Goal: Task Accomplishment & Management: Complete application form

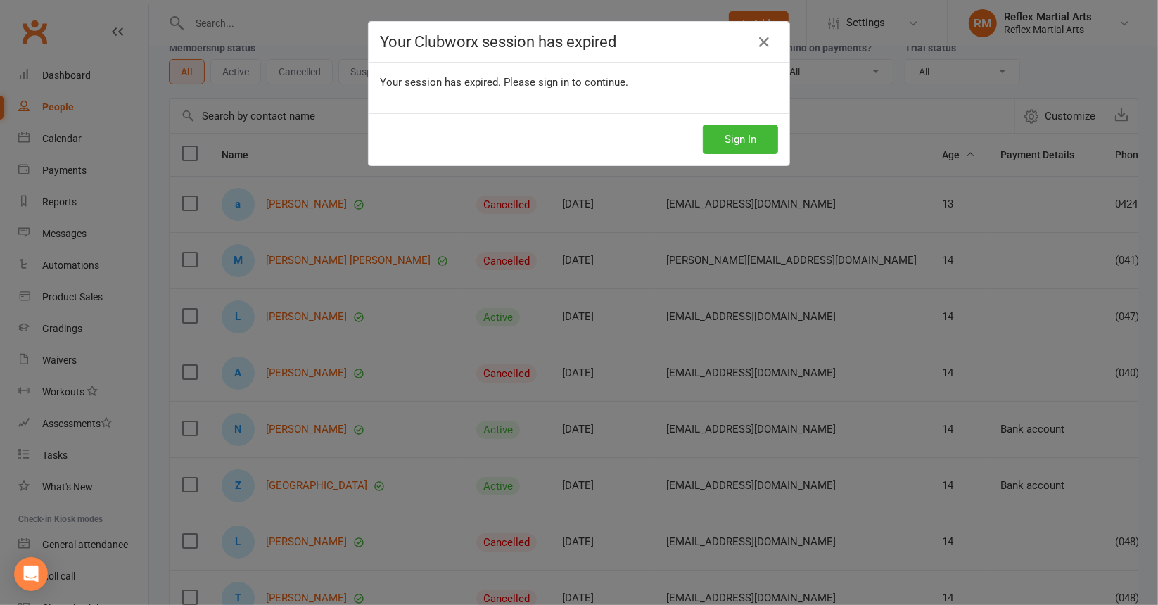
scroll to position [71, 0]
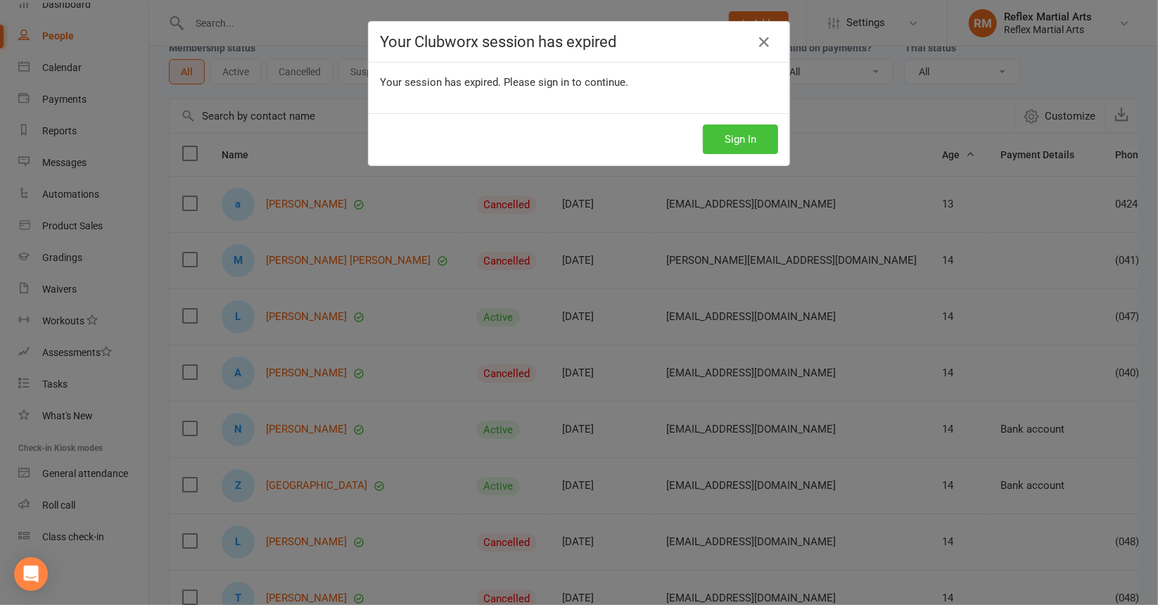
click at [729, 140] on button "Sign In" at bounding box center [740, 140] width 75 height 30
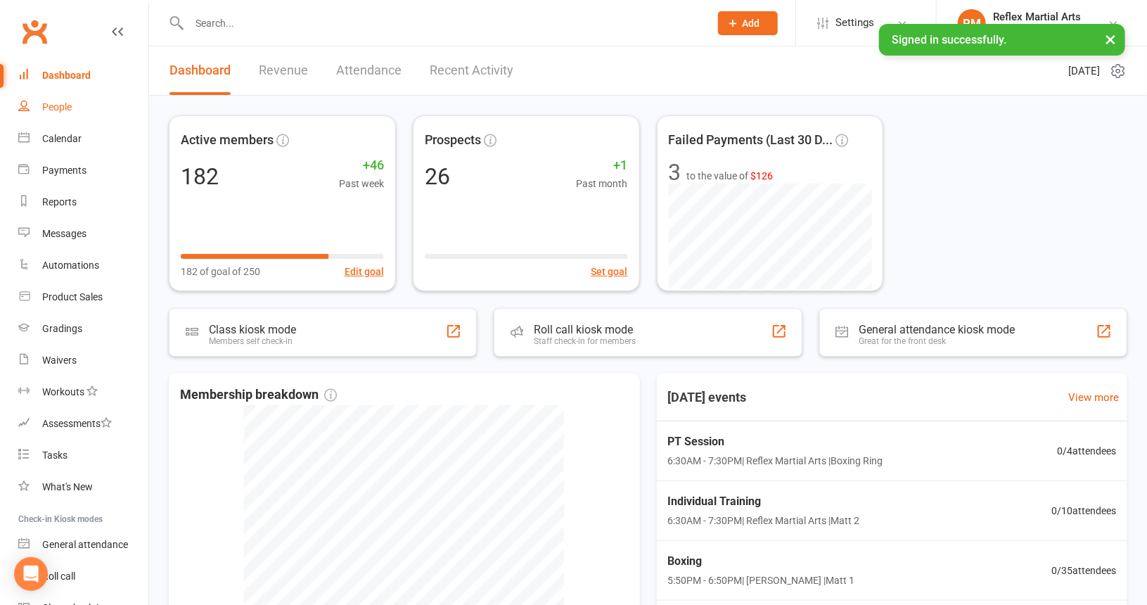
click at [56, 105] on div "People" at bounding box center [57, 106] width 30 height 11
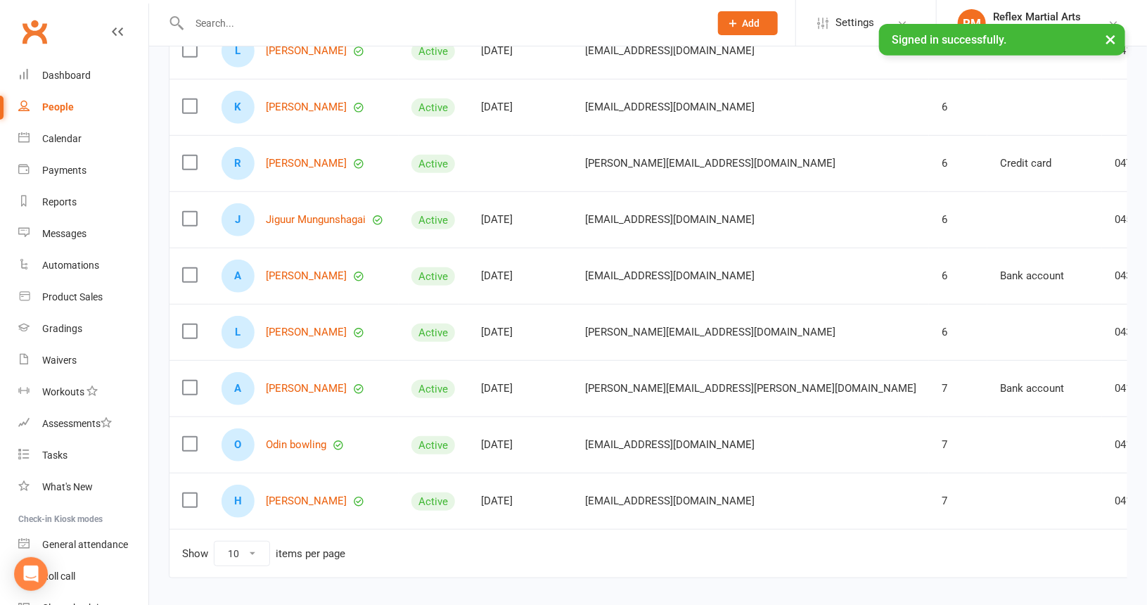
scroll to position [281, 0]
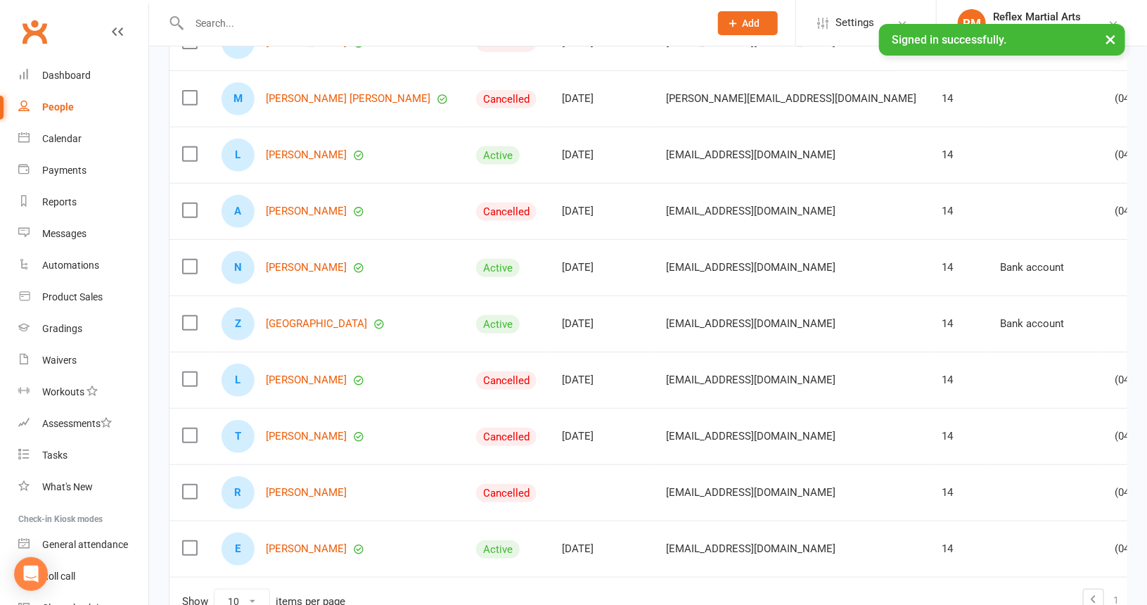
scroll to position [141, 0]
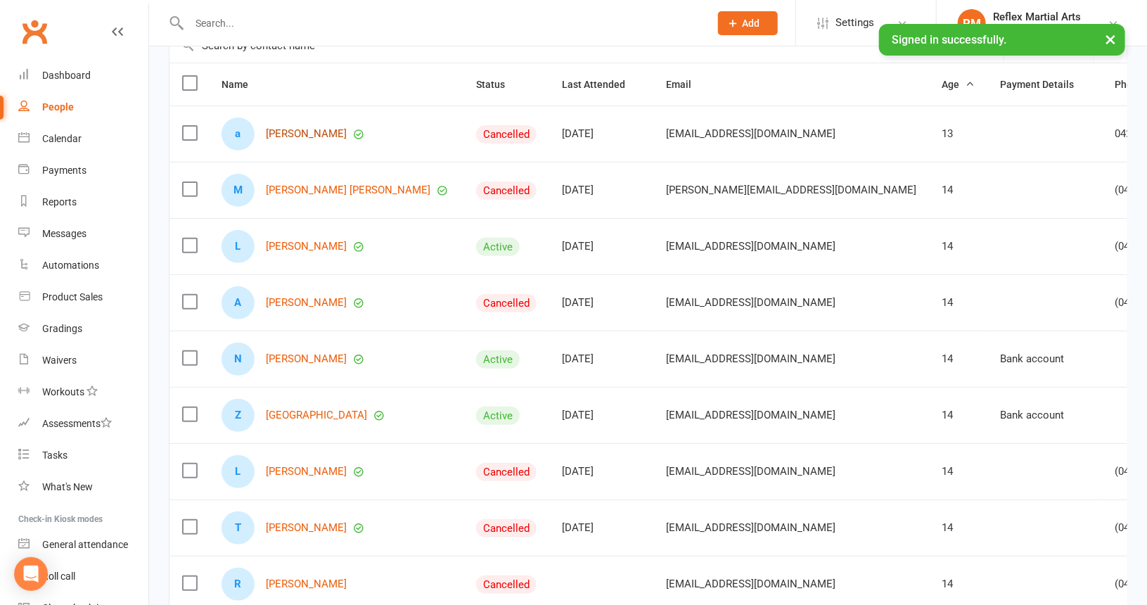
click at [286, 134] on link "[PERSON_NAME]" at bounding box center [306, 134] width 81 height 12
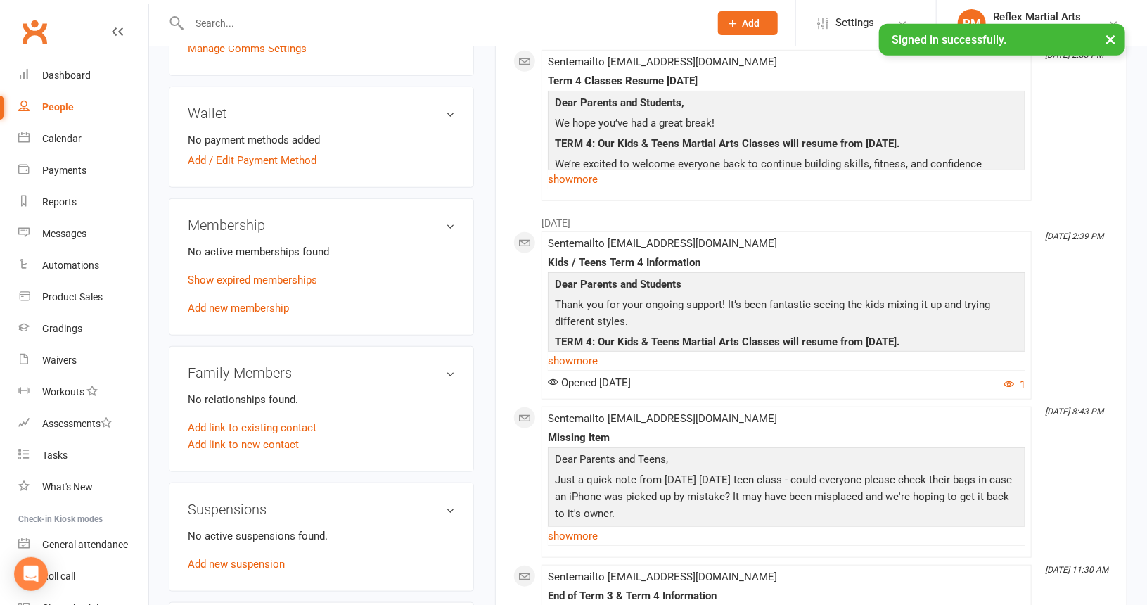
scroll to position [422, 0]
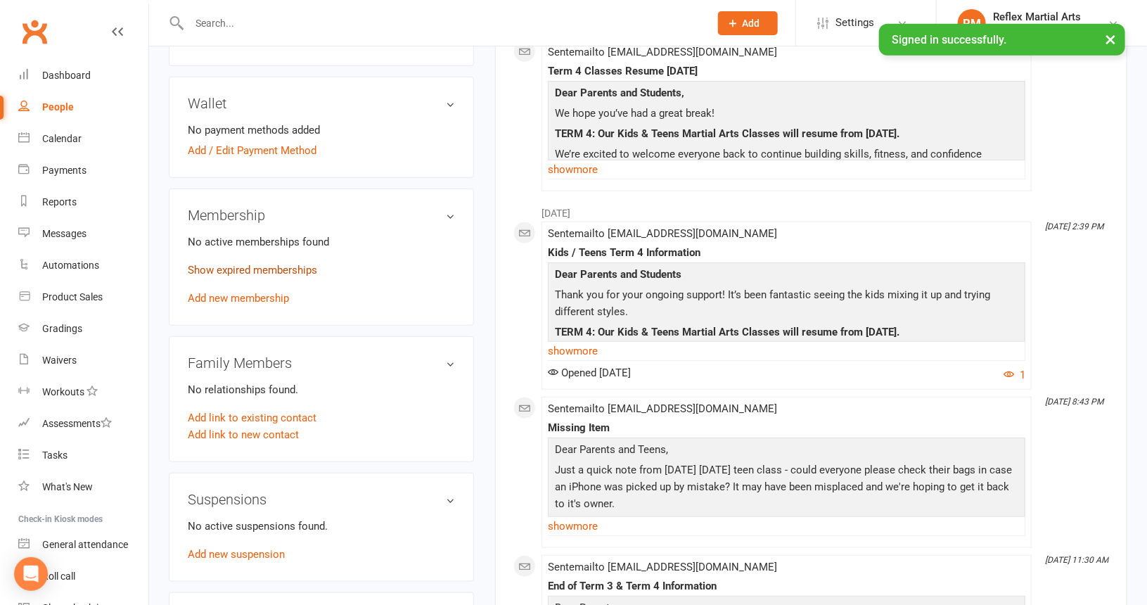
click at [247, 268] on link "Show expired memberships" at bounding box center [252, 270] width 129 height 13
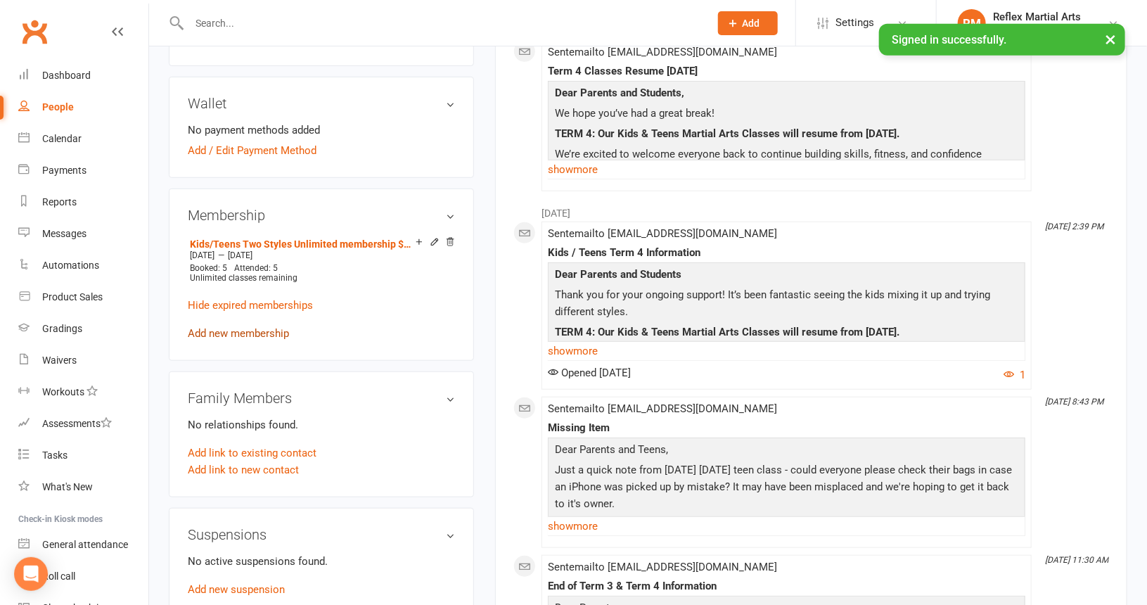
click at [228, 329] on link "Add new membership" at bounding box center [238, 333] width 101 height 13
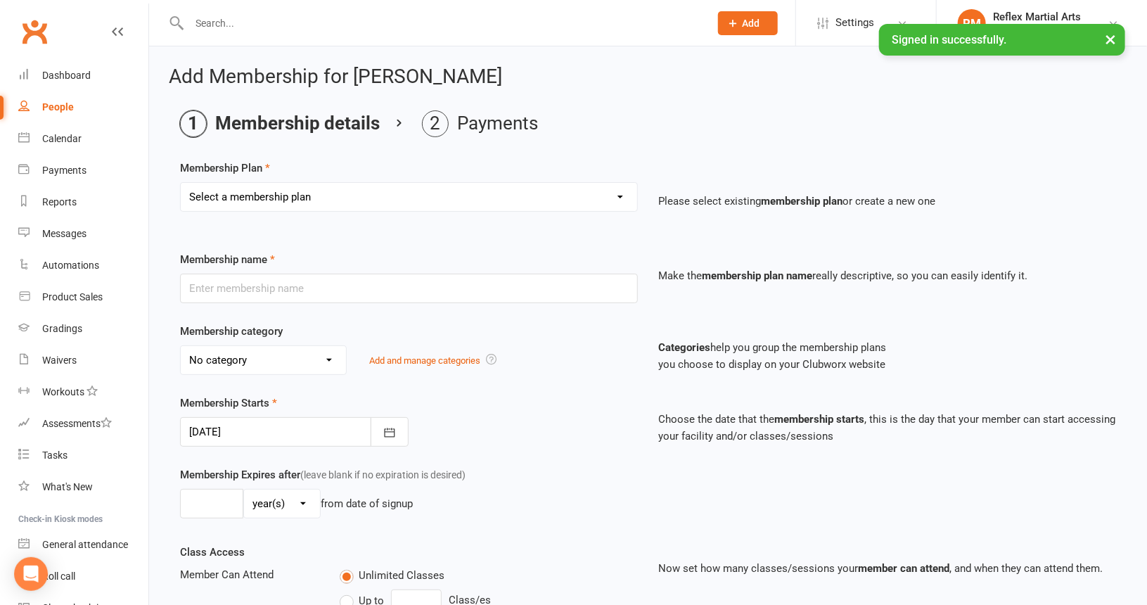
click at [305, 193] on select "Select a membership plan Create new Membership Plan Adults no contact plan $52 …" at bounding box center [409, 197] width 457 height 28
select select "8"
click at [181, 183] on select "Select a membership plan Create new Membership Plan Adults no contact plan $52 …" at bounding box center [409, 197] width 457 height 28
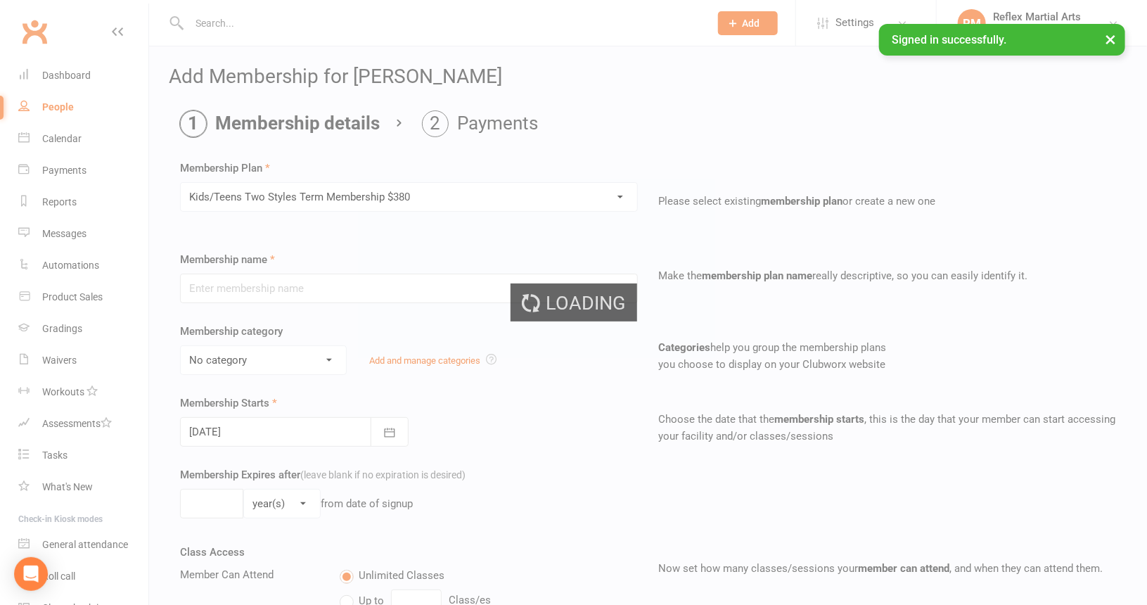
type input "Kids/Teens Two Styles Term Membership $380"
type input "10"
select select "1"
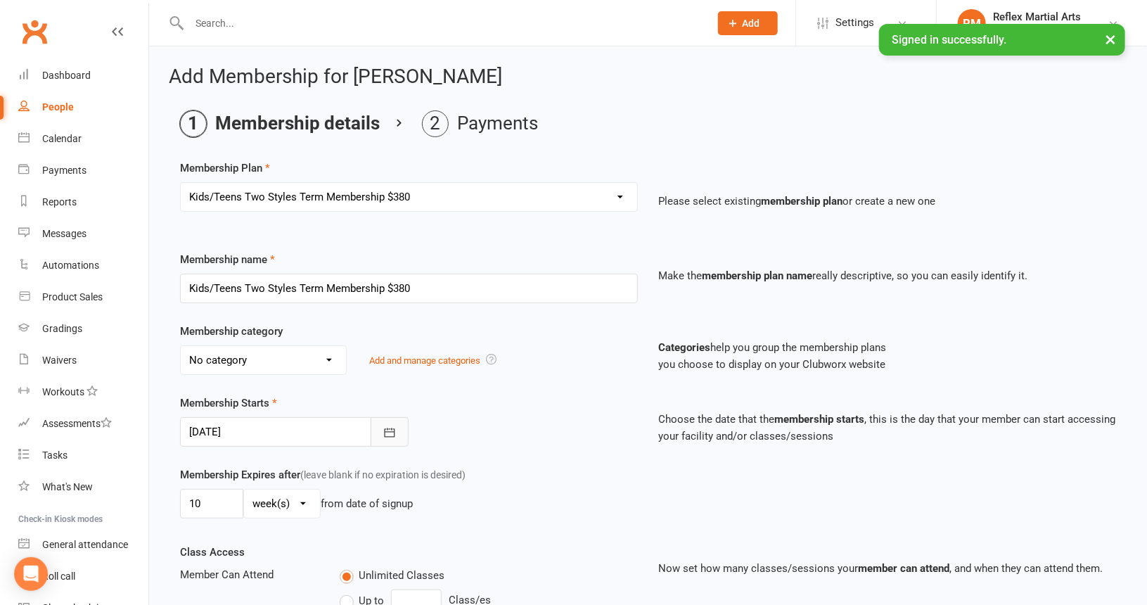
click at [393, 429] on icon "button" at bounding box center [390, 432] width 11 height 9
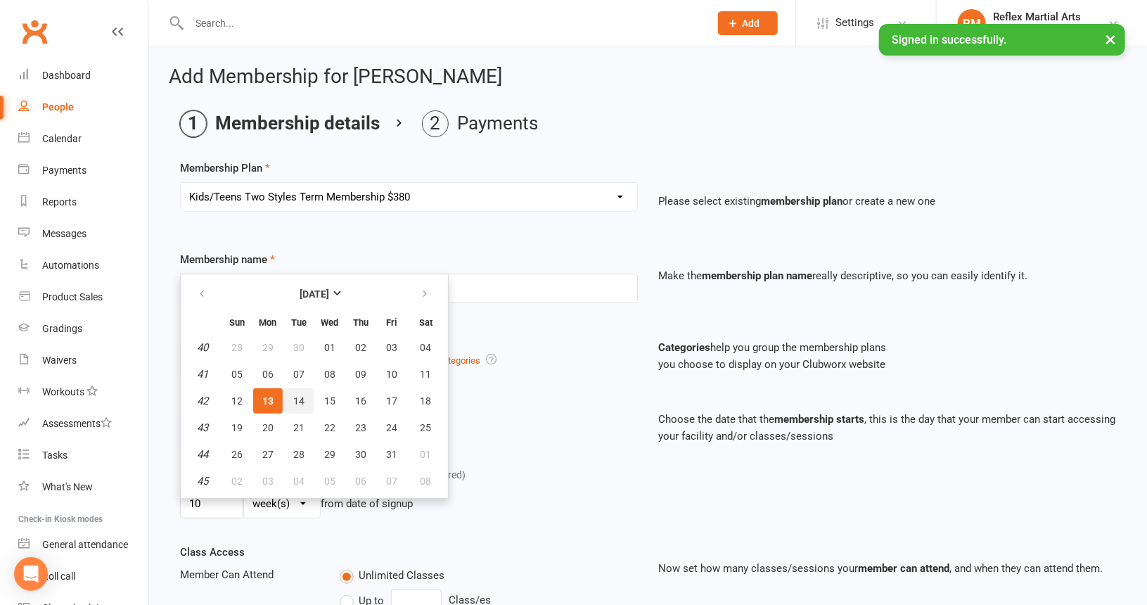
click at [297, 395] on span "14" at bounding box center [298, 400] width 11 height 11
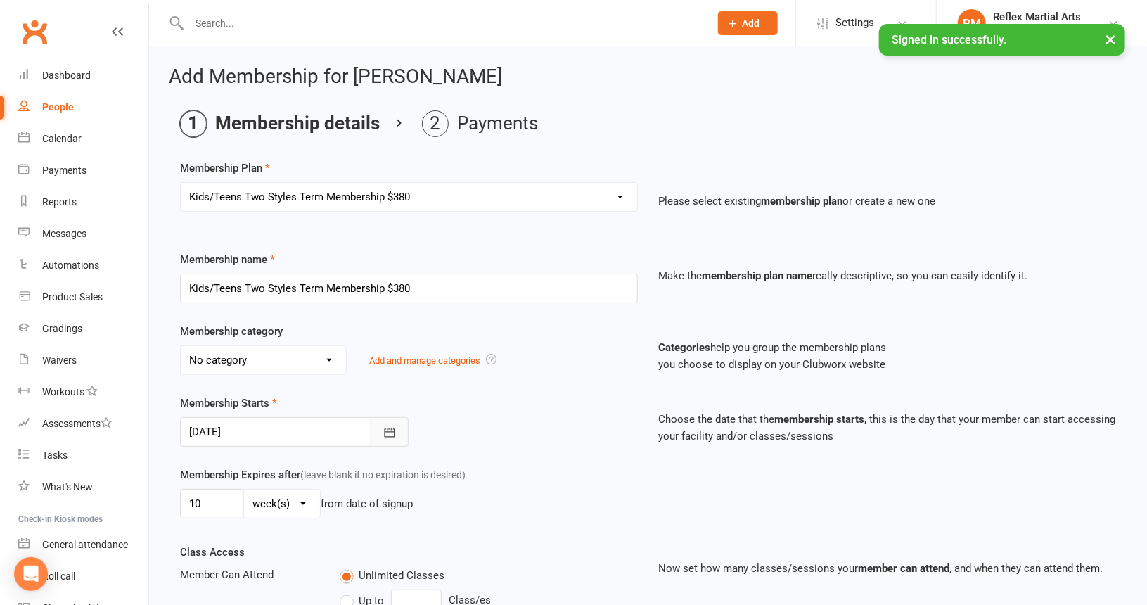
click at [389, 435] on icon "button" at bounding box center [390, 433] width 14 height 14
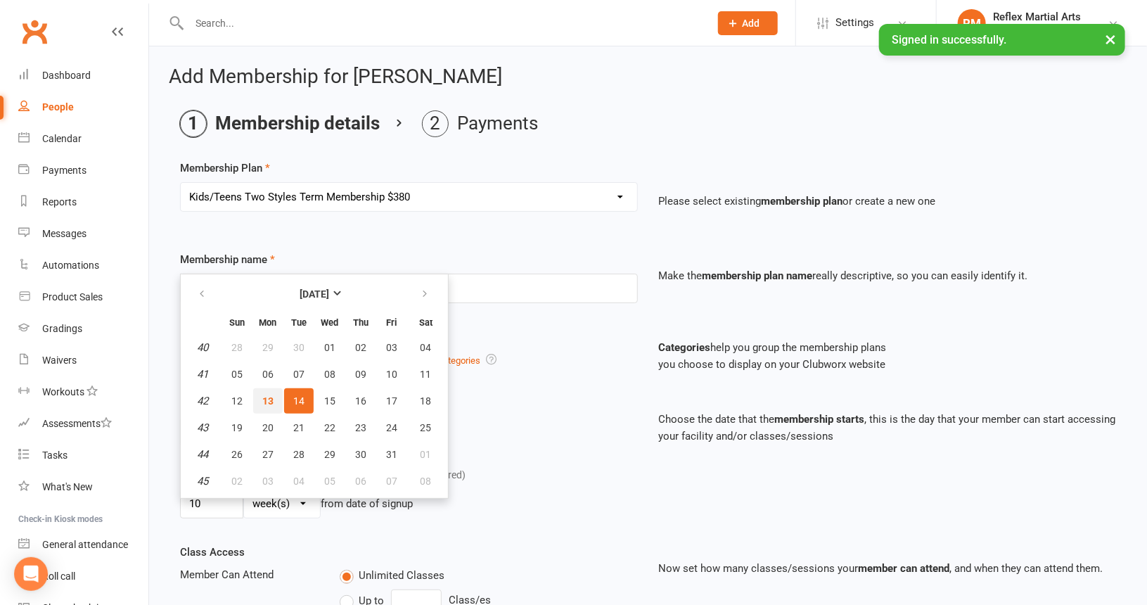
click at [270, 397] on span "13" at bounding box center [267, 400] width 11 height 11
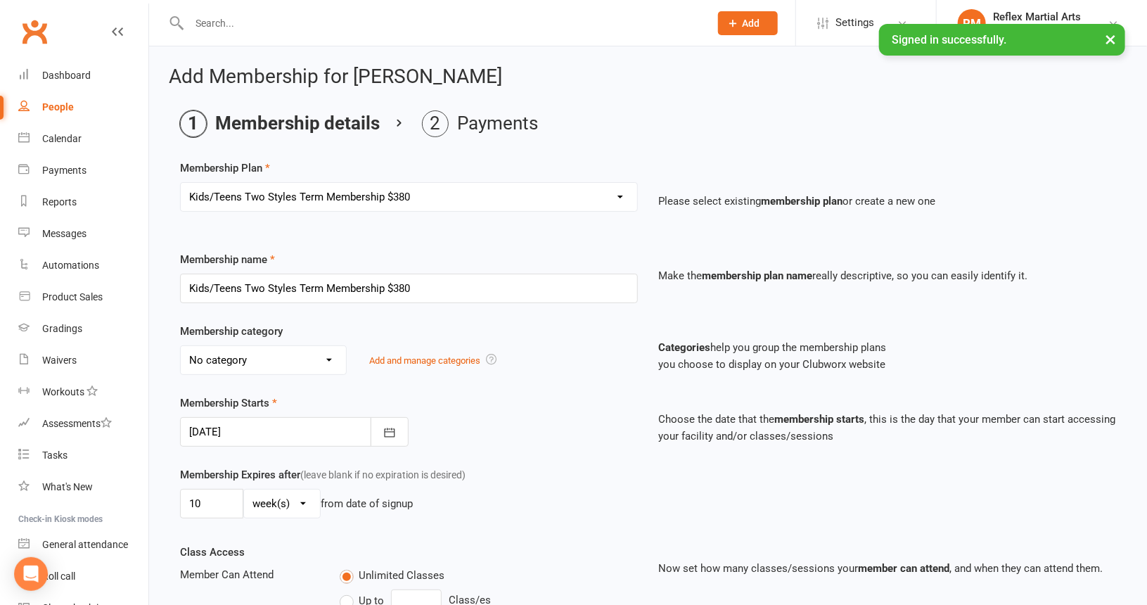
type input "[DATE]"
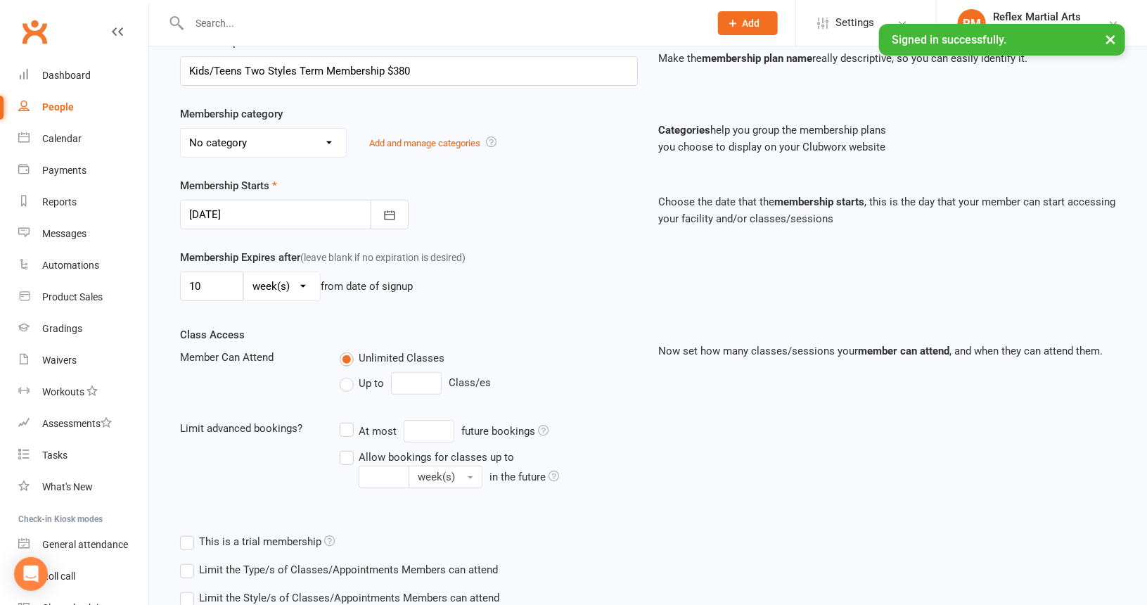
scroll to position [367, 0]
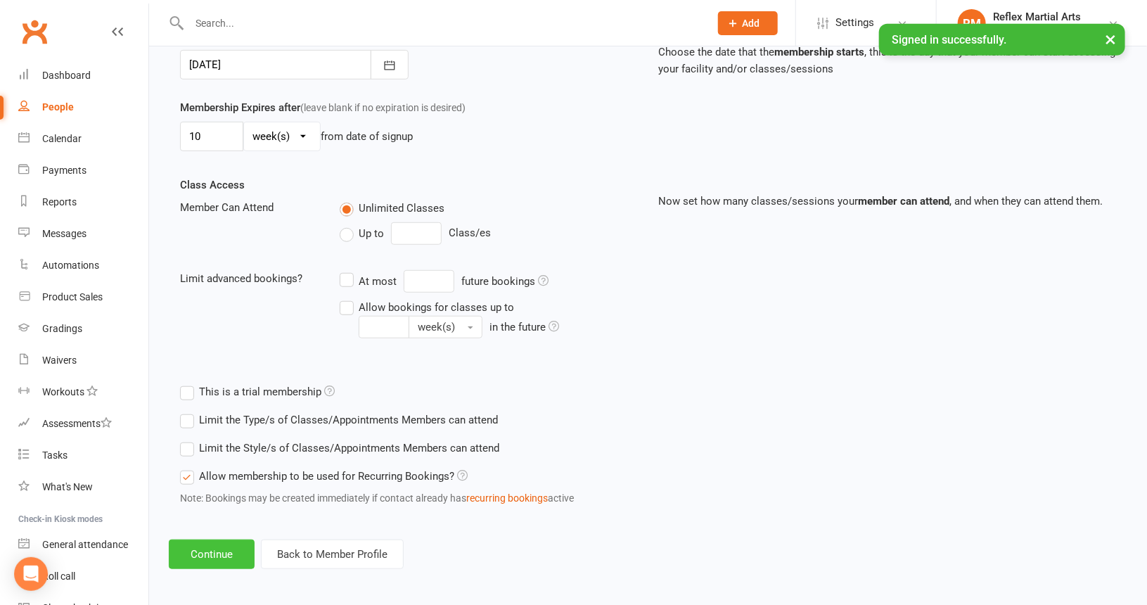
click at [224, 554] on button "Continue" at bounding box center [212, 555] width 86 height 30
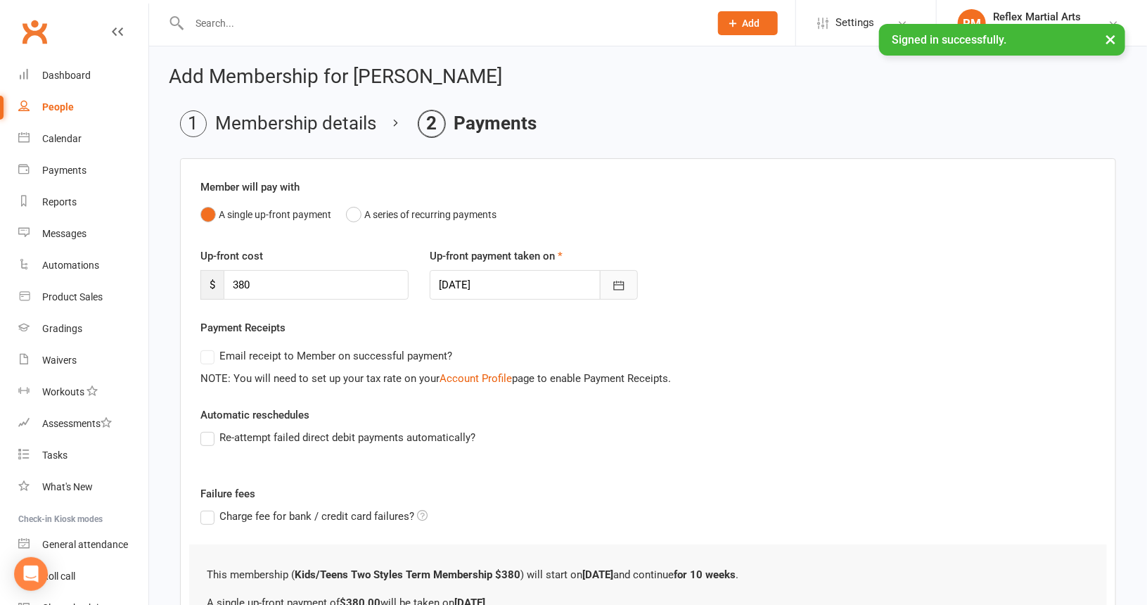
click at [613, 285] on icon "button" at bounding box center [619, 286] width 14 height 14
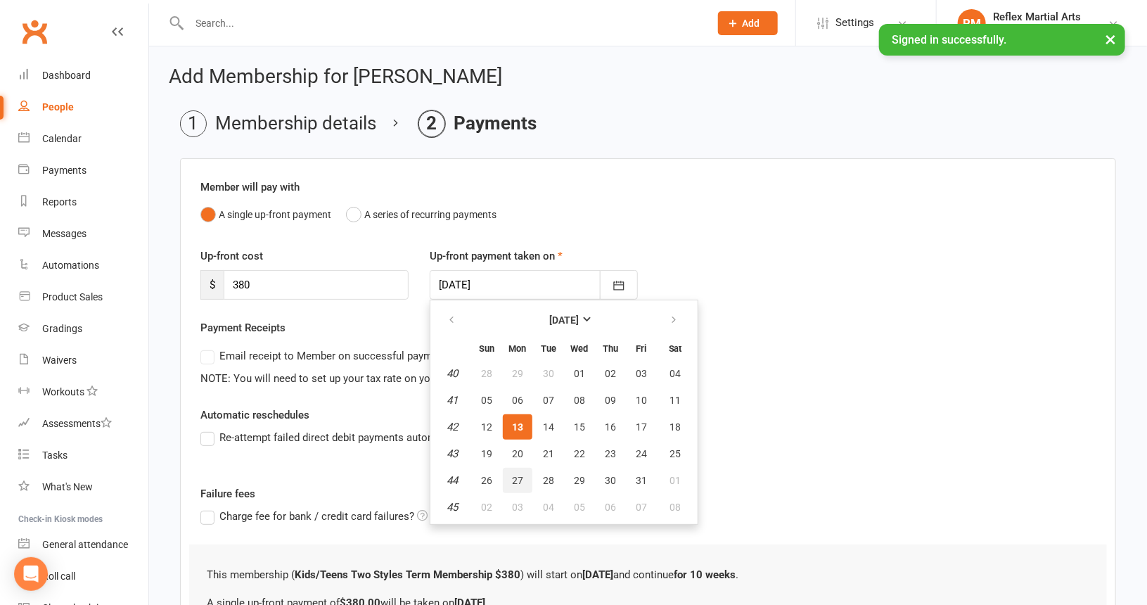
click at [512, 476] on span "27" at bounding box center [517, 480] width 11 height 11
type input "[DATE]"
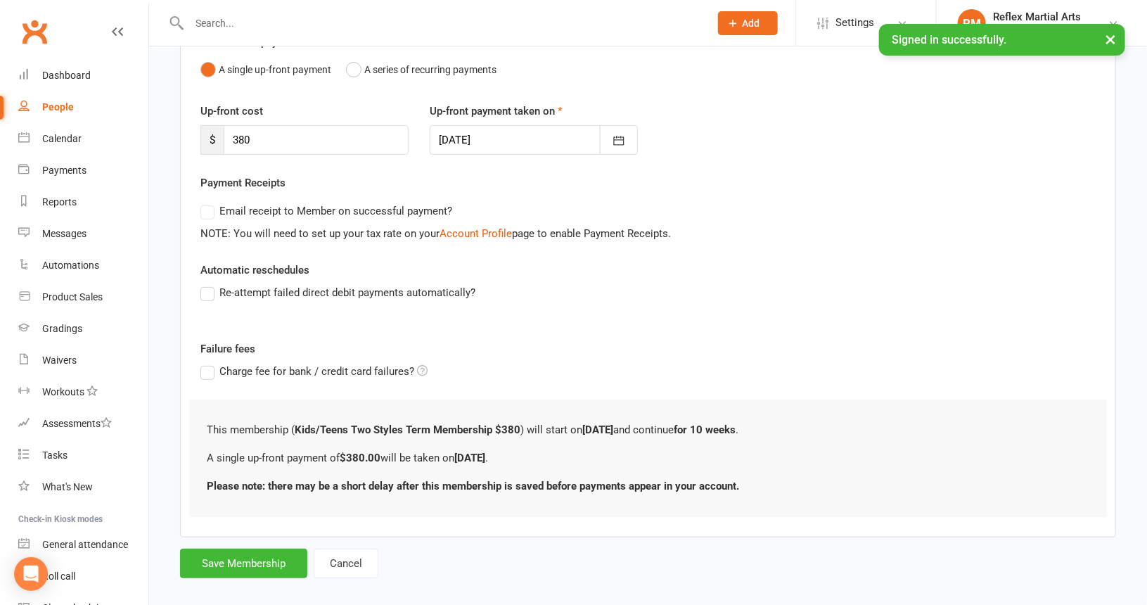
scroll to position [158, 0]
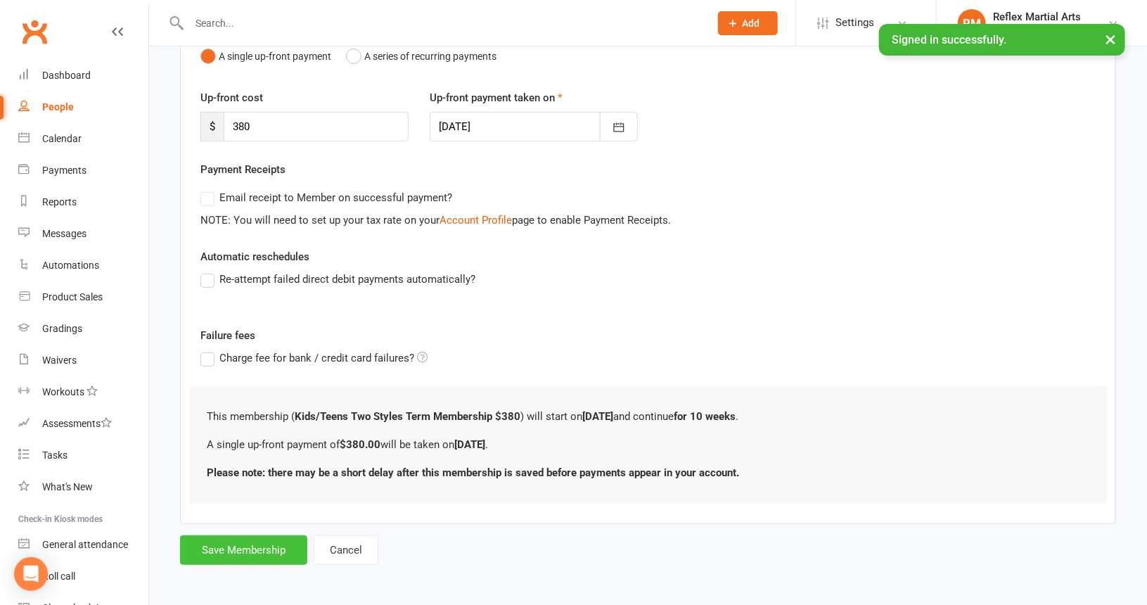
click at [252, 540] on button "Save Membership" at bounding box center [243, 550] width 127 height 30
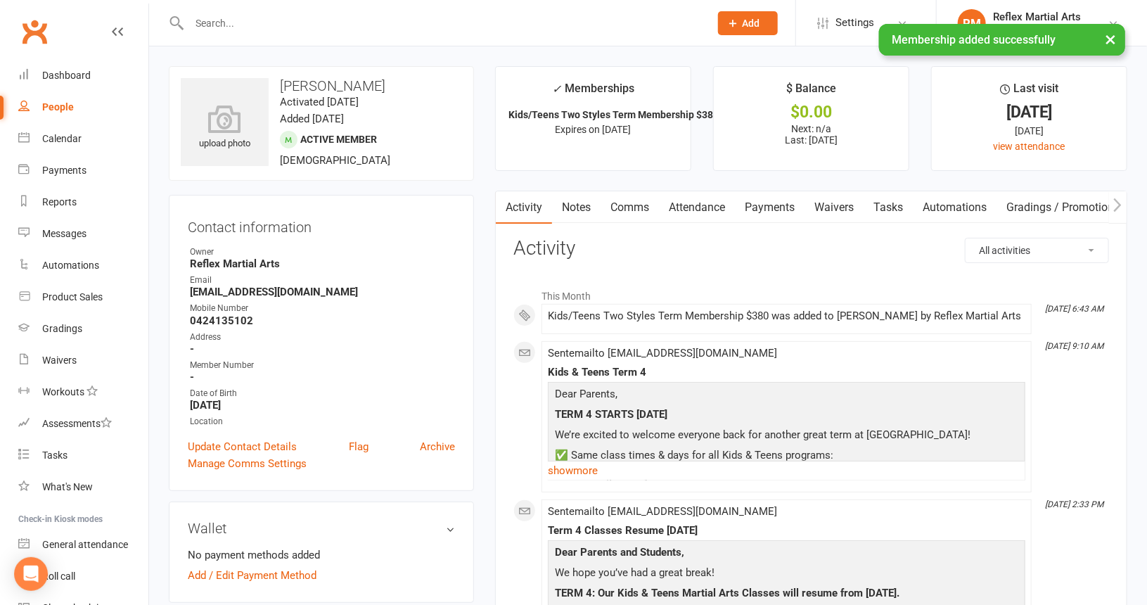
click at [49, 105] on div "People" at bounding box center [58, 106] width 32 height 11
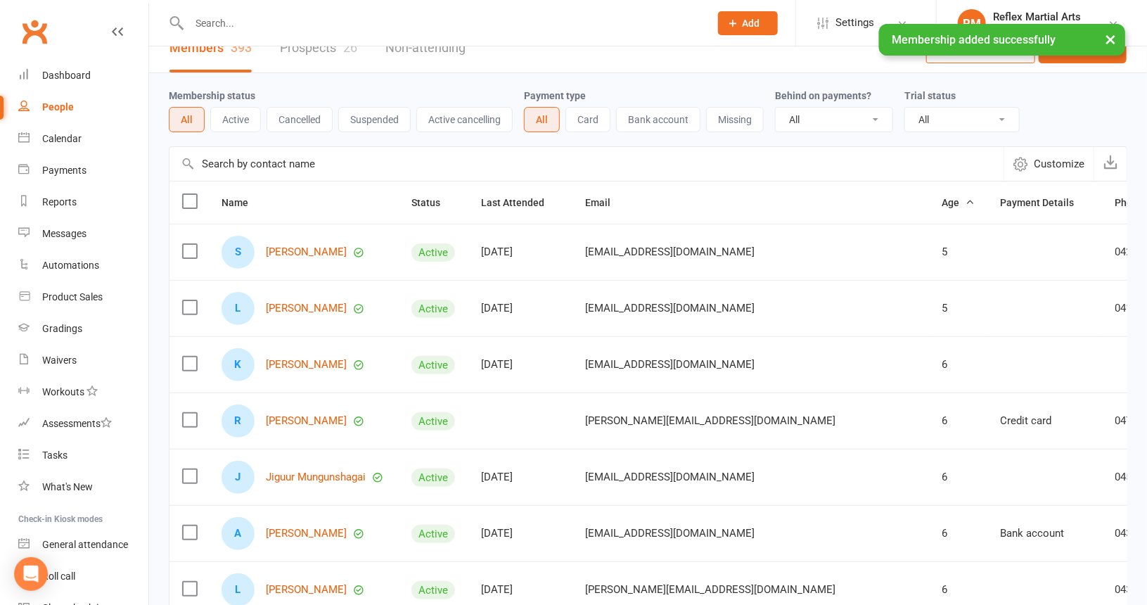
scroll to position [323, 0]
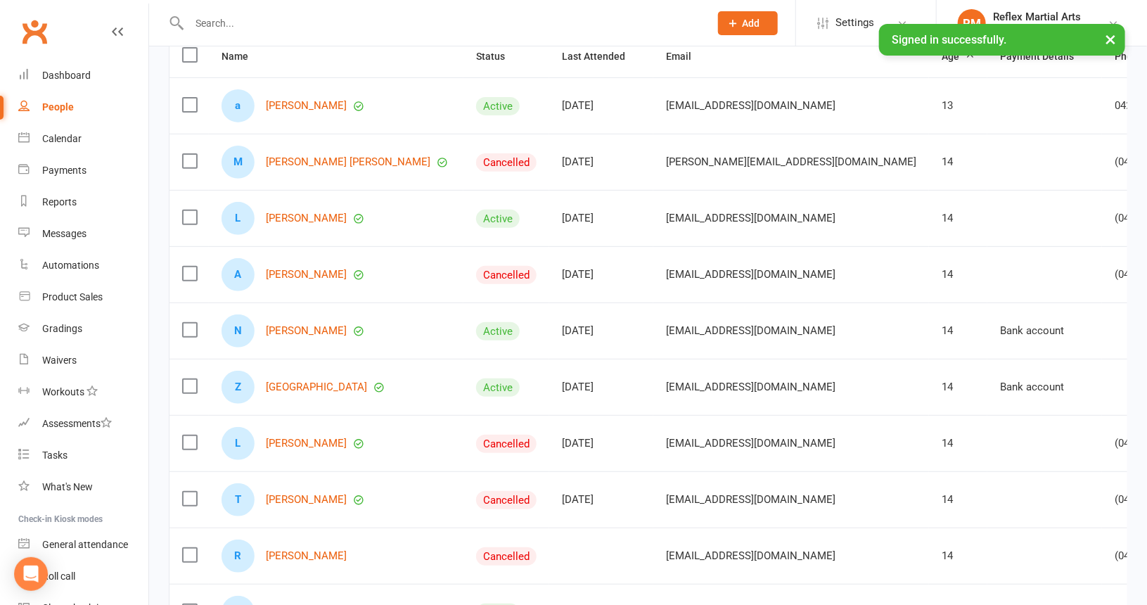
scroll to position [112, 0]
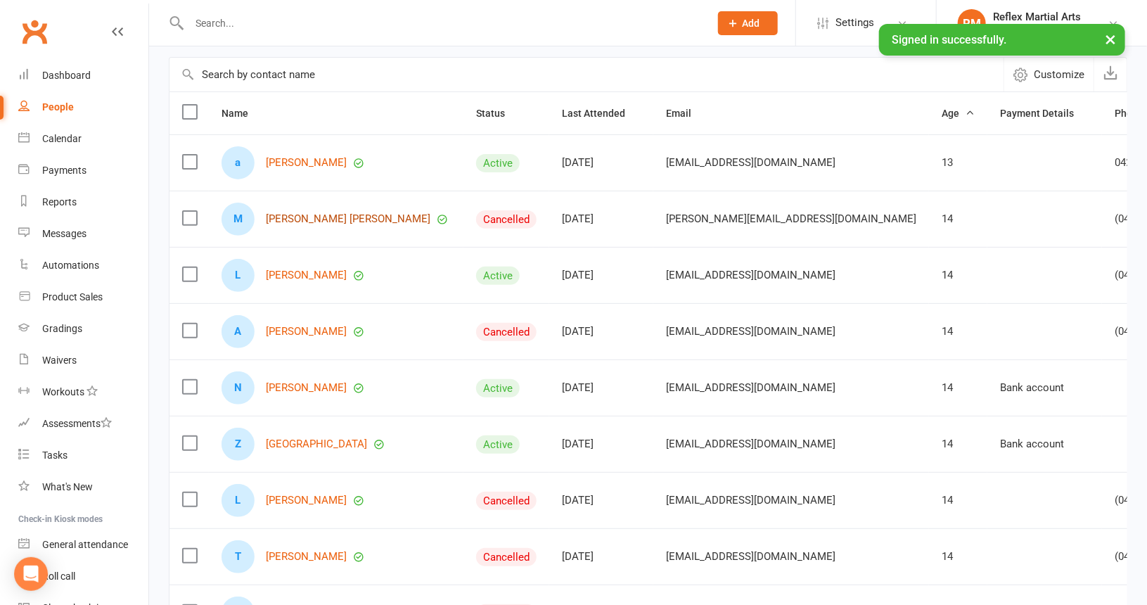
click at [308, 216] on link "[PERSON_NAME] [PERSON_NAME]" at bounding box center [348, 219] width 165 height 12
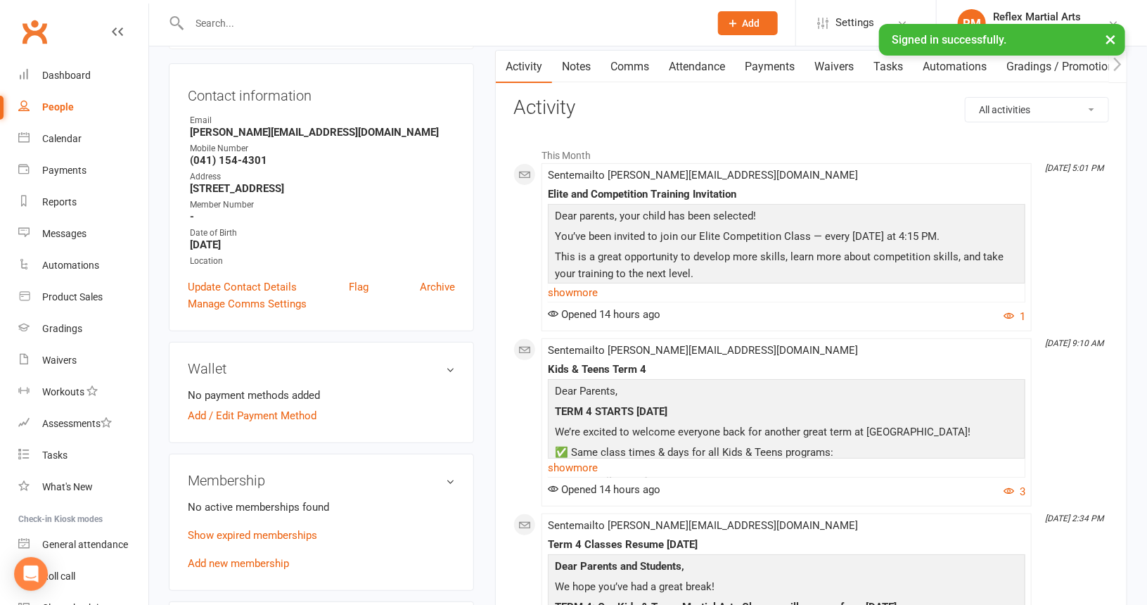
scroll to position [211, 0]
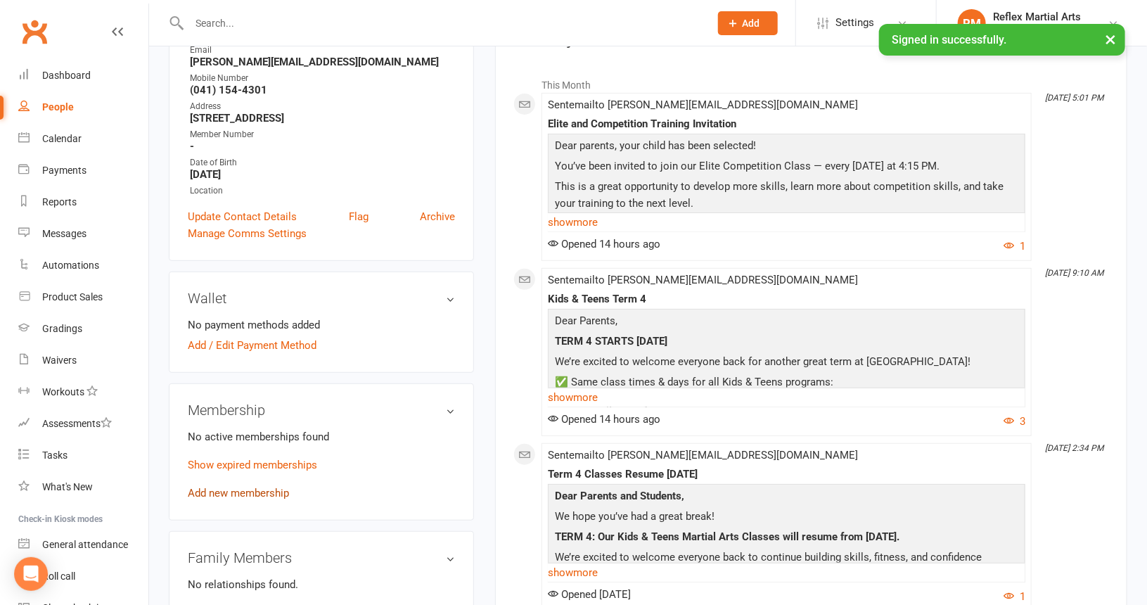
click at [246, 487] on link "Add new membership" at bounding box center [238, 493] width 101 height 13
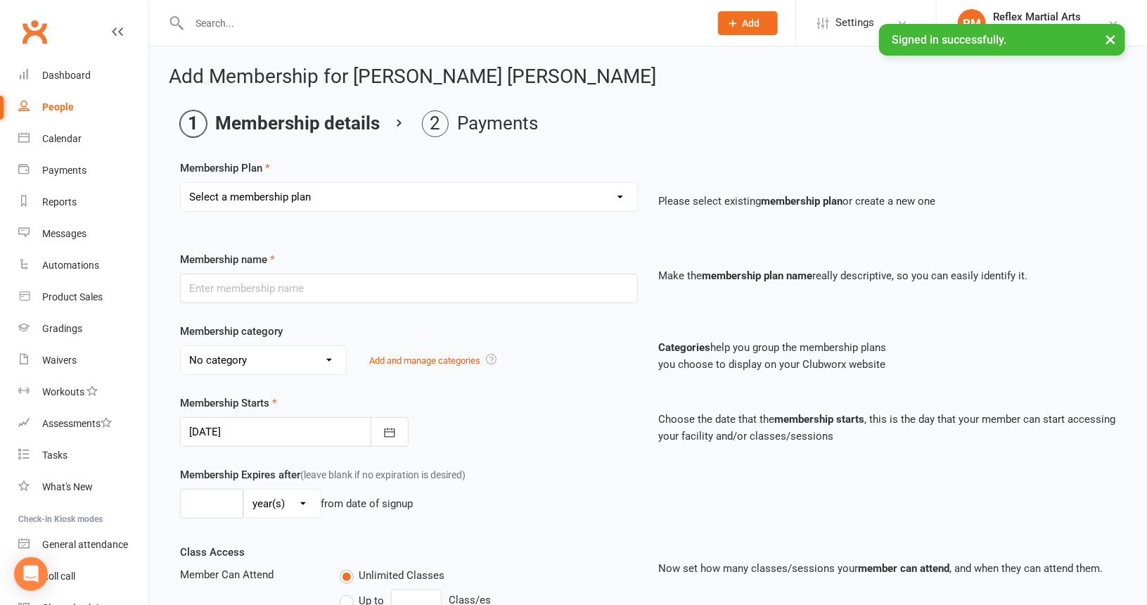
click at [383, 200] on select "Select a membership plan Create new Membership Plan Adults no contact plan $52 …" at bounding box center [409, 197] width 457 height 28
select select "13"
click at [181, 183] on select "Select a membership plan Create new Membership Plan Adults no contact plan $52 …" at bounding box center [409, 197] width 457 height 28
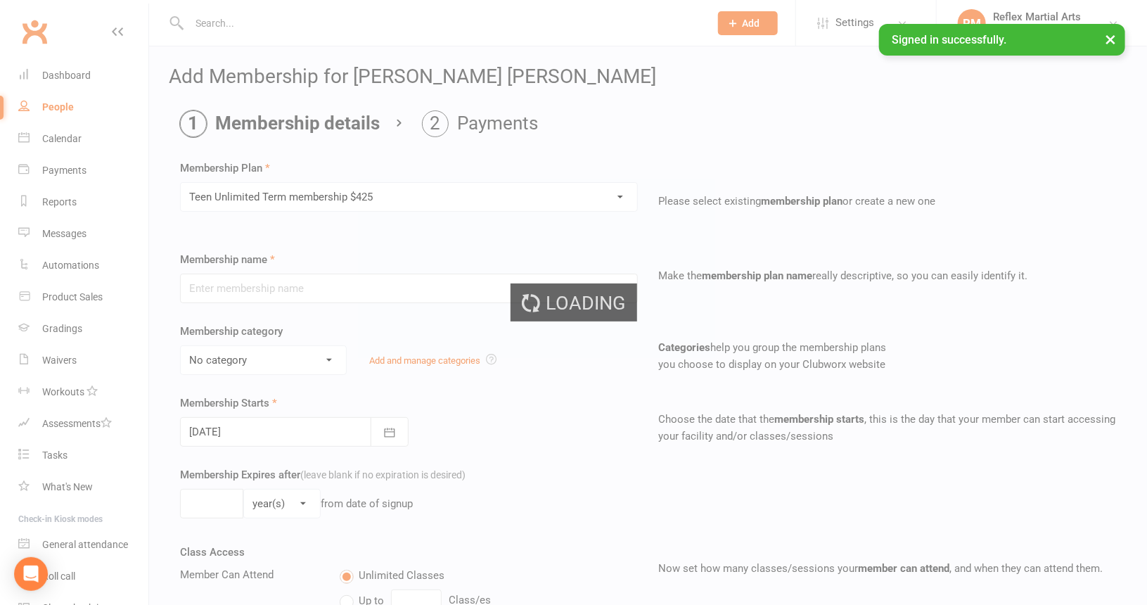
type input "Teen Unlimited Term membership $425"
type input "10"
select select "1"
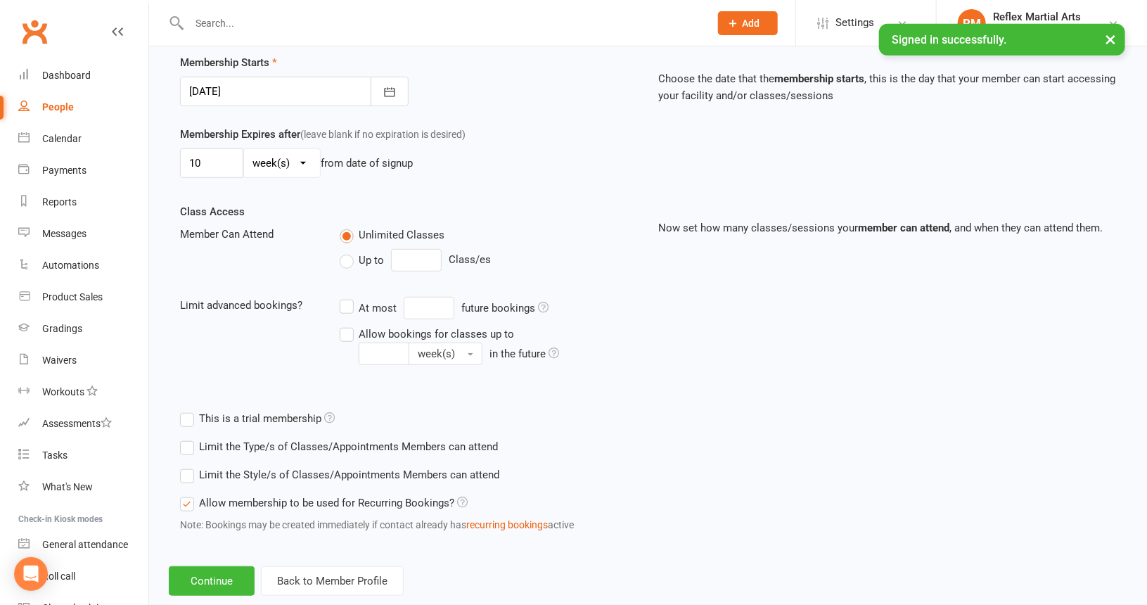
scroll to position [367, 0]
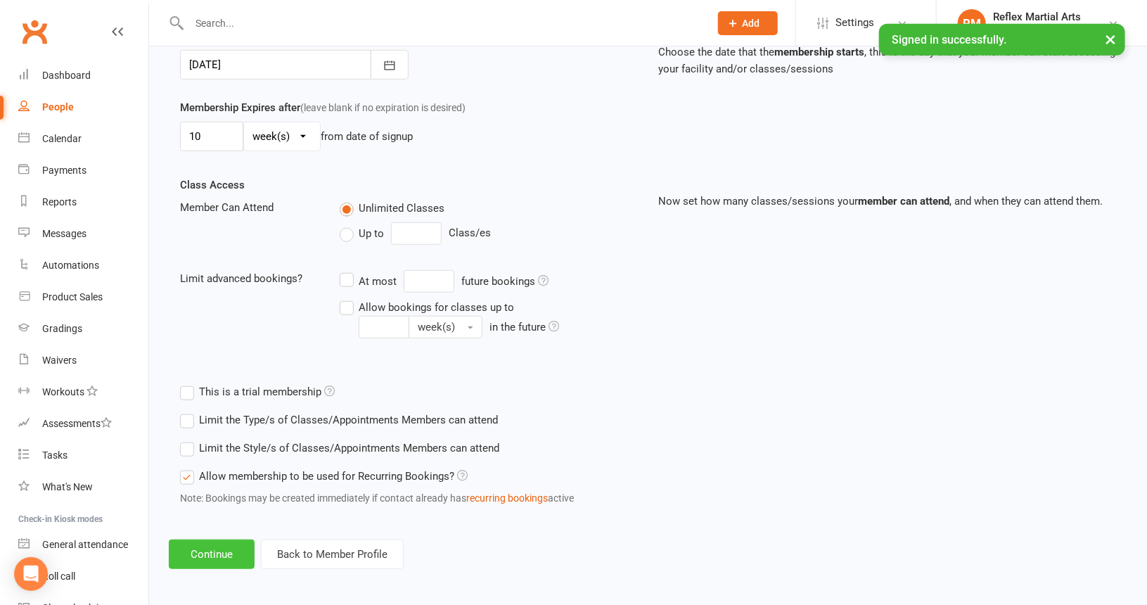
click at [220, 543] on button "Continue" at bounding box center [212, 555] width 86 height 30
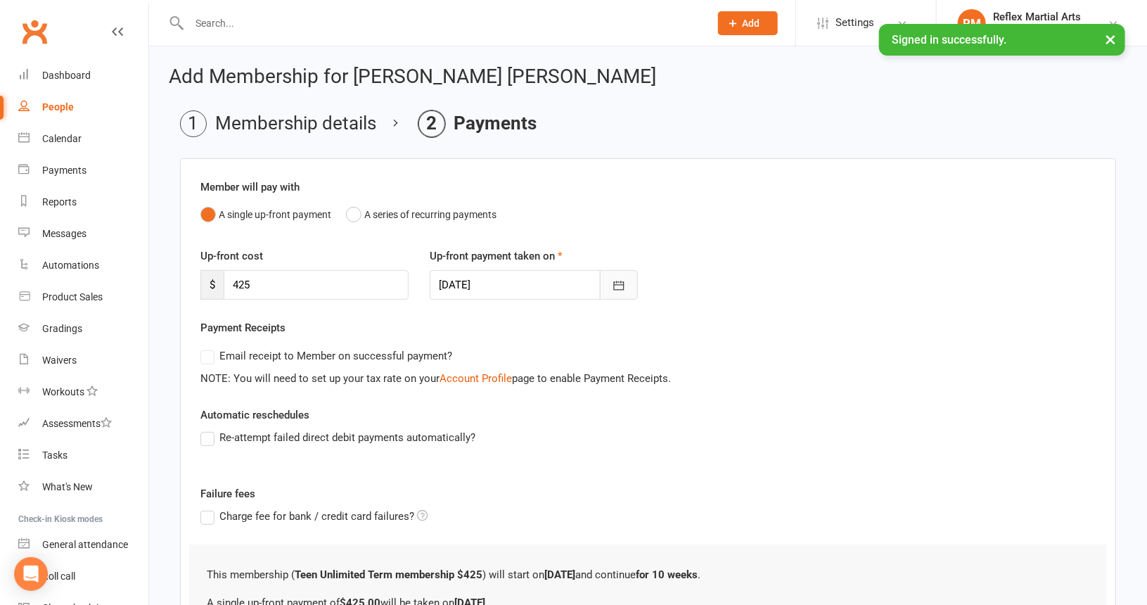
click at [613, 284] on icon "button" at bounding box center [619, 286] width 14 height 14
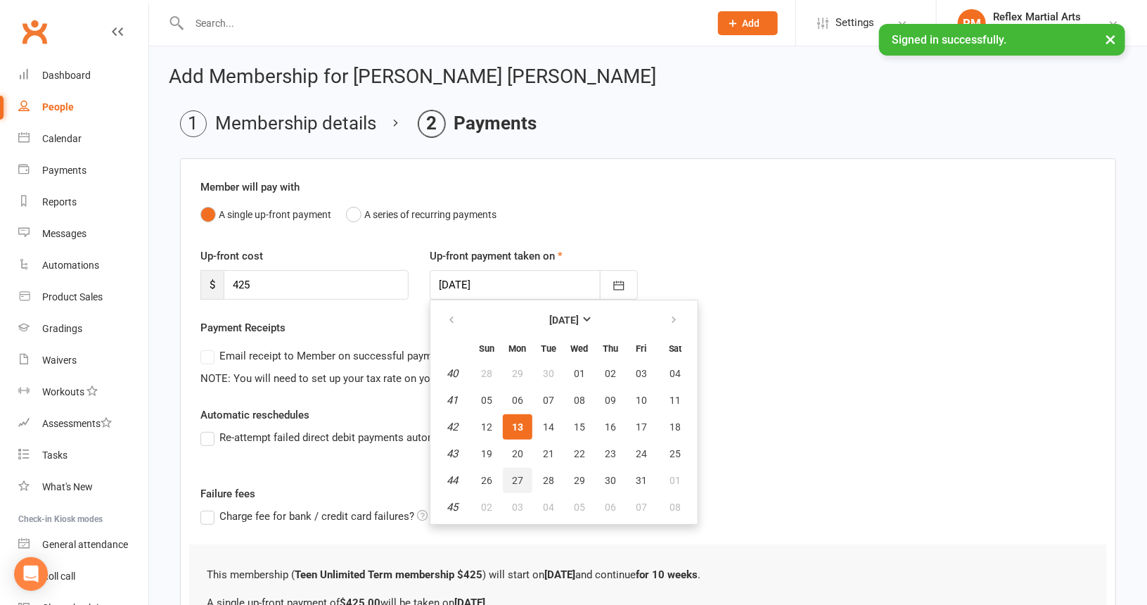
click at [516, 475] on span "27" at bounding box center [517, 480] width 11 height 11
type input "[DATE]"
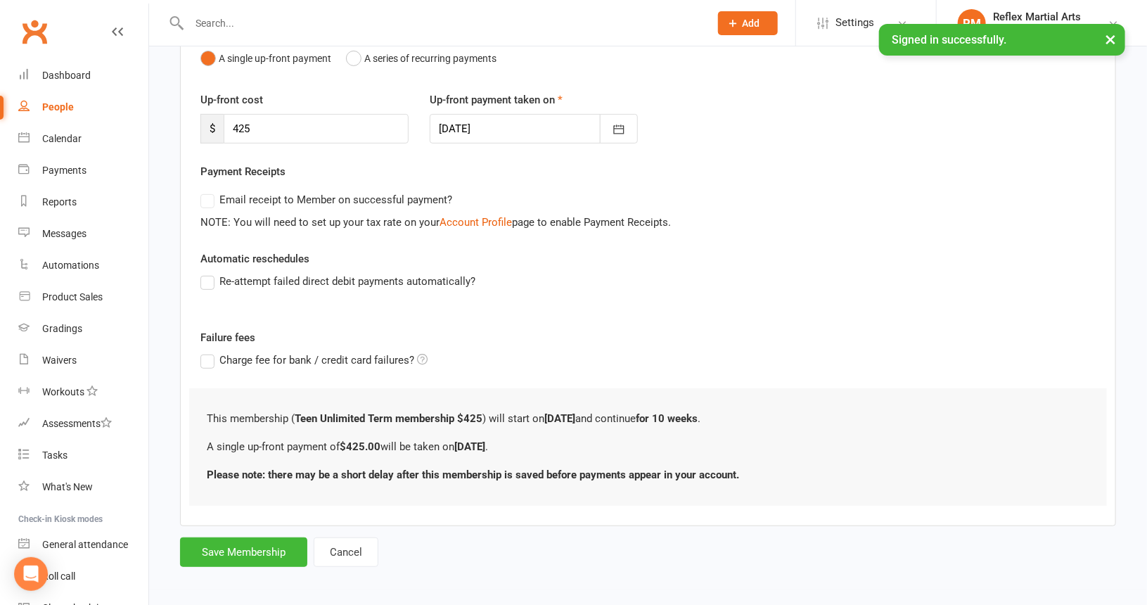
scroll to position [158, 0]
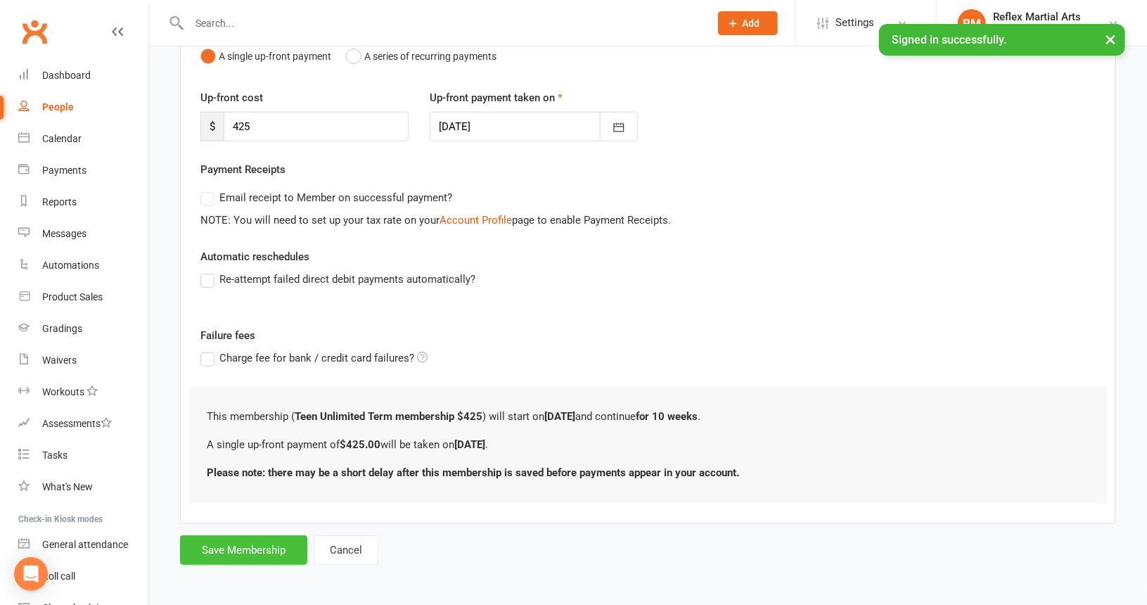
click at [266, 547] on button "Save Membership" at bounding box center [243, 550] width 127 height 30
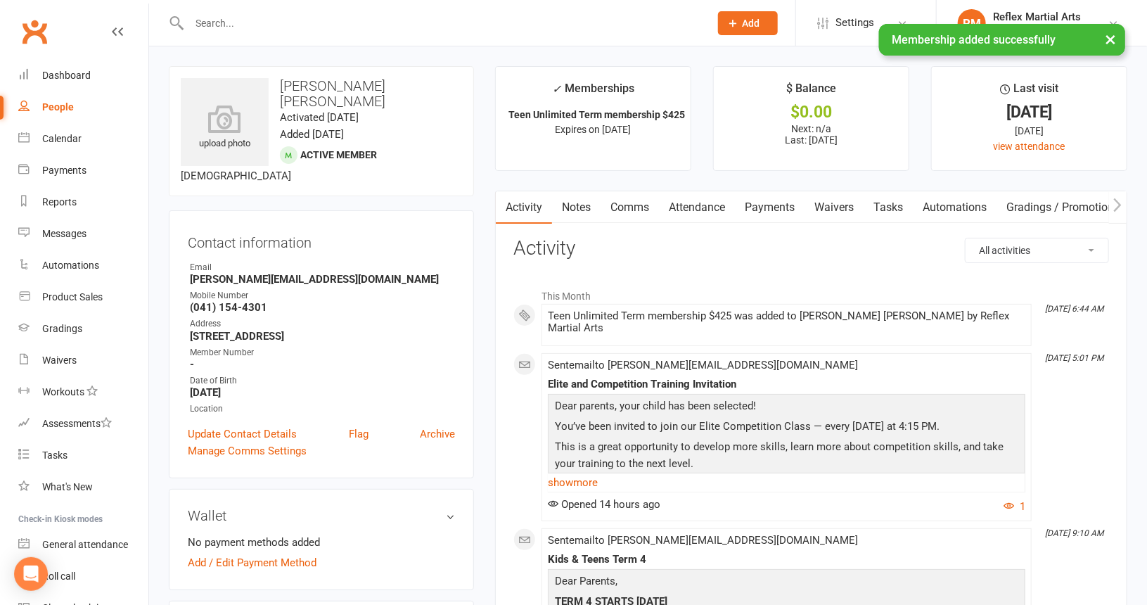
click at [59, 109] on div "People" at bounding box center [58, 106] width 32 height 11
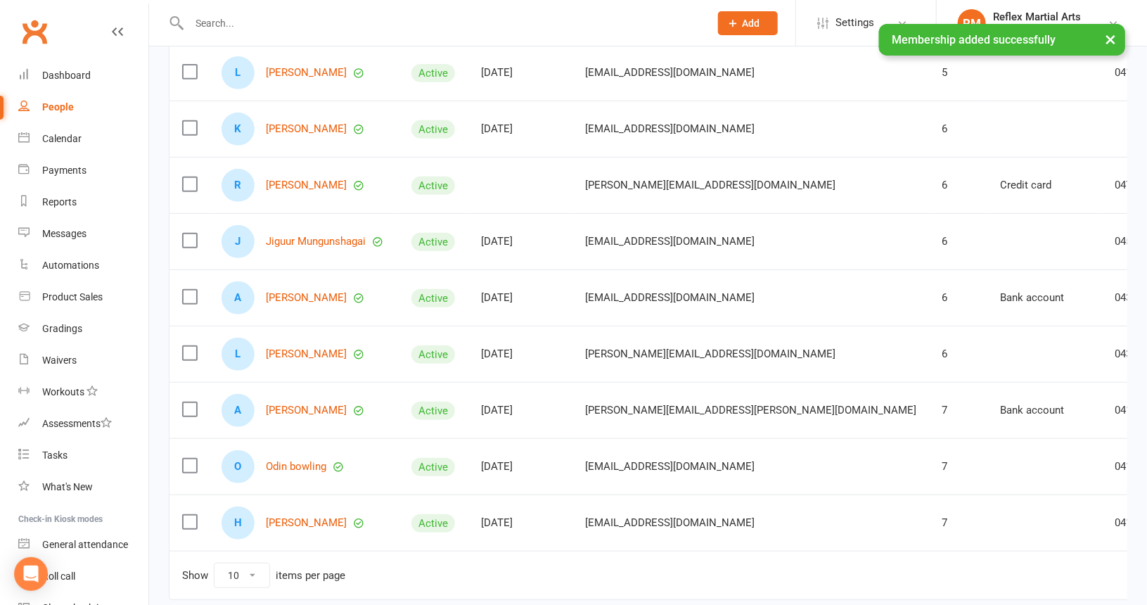
scroll to position [281, 0]
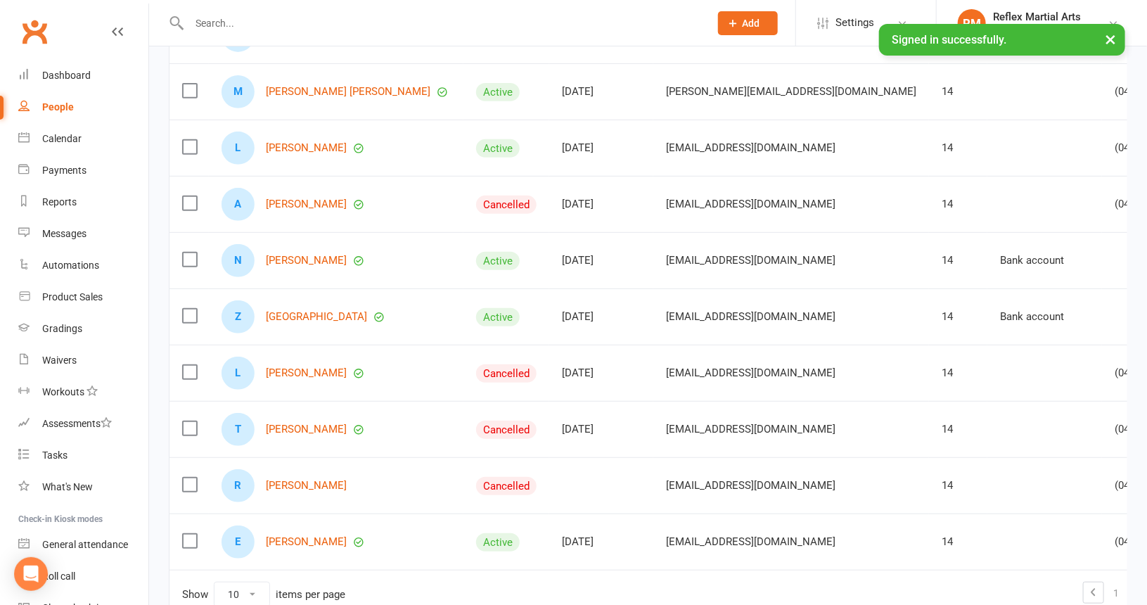
scroll to position [211, 0]
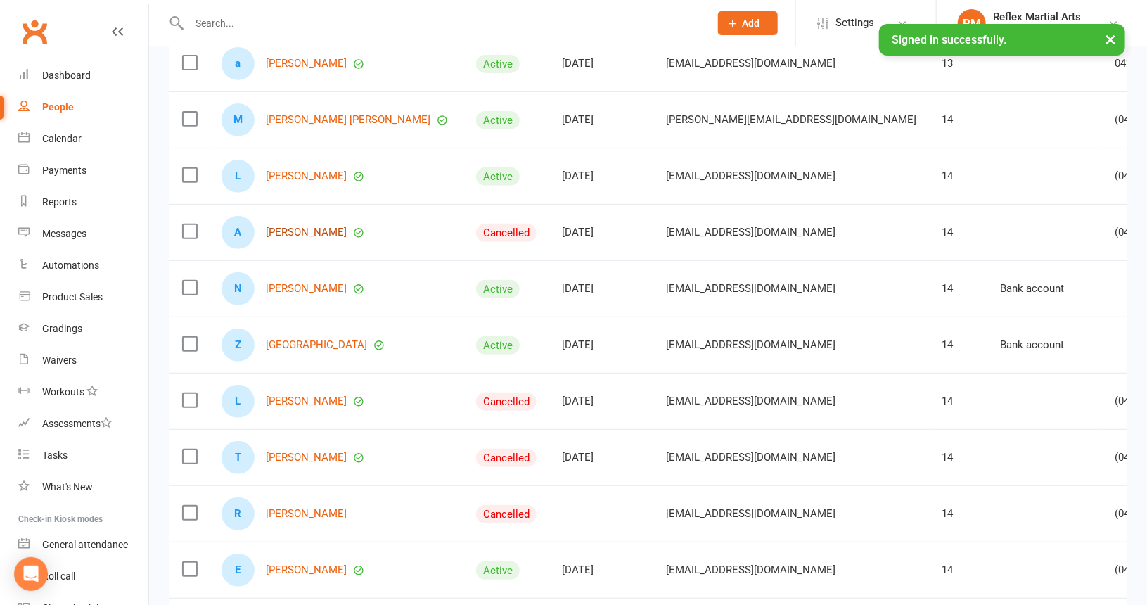
click at [295, 233] on link "[PERSON_NAME]" at bounding box center [306, 233] width 81 height 12
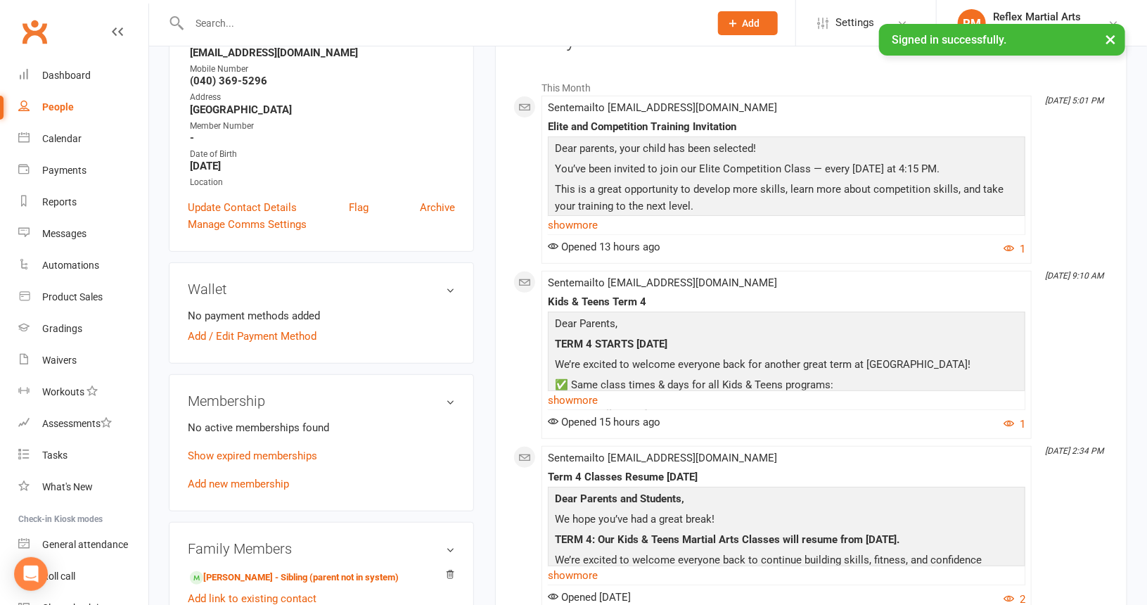
scroll to position [211, 0]
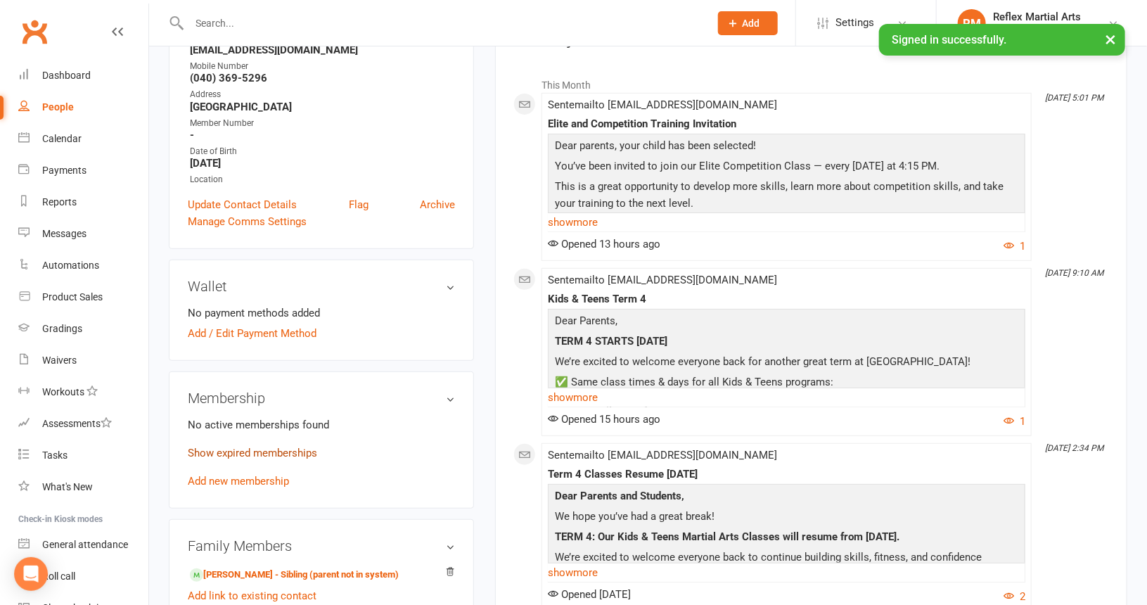
click at [265, 452] on link "Show expired memberships" at bounding box center [252, 453] width 129 height 13
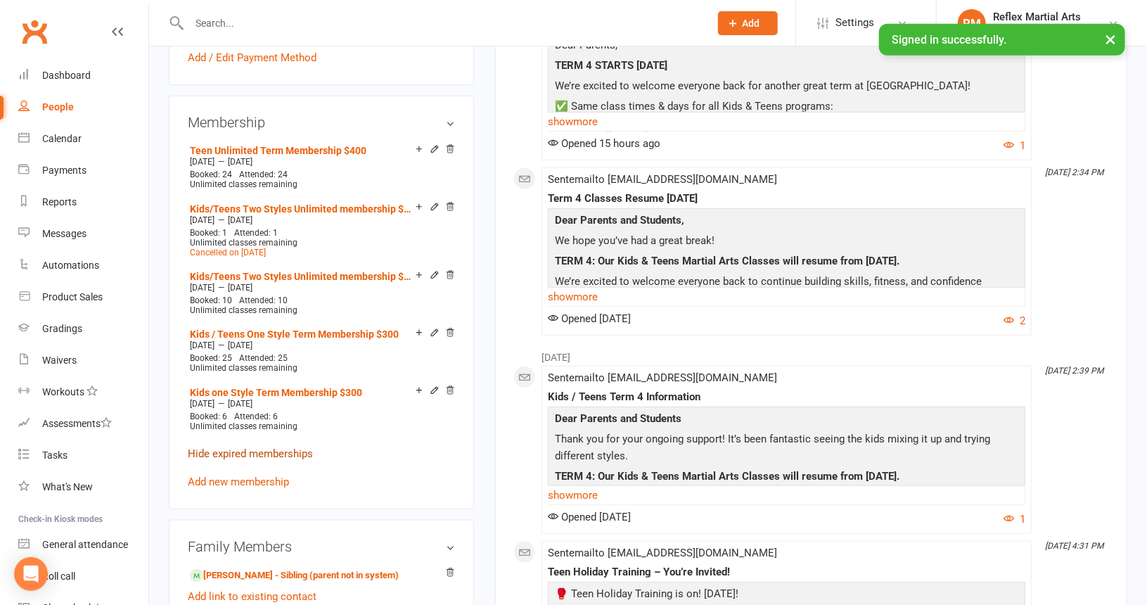
scroll to position [492, 0]
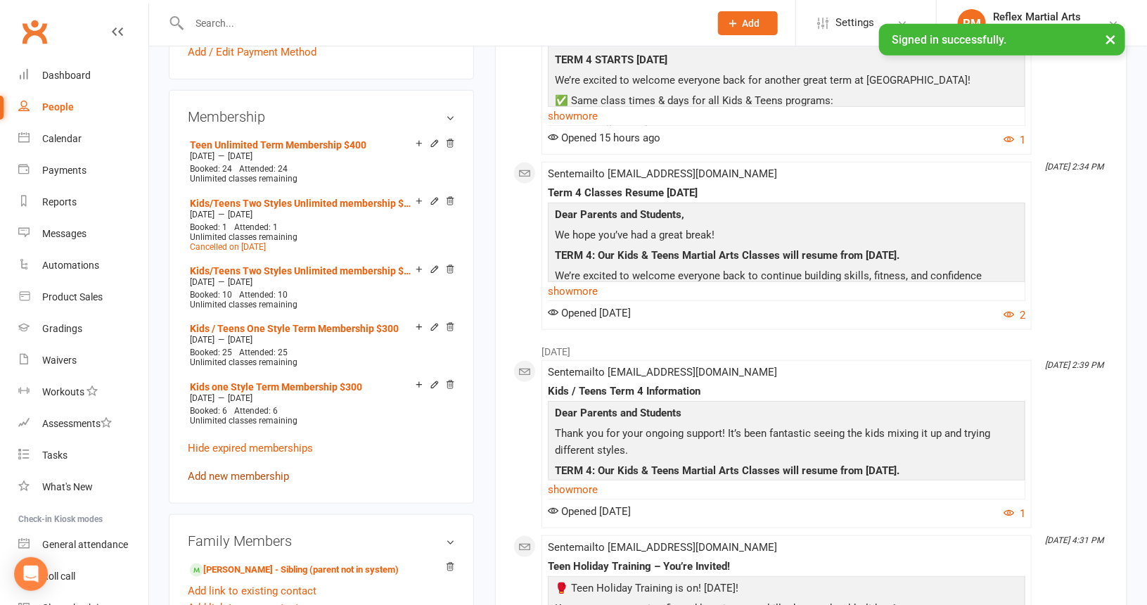
click at [246, 474] on link "Add new membership" at bounding box center [238, 476] width 101 height 13
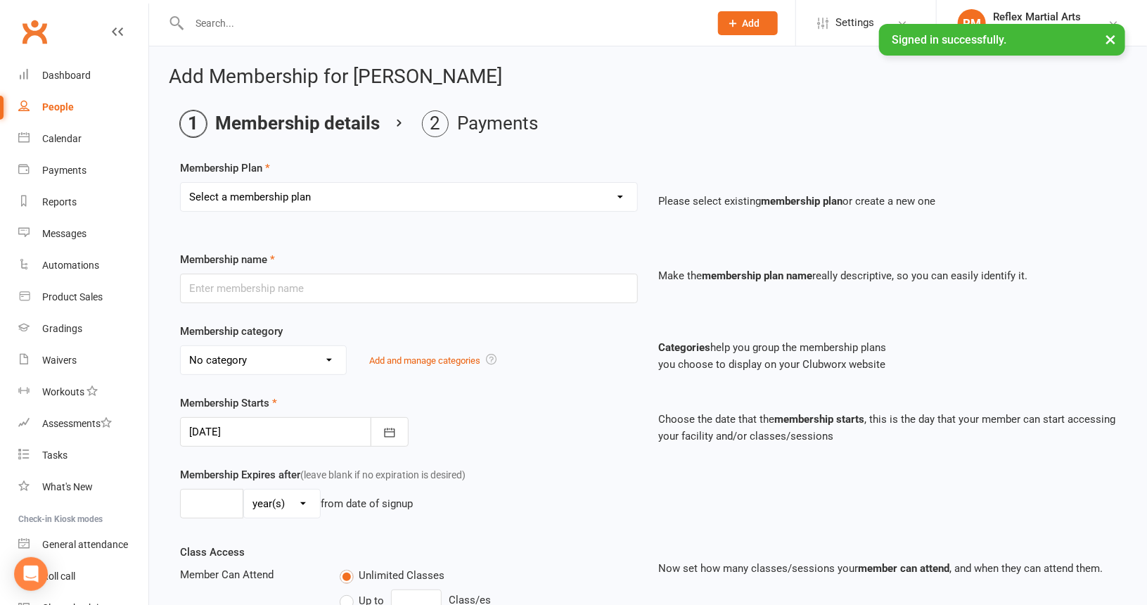
click at [362, 196] on select "Select a membership plan Create new Membership Plan Adults no contact plan $52 …" at bounding box center [409, 197] width 457 height 28
select select "13"
click at [181, 183] on select "Select a membership plan Create new Membership Plan Adults no contact plan $52 …" at bounding box center [409, 197] width 457 height 28
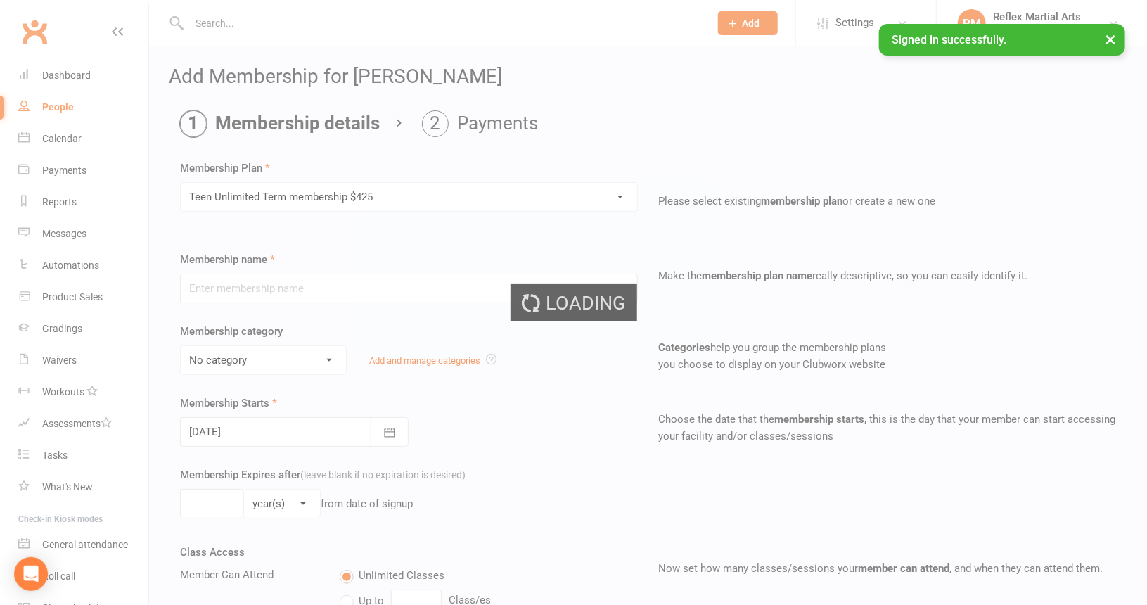
type input "Teen Unlimited Term membership $425"
type input "10"
select select "1"
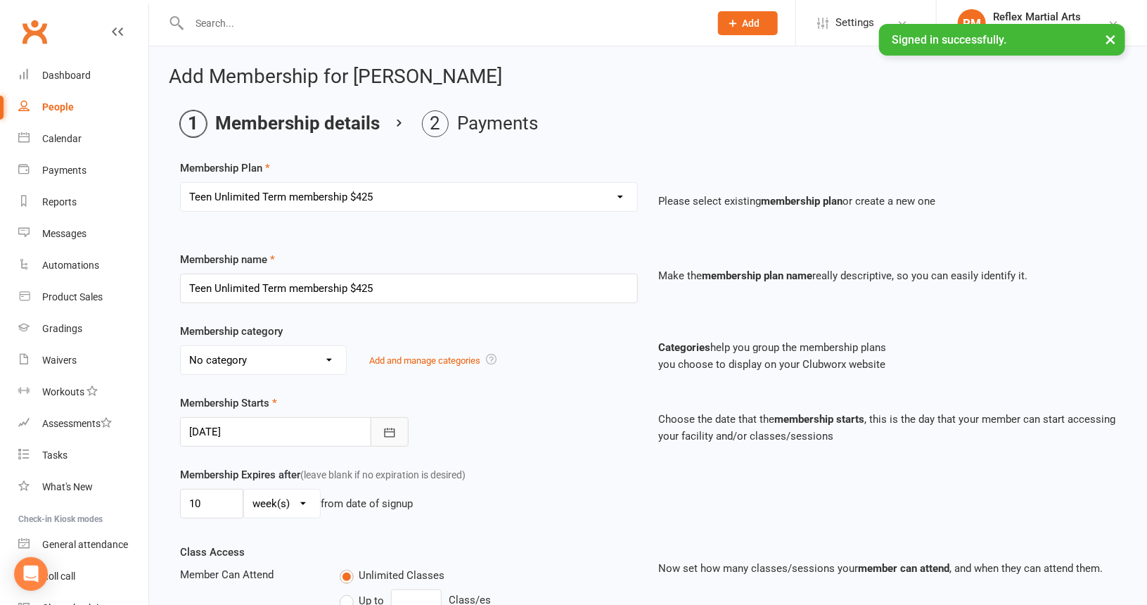
click at [388, 428] on icon "button" at bounding box center [390, 433] width 14 height 14
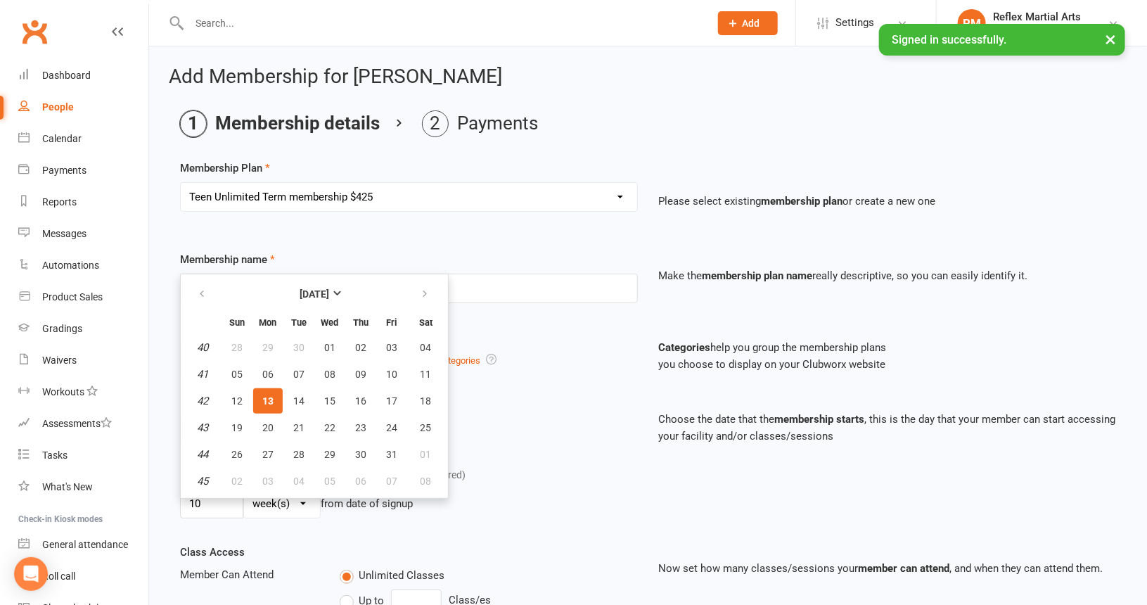
click at [457, 419] on div "Membership Starts [DATE] [DATE] Sun Mon Tue Wed Thu Fri Sat 40 28 29 30 01 02 0…" at bounding box center [409, 421] width 479 height 52
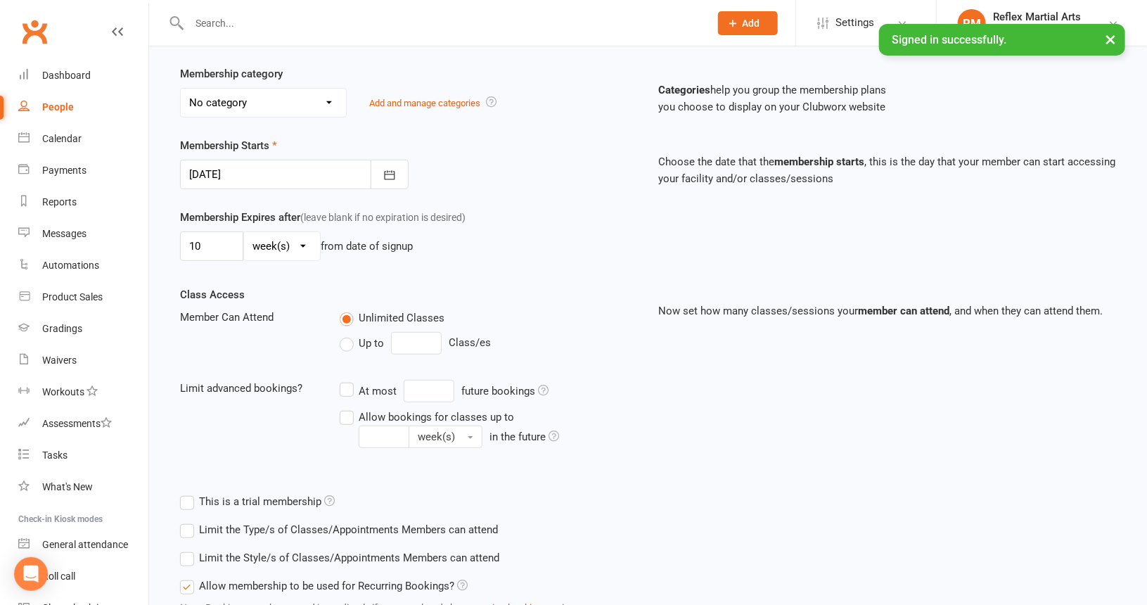
scroll to position [367, 0]
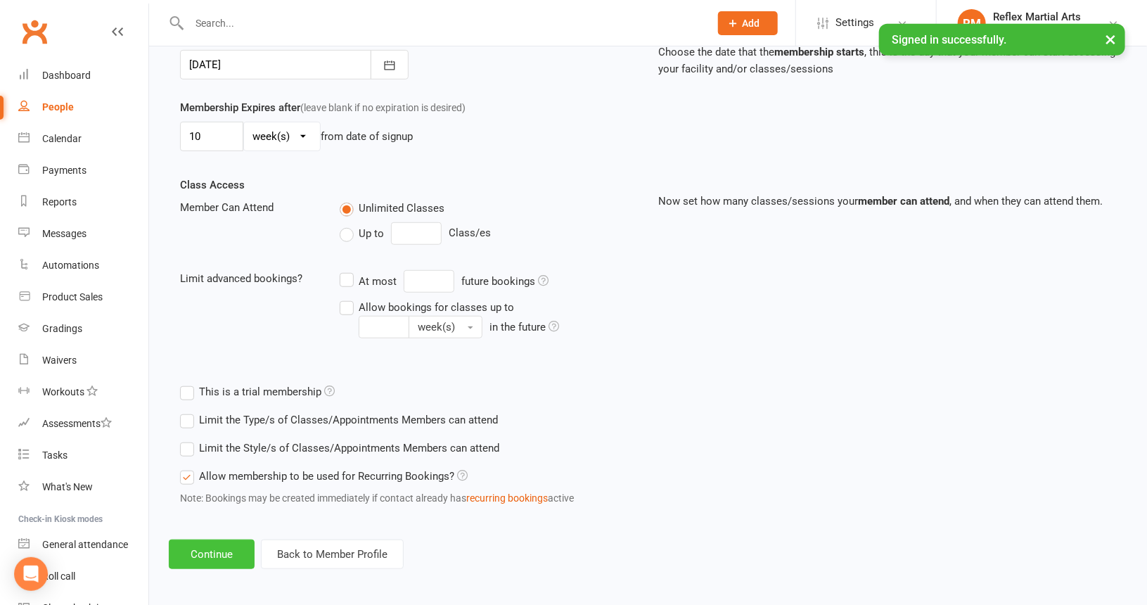
click at [224, 553] on button "Continue" at bounding box center [212, 555] width 86 height 30
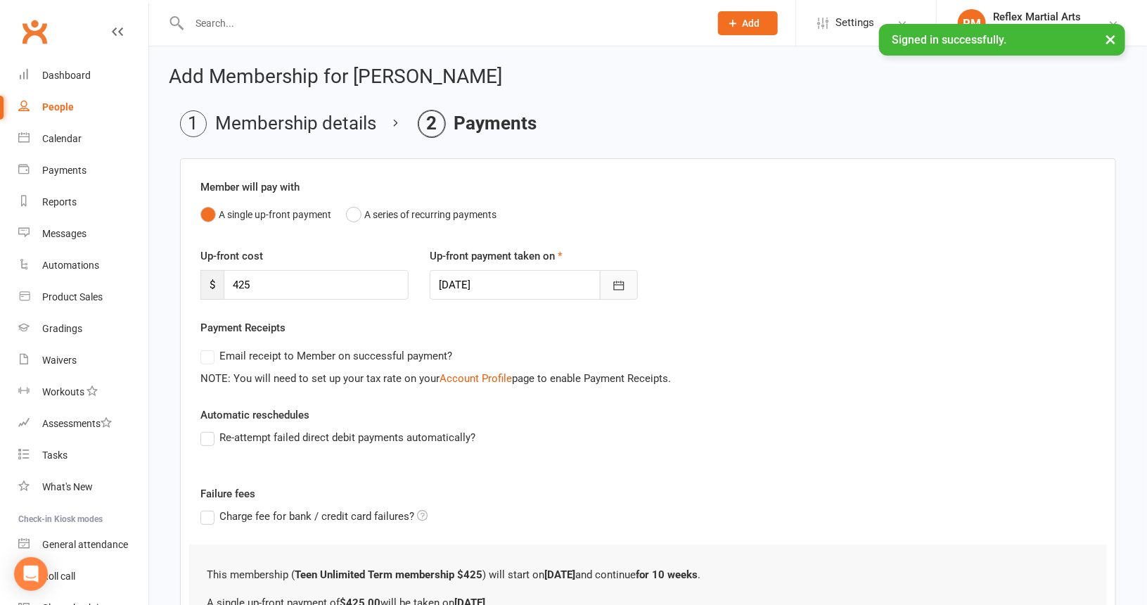
click at [618, 282] on icon "button" at bounding box center [619, 286] width 14 height 14
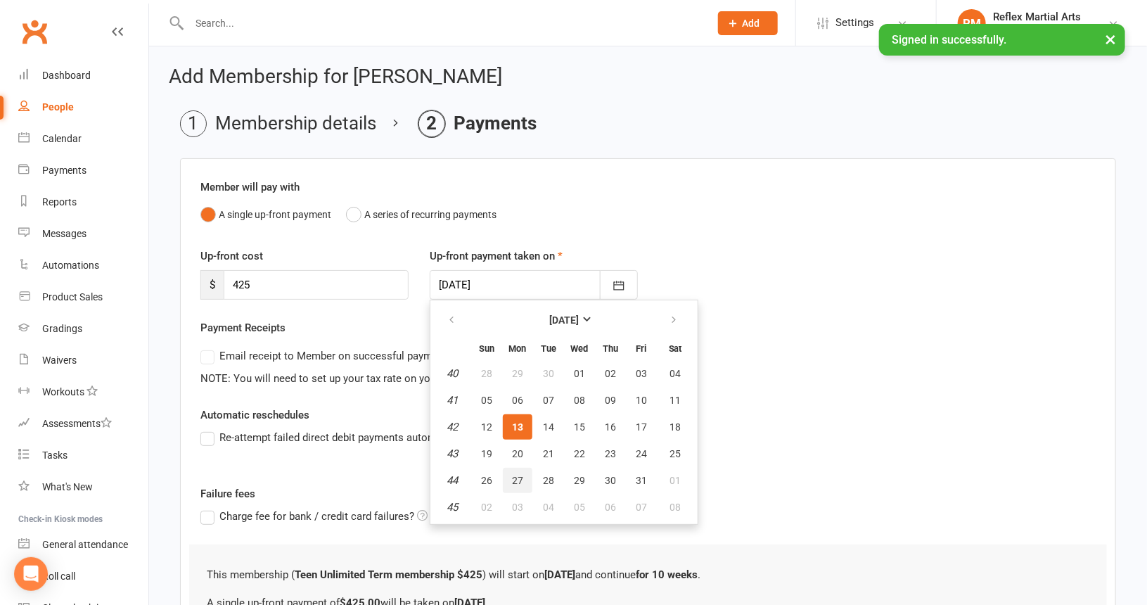
click at [519, 476] on span "27" at bounding box center [517, 480] width 11 height 11
type input "[DATE]"
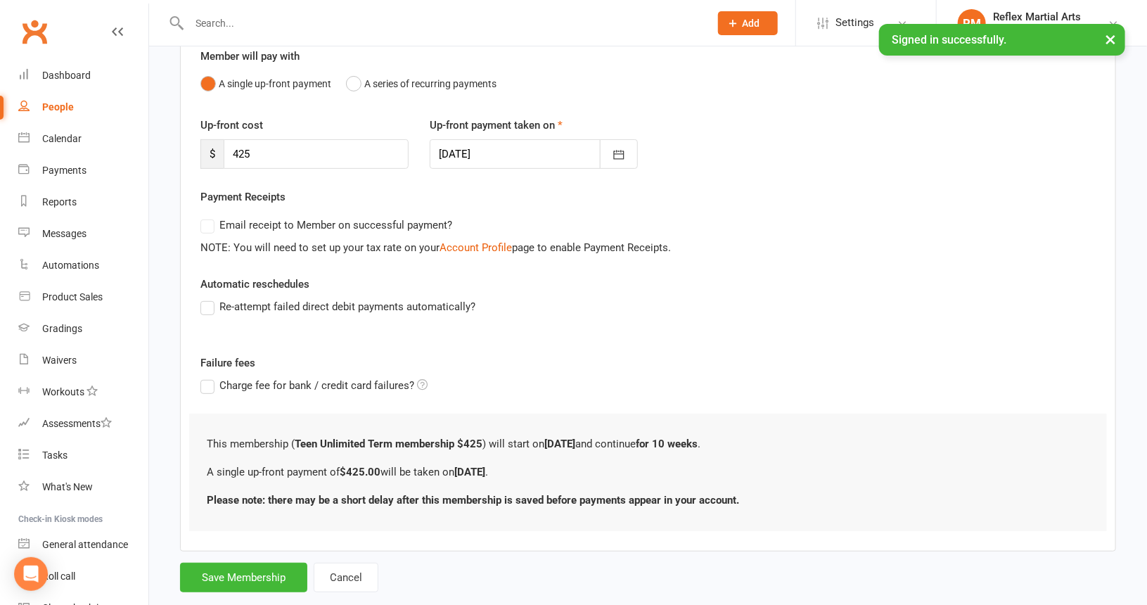
scroll to position [158, 0]
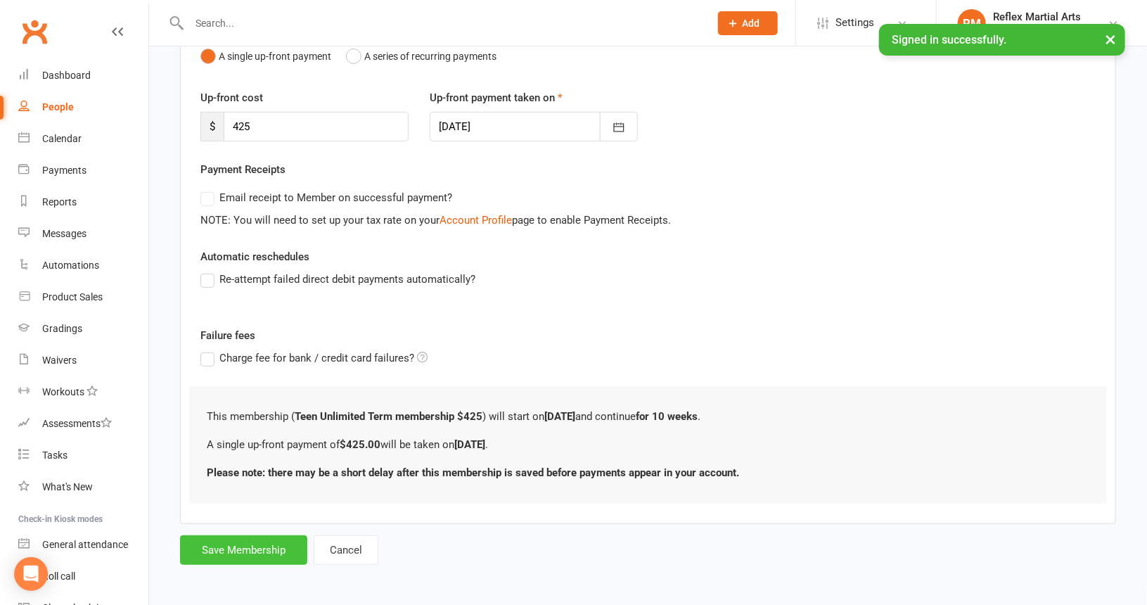
click at [234, 554] on button "Save Membership" at bounding box center [243, 550] width 127 height 30
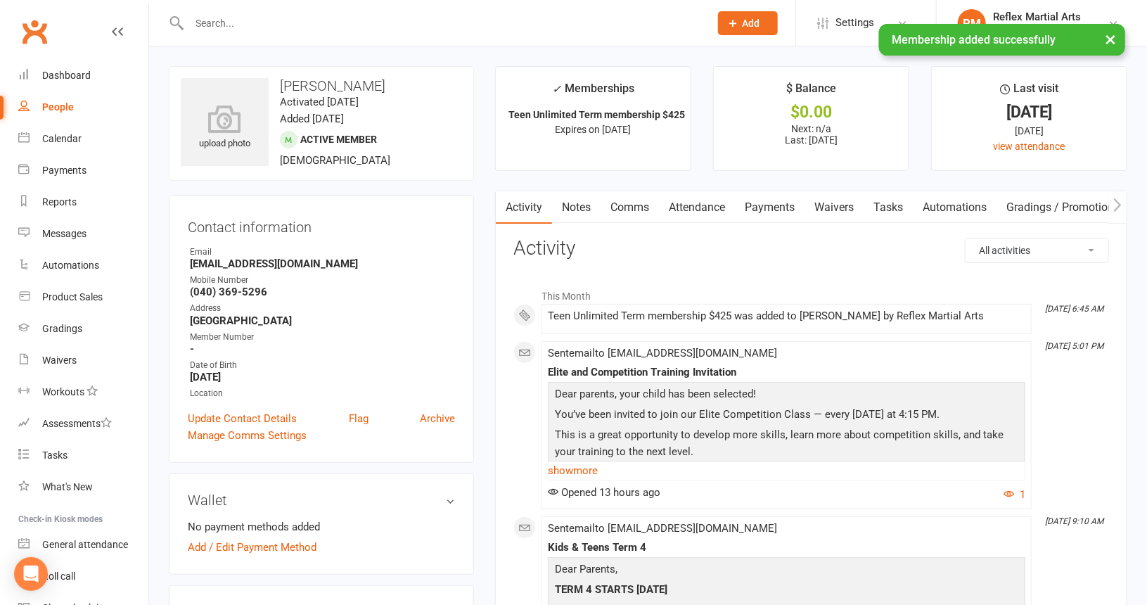
click at [52, 108] on div "People" at bounding box center [58, 106] width 32 height 11
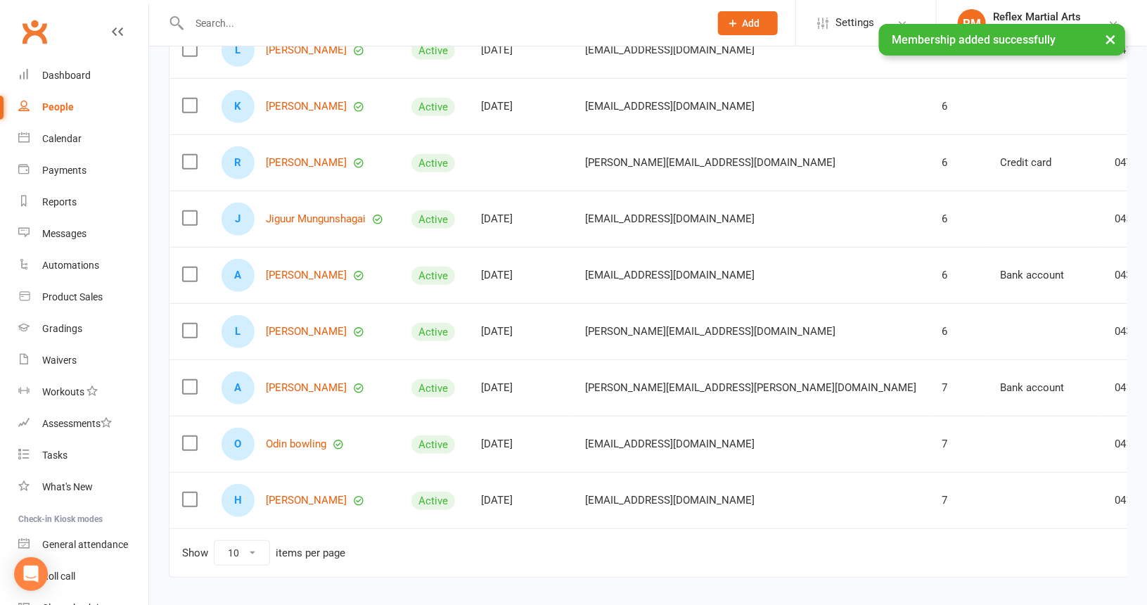
scroll to position [281, 0]
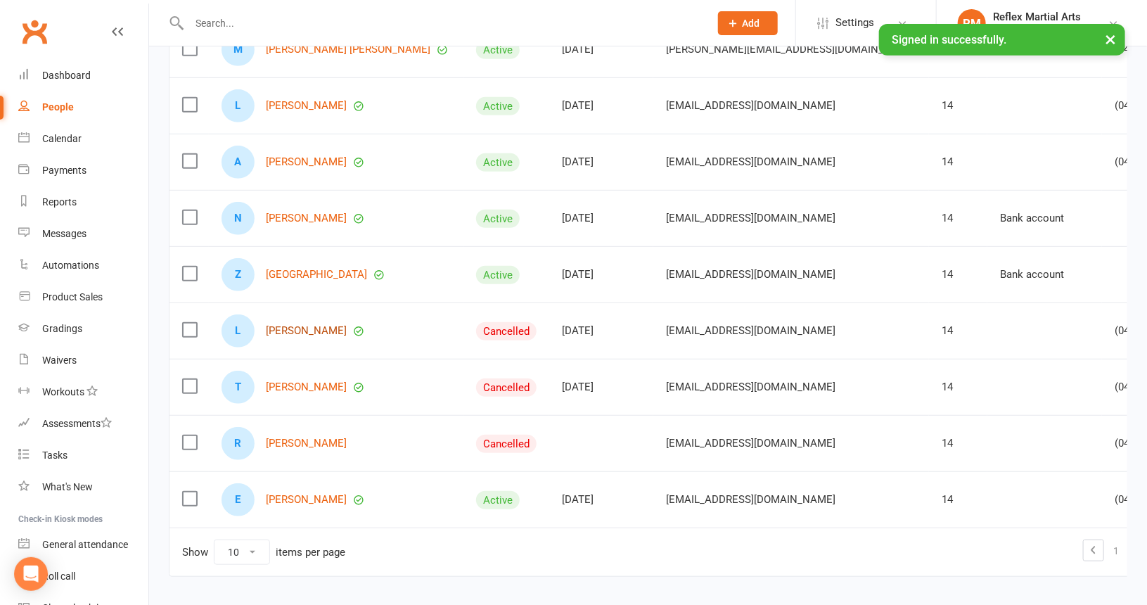
click at [288, 326] on link "[PERSON_NAME]" at bounding box center [306, 331] width 81 height 12
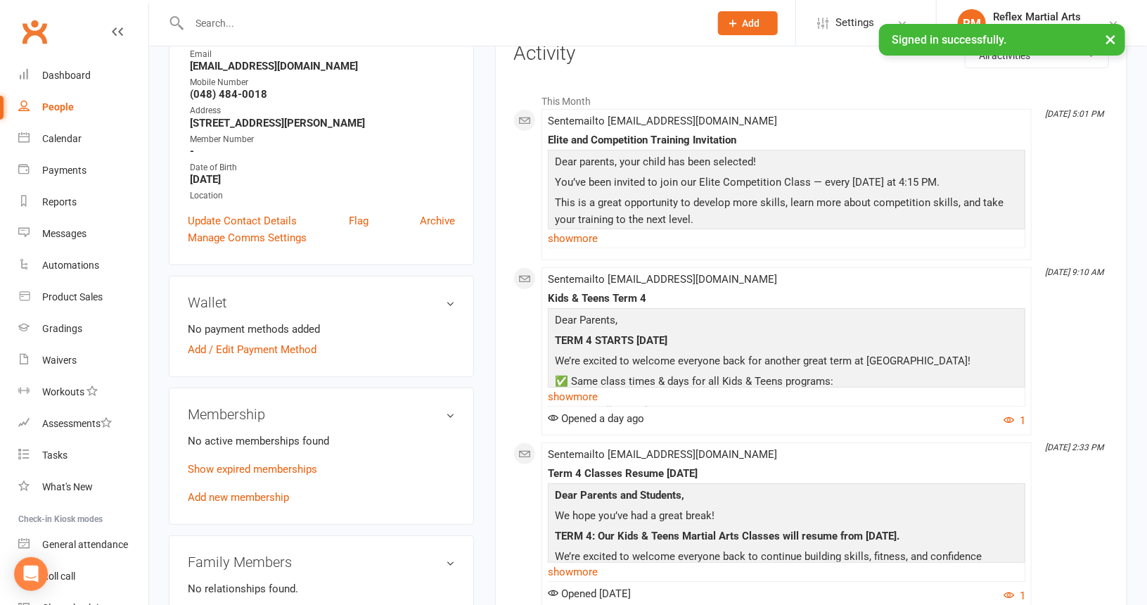
scroll to position [211, 0]
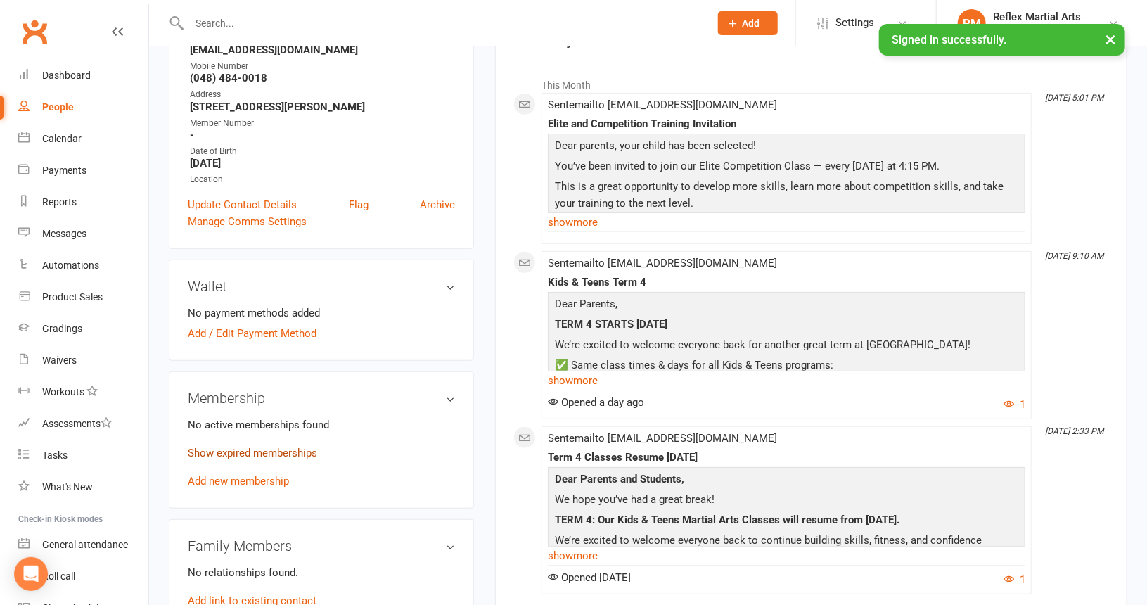
click at [250, 452] on link "Show expired memberships" at bounding box center [252, 453] width 129 height 13
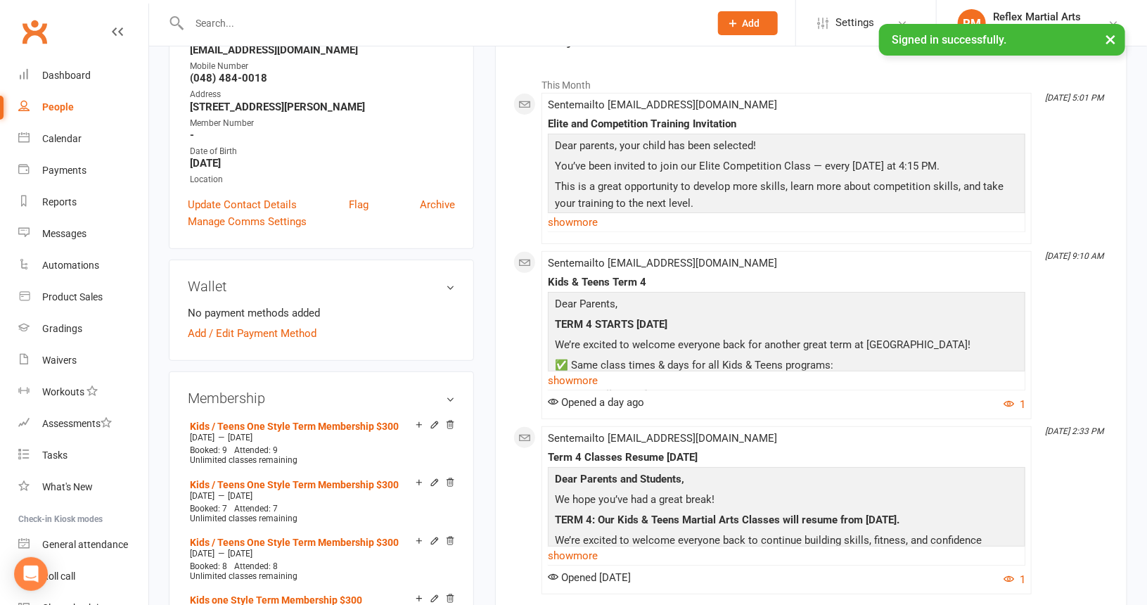
click at [453, 400] on h3 "Membership" at bounding box center [321, 397] width 267 height 15
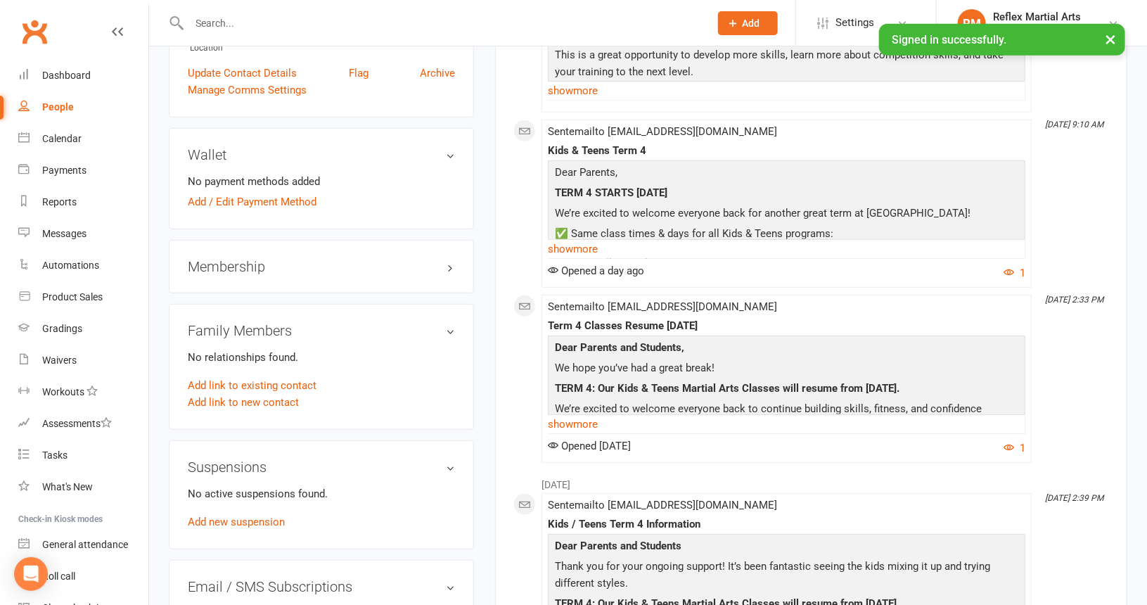
scroll to position [352, 0]
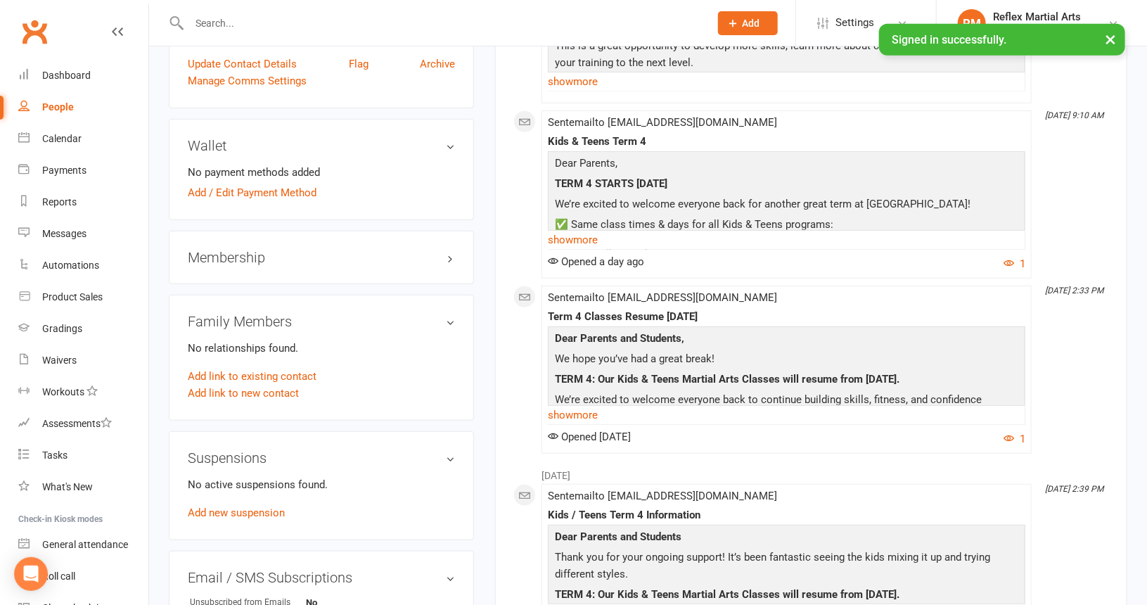
click at [260, 258] on h3 "Membership" at bounding box center [321, 257] width 267 height 15
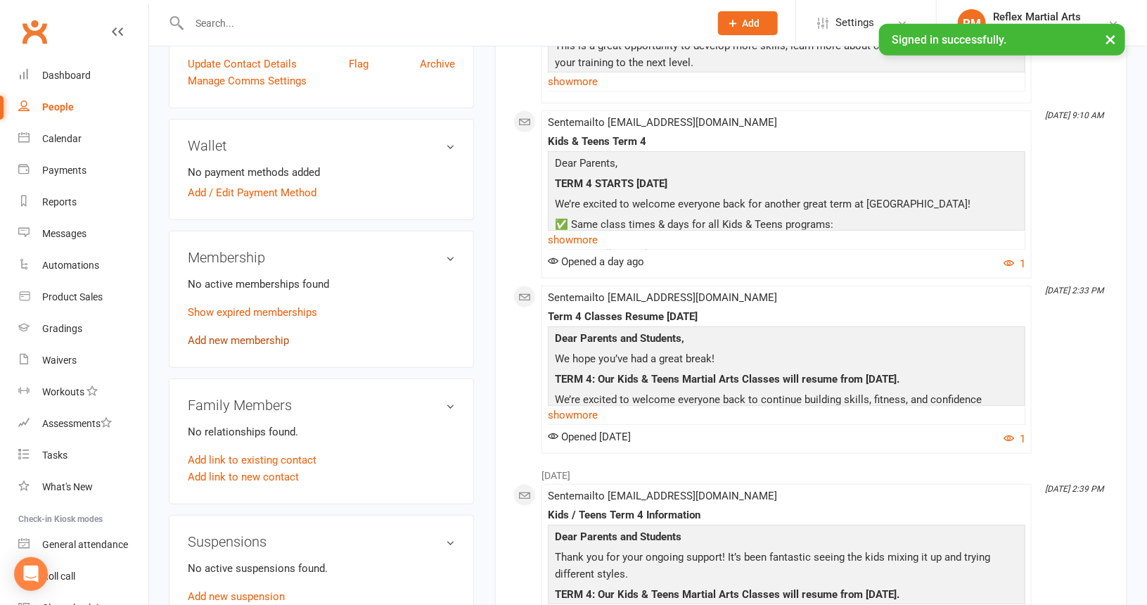
click at [234, 339] on link "Add new membership" at bounding box center [238, 340] width 101 height 13
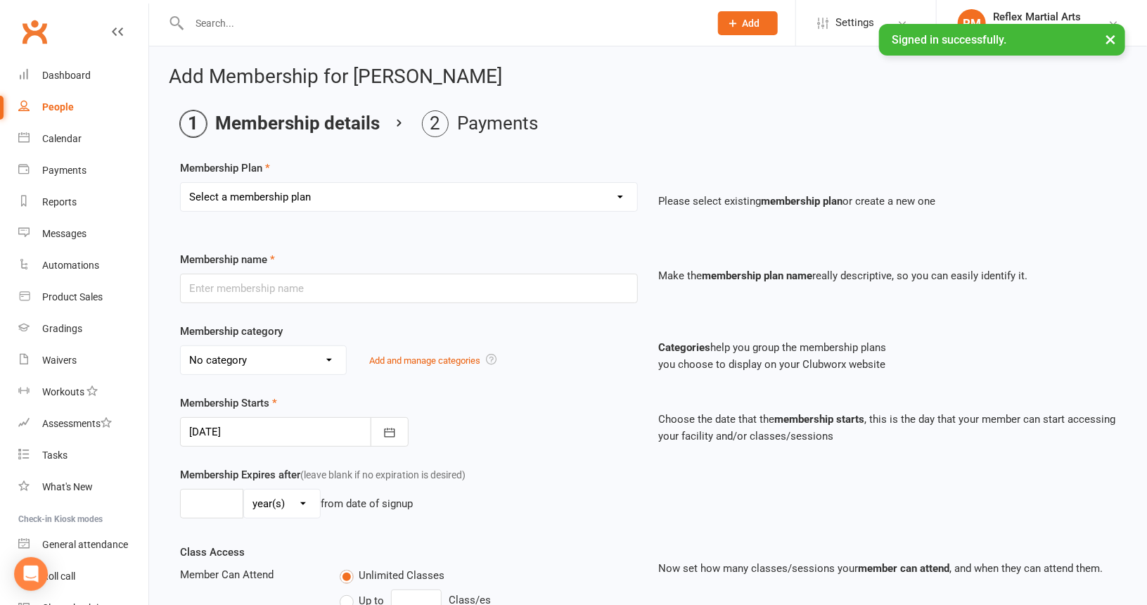
click at [414, 199] on select "Select a membership plan Create new Membership Plan Adults no contact plan $52 …" at bounding box center [409, 197] width 457 height 28
select select "7"
click at [181, 183] on select "Select a membership plan Create new Membership Plan Adults no contact plan $52 …" at bounding box center [409, 197] width 457 height 28
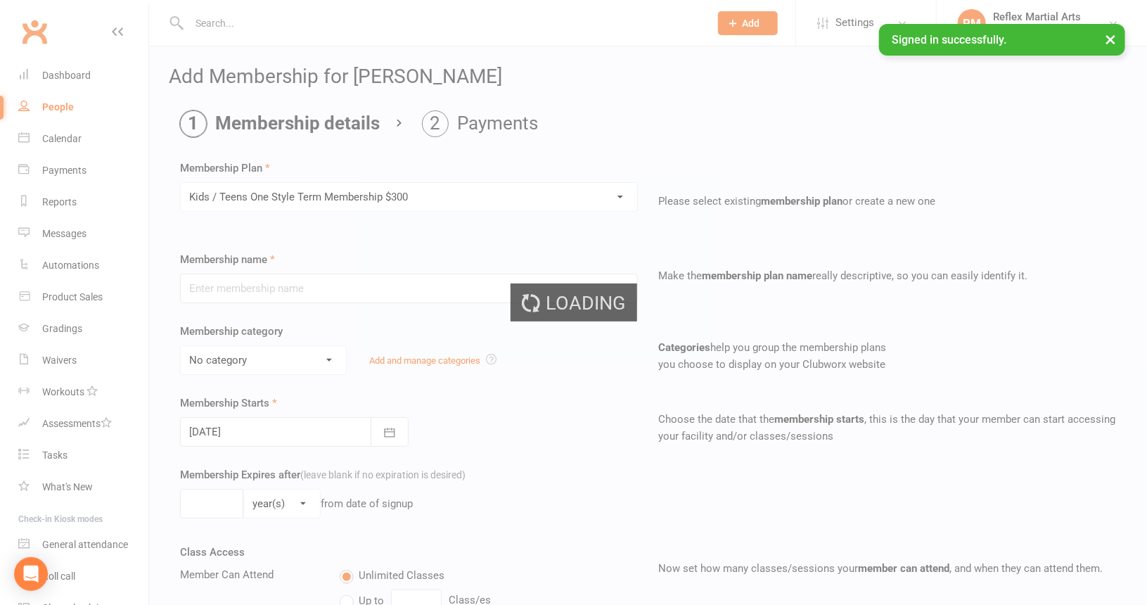
type input "Kids / Teens One Style Term Membership $300"
type input "10"
select select "1"
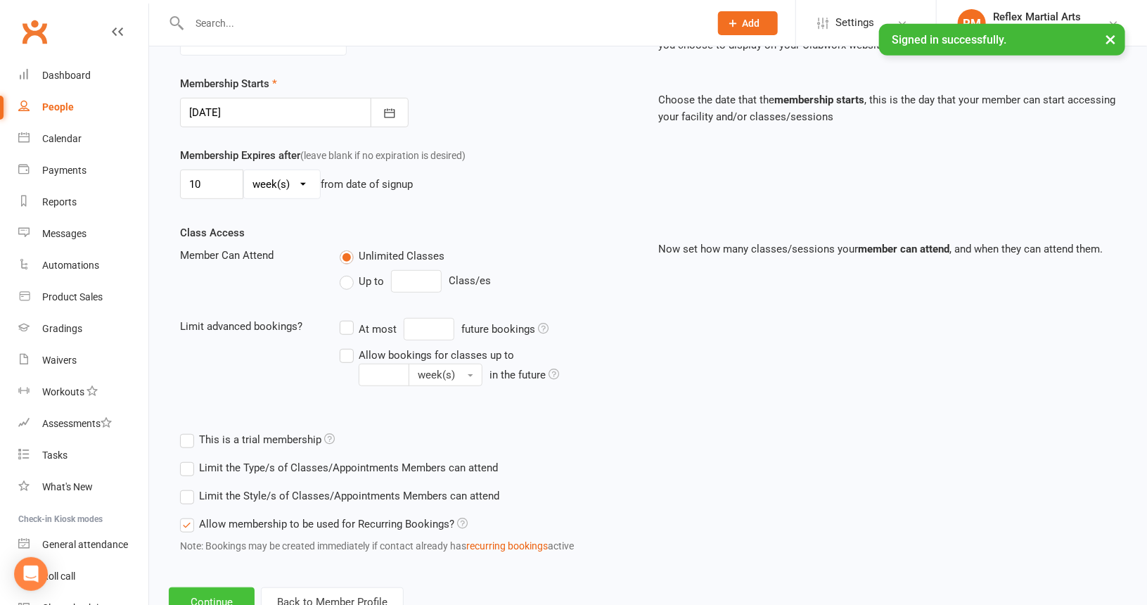
scroll to position [367, 0]
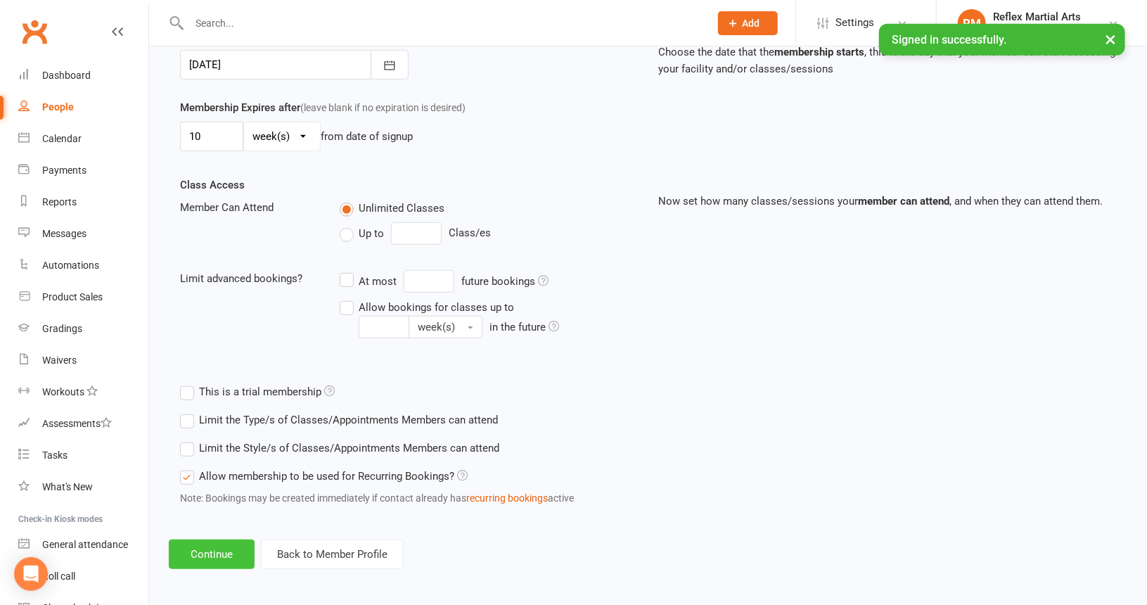
click at [218, 549] on button "Continue" at bounding box center [212, 555] width 86 height 30
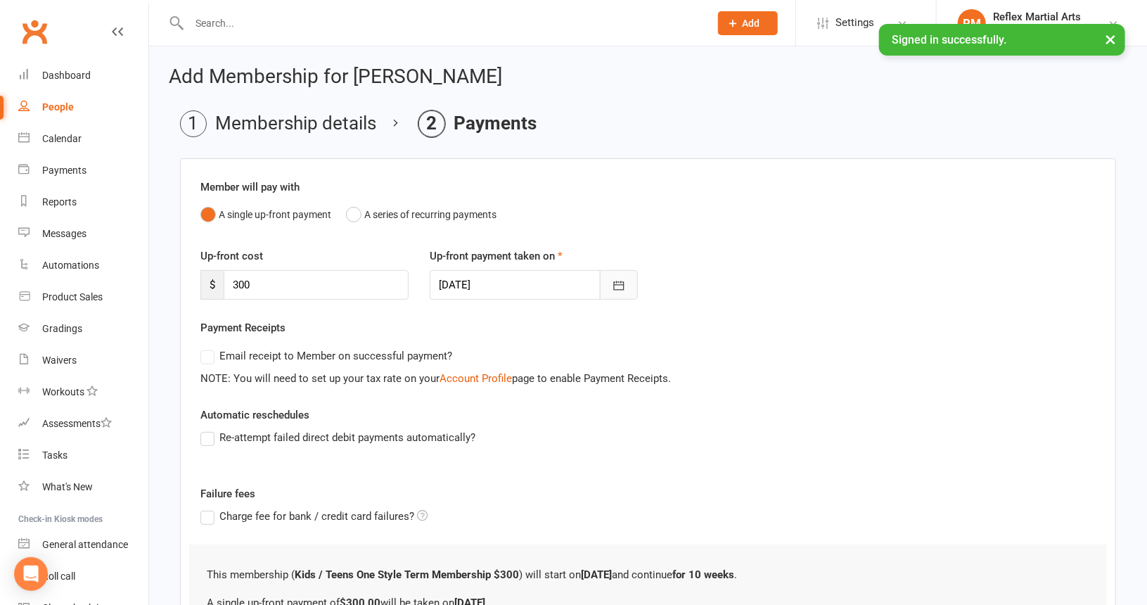
click at [615, 284] on icon "button" at bounding box center [618, 285] width 11 height 9
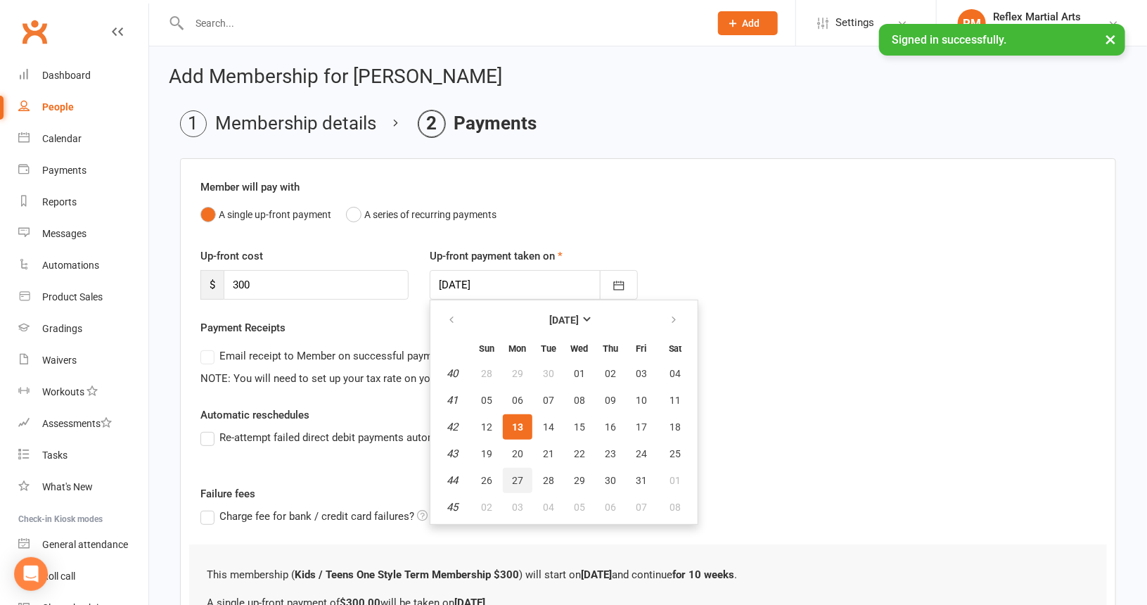
click at [518, 479] on span "27" at bounding box center [517, 480] width 11 height 11
type input "[DATE]"
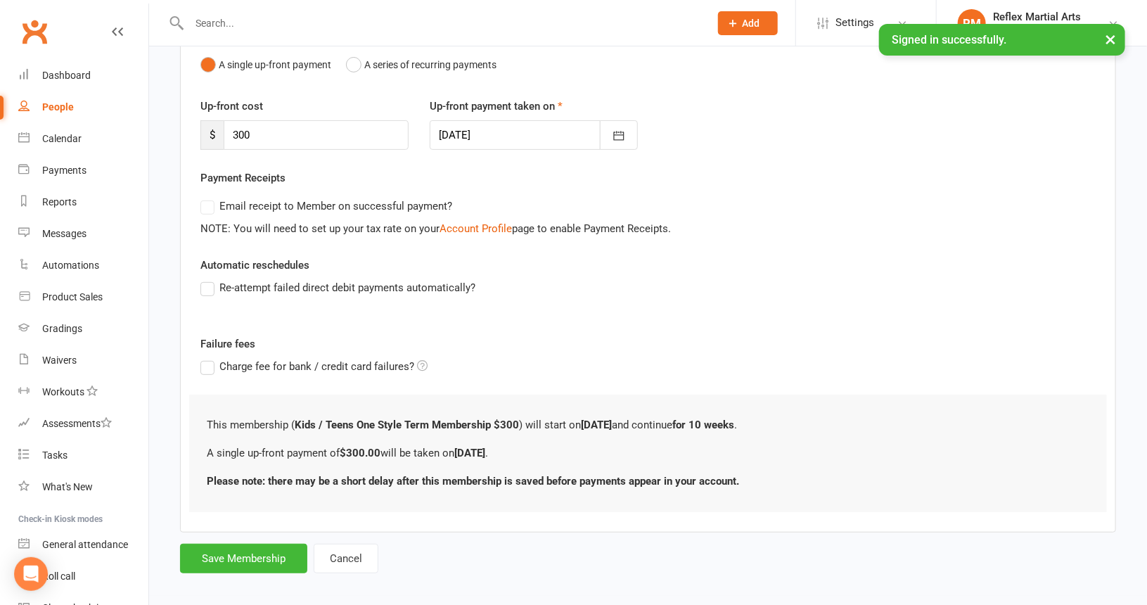
scroll to position [158, 0]
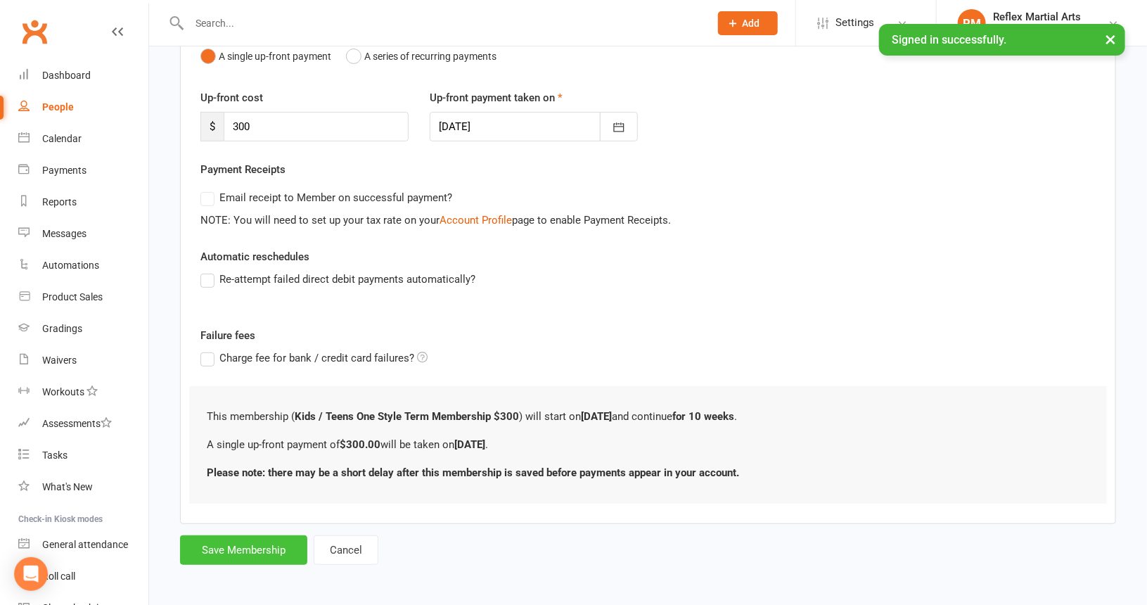
click at [258, 542] on button "Save Membership" at bounding box center [243, 550] width 127 height 30
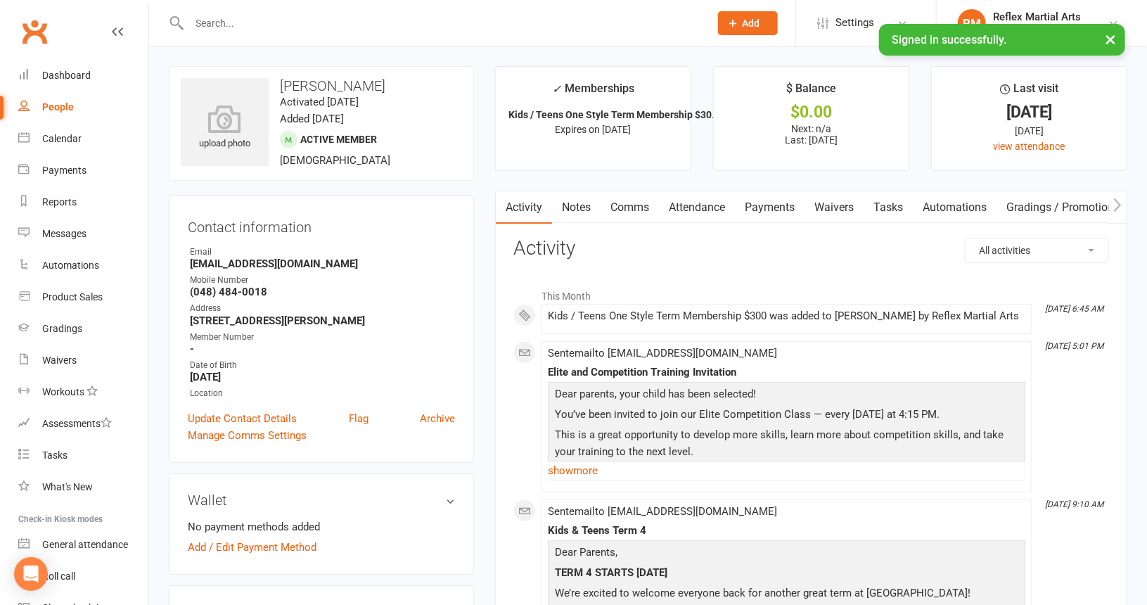
click at [52, 107] on div "People" at bounding box center [58, 106] width 32 height 11
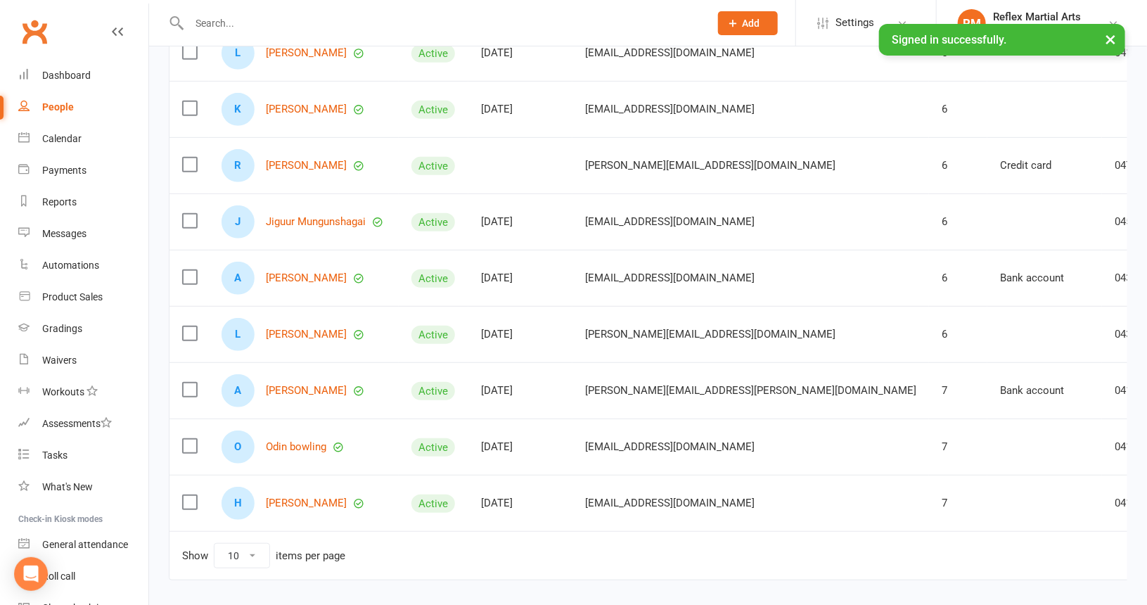
scroll to position [281, 0]
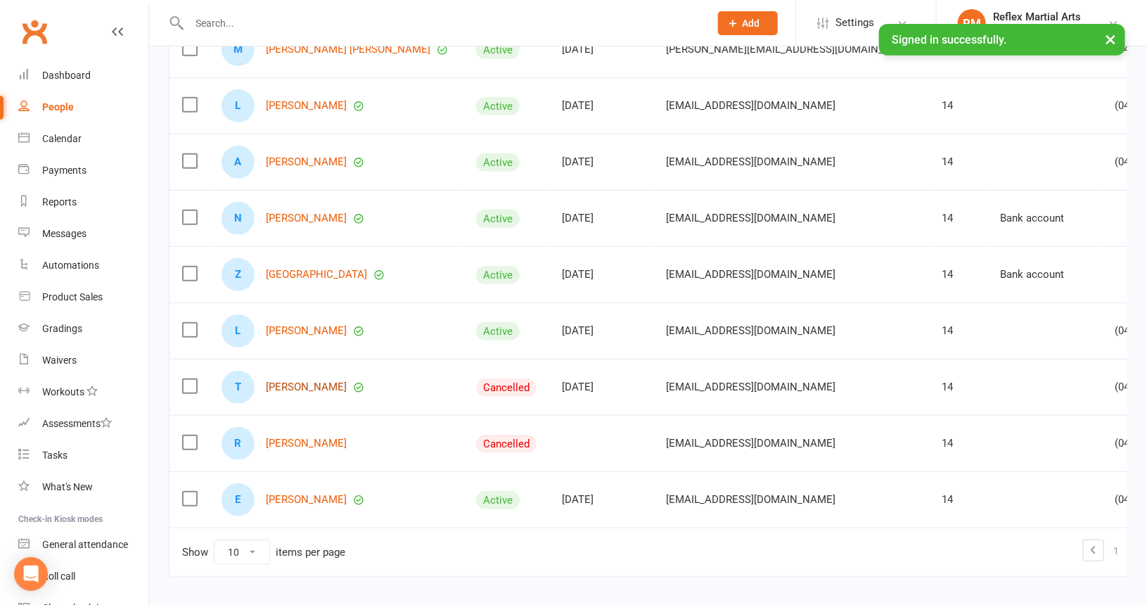
click at [301, 383] on link "[PERSON_NAME]" at bounding box center [306, 387] width 81 height 12
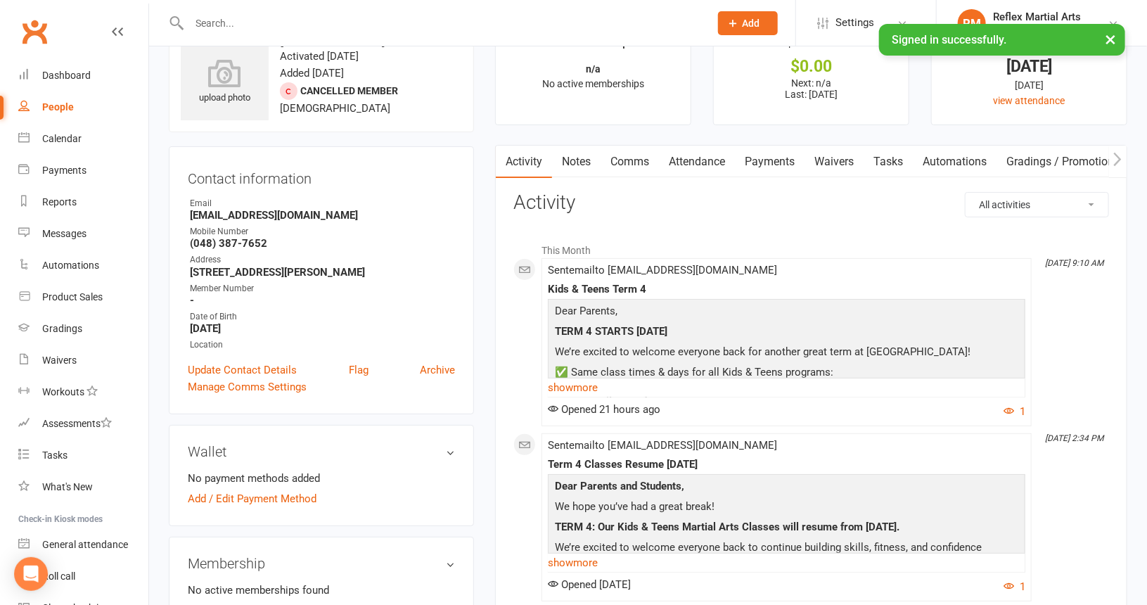
scroll to position [141, 0]
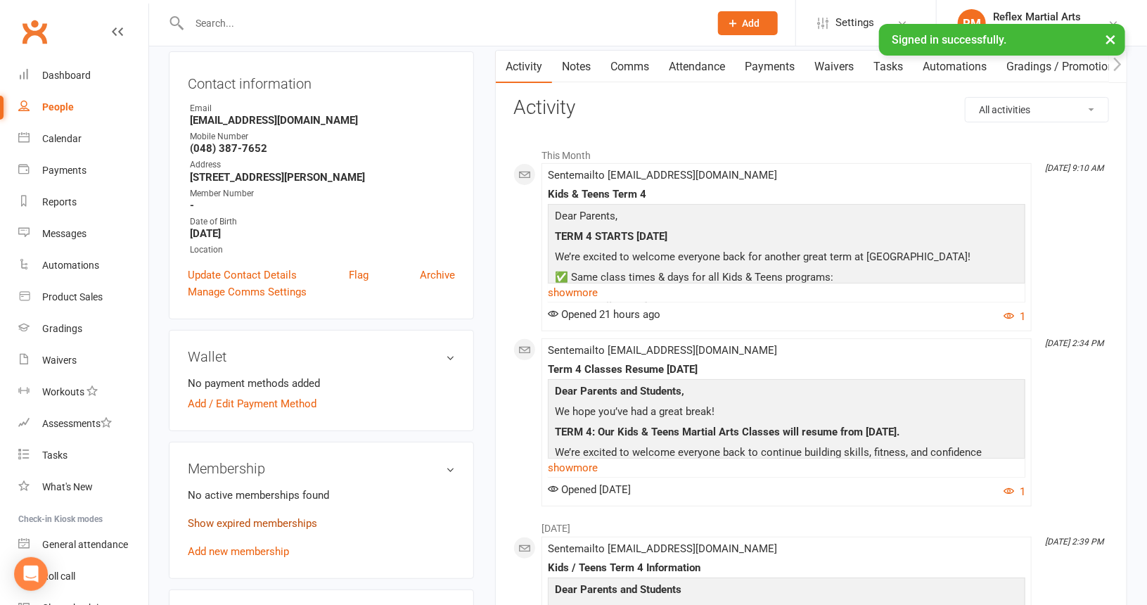
click at [262, 523] on link "Show expired memberships" at bounding box center [252, 523] width 129 height 13
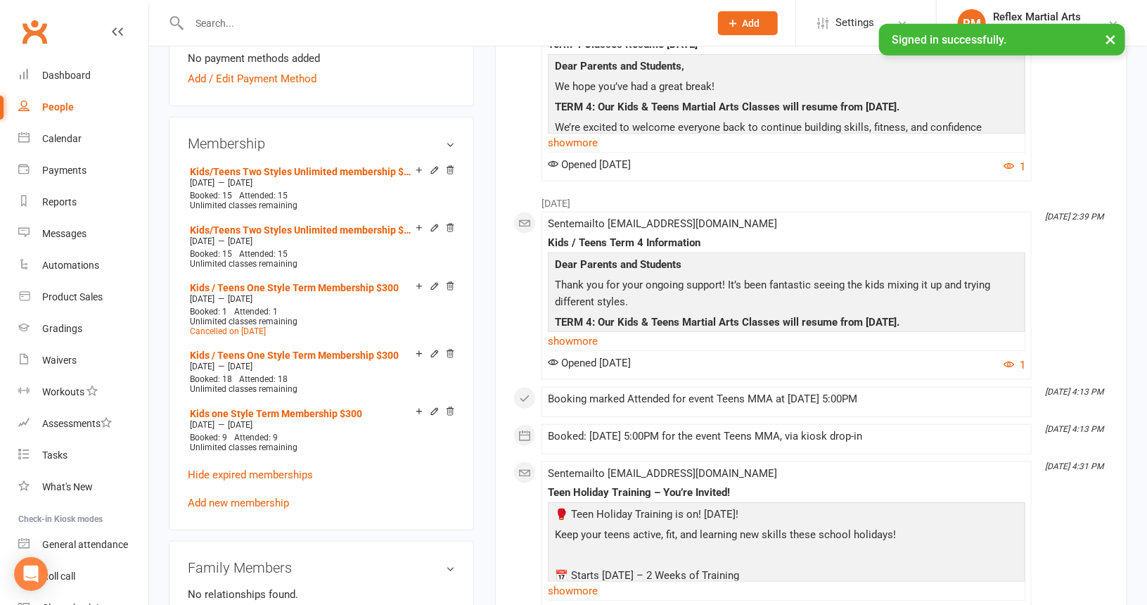
scroll to position [563, 0]
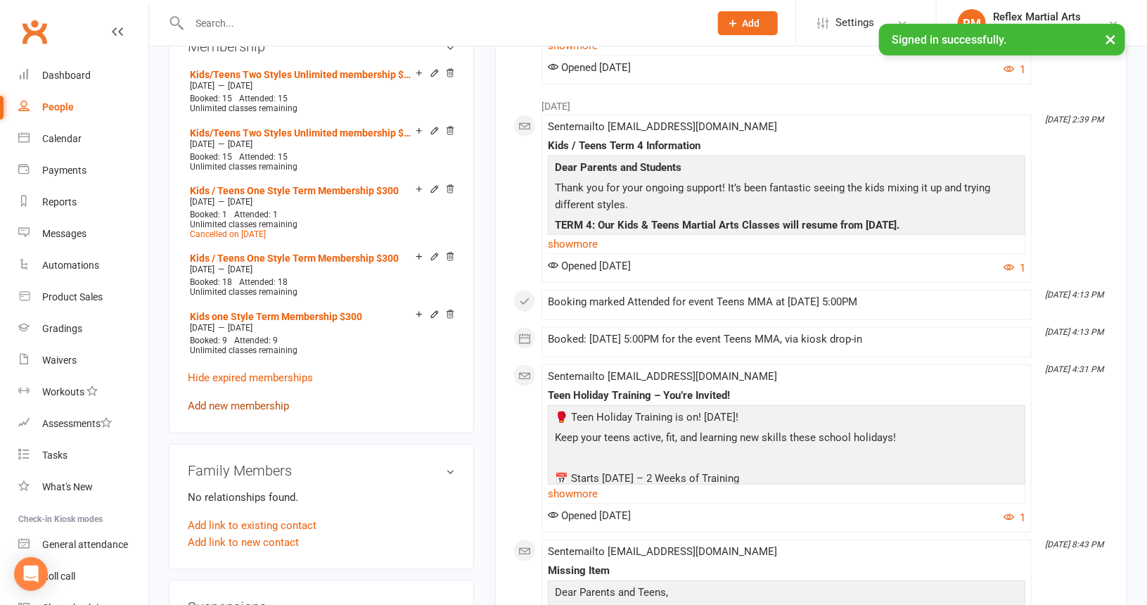
click at [239, 404] on link "Add new membership" at bounding box center [238, 406] width 101 height 13
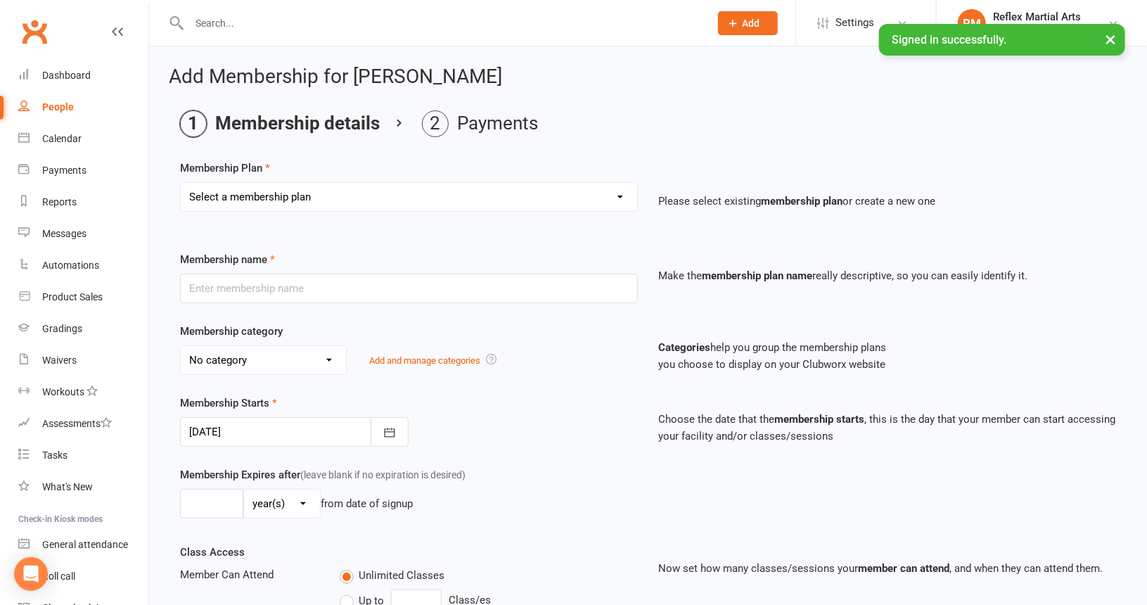
click at [394, 197] on select "Select a membership plan Create new Membership Plan Adults no contact plan $52 …" at bounding box center [409, 197] width 457 height 28
select select "8"
click at [181, 183] on select "Select a membership plan Create new Membership Plan Adults no contact plan $52 …" at bounding box center [409, 197] width 457 height 28
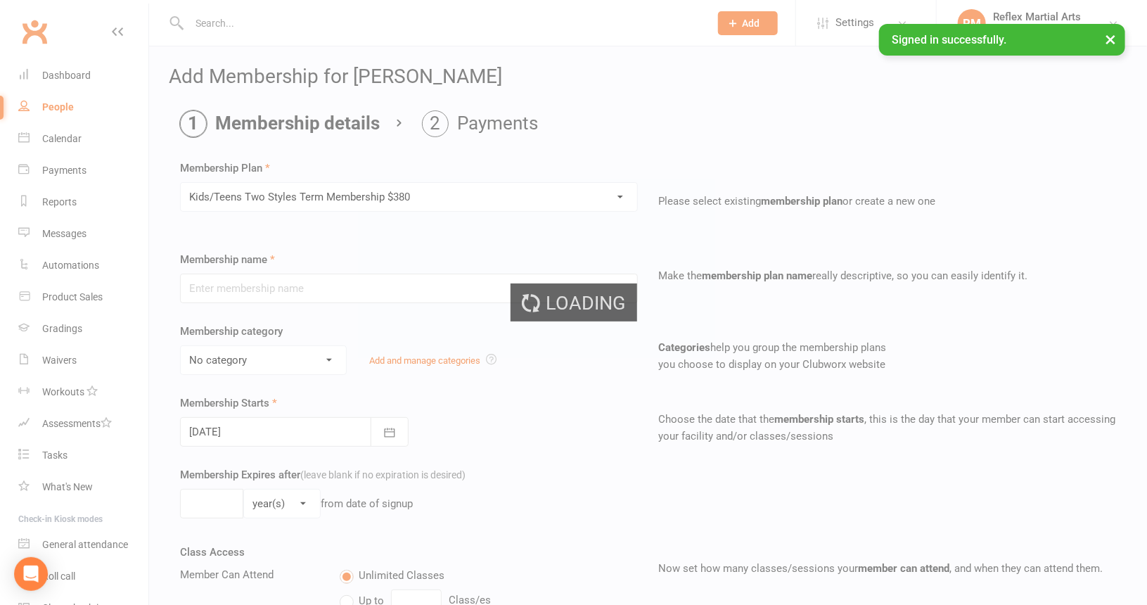
type input "Kids/Teens Two Styles Term Membership $380"
type input "10"
select select "1"
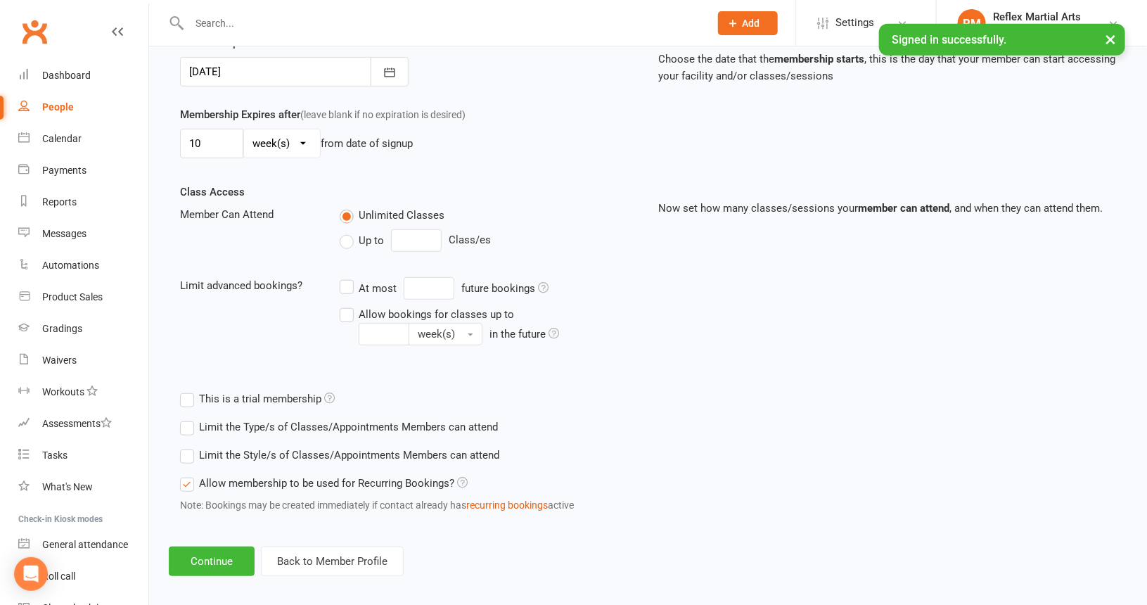
scroll to position [367, 0]
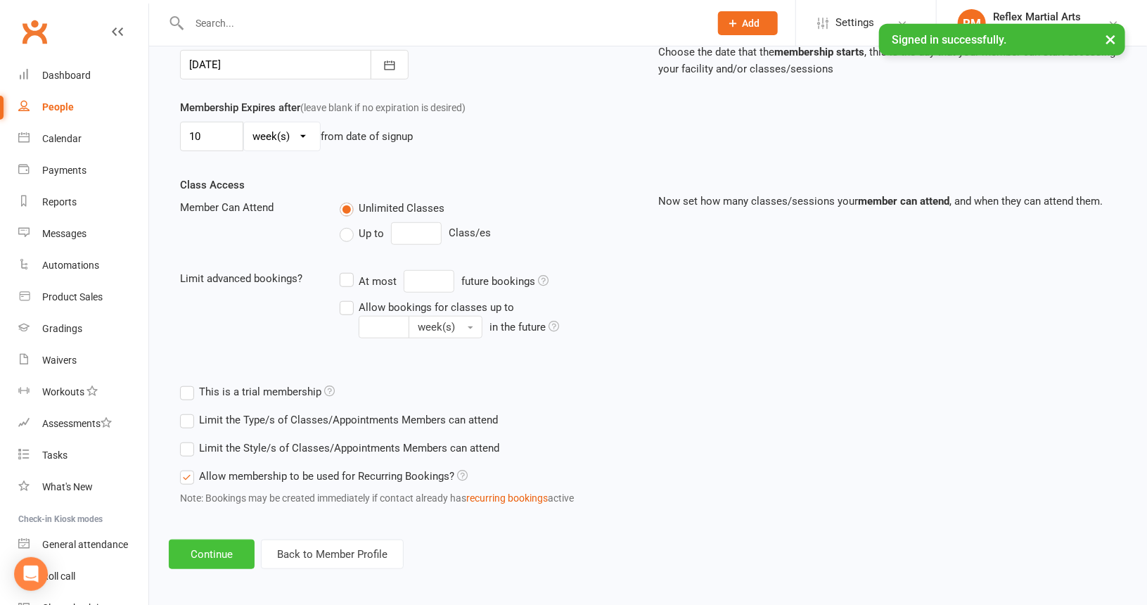
click at [229, 552] on button "Continue" at bounding box center [212, 555] width 86 height 30
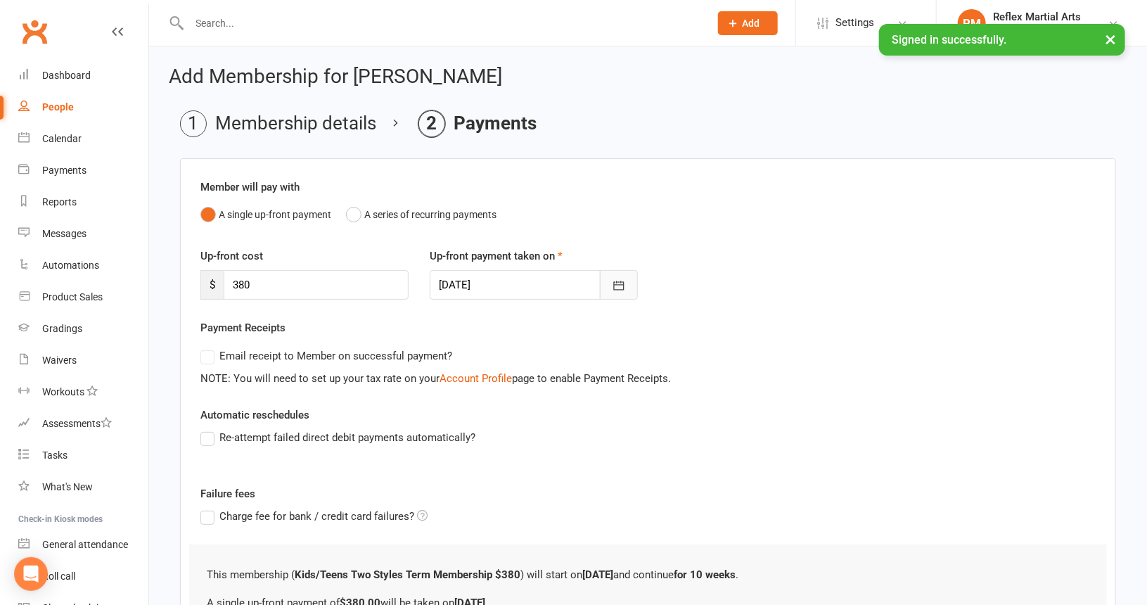
click at [615, 288] on icon "button" at bounding box center [619, 286] width 14 height 14
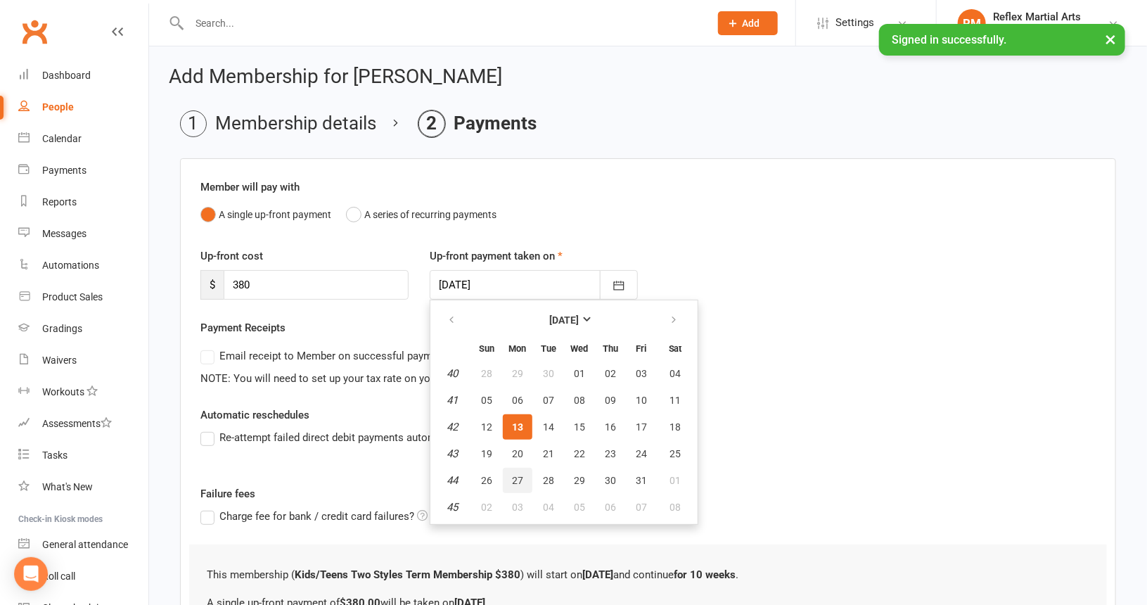
click at [516, 478] on span "27" at bounding box center [517, 480] width 11 height 11
type input "[DATE]"
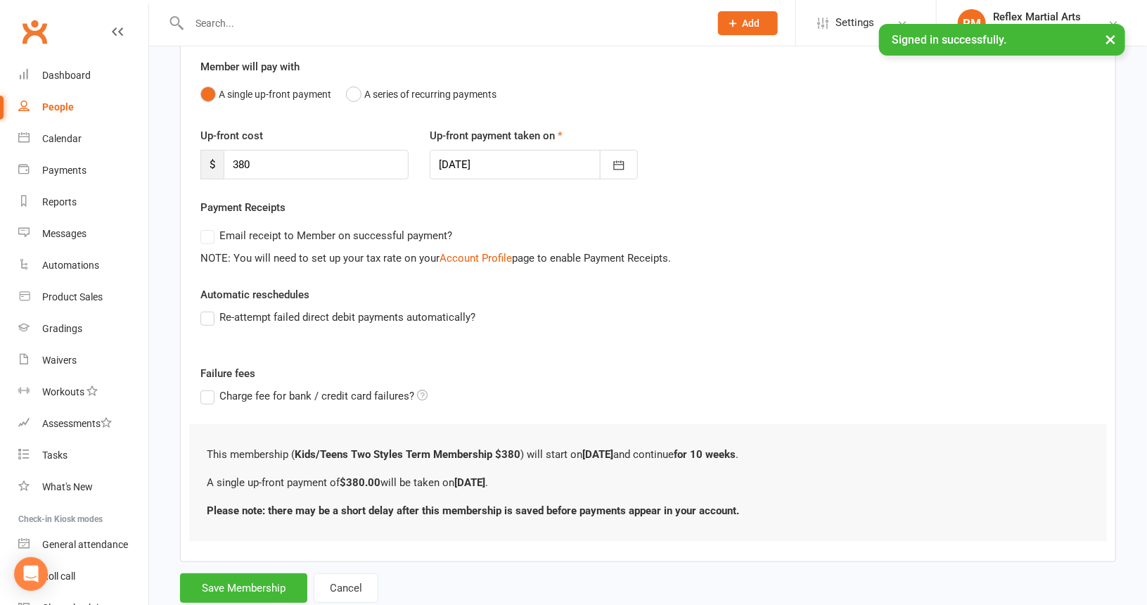
scroll to position [158, 0]
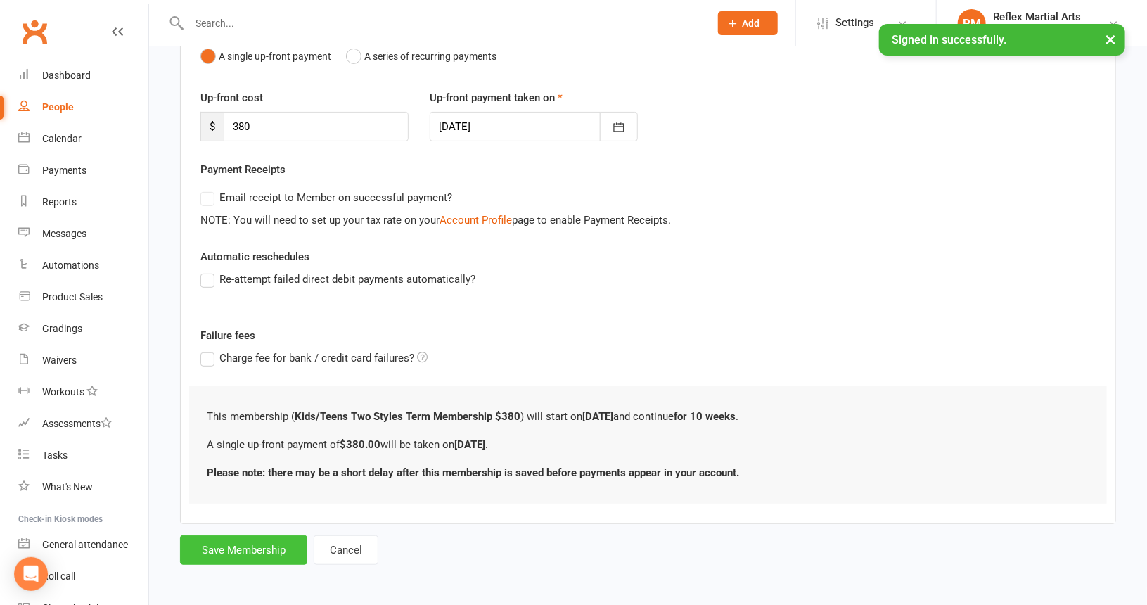
click at [282, 549] on button "Save Membership" at bounding box center [243, 550] width 127 height 30
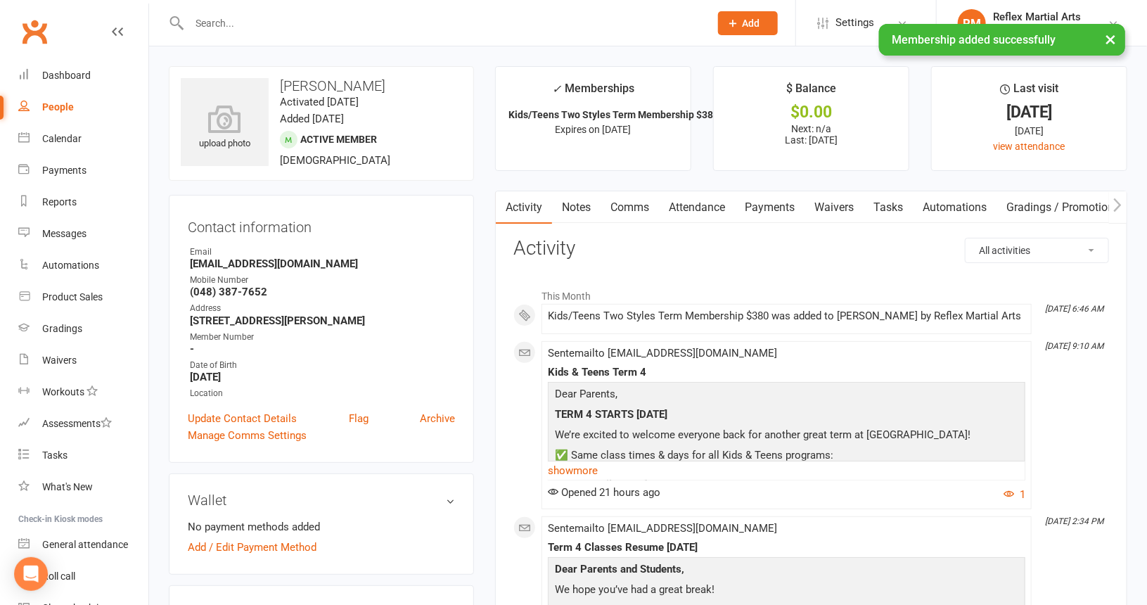
click at [52, 103] on div "People" at bounding box center [58, 106] width 32 height 11
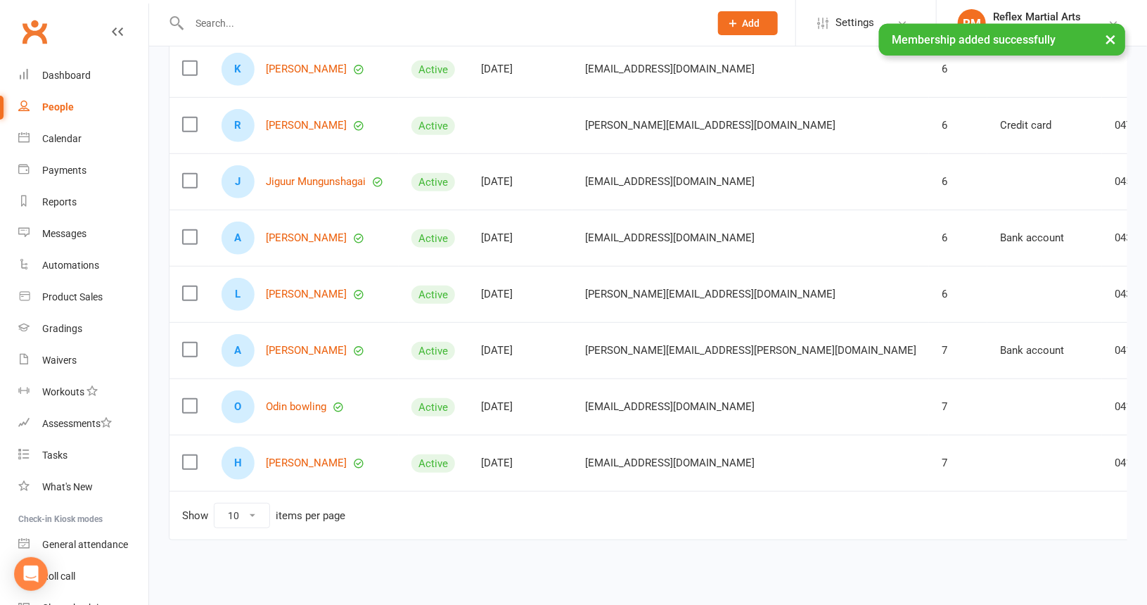
scroll to position [323, 0]
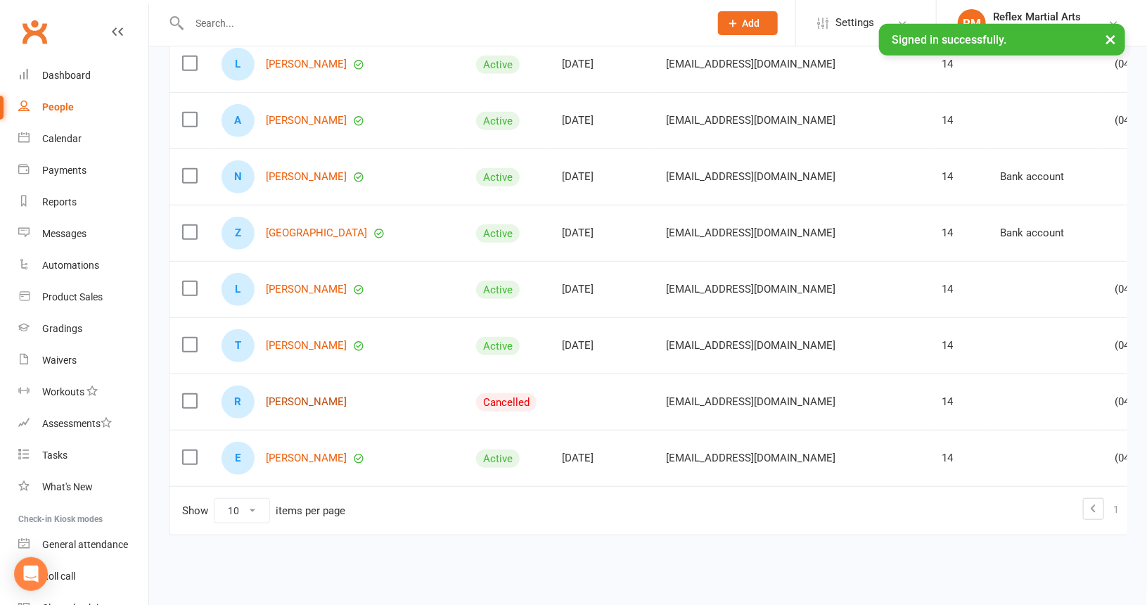
click at [298, 399] on link "[PERSON_NAME]" at bounding box center [306, 402] width 81 height 12
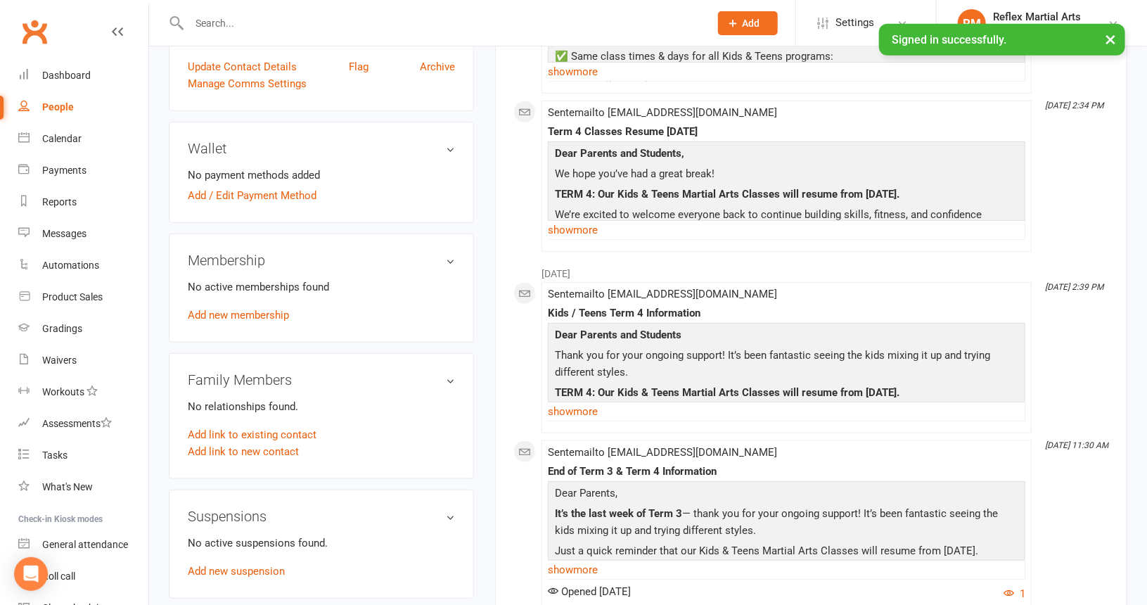
scroll to position [281, 0]
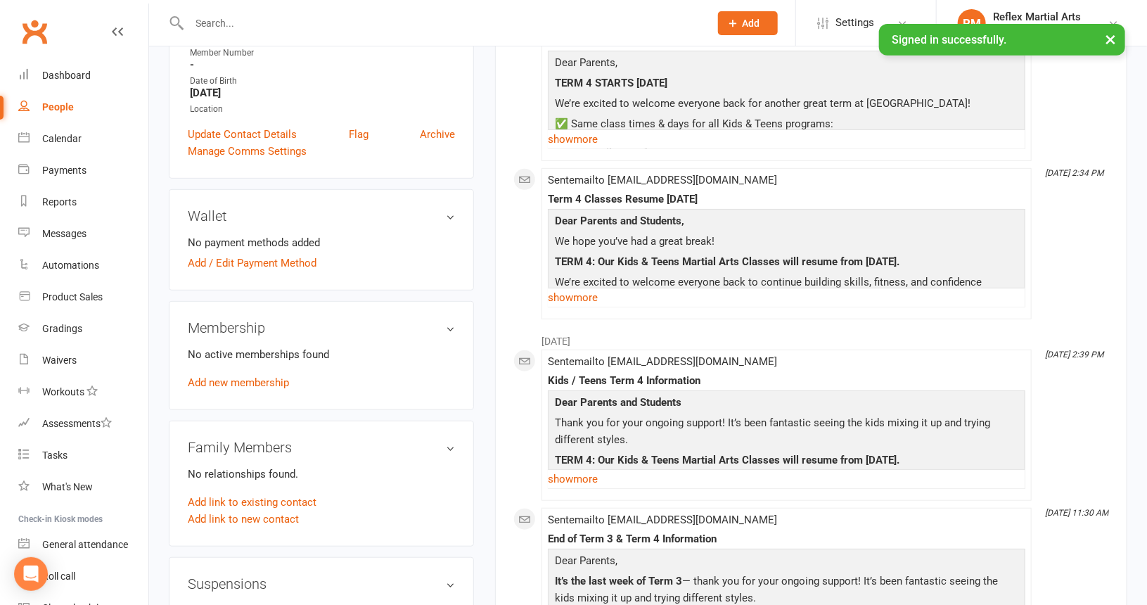
click at [314, 352] on p "No active memberships found" at bounding box center [321, 354] width 267 height 17
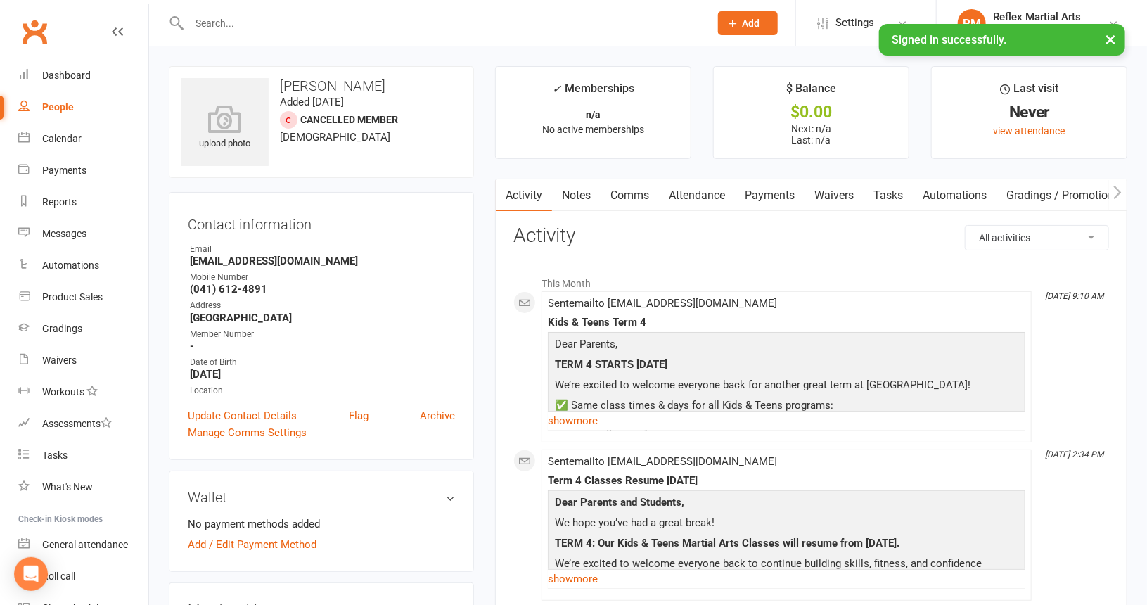
click at [56, 110] on div "People" at bounding box center [58, 106] width 32 height 11
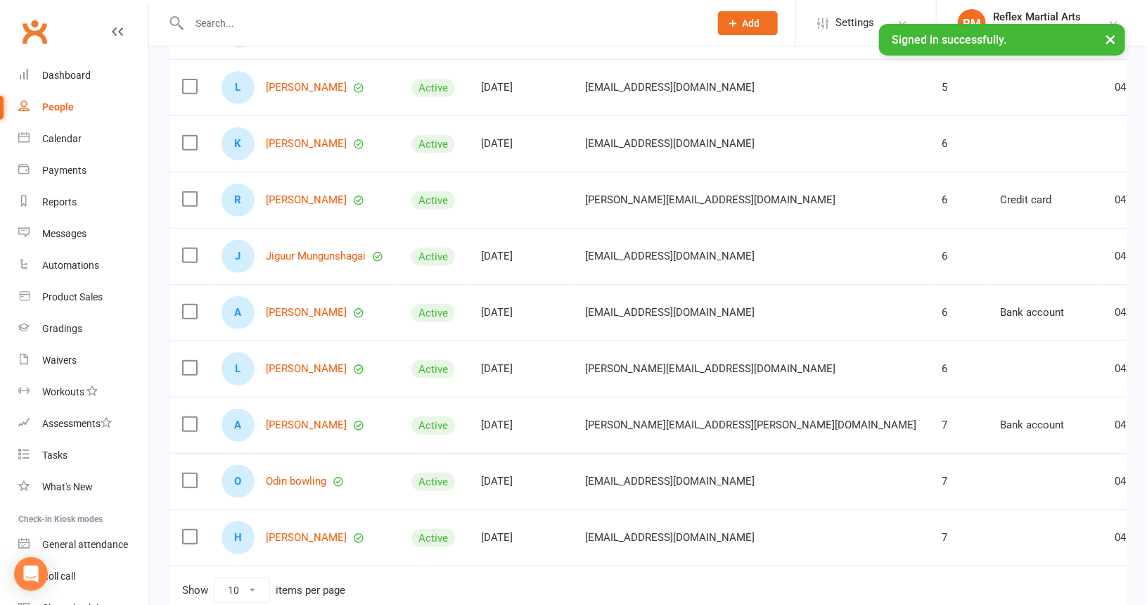
scroll to position [281, 0]
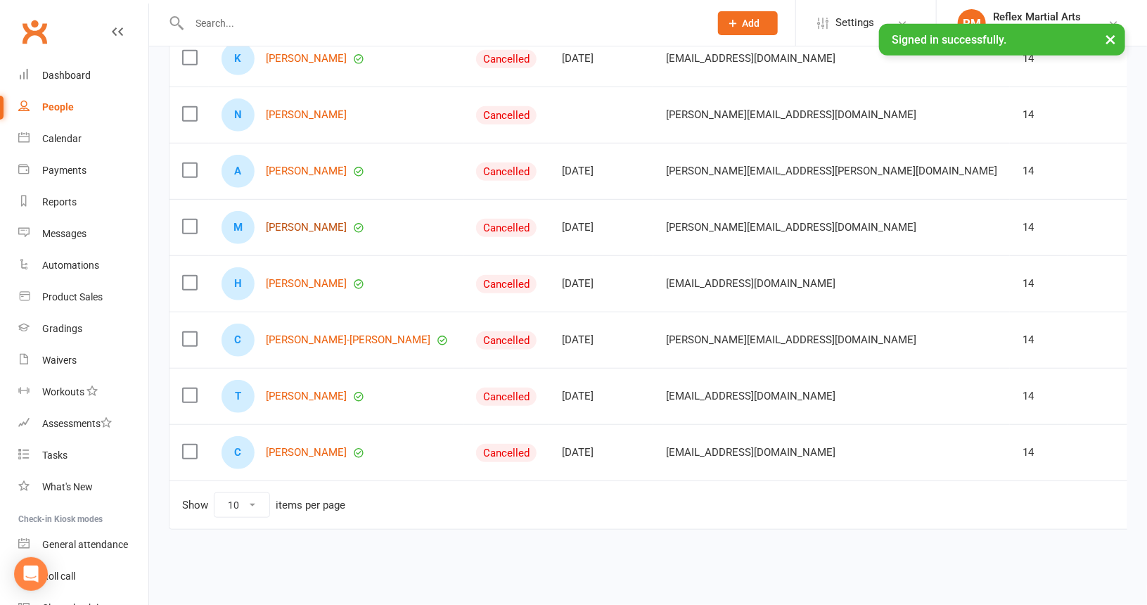
scroll to position [333, 0]
click at [297, 278] on link "[PERSON_NAME]" at bounding box center [306, 284] width 81 height 12
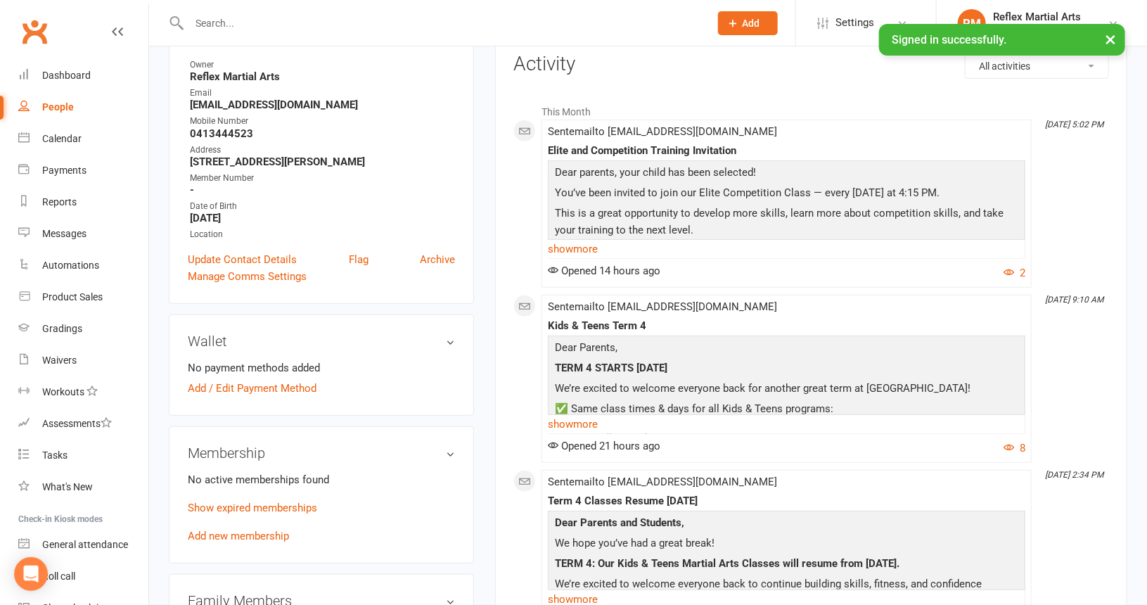
scroll to position [211, 0]
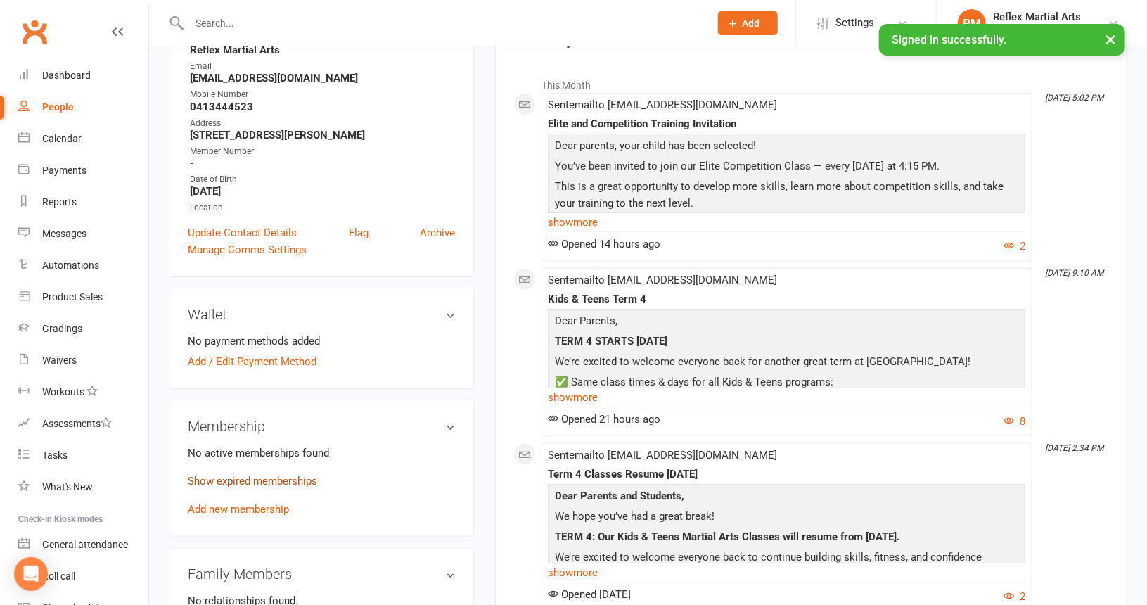
click at [237, 478] on link "Show expired memberships" at bounding box center [252, 481] width 129 height 13
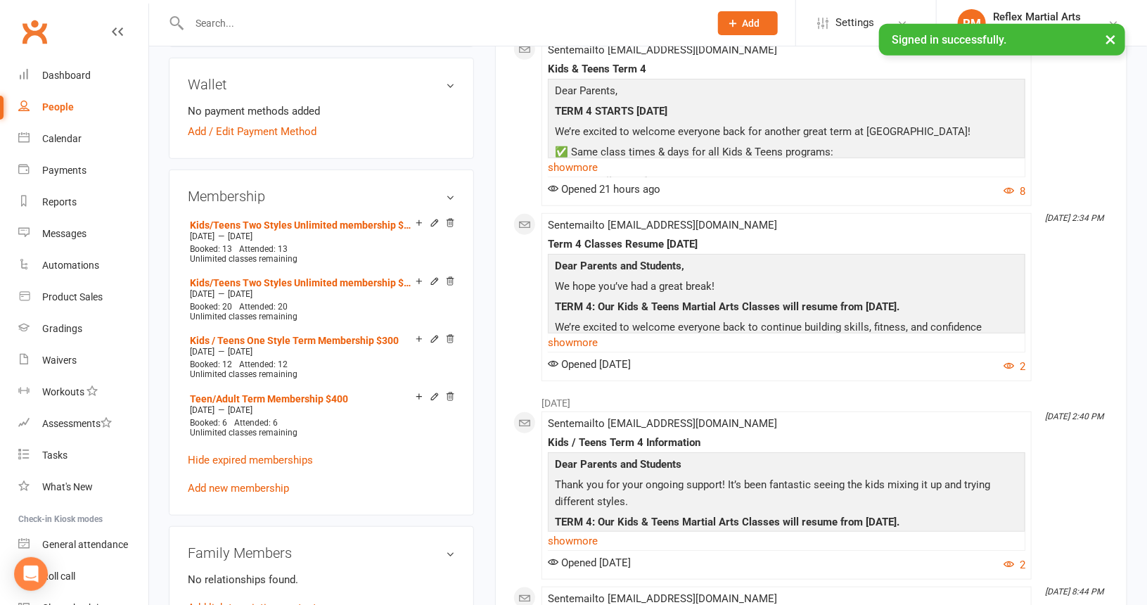
scroll to position [492, 0]
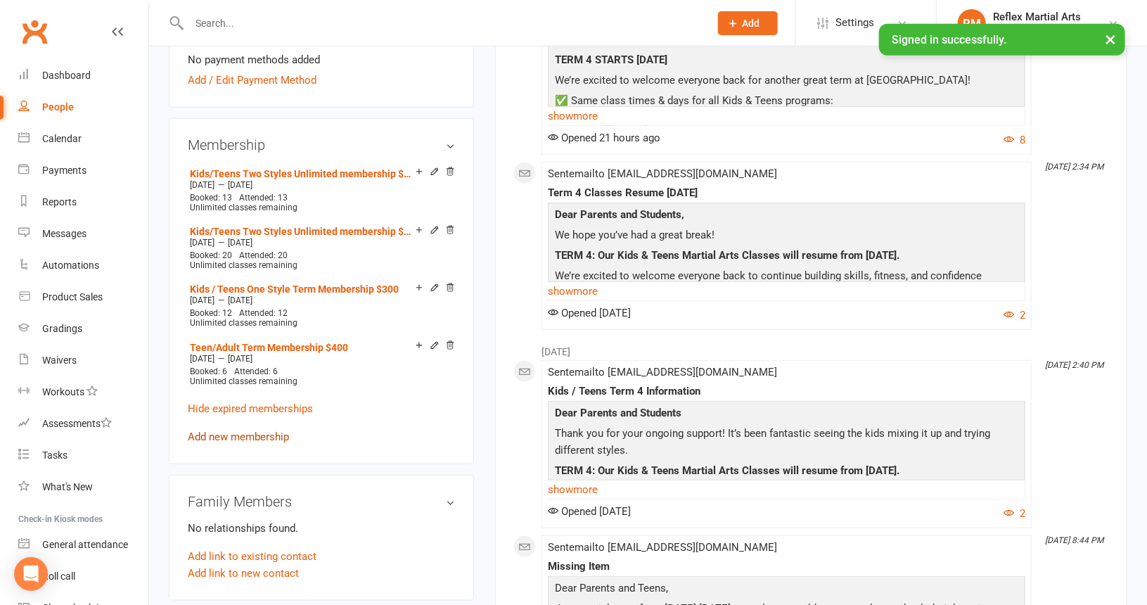
click at [246, 435] on link "Add new membership" at bounding box center [238, 437] width 101 height 13
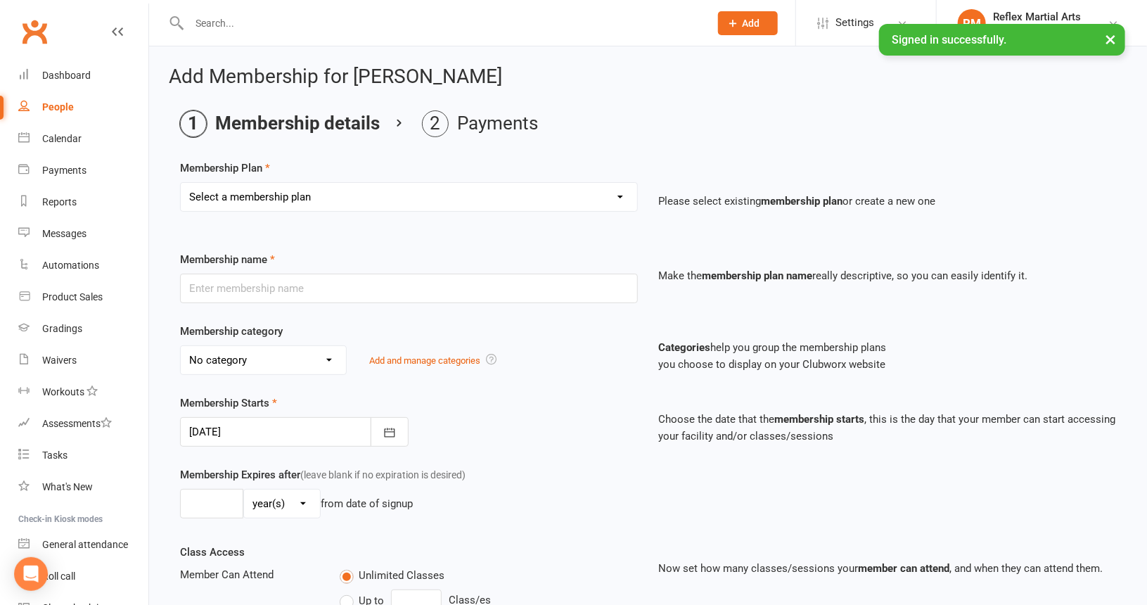
click at [559, 189] on select "Select a membership plan Create new Membership Plan Adults no contact plan $52 …" at bounding box center [409, 197] width 457 height 28
select select "8"
click at [181, 183] on select "Select a membership plan Create new Membership Plan Adults no contact plan $52 …" at bounding box center [409, 197] width 457 height 28
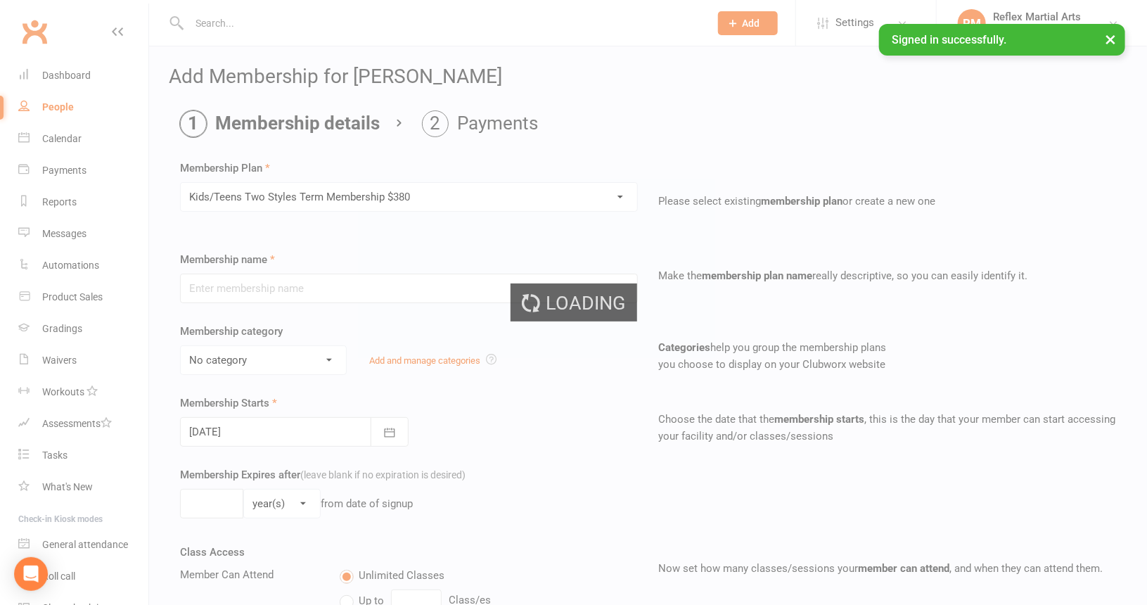
type input "Kids/Teens Two Styles Term Membership $380"
type input "10"
select select "1"
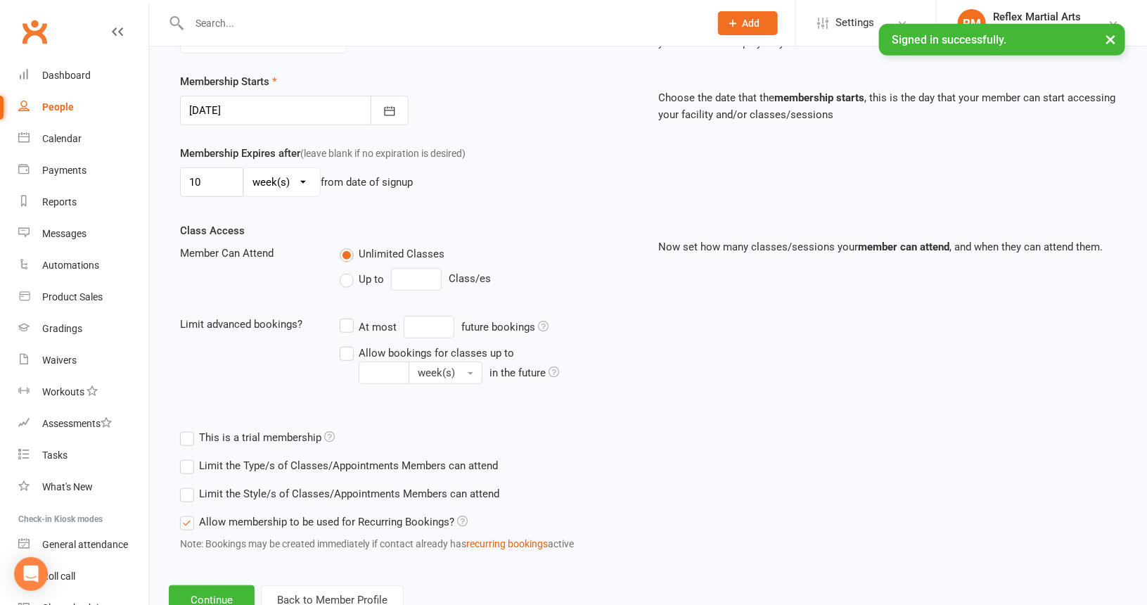
scroll to position [367, 0]
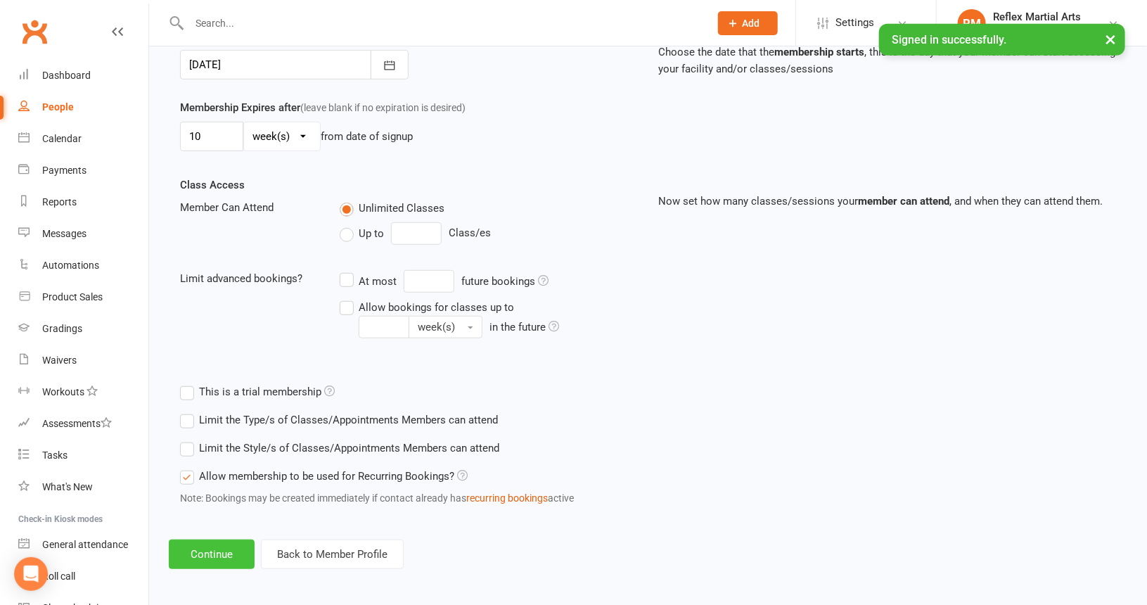
click at [214, 552] on button "Continue" at bounding box center [212, 555] width 86 height 30
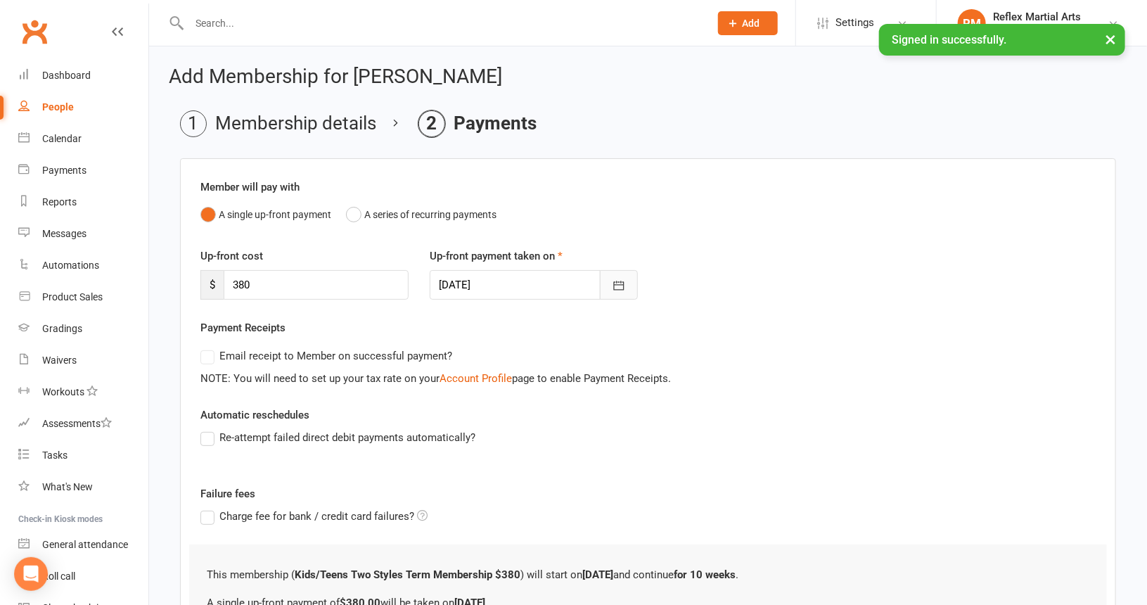
click at [620, 284] on icon "button" at bounding box center [619, 286] width 14 height 14
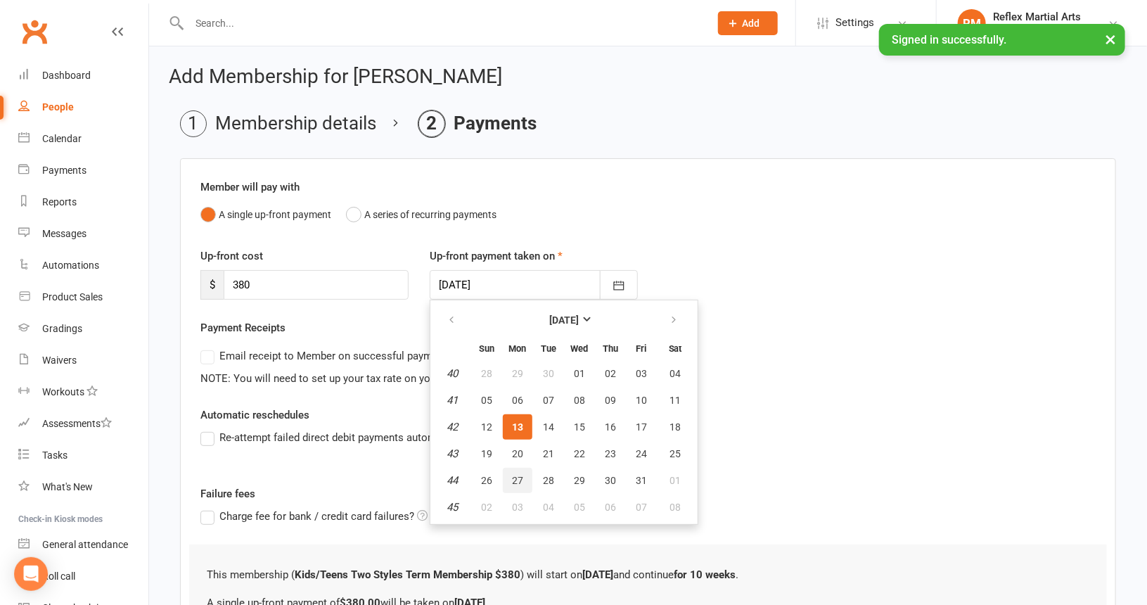
click at [518, 475] on span "27" at bounding box center [517, 480] width 11 height 11
type input "[DATE]"
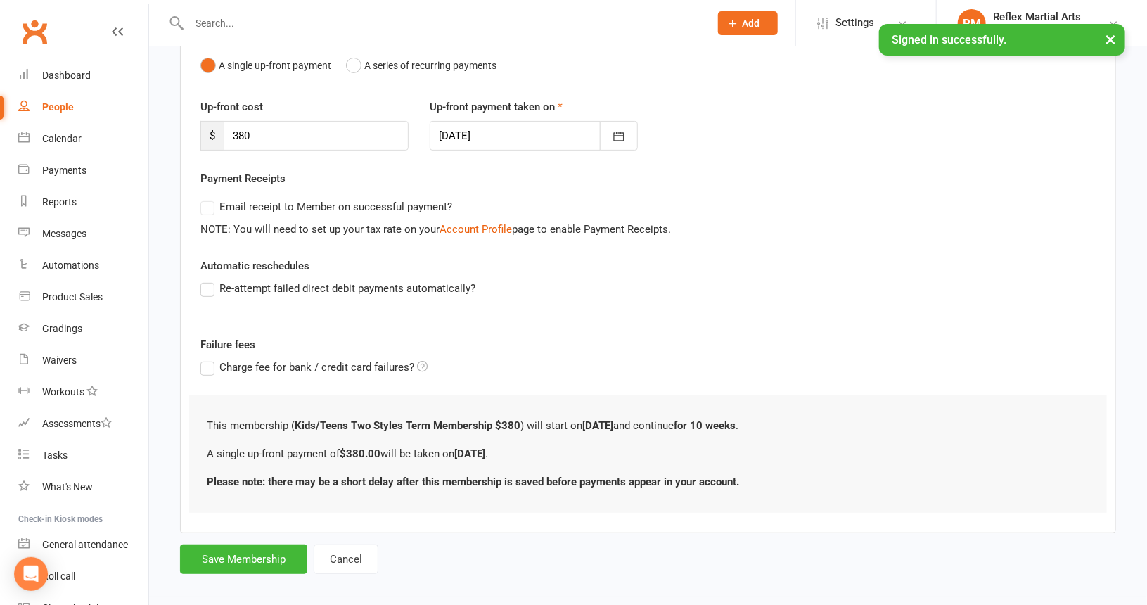
scroll to position [158, 0]
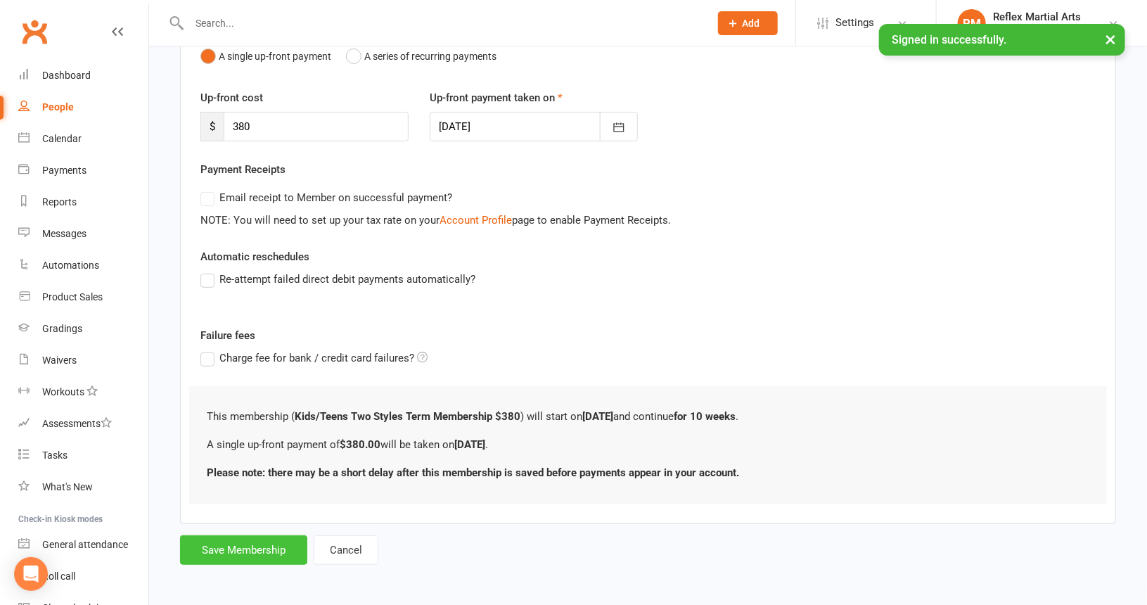
click at [268, 549] on button "Save Membership" at bounding box center [243, 550] width 127 height 30
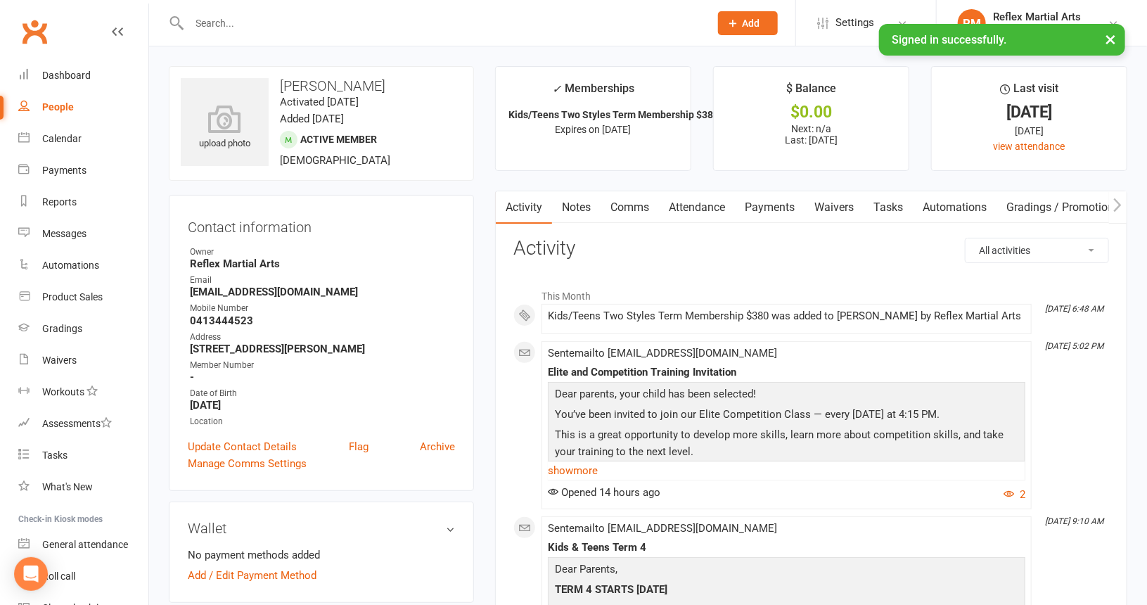
click at [58, 110] on div "People" at bounding box center [58, 106] width 32 height 11
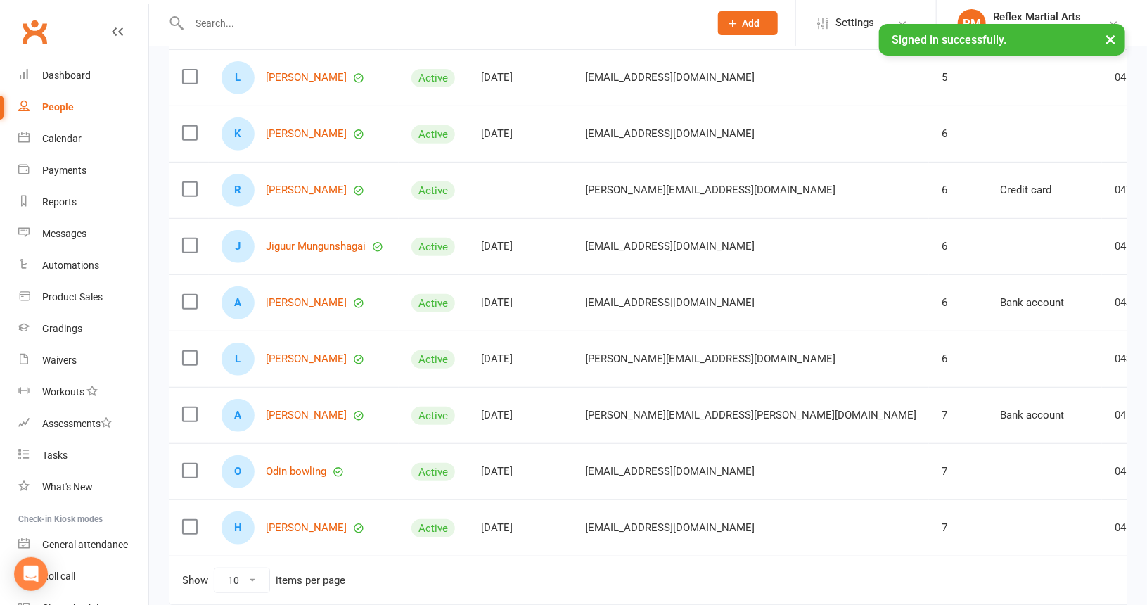
scroll to position [253, 0]
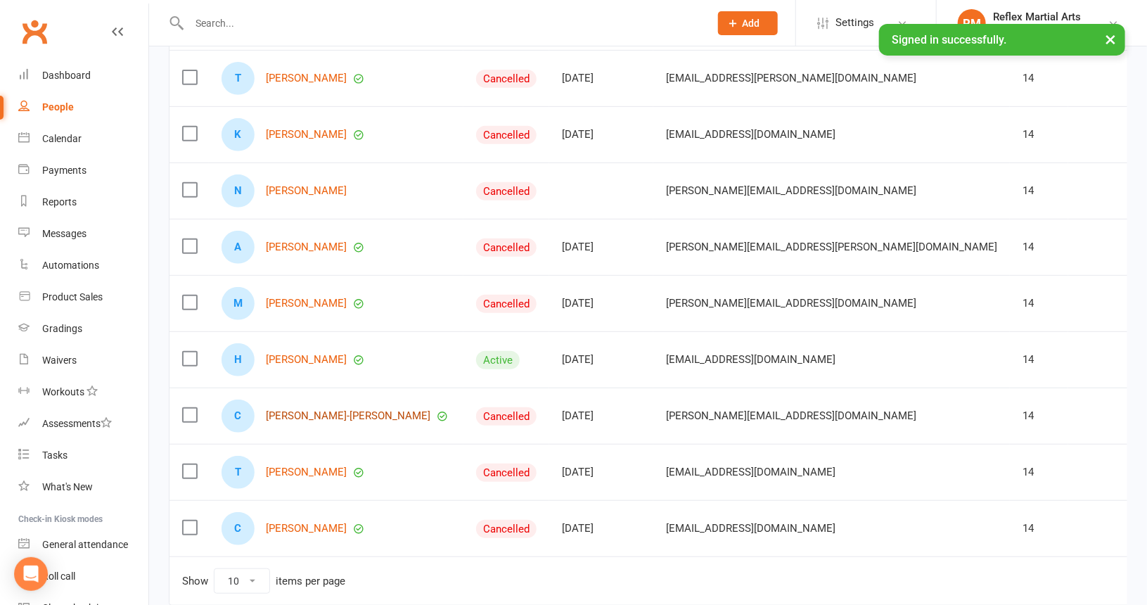
click at [299, 414] on link "[PERSON_NAME]-[PERSON_NAME]" at bounding box center [348, 416] width 165 height 12
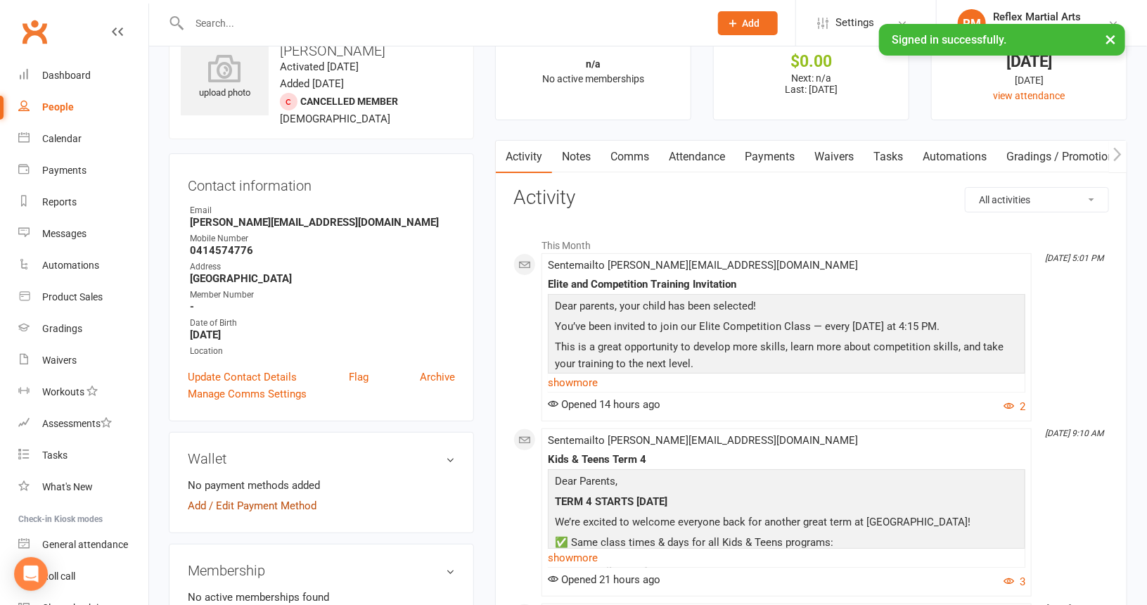
scroll to position [141, 0]
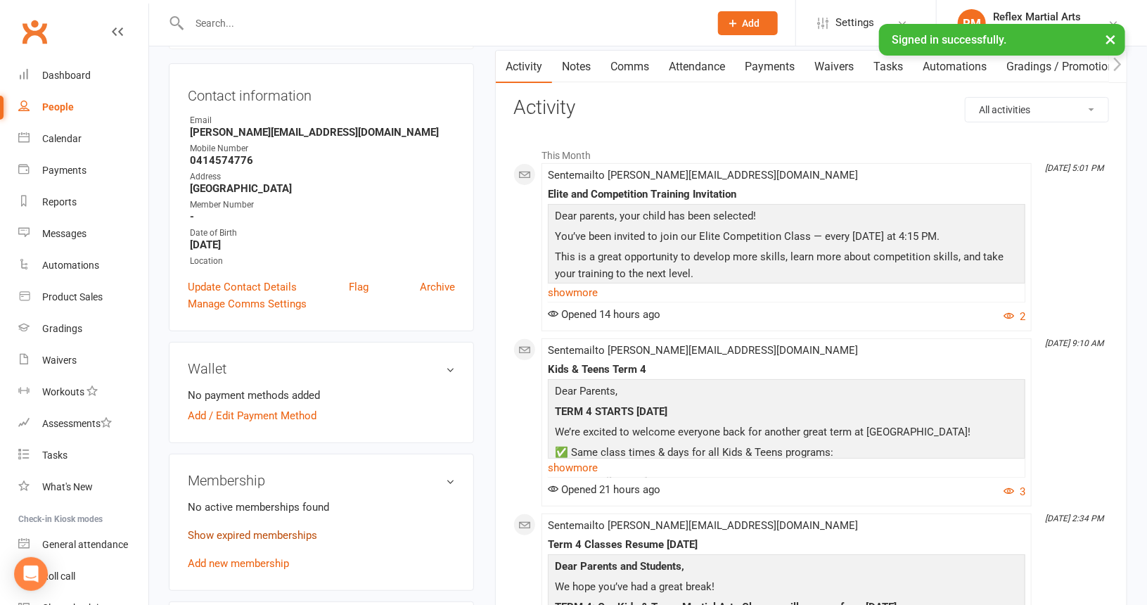
click at [252, 529] on link "Show expired memberships" at bounding box center [252, 535] width 129 height 13
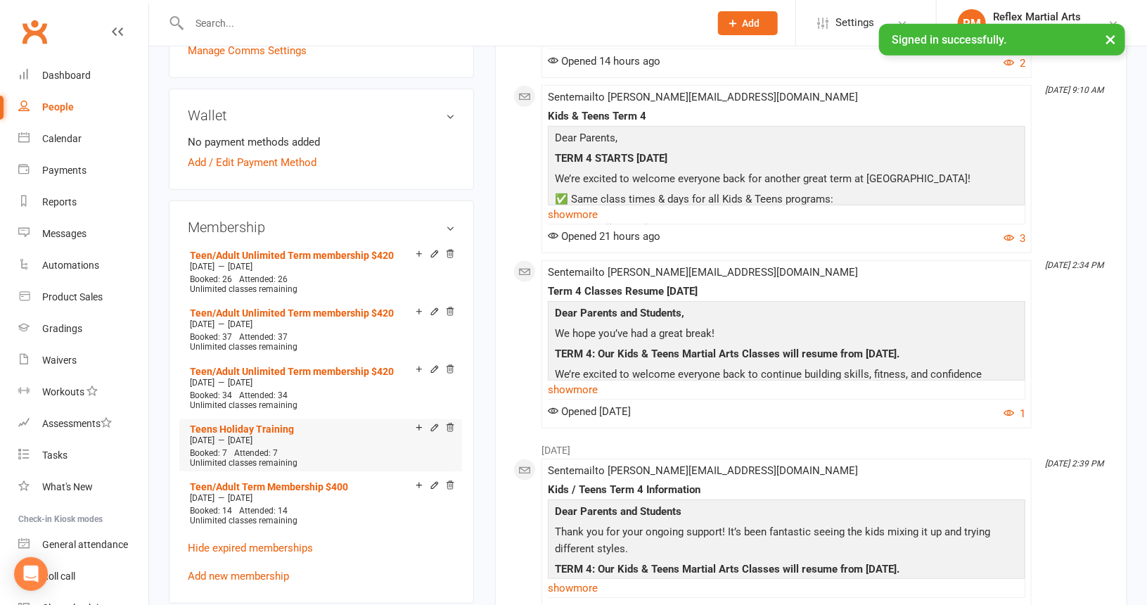
scroll to position [422, 0]
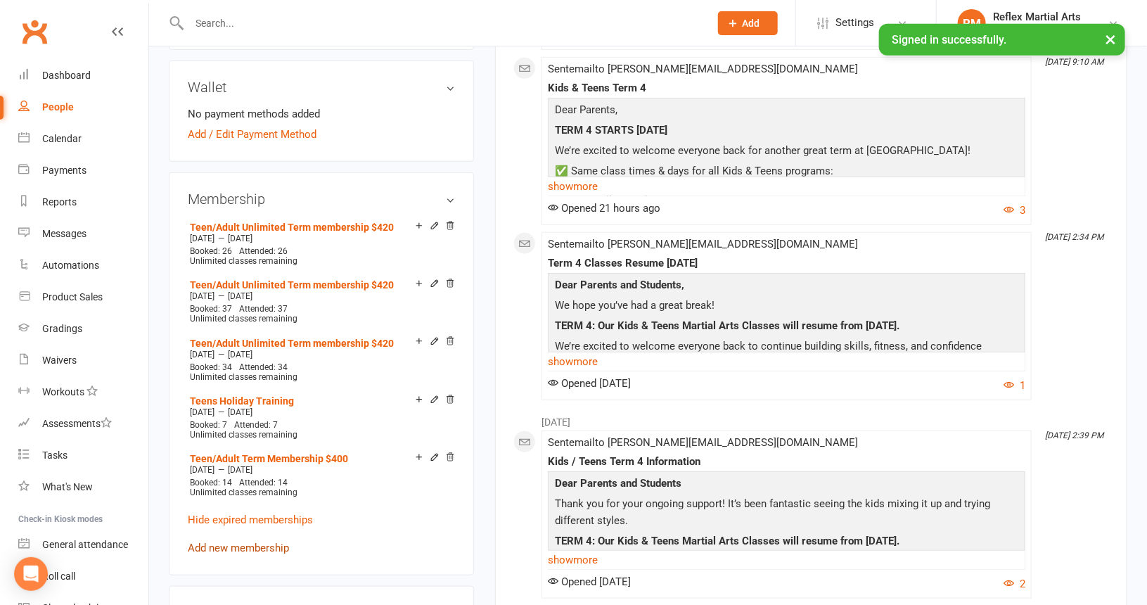
click at [235, 542] on link "Add new membership" at bounding box center [238, 548] width 101 height 13
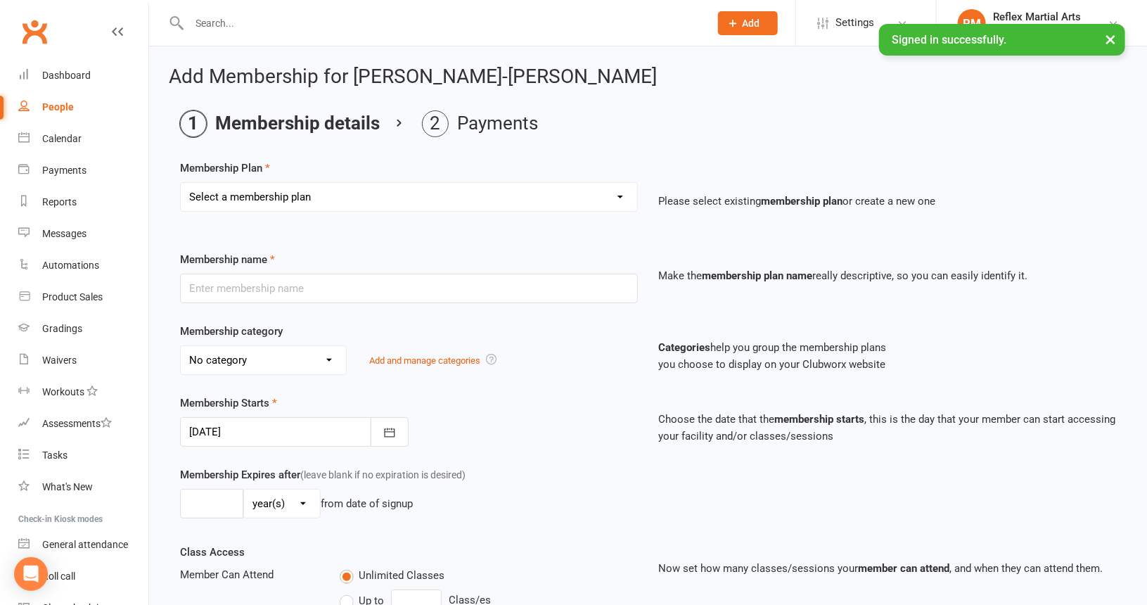
click at [289, 194] on select "Select a membership plan Create new Membership Plan Adults no contact plan $52 …" at bounding box center [409, 197] width 457 height 28
select select "13"
click at [181, 183] on select "Select a membership plan Create new Membership Plan Adults no contact plan $52 …" at bounding box center [409, 197] width 457 height 28
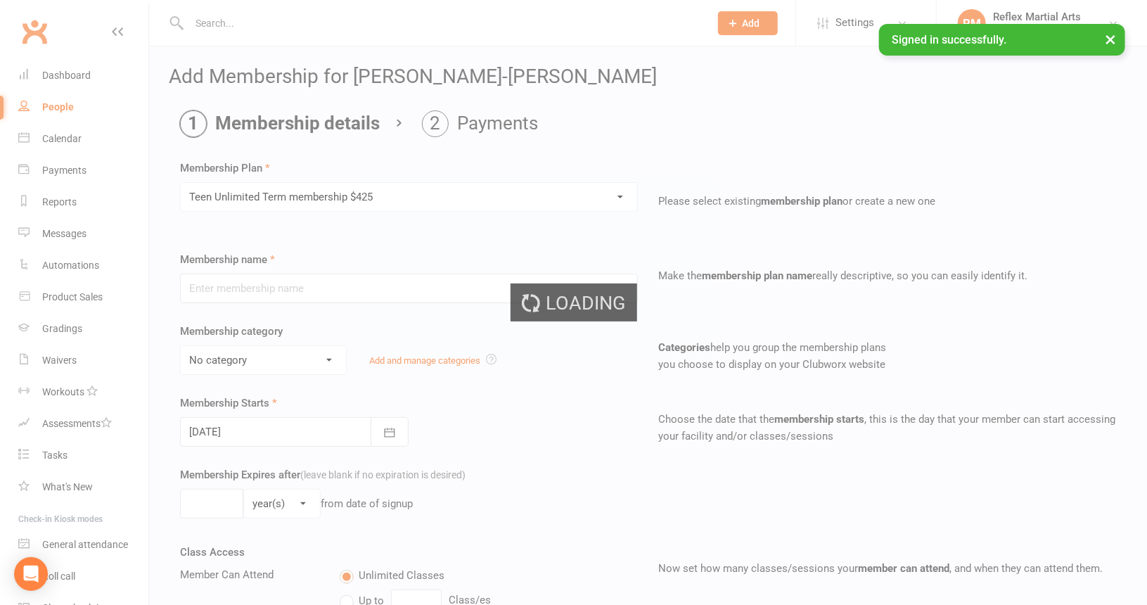
type input "Teen Unlimited Term membership $425"
type input "10"
select select "1"
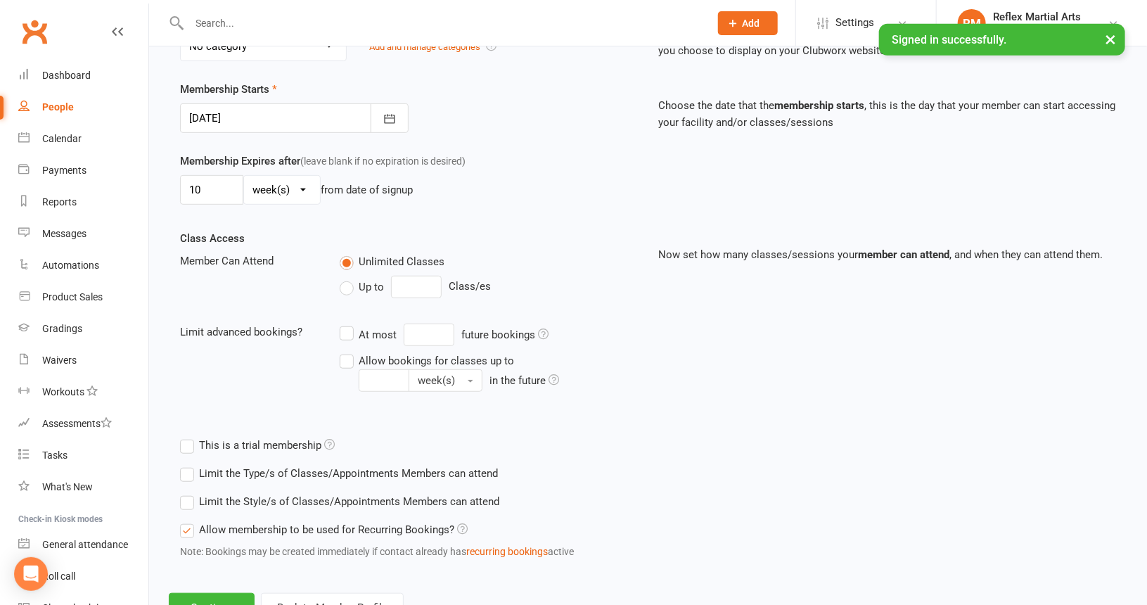
scroll to position [367, 0]
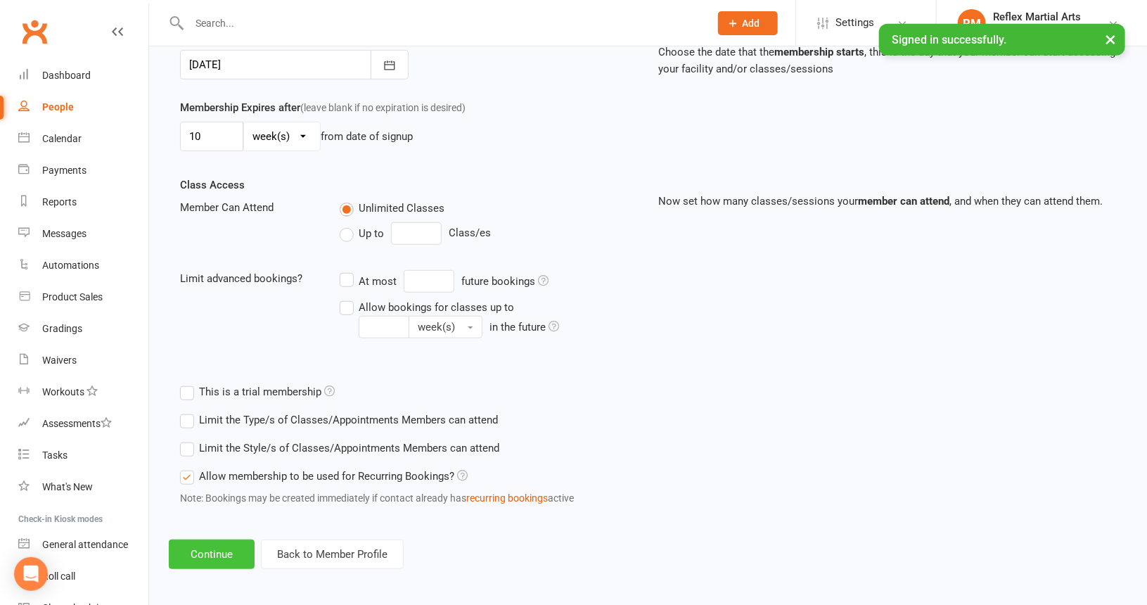
click at [217, 554] on button "Continue" at bounding box center [212, 555] width 86 height 30
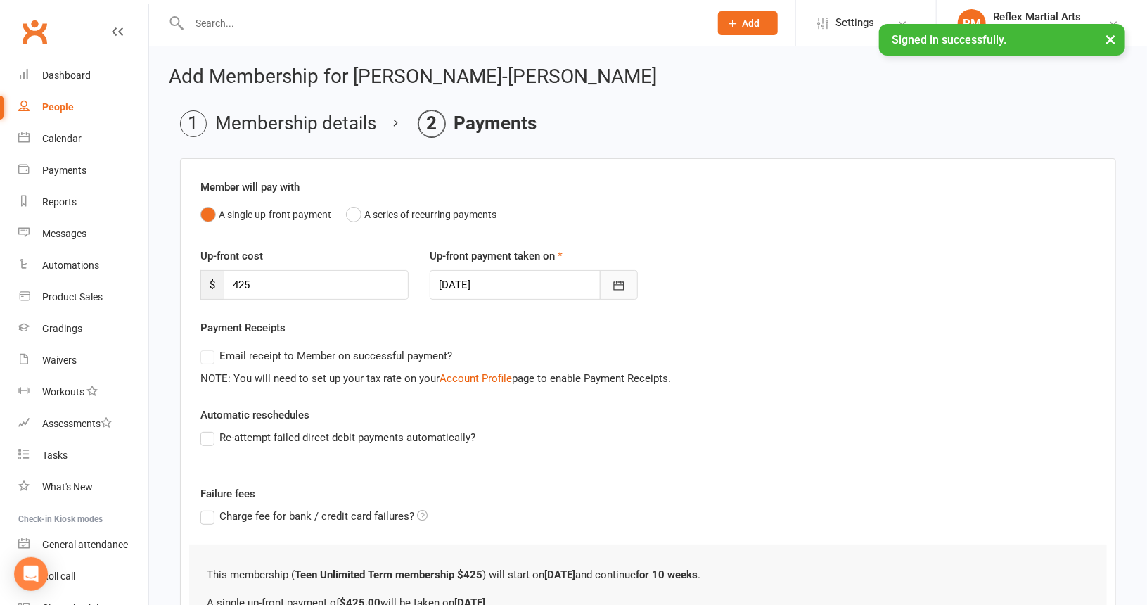
click at [614, 284] on icon "button" at bounding box center [618, 285] width 11 height 9
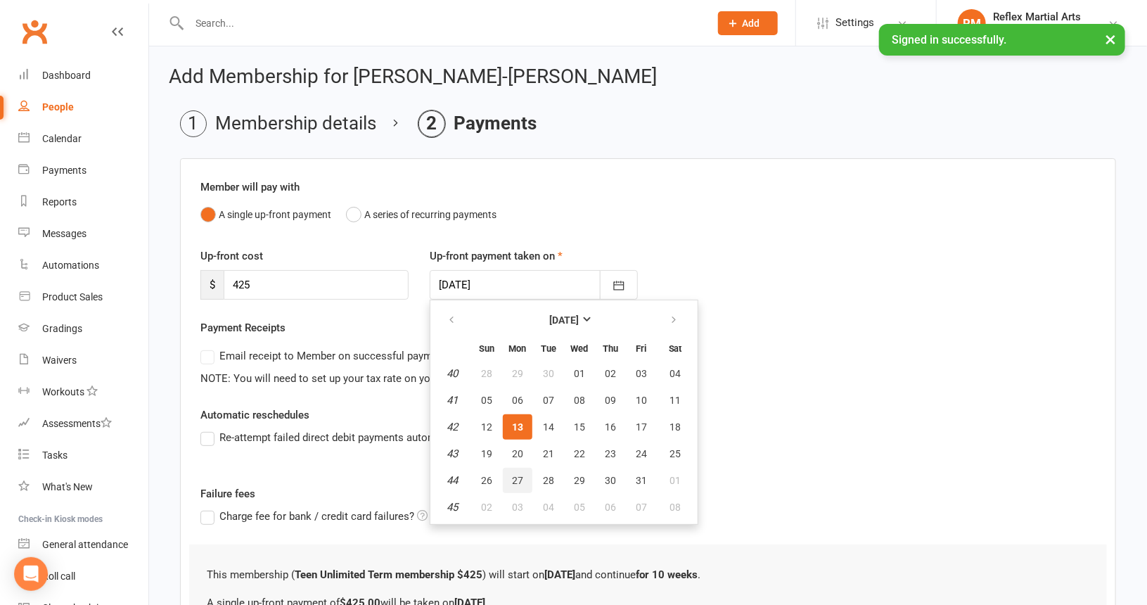
click at [518, 476] on span "27" at bounding box center [517, 480] width 11 height 11
type input "[DATE]"
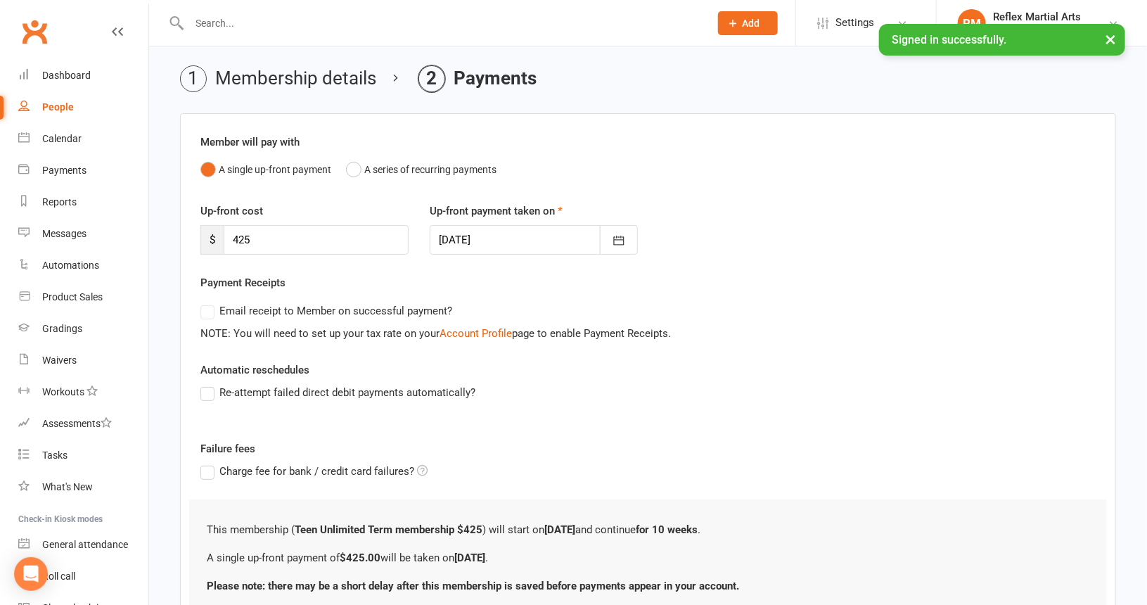
scroll to position [158, 0]
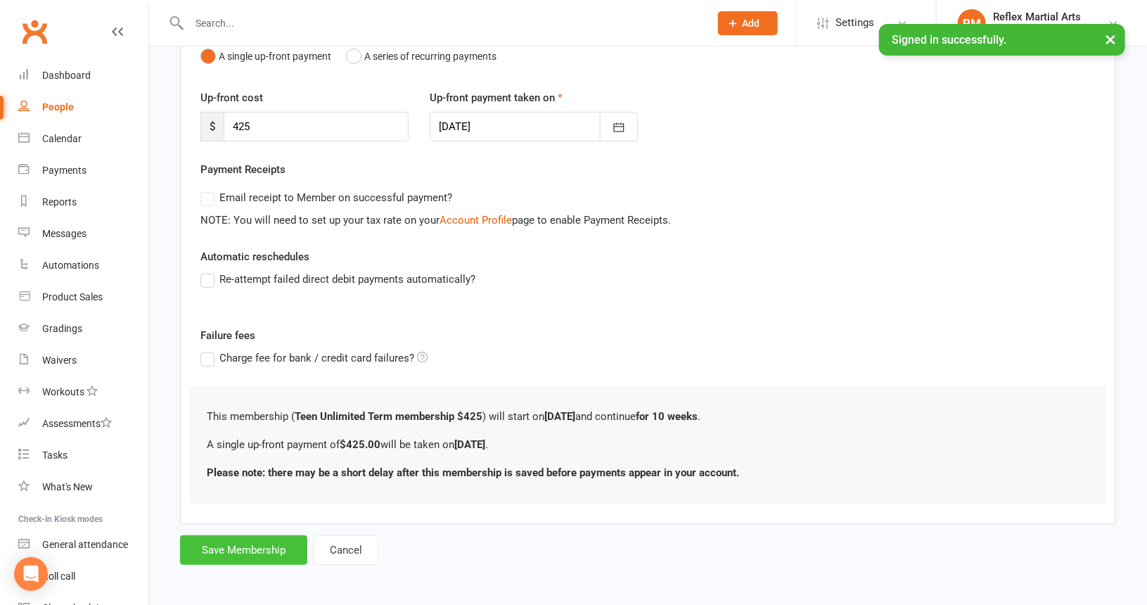
click at [260, 548] on button "Save Membership" at bounding box center [243, 550] width 127 height 30
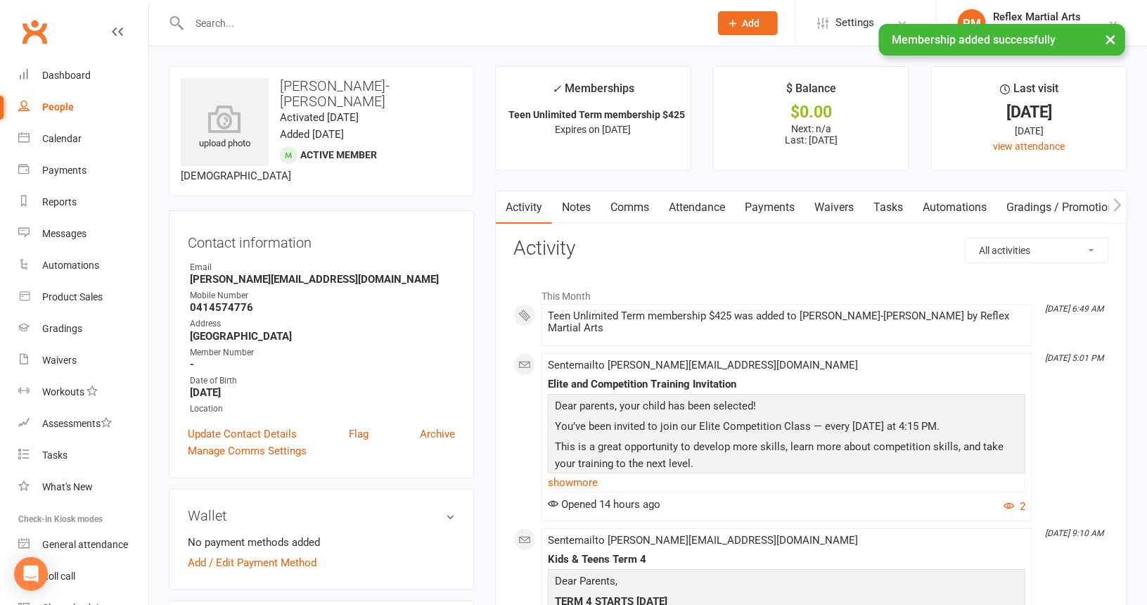
click at [53, 109] on div "People" at bounding box center [58, 106] width 32 height 11
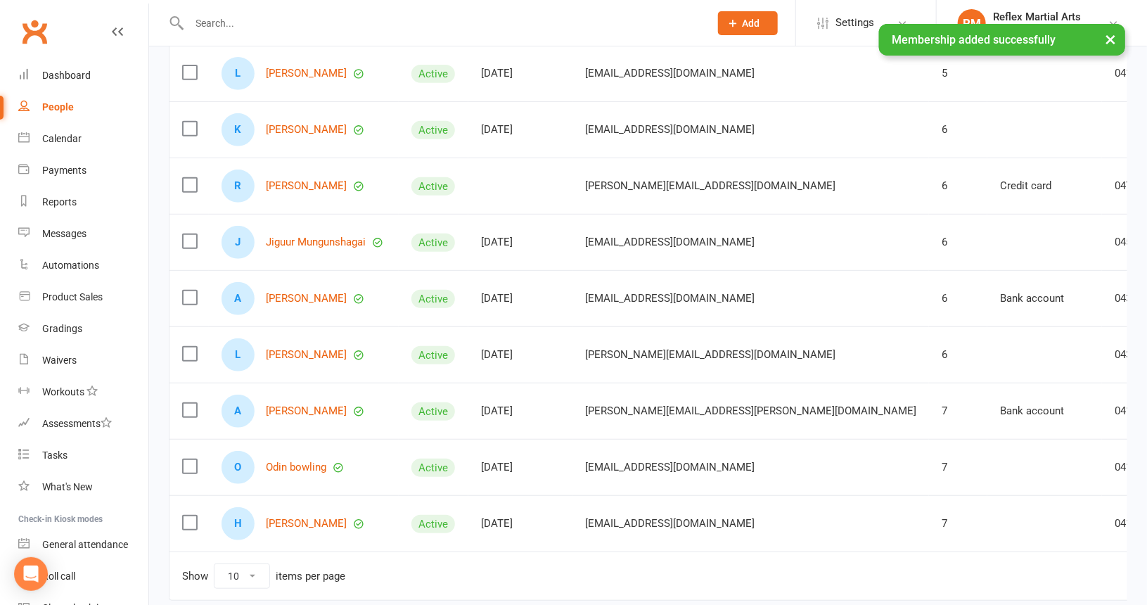
scroll to position [281, 0]
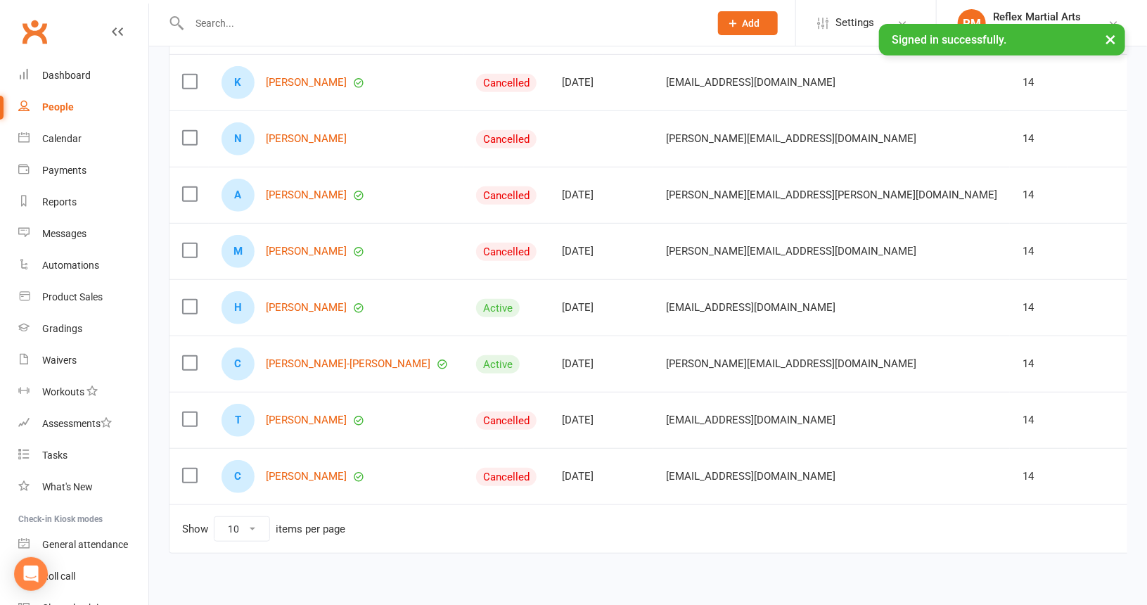
scroll to position [333, 0]
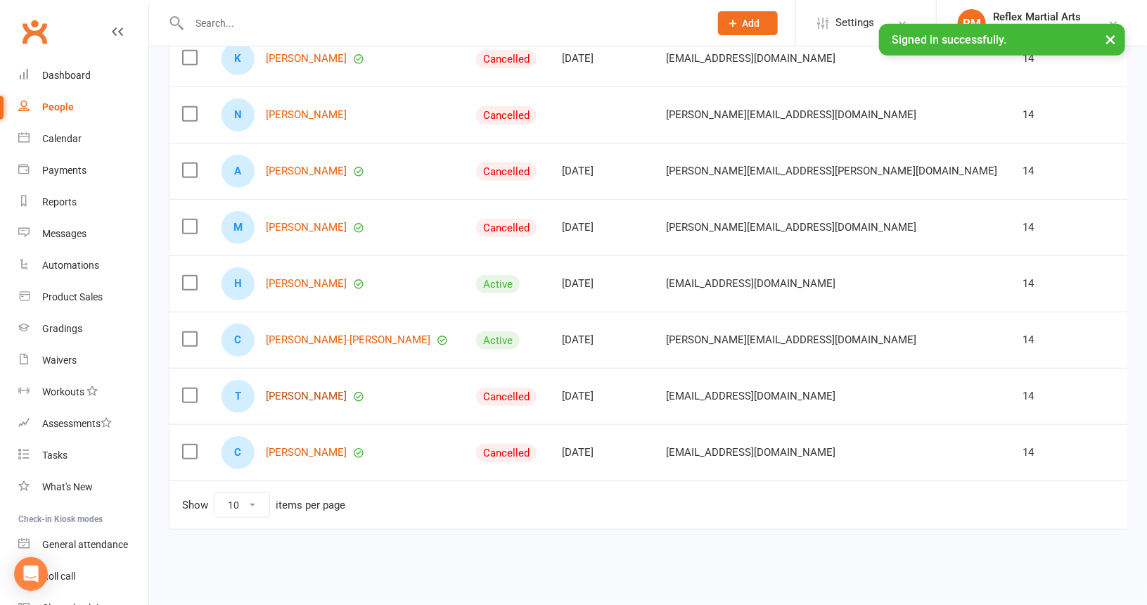
click at [279, 390] on link "[PERSON_NAME]" at bounding box center [306, 396] width 81 height 12
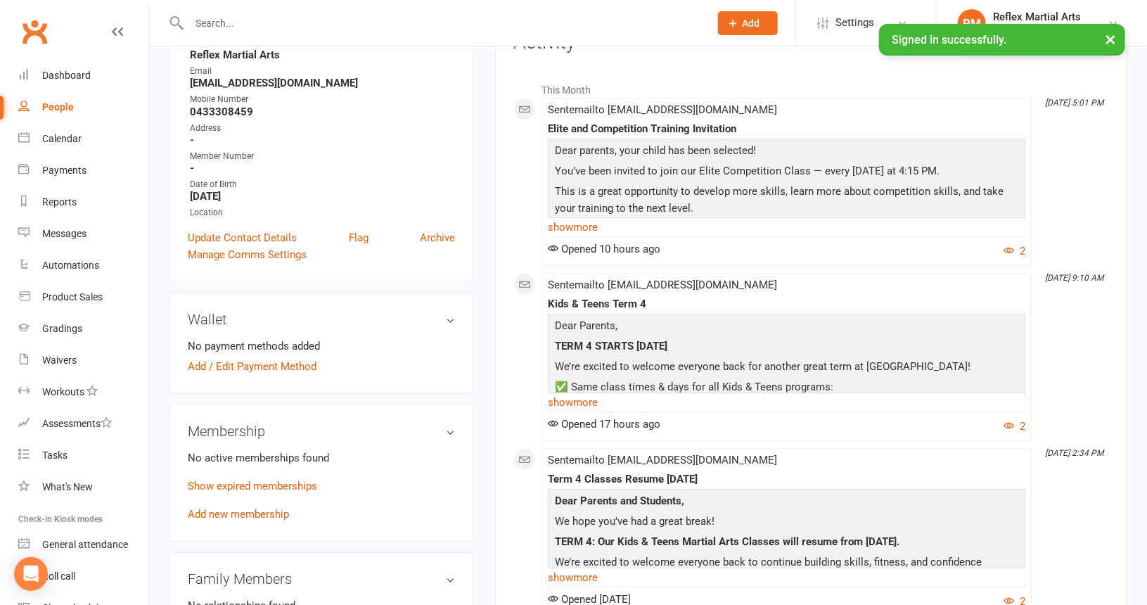
scroll to position [211, 0]
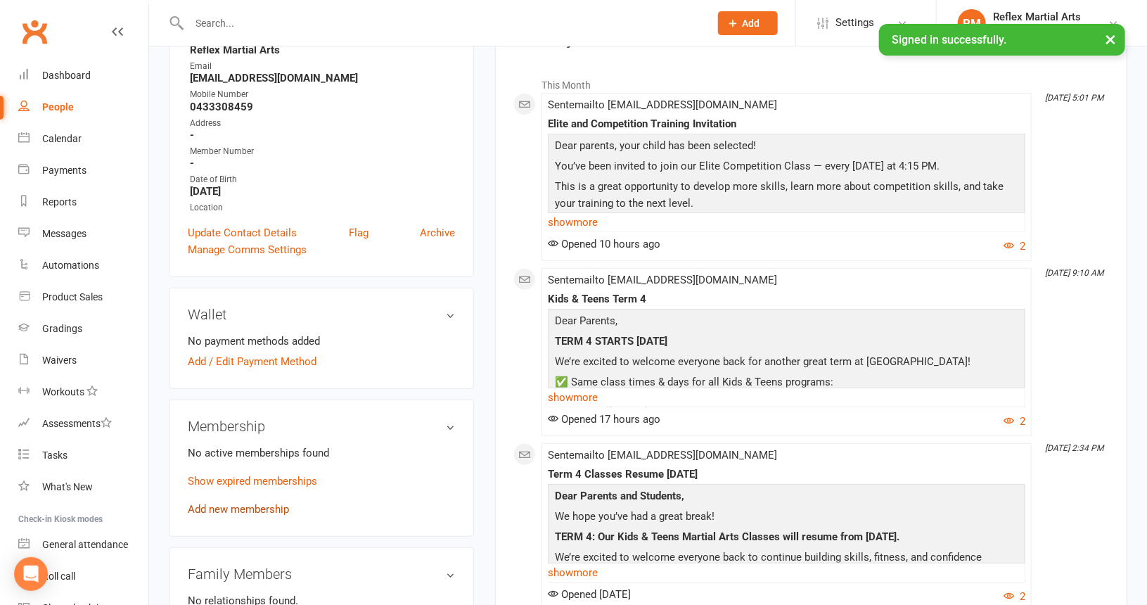
click at [238, 507] on link "Add new membership" at bounding box center [238, 509] width 101 height 13
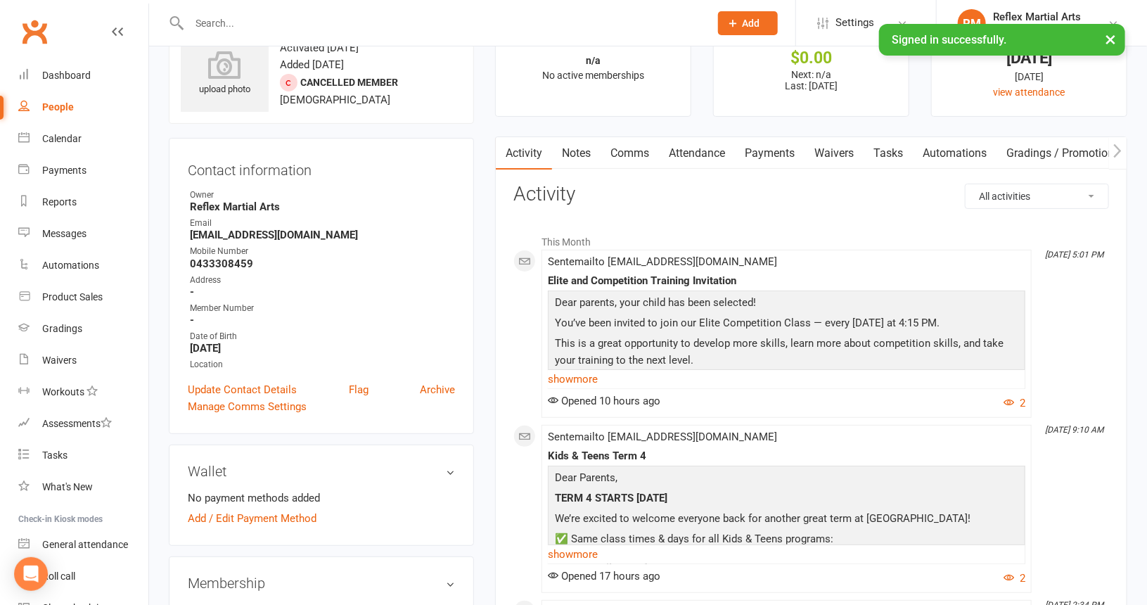
scroll to position [211, 0]
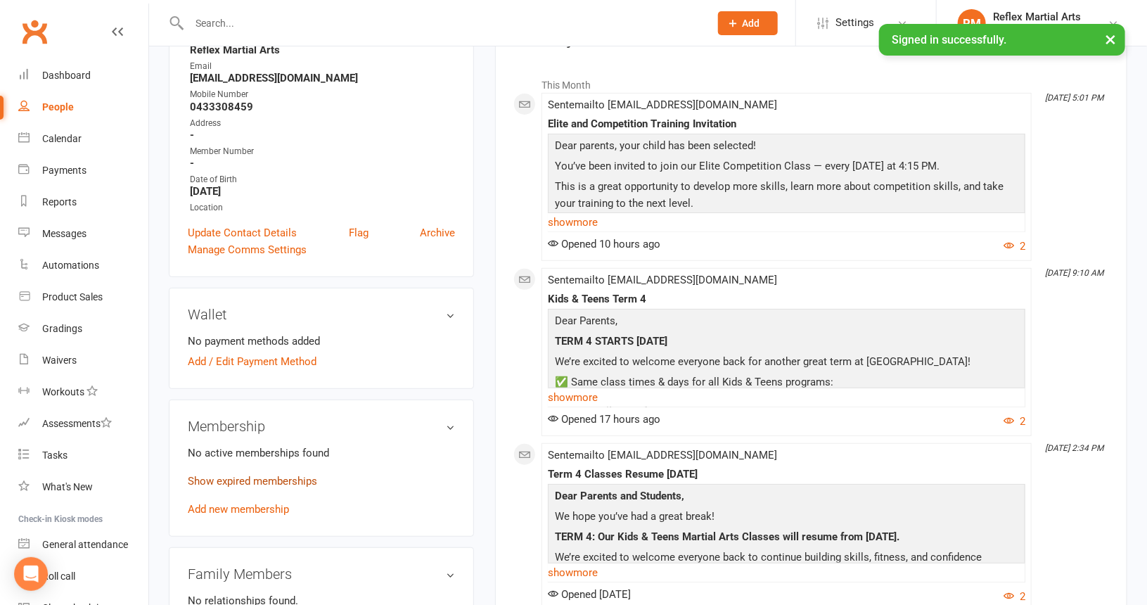
click at [276, 480] on link "Show expired memberships" at bounding box center [252, 481] width 129 height 13
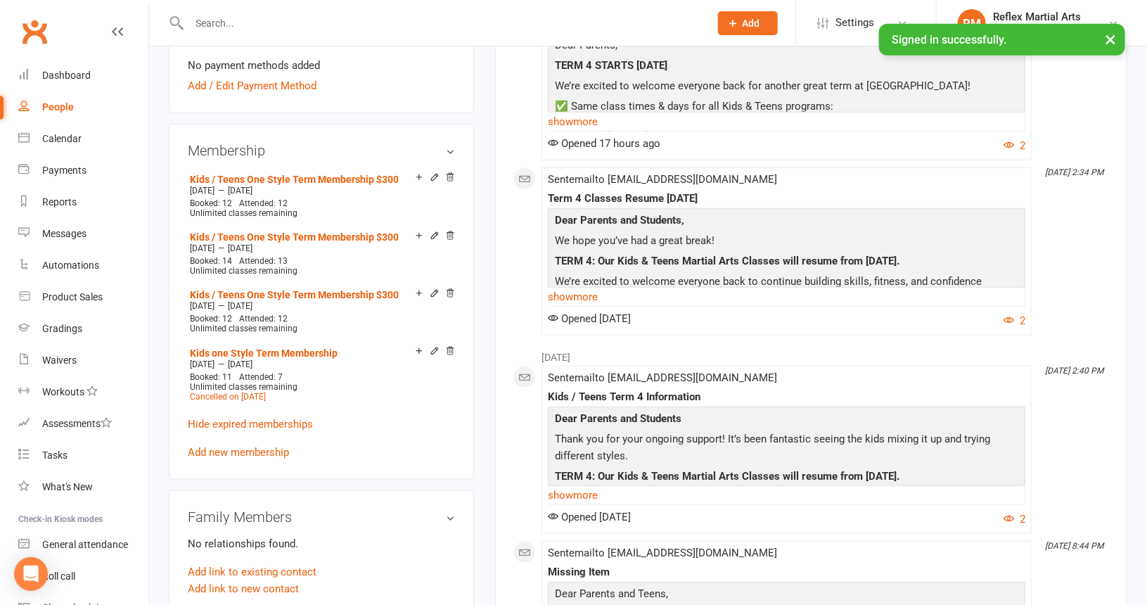
scroll to position [492, 0]
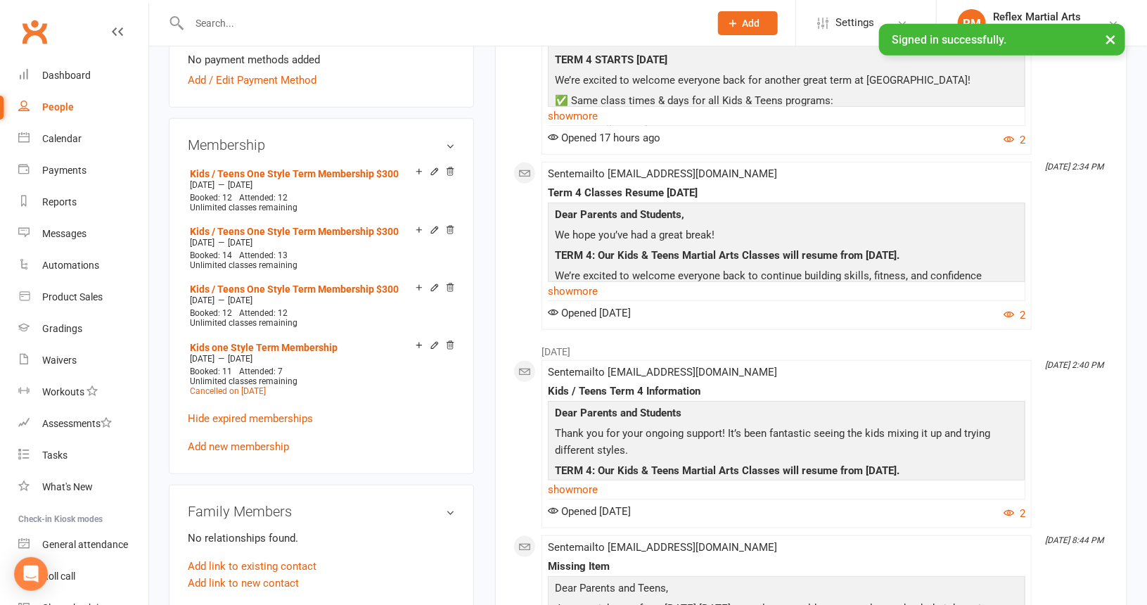
click at [237, 444] on link "Add new membership" at bounding box center [238, 446] width 101 height 13
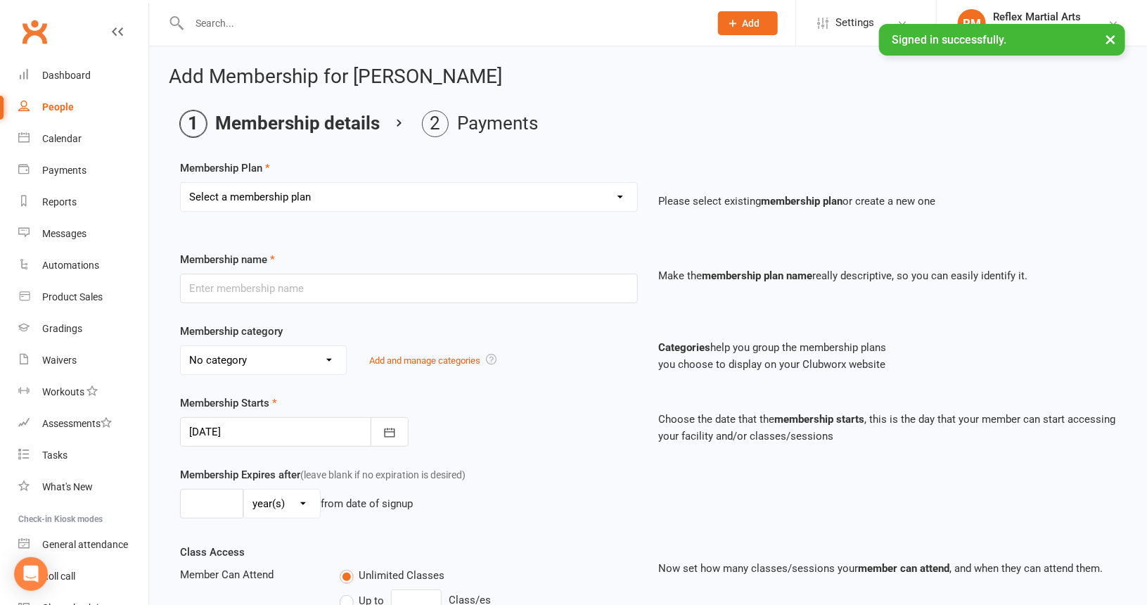
click at [361, 200] on select "Select a membership plan Create new Membership Plan Adults no contact plan $52 …" at bounding box center [409, 197] width 457 height 28
select select "7"
click at [181, 183] on select "Select a membership plan Create new Membership Plan Adults no contact plan $52 …" at bounding box center [409, 197] width 457 height 28
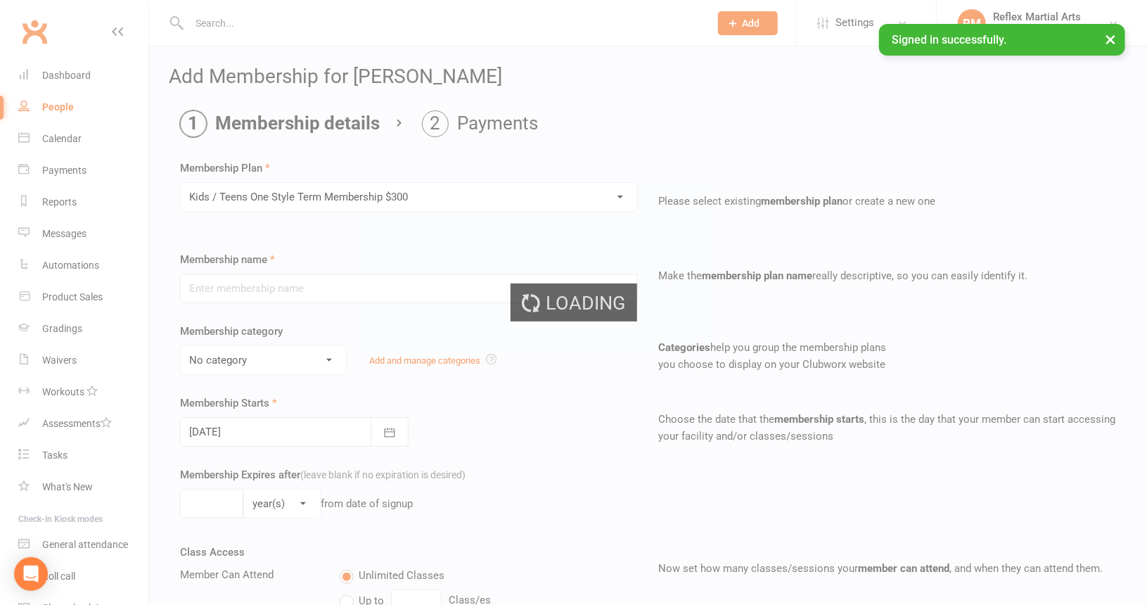
type input "Kids / Teens One Style Term Membership $300"
type input "10"
select select "1"
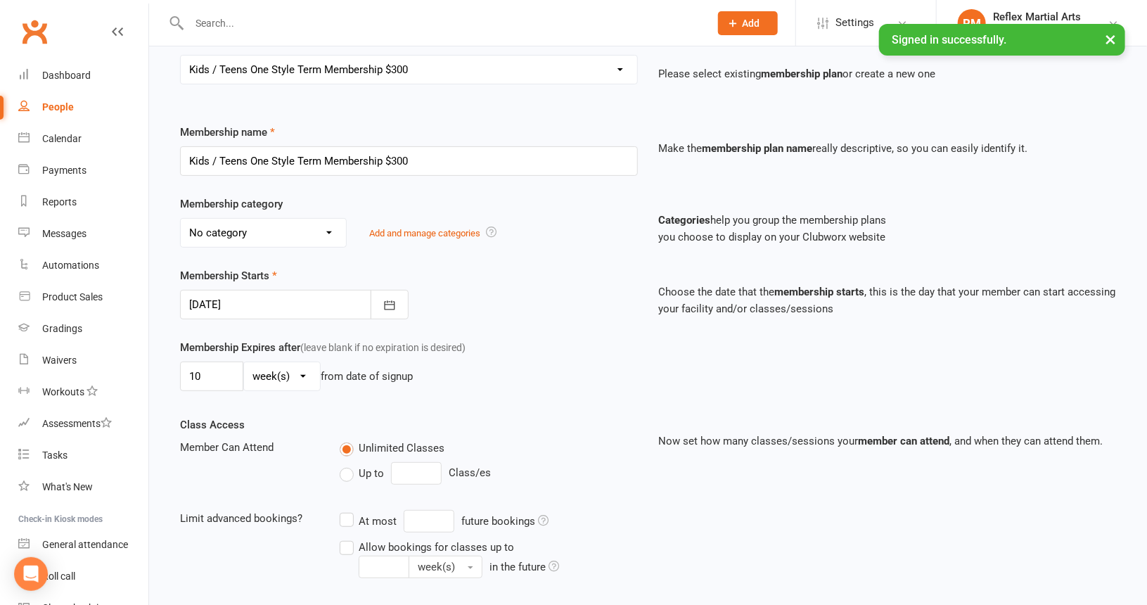
scroll to position [352, 0]
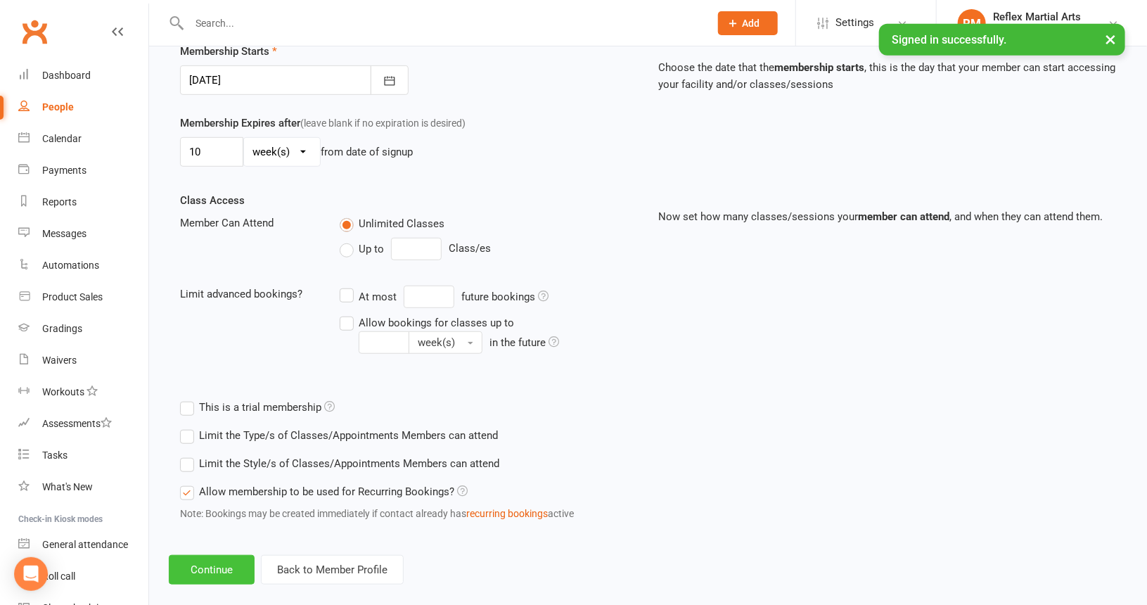
click at [210, 561] on button "Continue" at bounding box center [212, 570] width 86 height 30
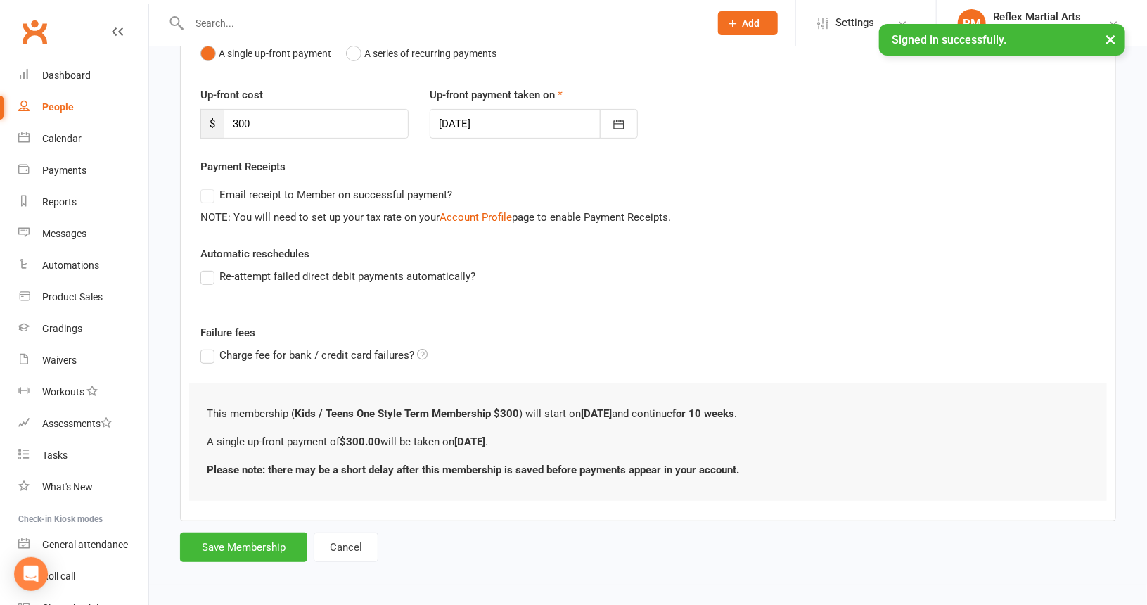
scroll to position [0, 0]
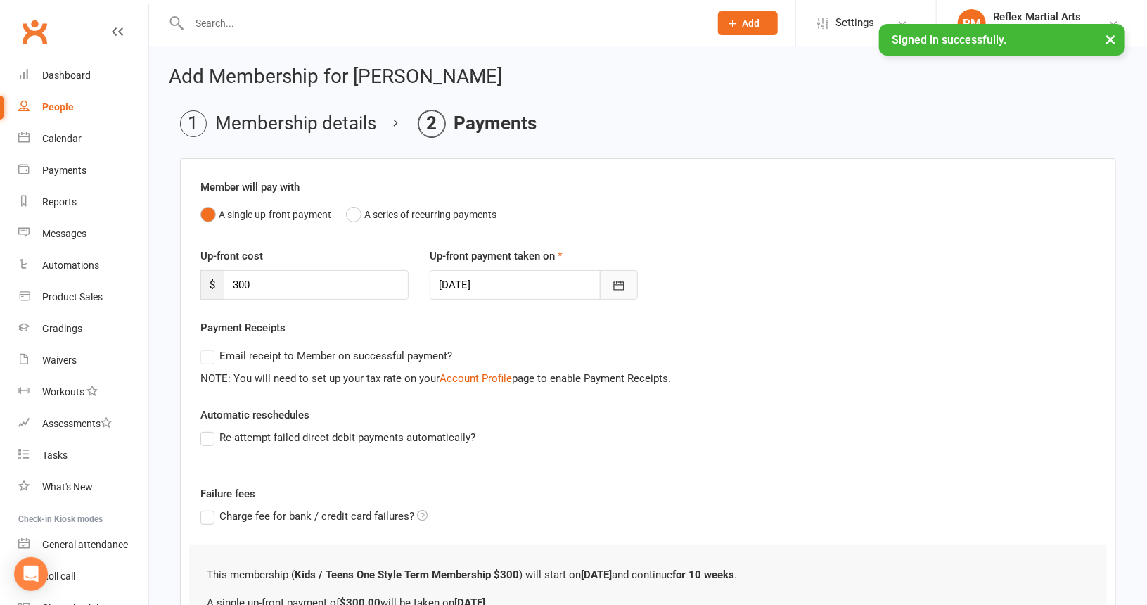
click at [618, 290] on icon "button" at bounding box center [619, 286] width 14 height 14
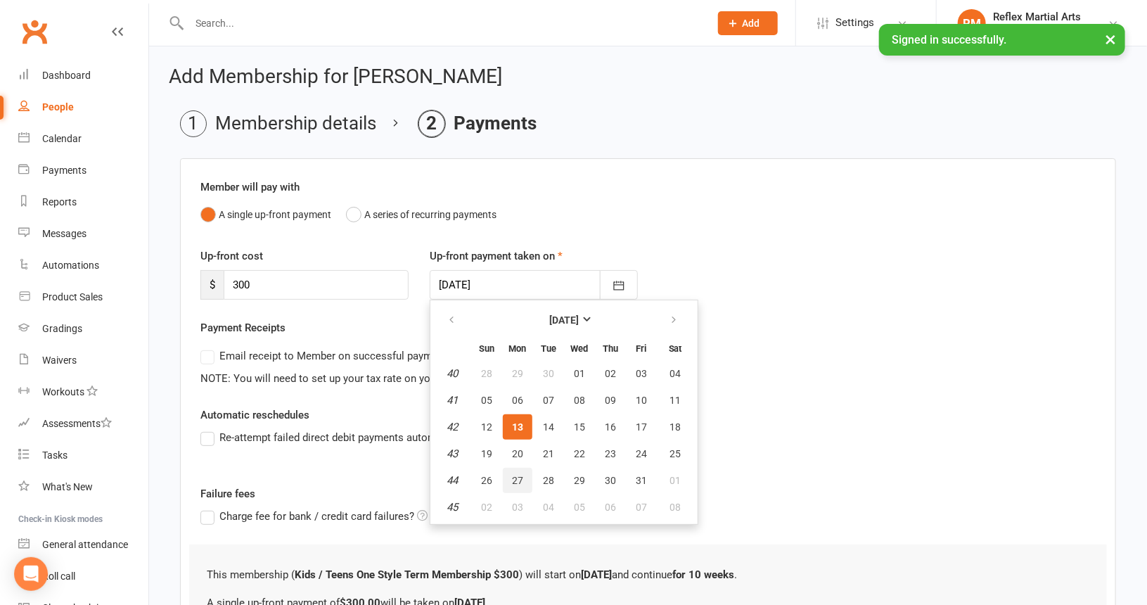
click at [519, 478] on span "27" at bounding box center [517, 480] width 11 height 11
type input "[DATE]"
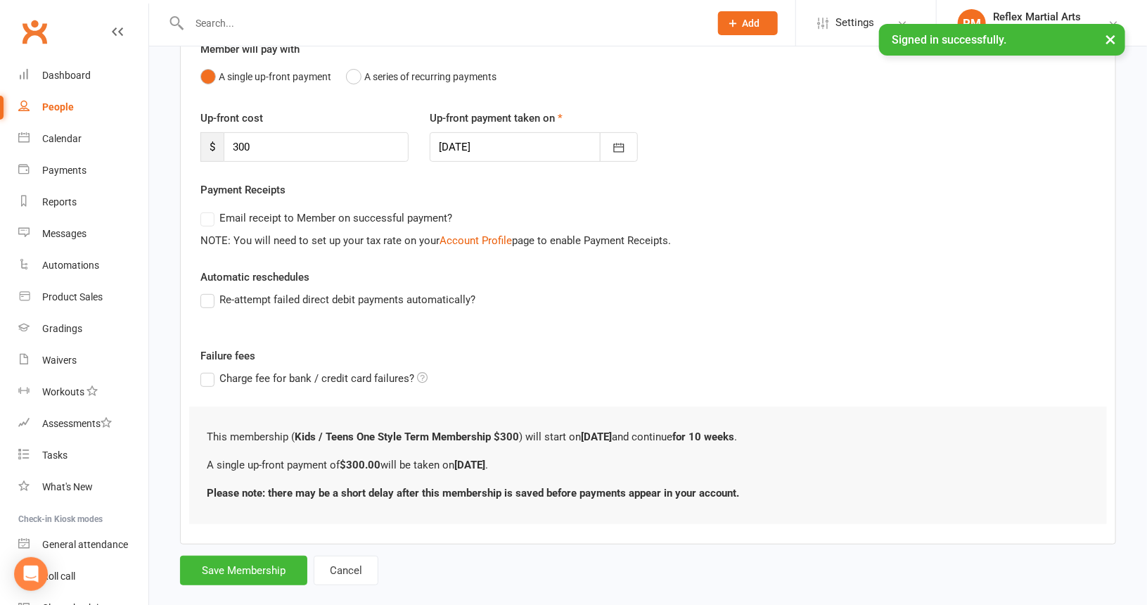
scroll to position [158, 0]
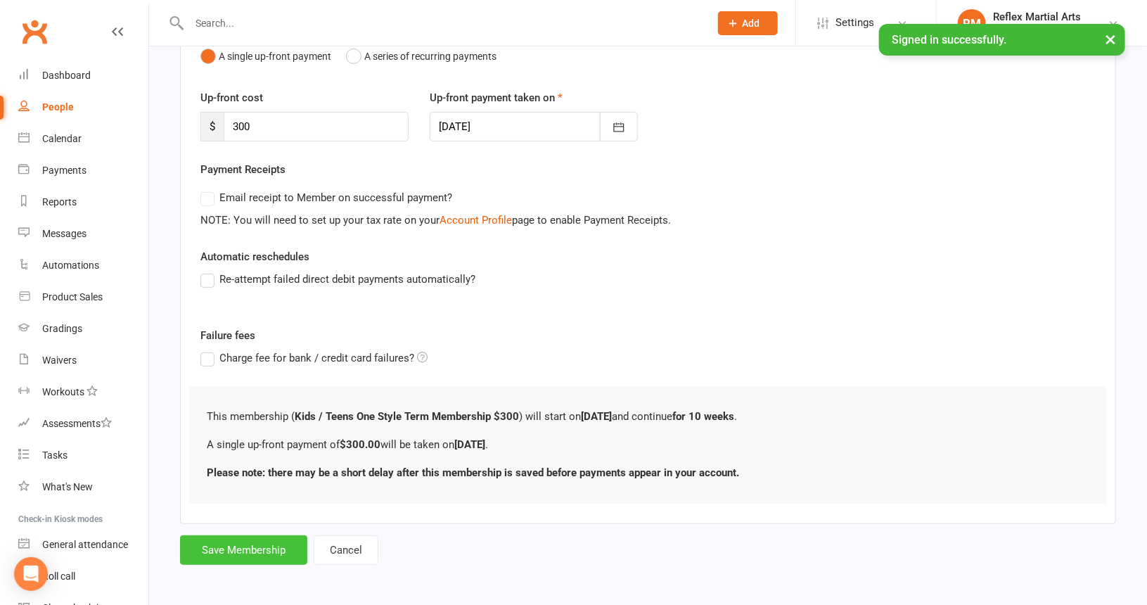
click at [239, 543] on button "Save Membership" at bounding box center [243, 550] width 127 height 30
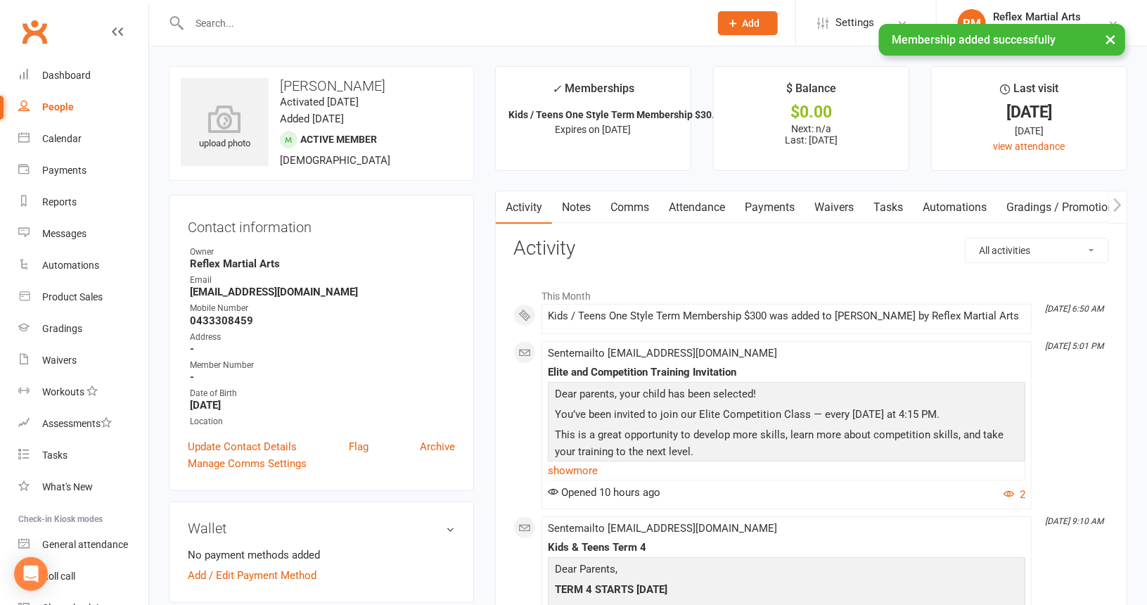
click at [58, 107] on div "People" at bounding box center [58, 106] width 32 height 11
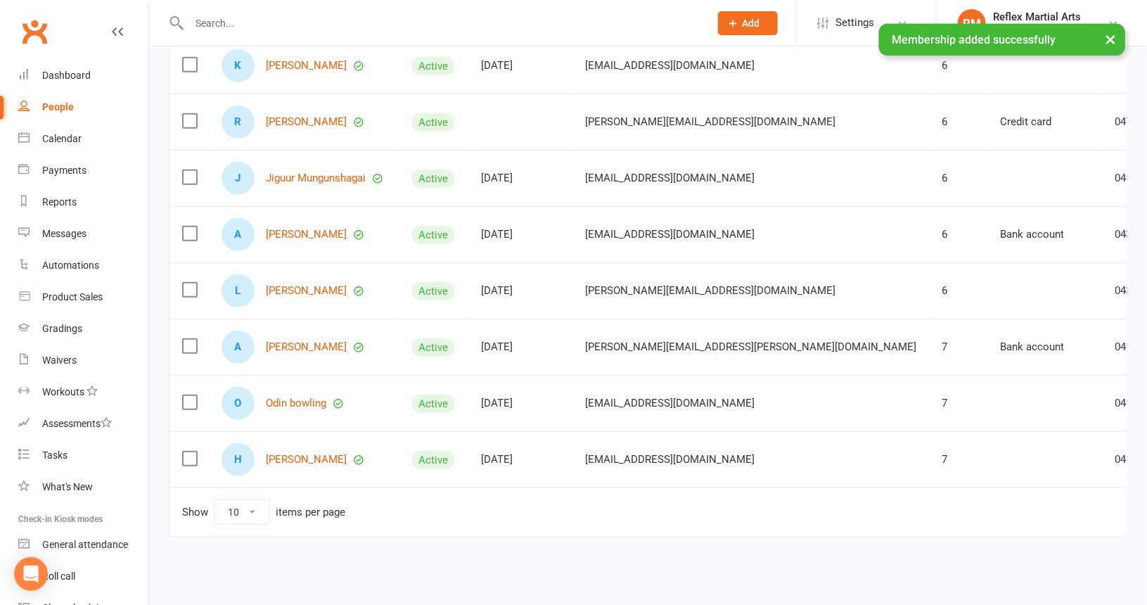
scroll to position [323, 0]
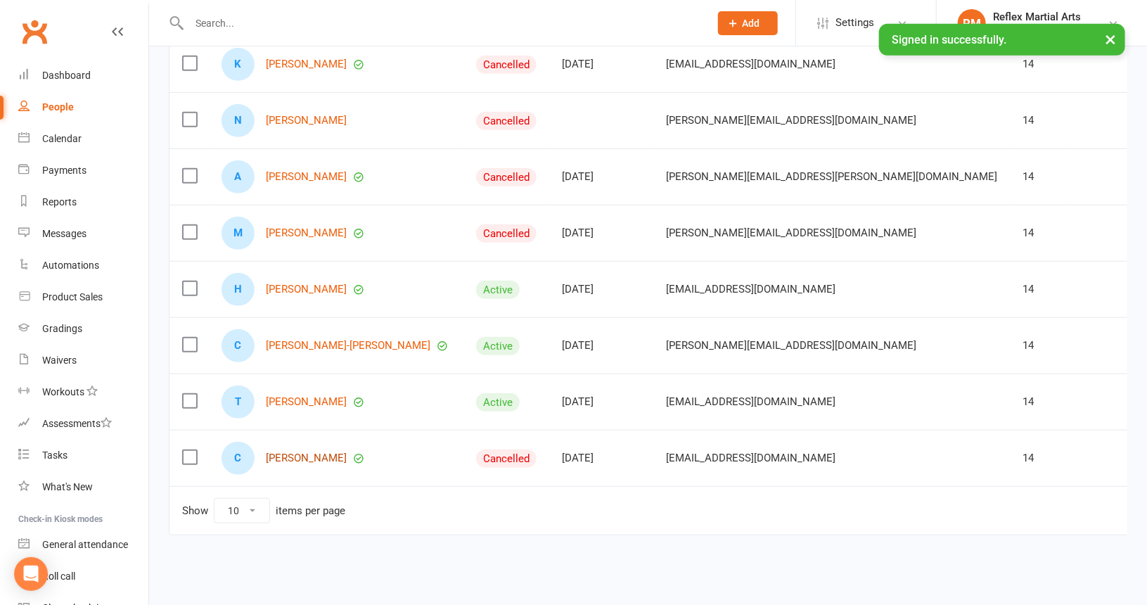
click at [322, 452] on link "[PERSON_NAME]" at bounding box center [306, 458] width 81 height 12
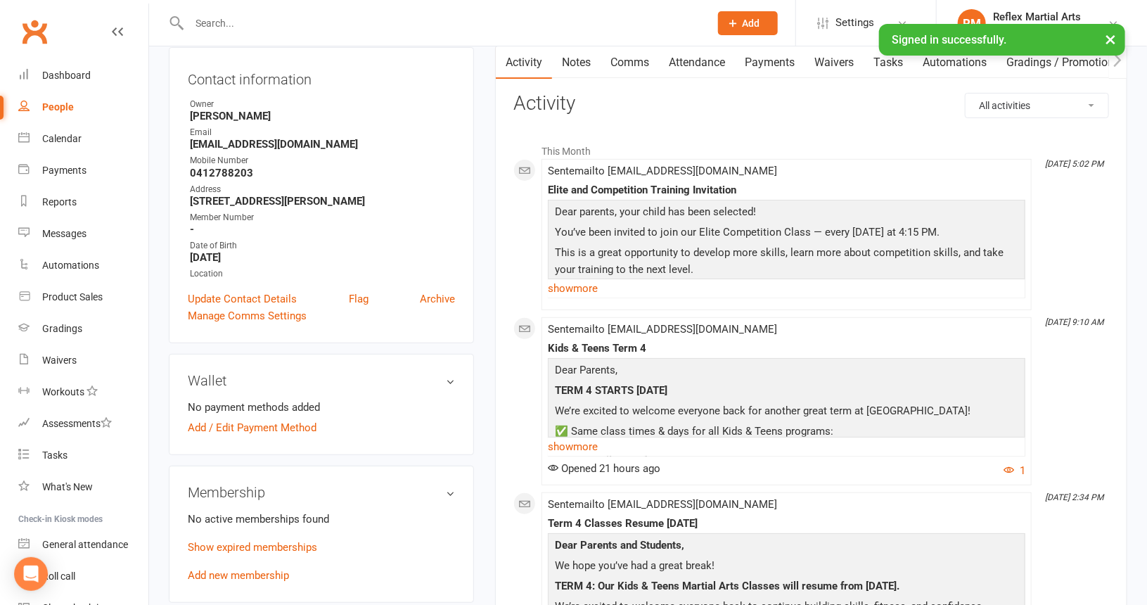
scroll to position [211, 0]
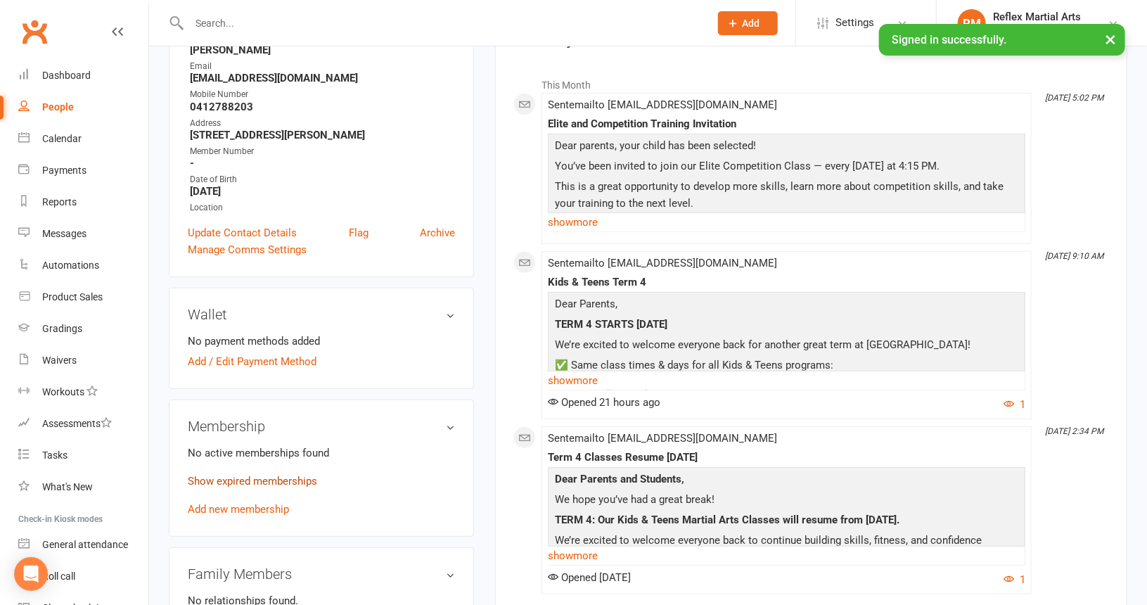
click at [248, 480] on link "Show expired memberships" at bounding box center [252, 481] width 129 height 13
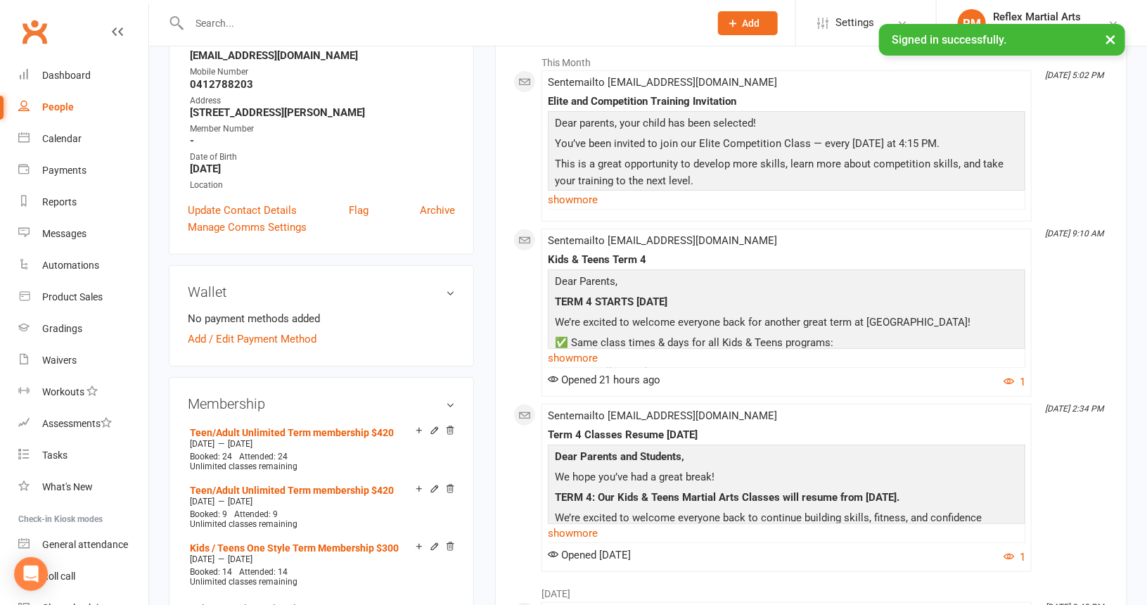
scroll to position [422, 0]
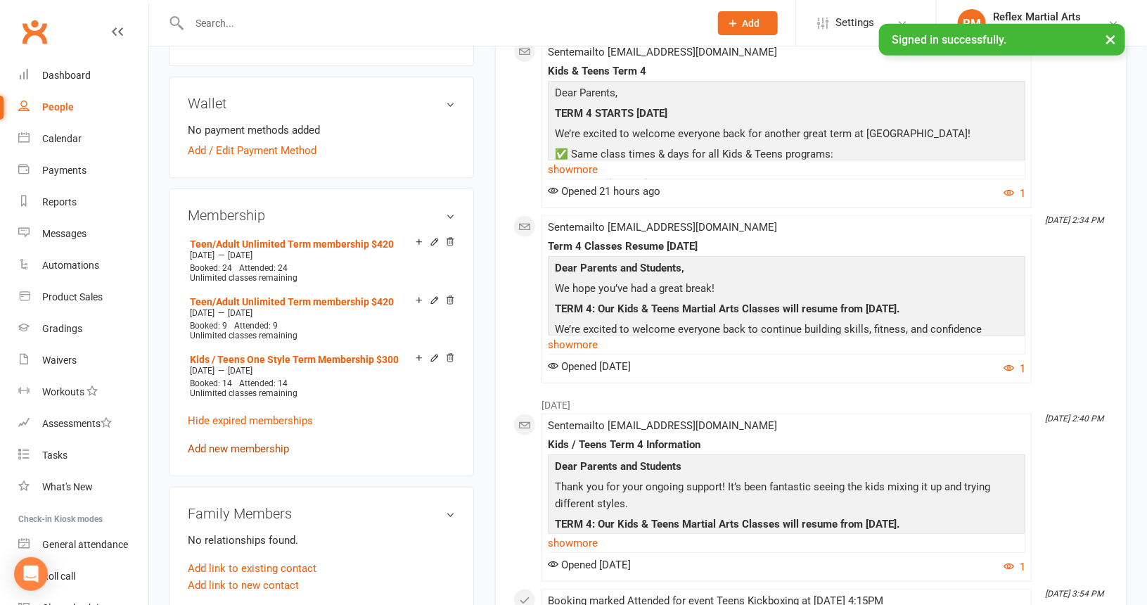
click at [238, 450] on link "Add new membership" at bounding box center [238, 449] width 101 height 13
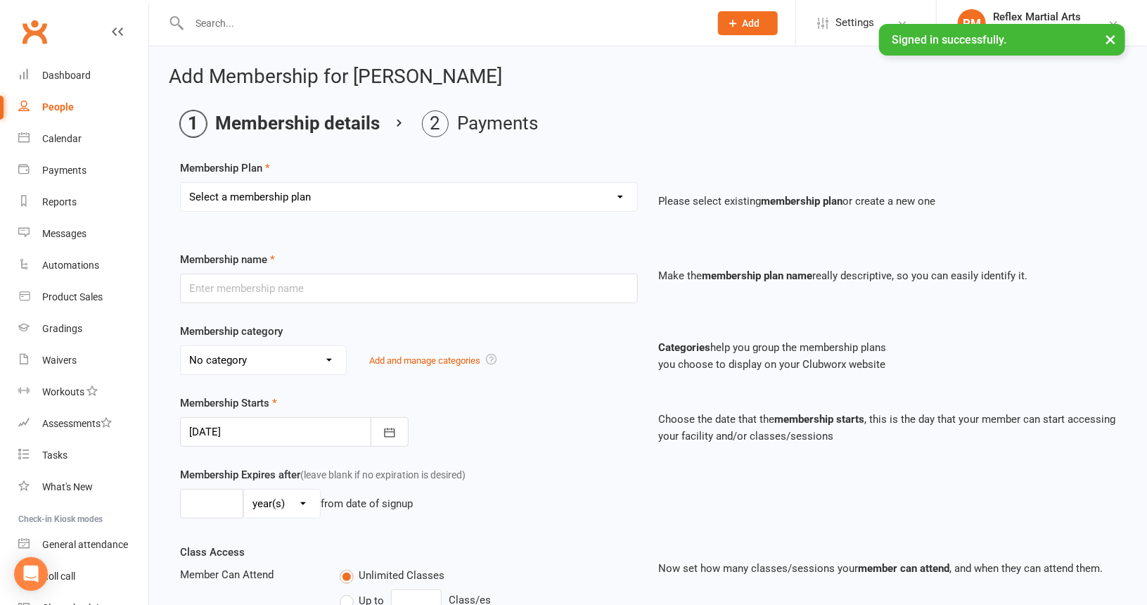
click at [319, 198] on select "Select a membership plan Create new Membership Plan Adults no contact plan $52 …" at bounding box center [409, 197] width 457 height 28
select select "13"
click at [181, 183] on select "Select a membership plan Create new Membership Plan Adults no contact plan $52 …" at bounding box center [409, 197] width 457 height 28
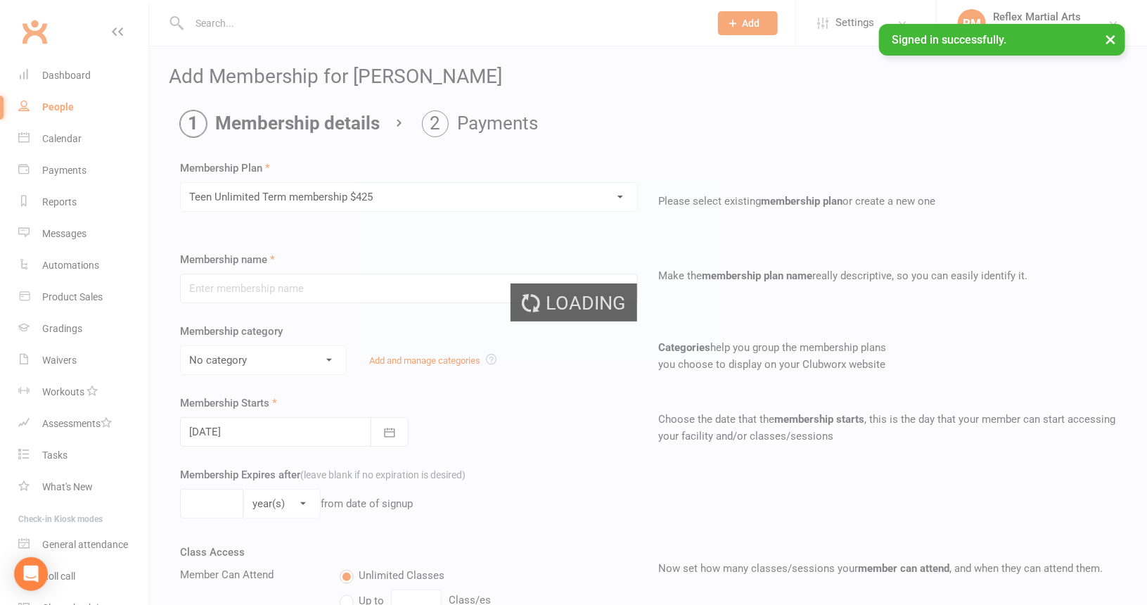
type input "Teen Unlimited Term membership $425"
type input "10"
select select "1"
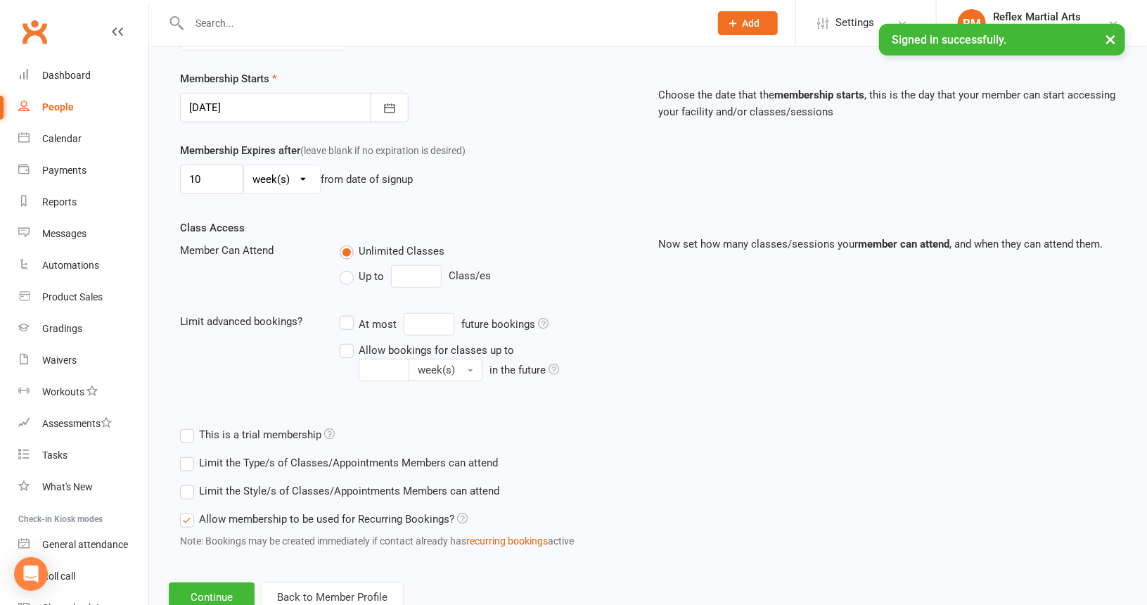
scroll to position [352, 0]
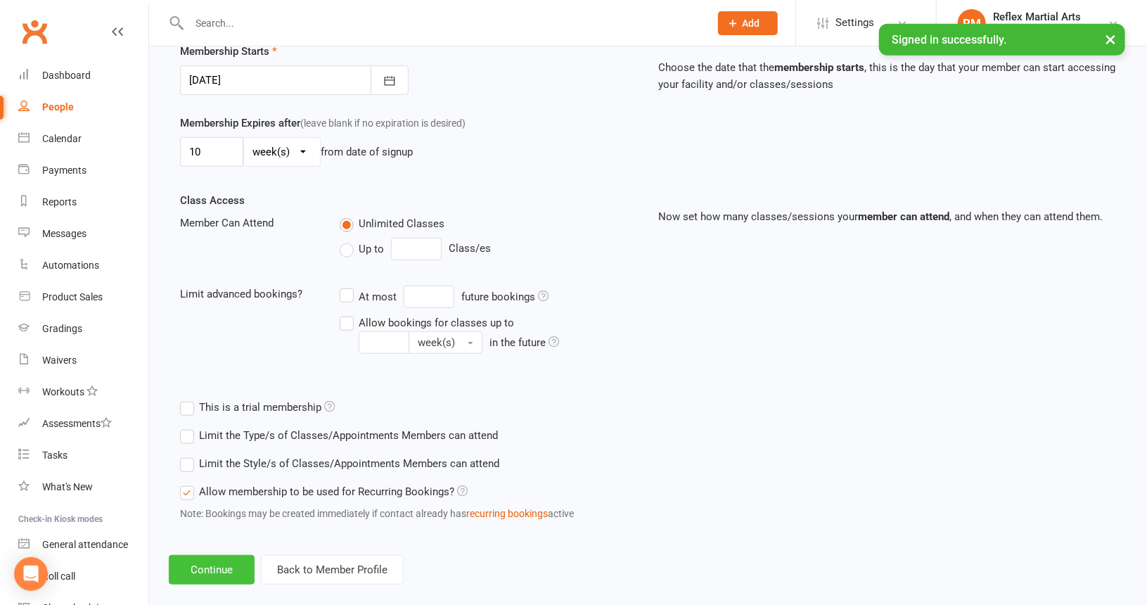
click at [222, 566] on button "Continue" at bounding box center [212, 570] width 86 height 30
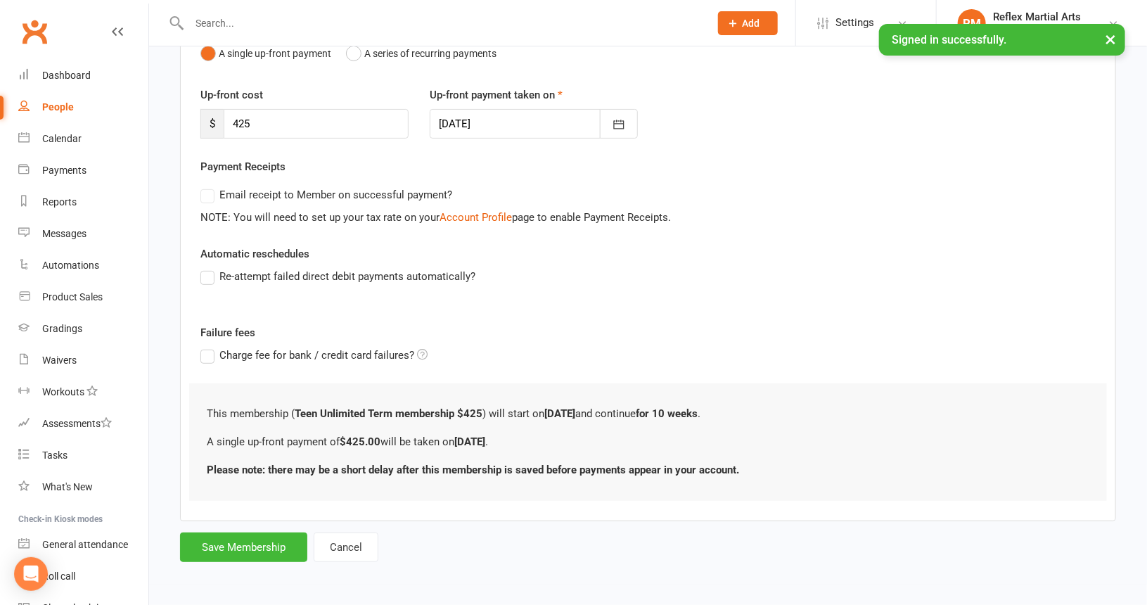
scroll to position [0, 0]
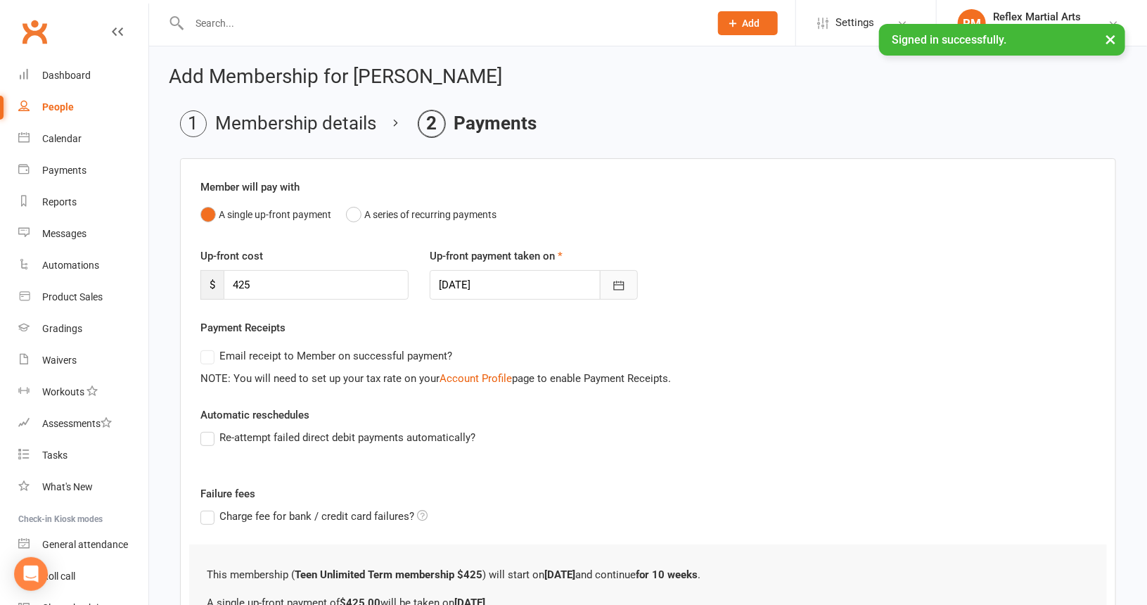
click at [614, 279] on icon "button" at bounding box center [619, 286] width 14 height 14
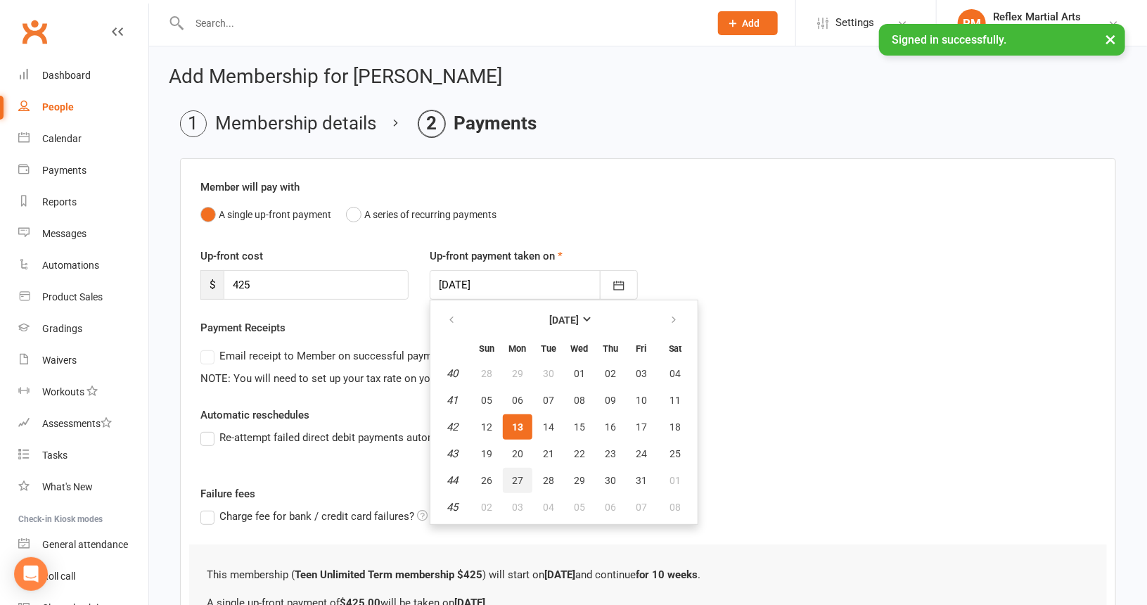
click at [518, 476] on span "27" at bounding box center [517, 480] width 11 height 11
type input "[DATE]"
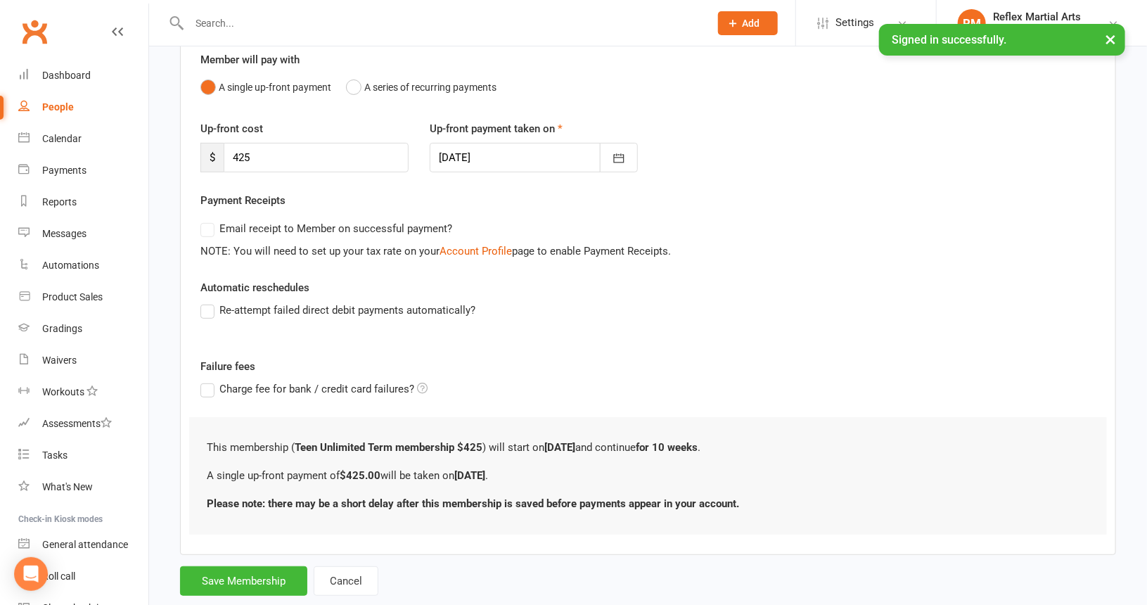
scroll to position [158, 0]
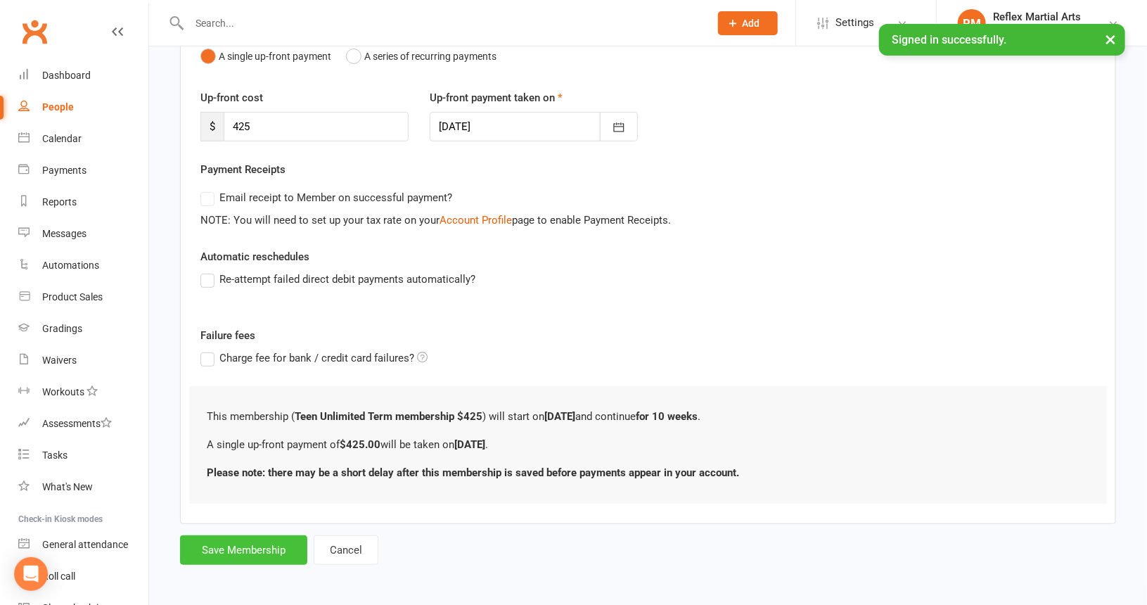
click at [237, 546] on button "Save Membership" at bounding box center [243, 550] width 127 height 30
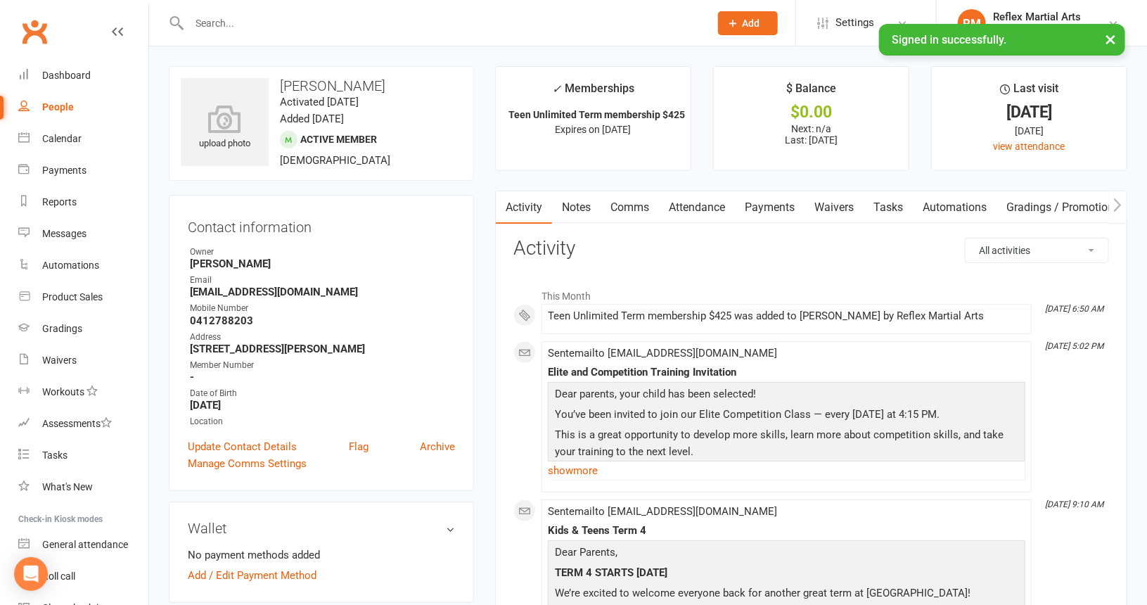
click at [57, 107] on div "People" at bounding box center [58, 106] width 32 height 11
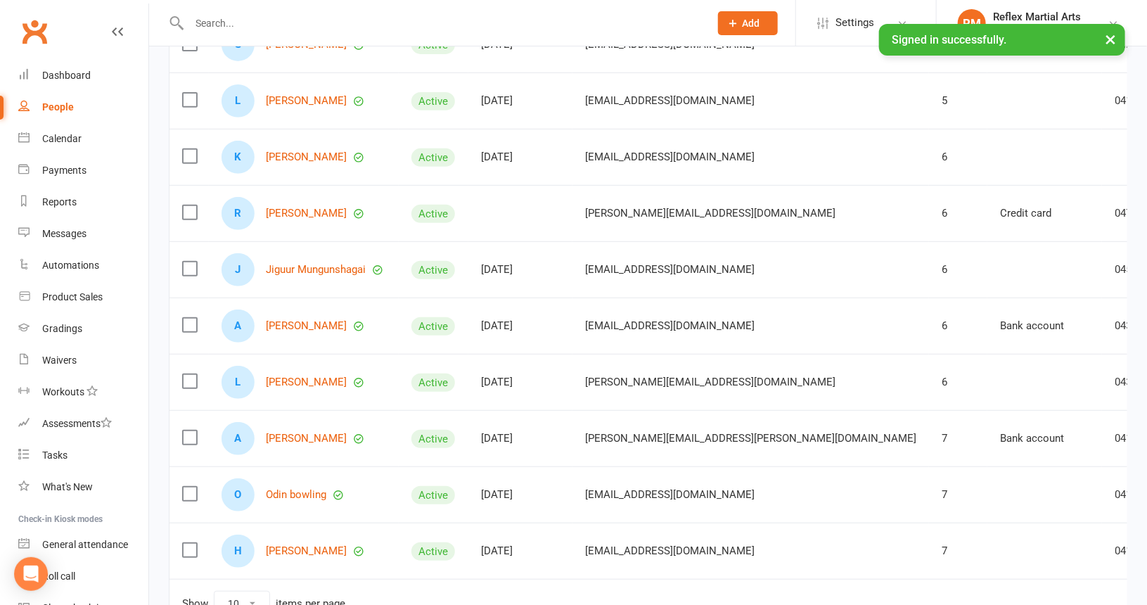
scroll to position [281, 0]
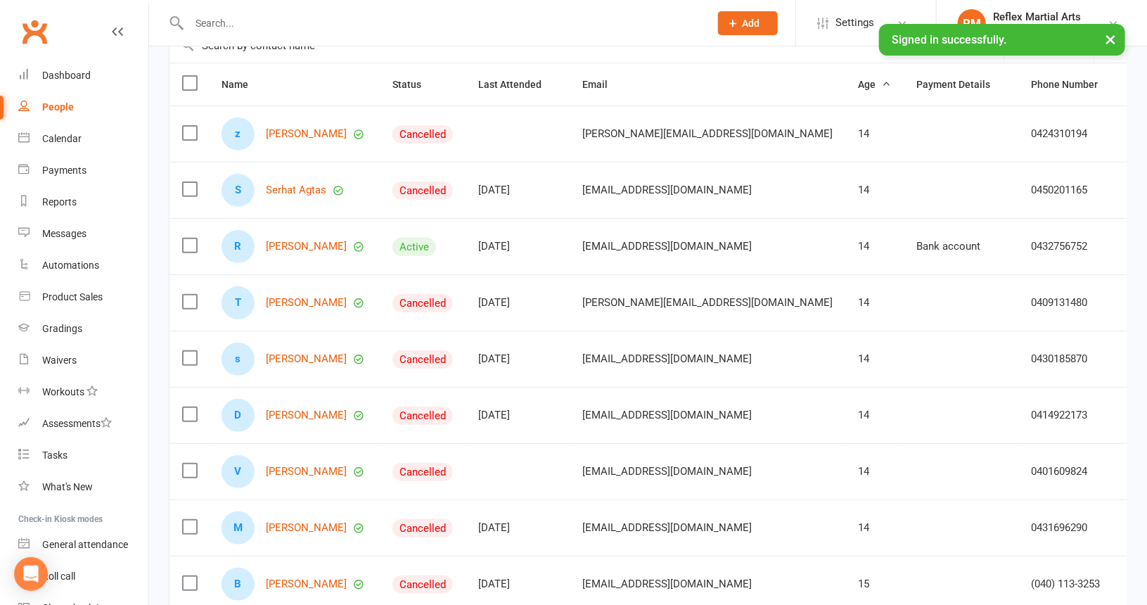
scroll to position [141, 0]
click at [302, 299] on link "[PERSON_NAME]" at bounding box center [306, 303] width 81 height 12
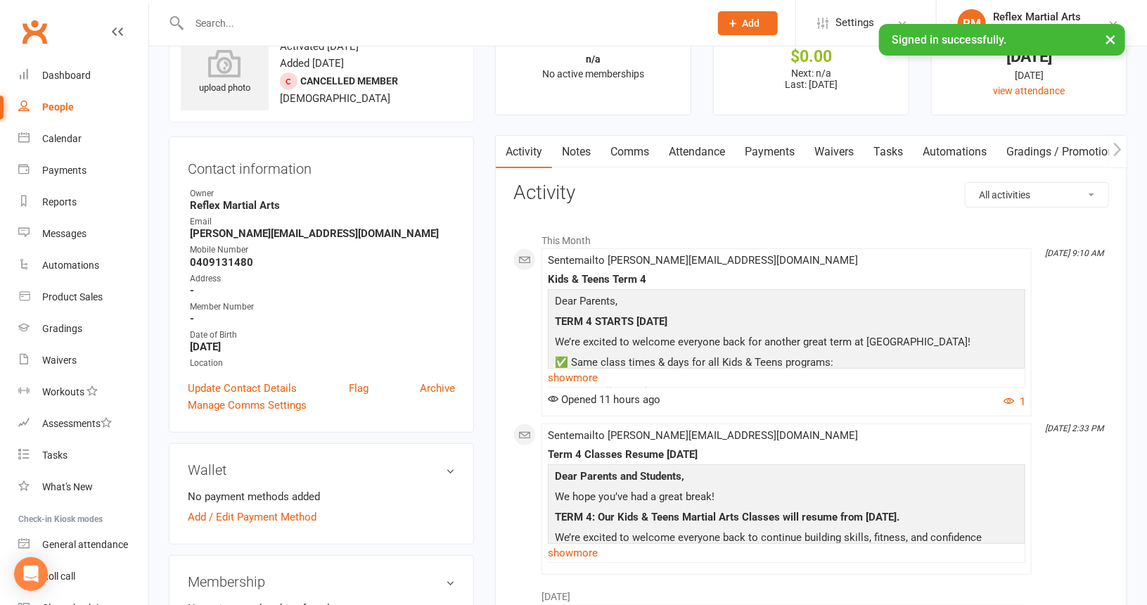
scroll to position [211, 0]
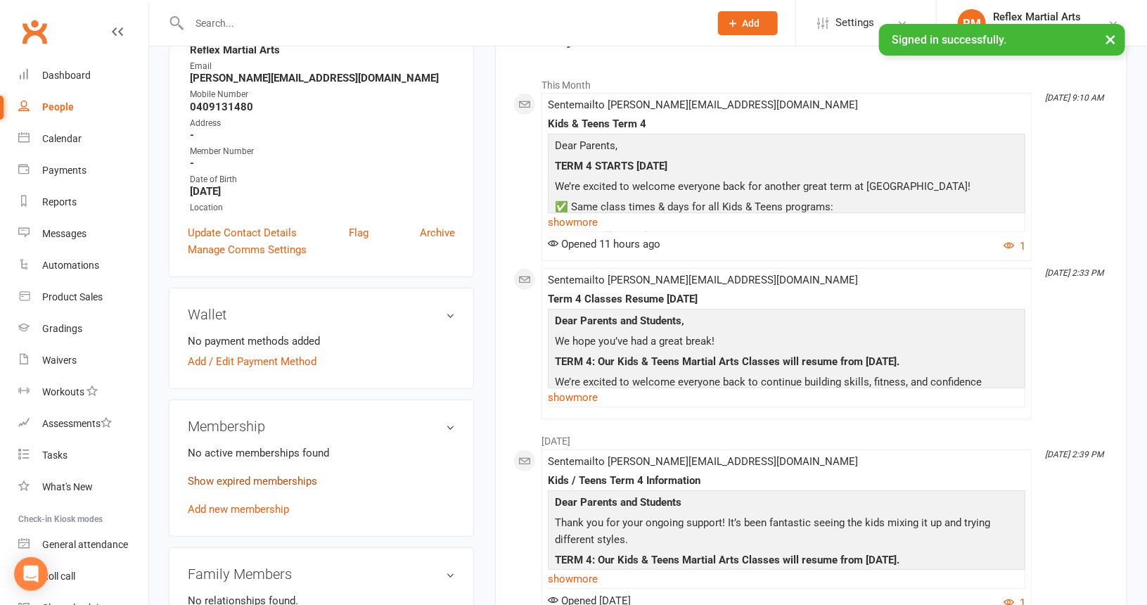
click at [262, 482] on link "Show expired memberships" at bounding box center [252, 481] width 129 height 13
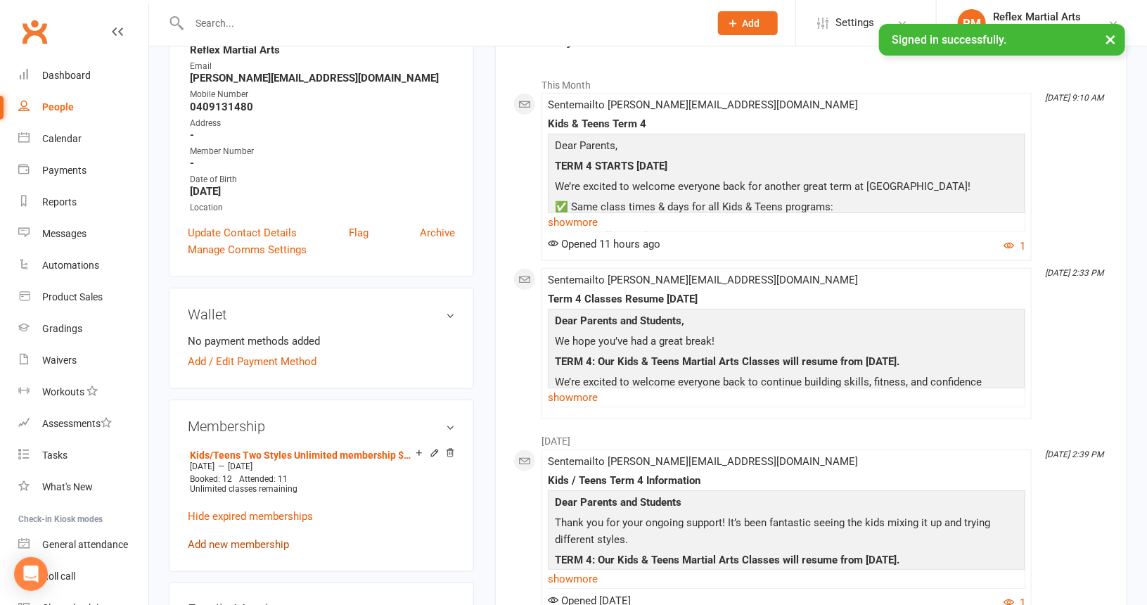
click at [251, 545] on link "Add new membership" at bounding box center [238, 544] width 101 height 13
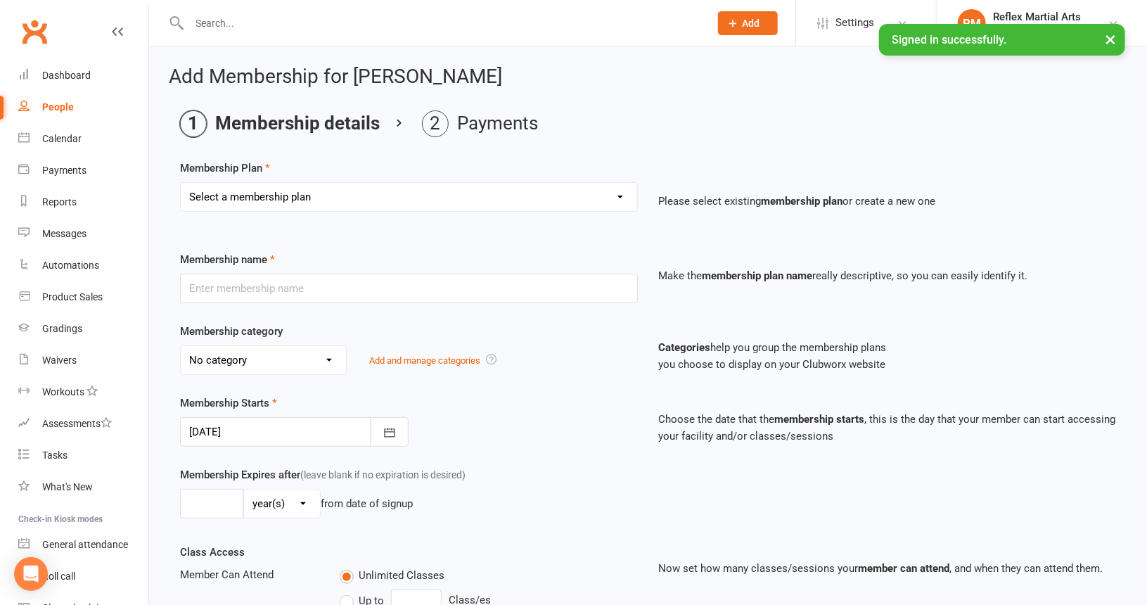
click at [344, 200] on select "Select a membership plan Create new Membership Plan Adults no contact plan $52 …" at bounding box center [409, 197] width 457 height 28
select select "8"
click at [181, 183] on select "Select a membership plan Create new Membership Plan Adults no contact plan $52 …" at bounding box center [409, 197] width 457 height 28
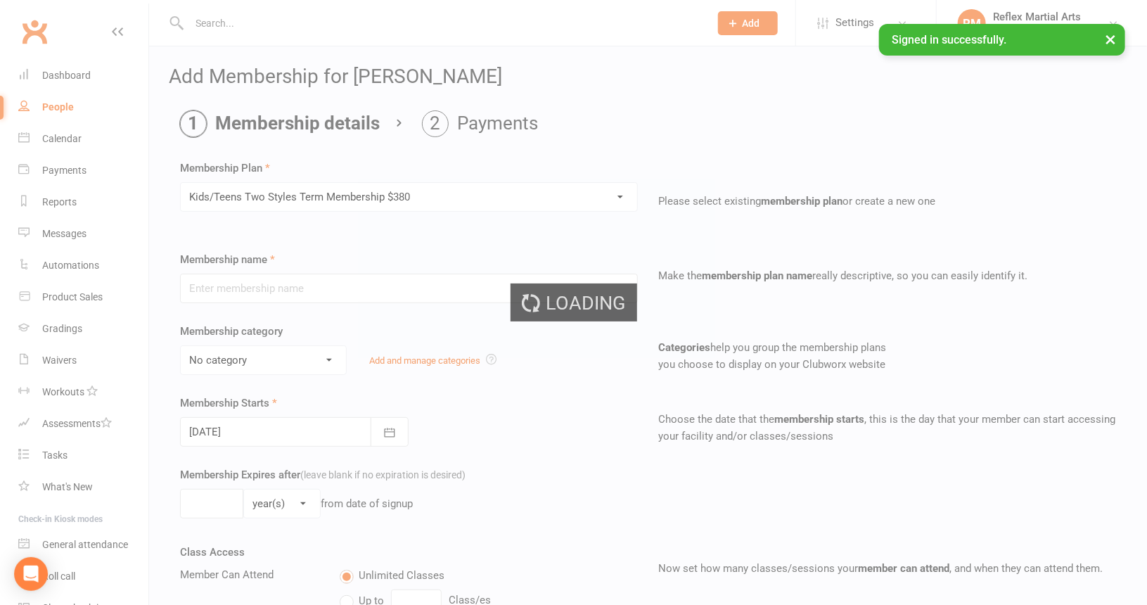
type input "Kids/Teens Two Styles Term Membership $380"
type input "10"
select select "1"
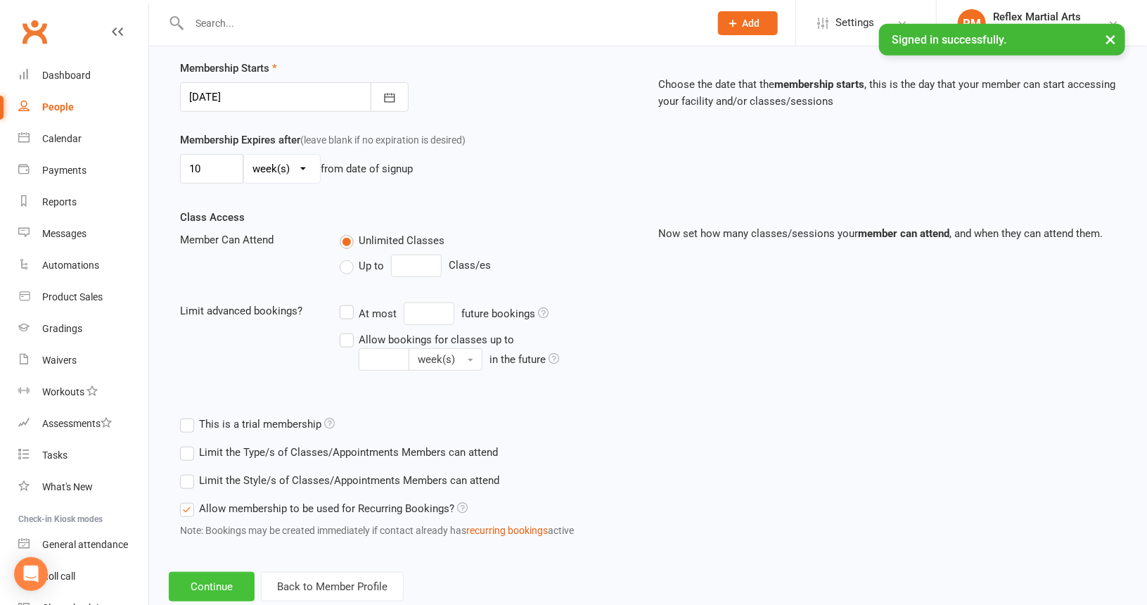
scroll to position [367, 0]
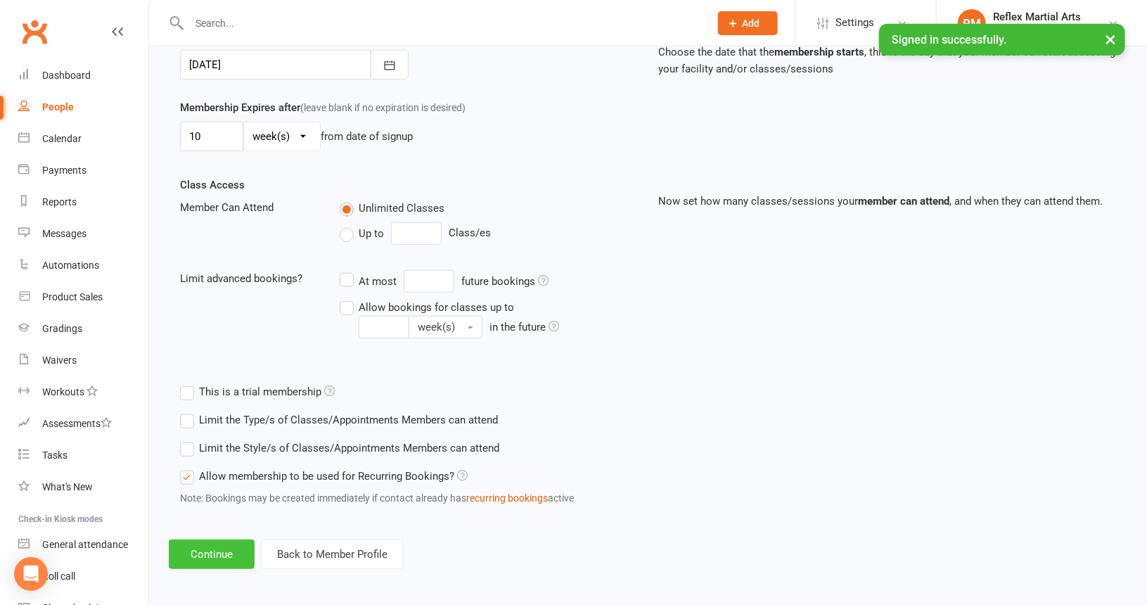
click at [216, 549] on button "Continue" at bounding box center [212, 555] width 86 height 30
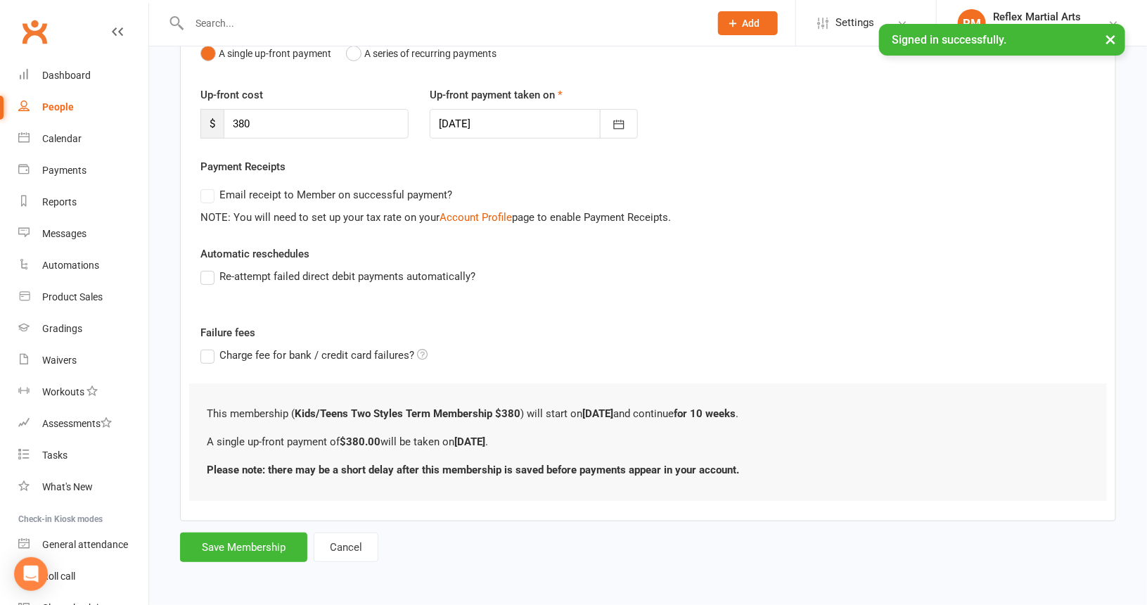
scroll to position [0, 0]
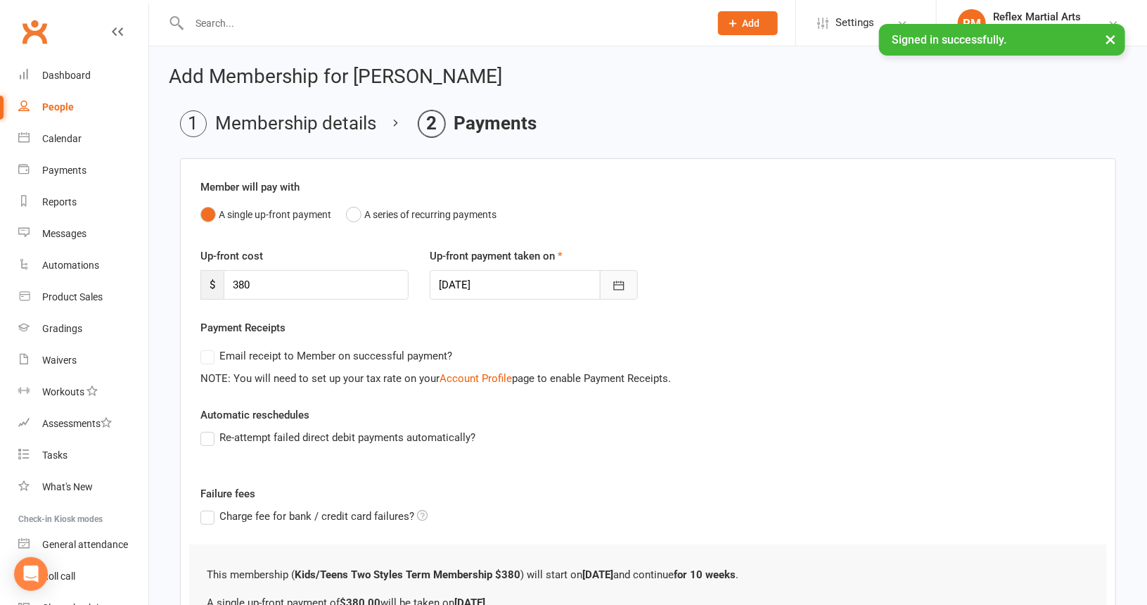
click at [617, 288] on icon "button" at bounding box center [619, 286] width 14 height 14
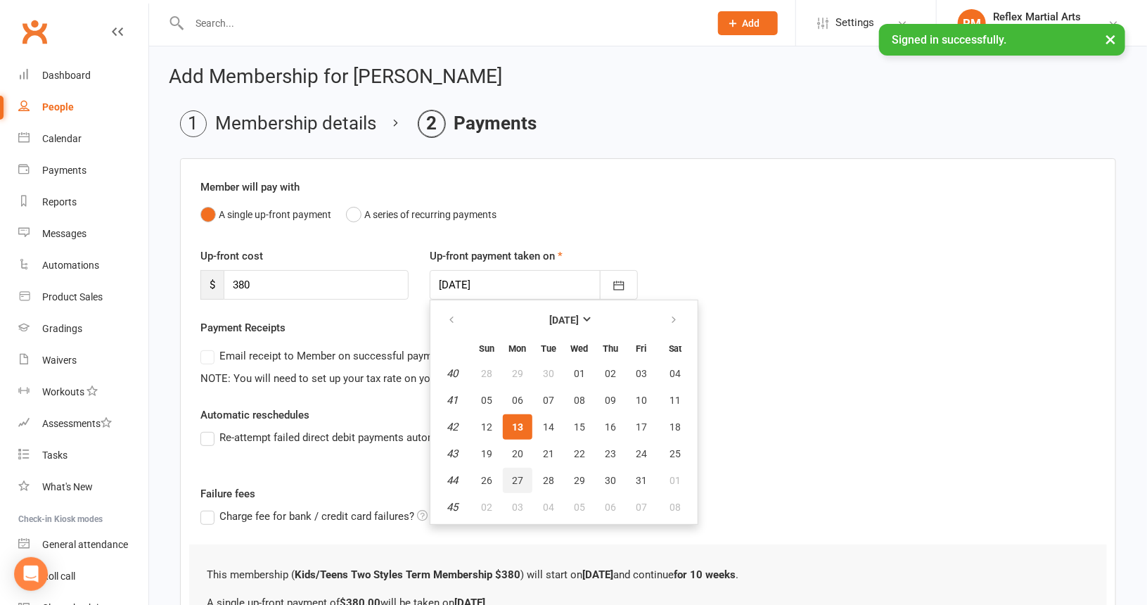
click at [515, 475] on span "27" at bounding box center [517, 480] width 11 height 11
type input "[DATE]"
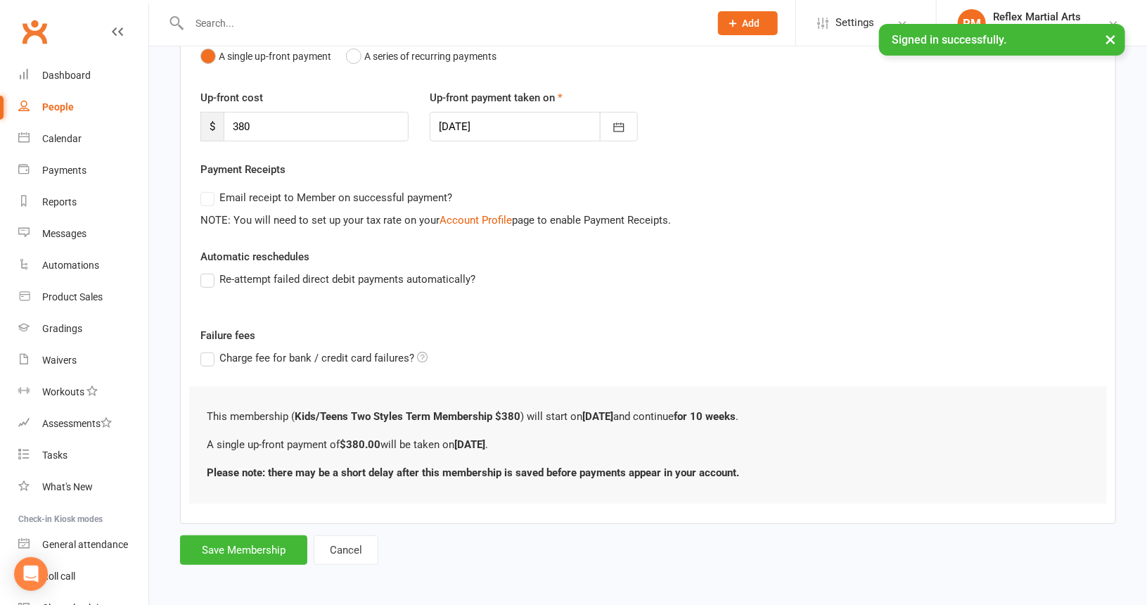
scroll to position [158, 0]
click at [258, 547] on button "Save Membership" at bounding box center [243, 550] width 127 height 30
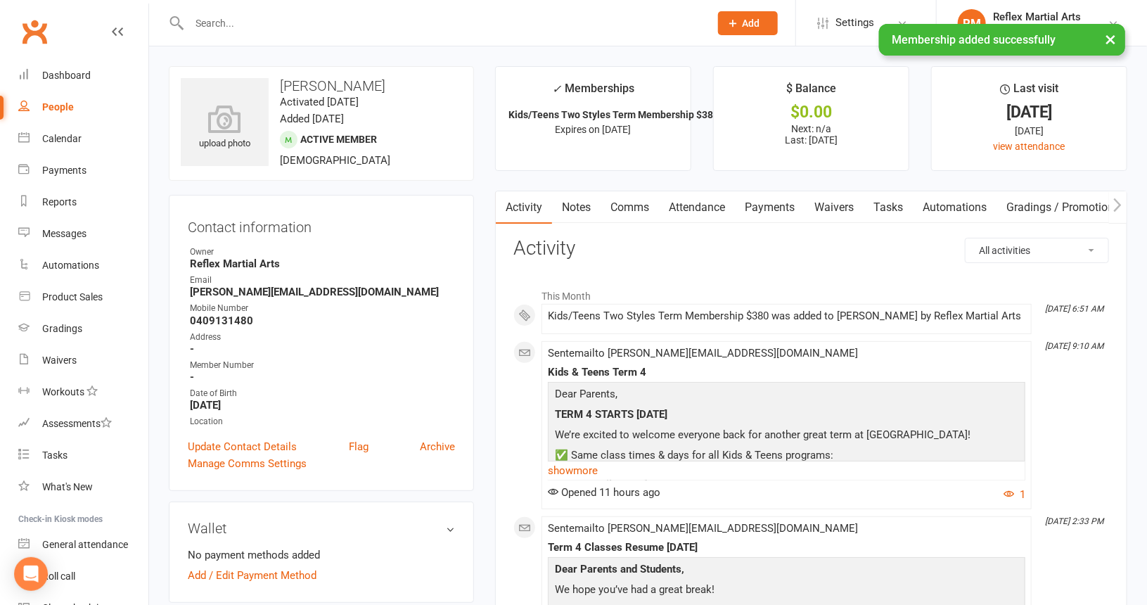
click at [58, 108] on div "People" at bounding box center [58, 106] width 32 height 11
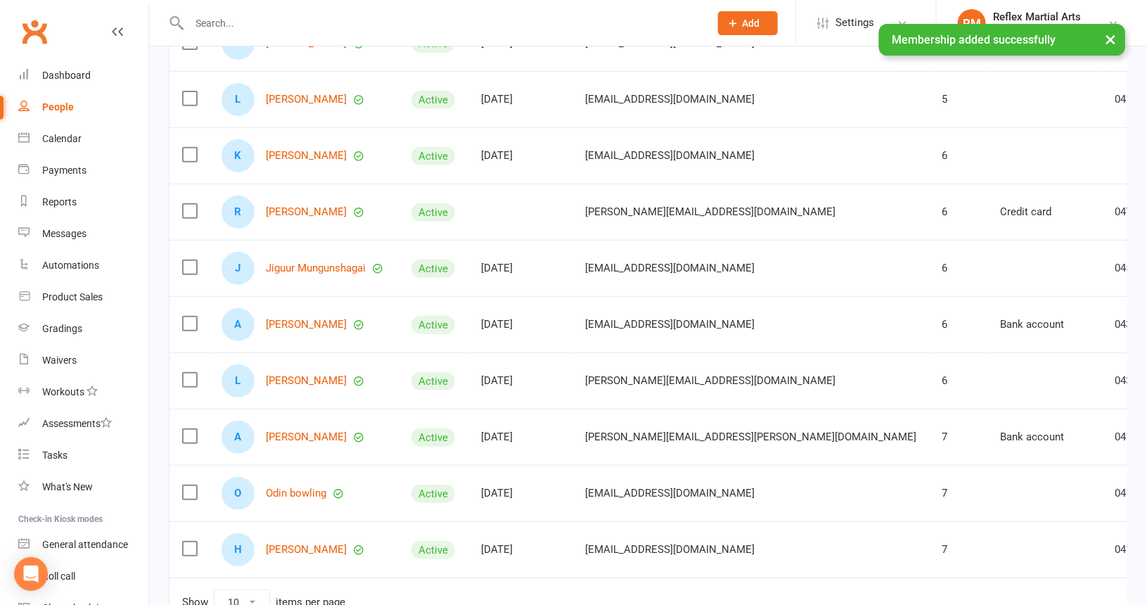
scroll to position [323, 0]
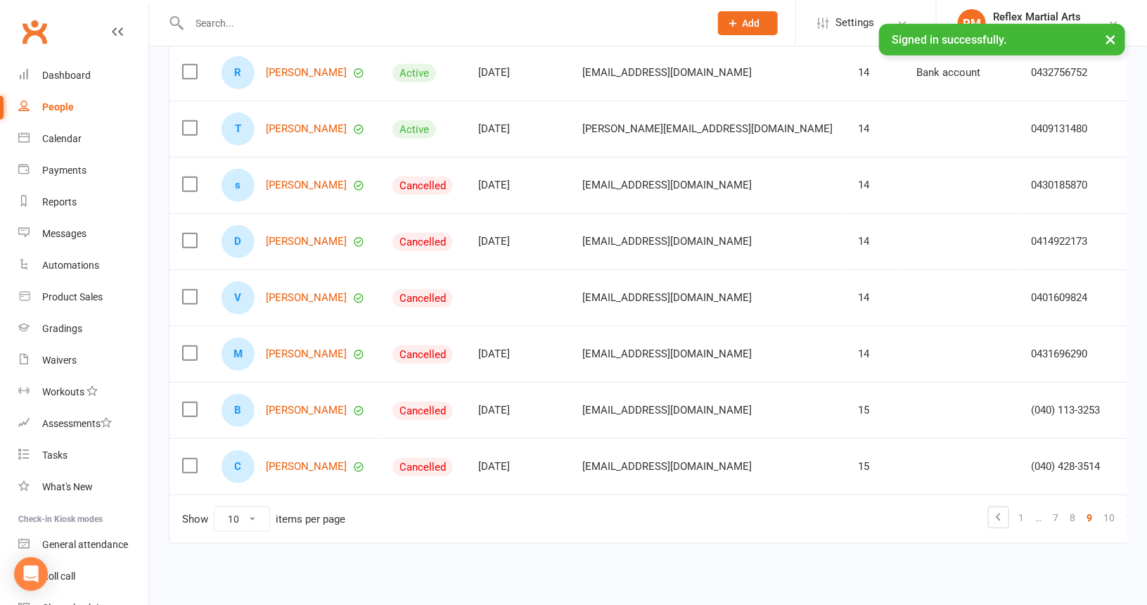
scroll to position [253, 0]
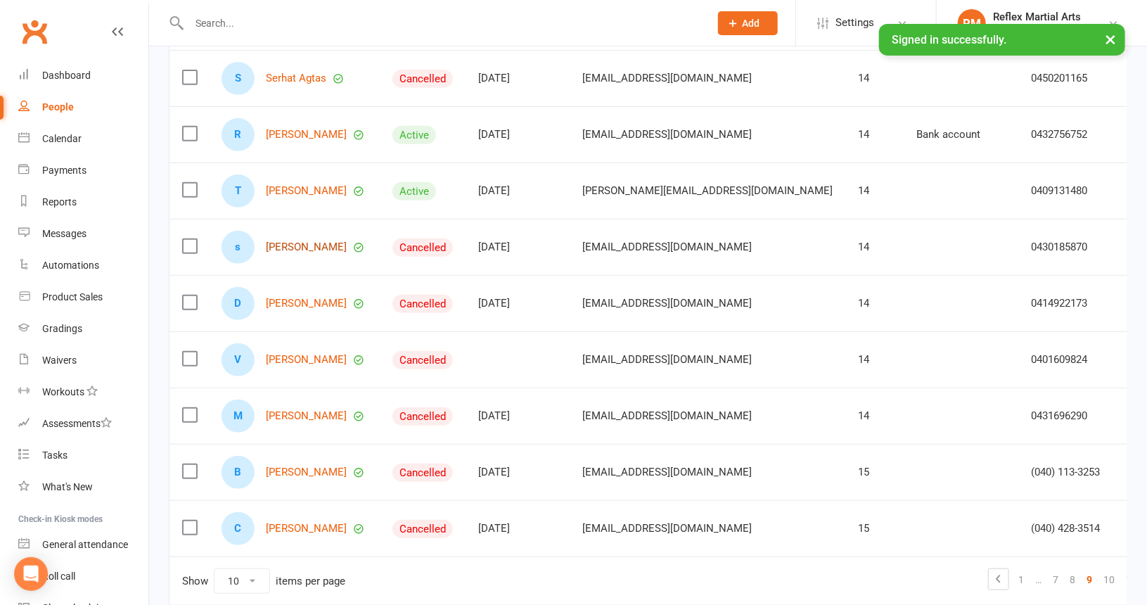
click at [293, 245] on link "[PERSON_NAME]" at bounding box center [306, 247] width 81 height 12
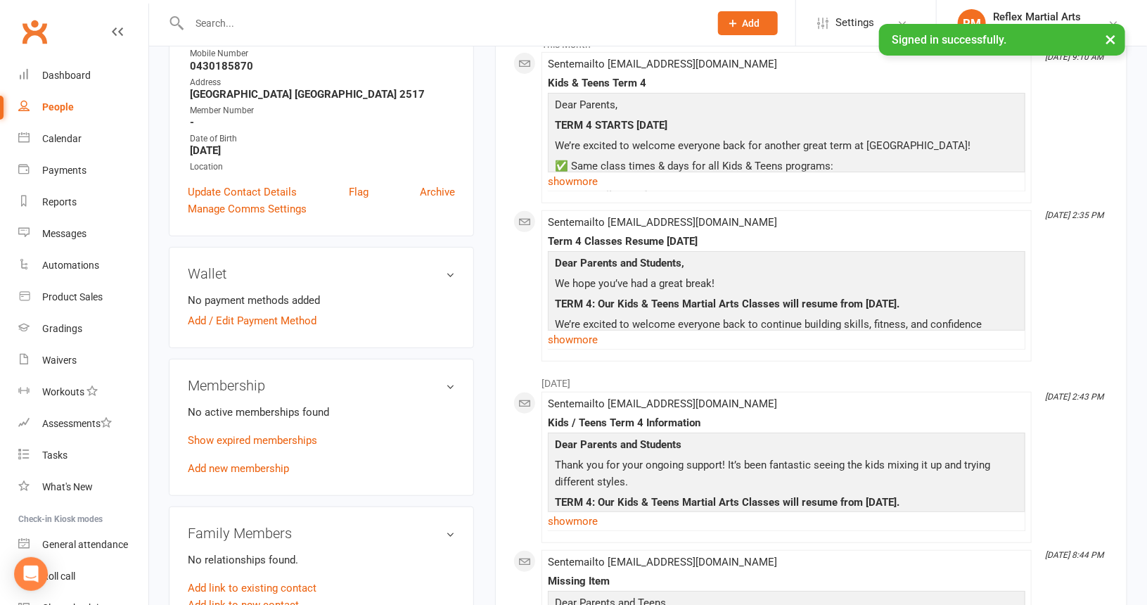
scroll to position [281, 0]
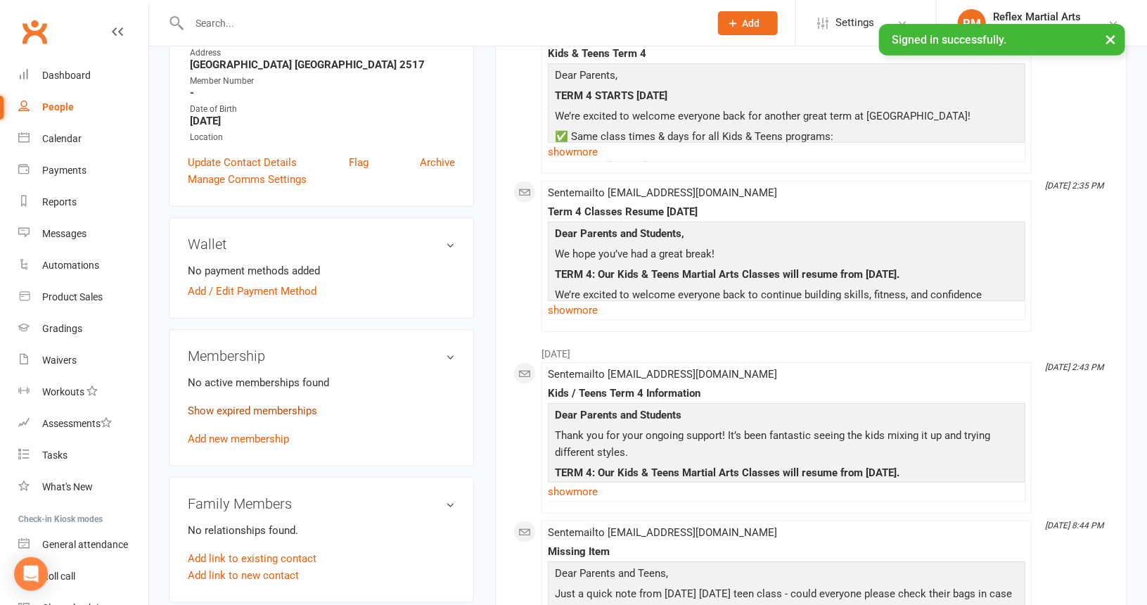
click at [229, 407] on link "Show expired memberships" at bounding box center [252, 411] width 129 height 13
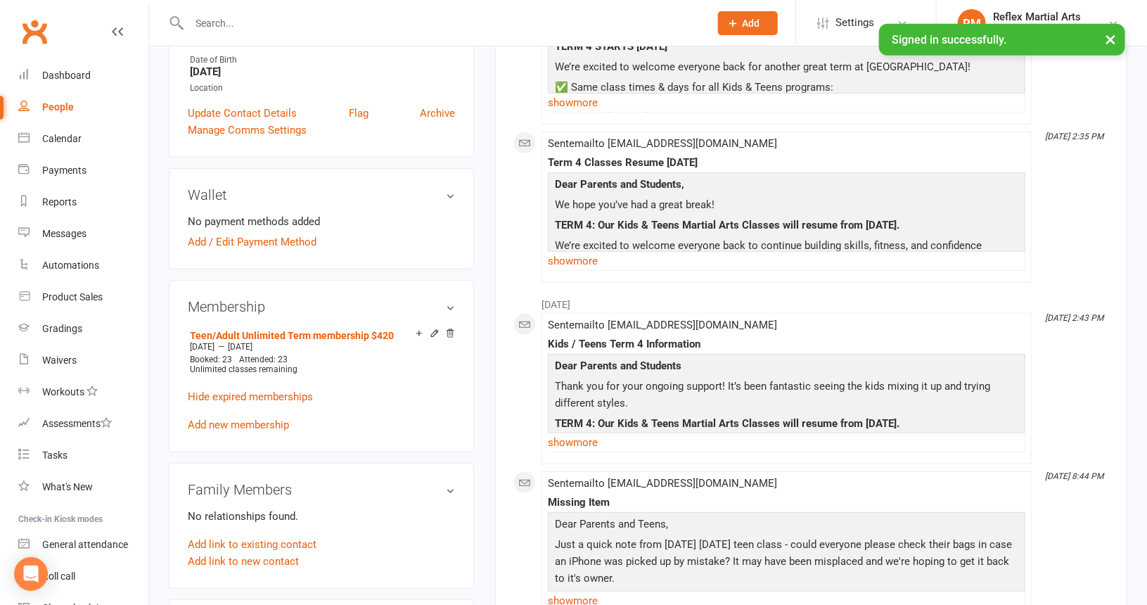
scroll to position [352, 0]
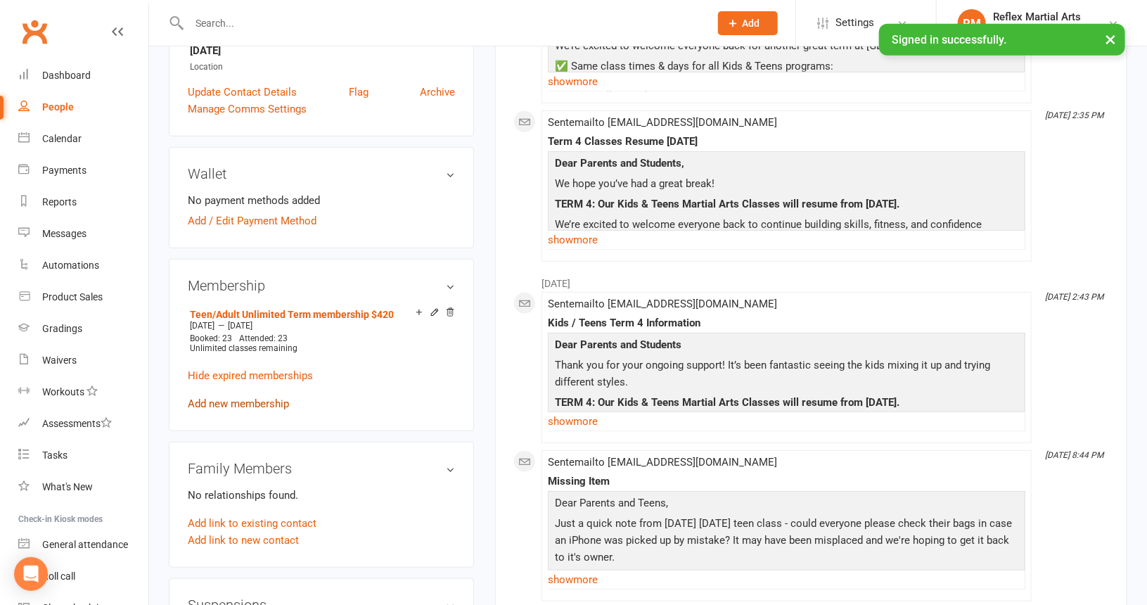
click at [239, 400] on link "Add new membership" at bounding box center [238, 403] width 101 height 13
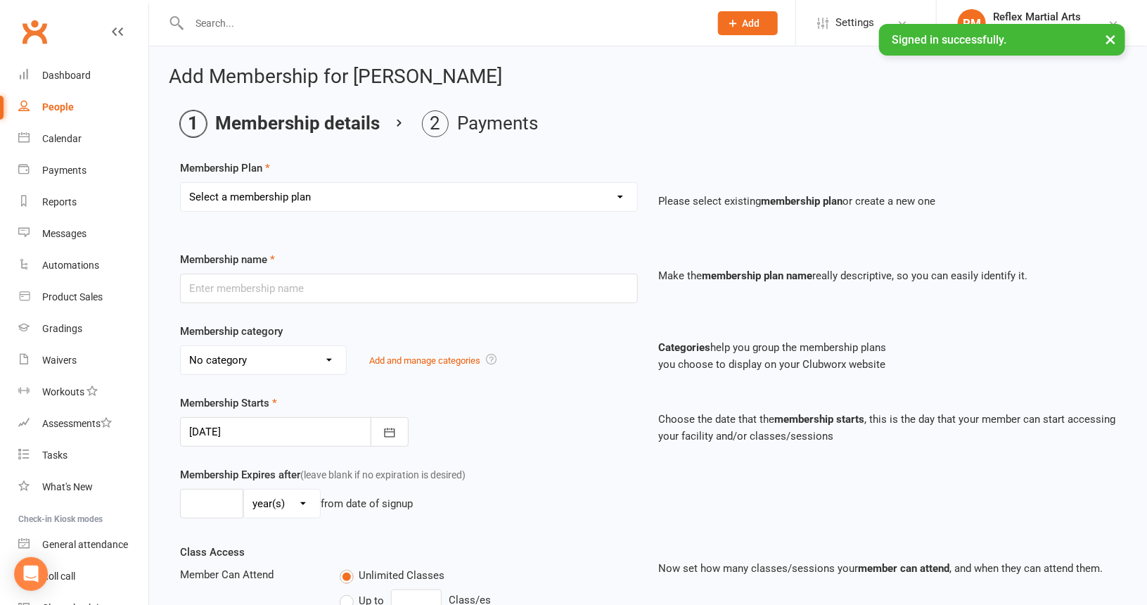
click at [292, 198] on select "Select a membership plan Create new Membership Plan Adults no contact plan $52 …" at bounding box center [409, 197] width 457 height 28
select select "13"
click at [181, 183] on select "Select a membership plan Create new Membership Plan Adults no contact plan $52 …" at bounding box center [409, 197] width 457 height 28
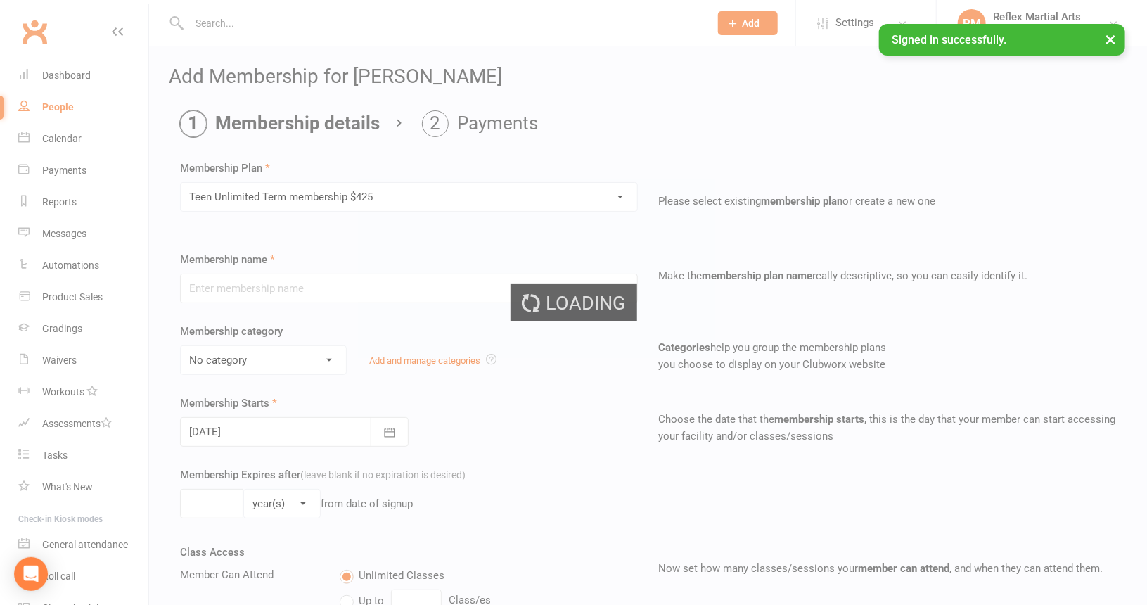
type input "Teen Unlimited Term membership $425"
type input "10"
select select "1"
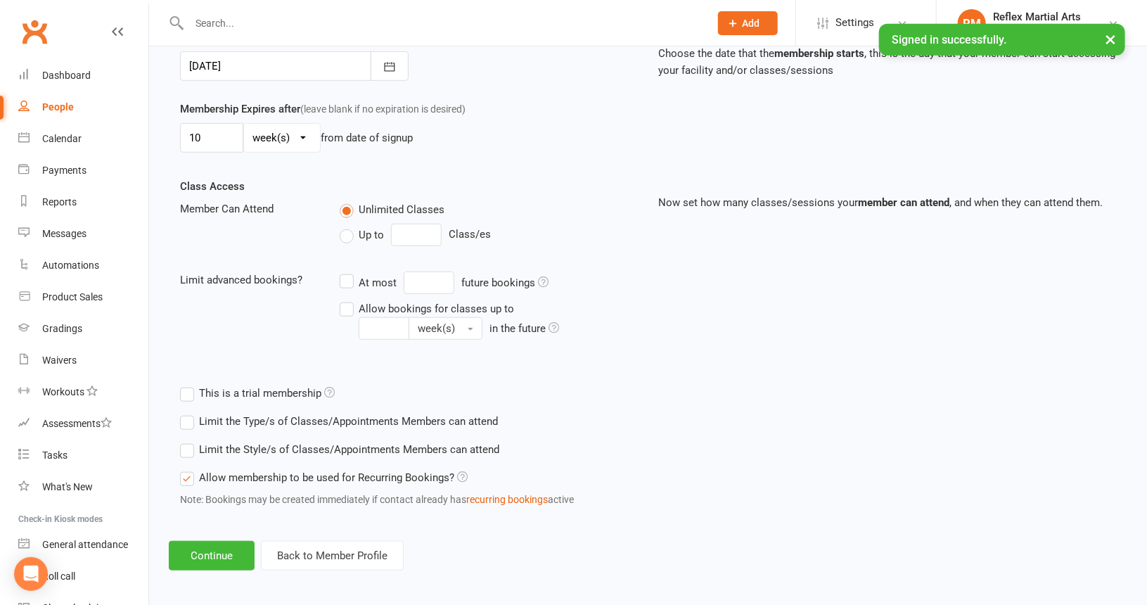
scroll to position [367, 0]
click at [210, 544] on button "Continue" at bounding box center [212, 555] width 86 height 30
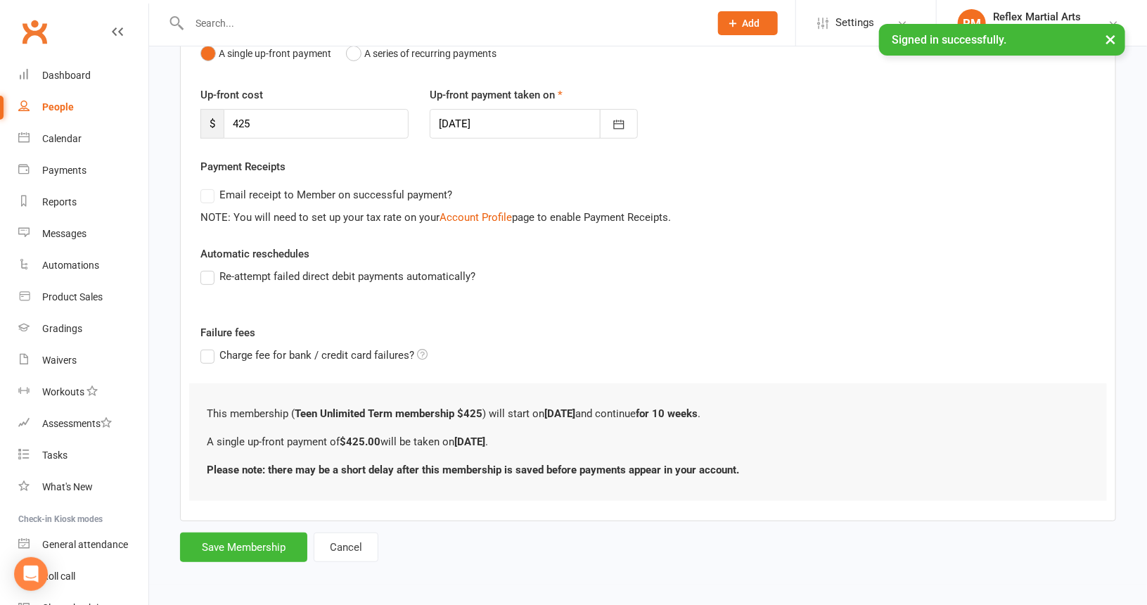
scroll to position [0, 0]
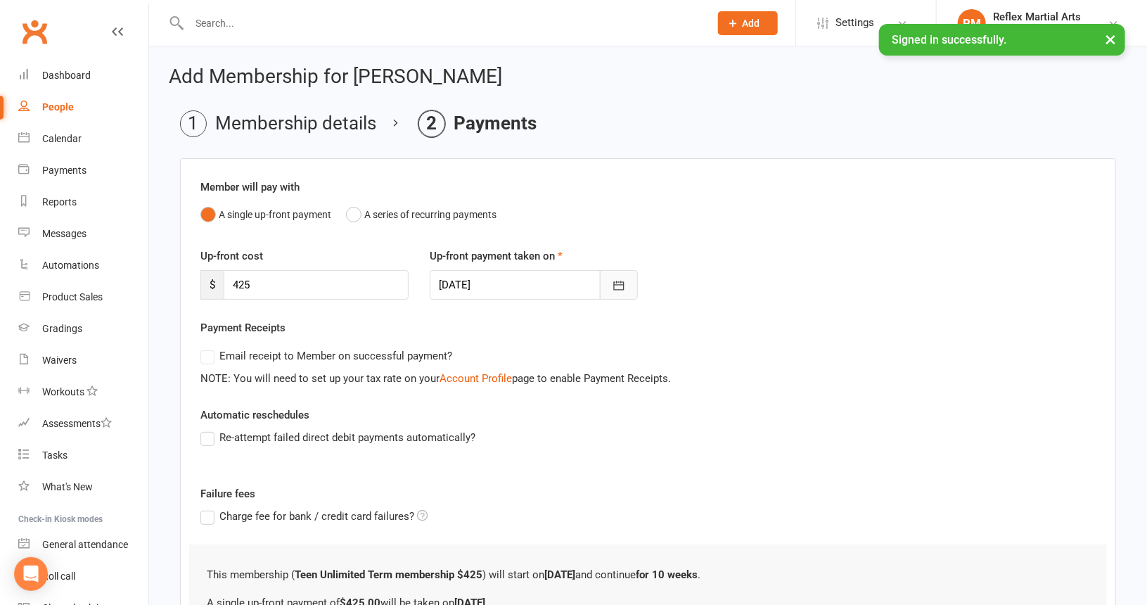
click at [620, 285] on icon "button" at bounding box center [619, 286] width 14 height 14
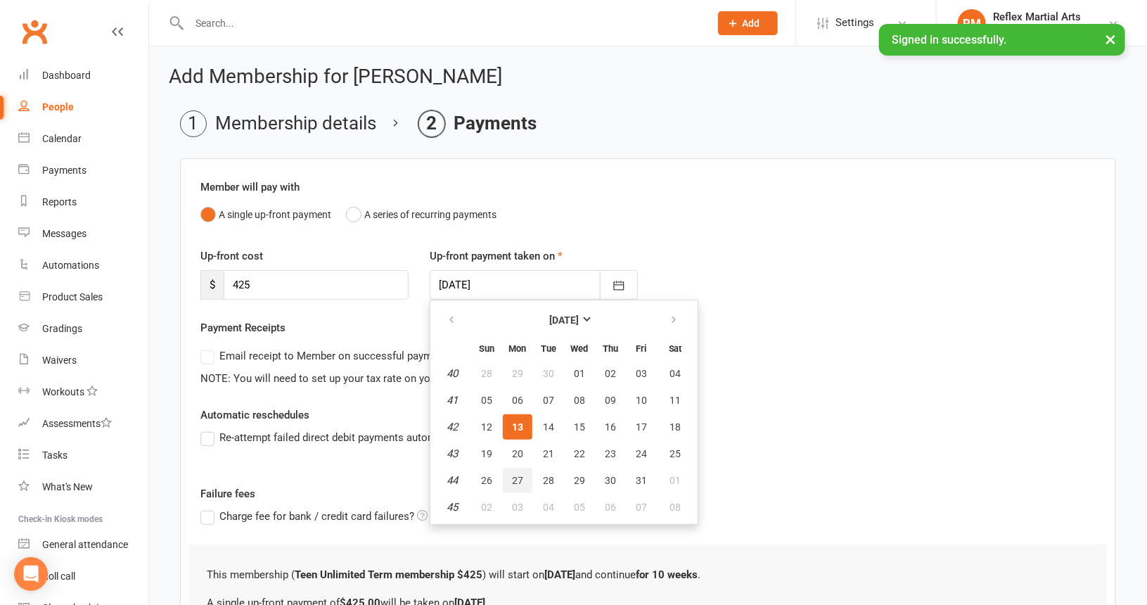
click at [520, 477] on span "27" at bounding box center [517, 480] width 11 height 11
type input "[DATE]"
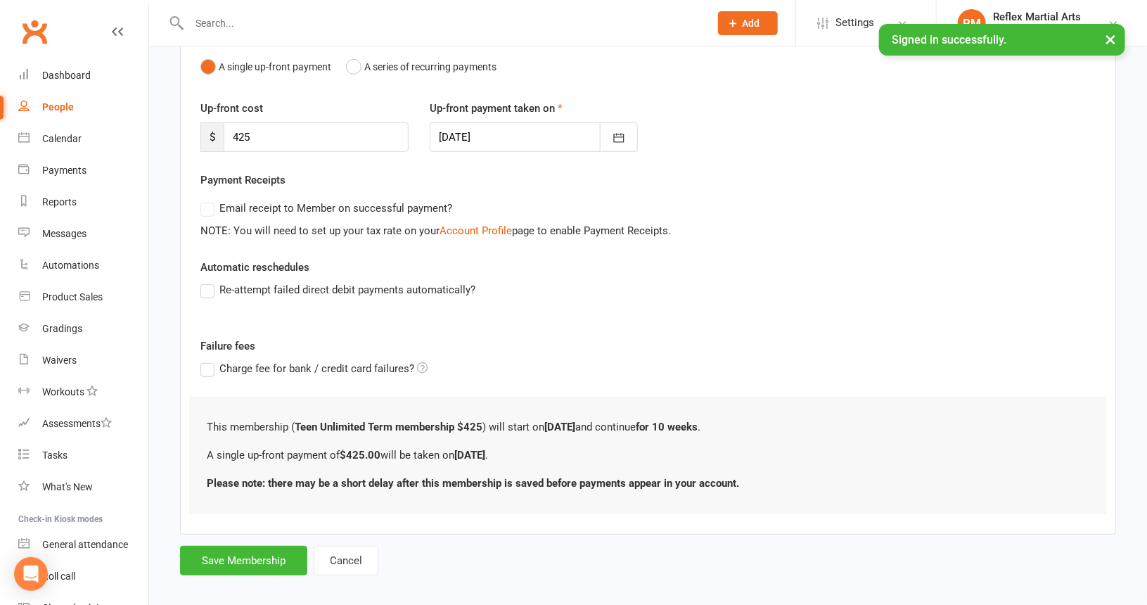
scroll to position [158, 0]
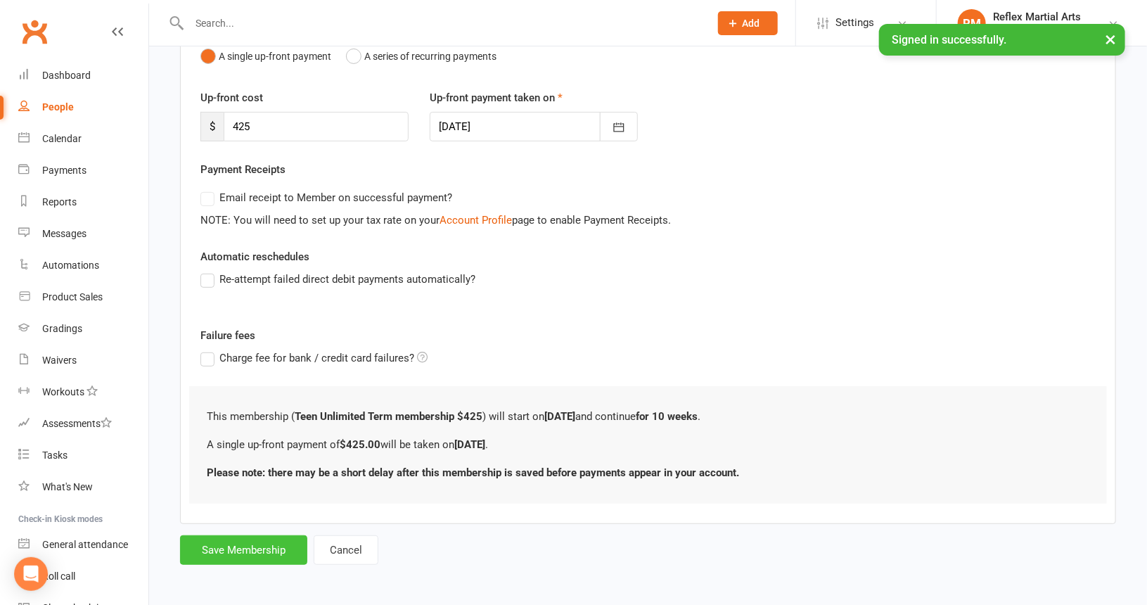
click at [242, 546] on button "Save Membership" at bounding box center [243, 550] width 127 height 30
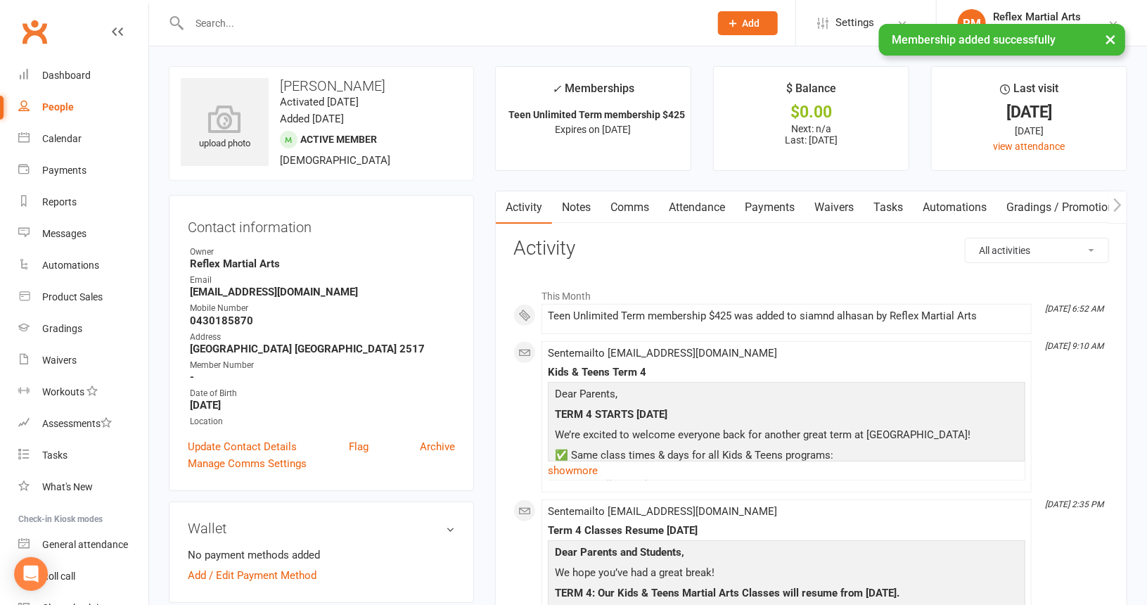
click at [50, 102] on div "People" at bounding box center [58, 106] width 32 height 11
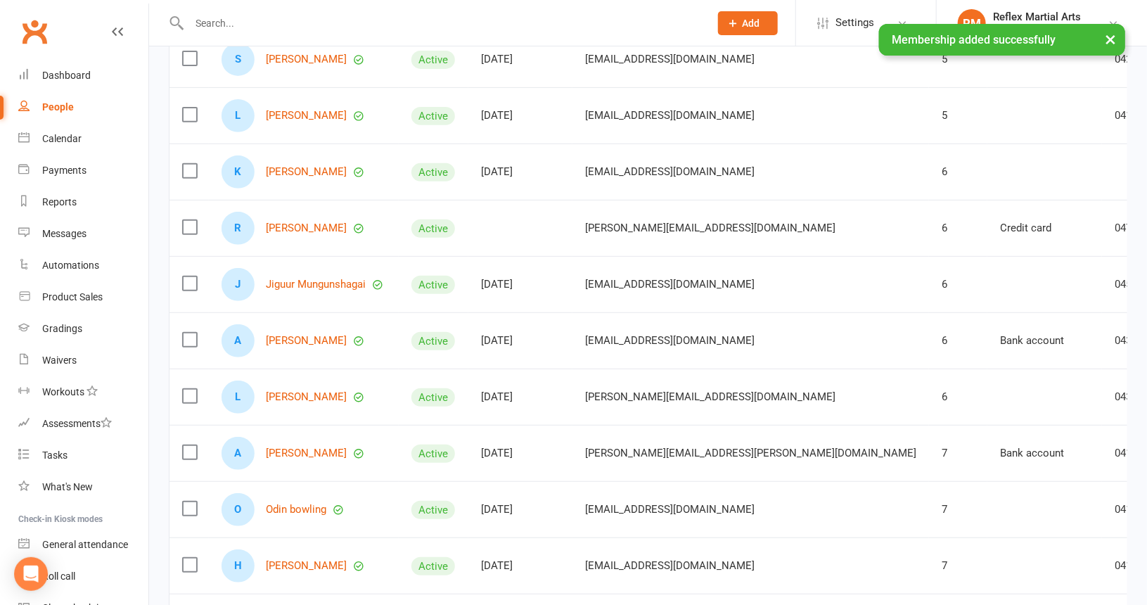
scroll to position [281, 0]
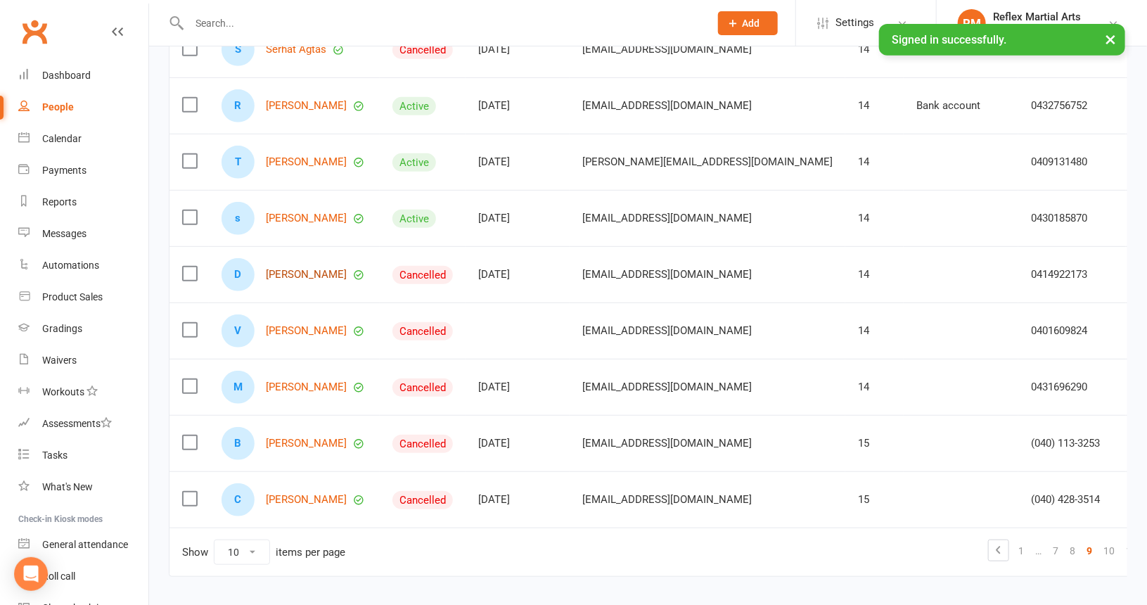
click at [300, 272] on link "[PERSON_NAME]" at bounding box center [306, 275] width 81 height 12
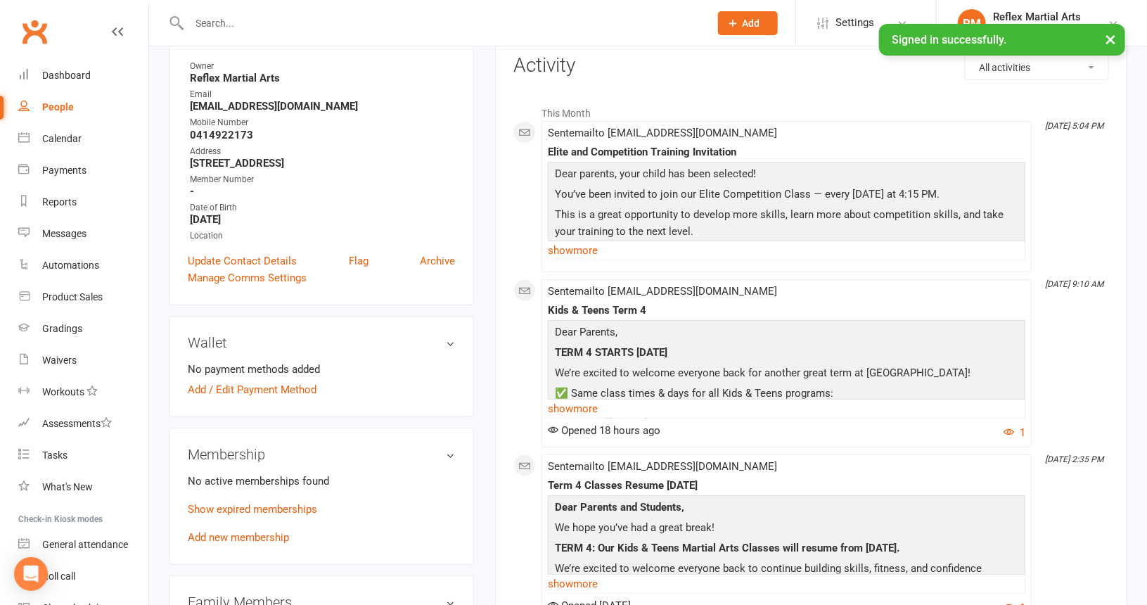
scroll to position [211, 0]
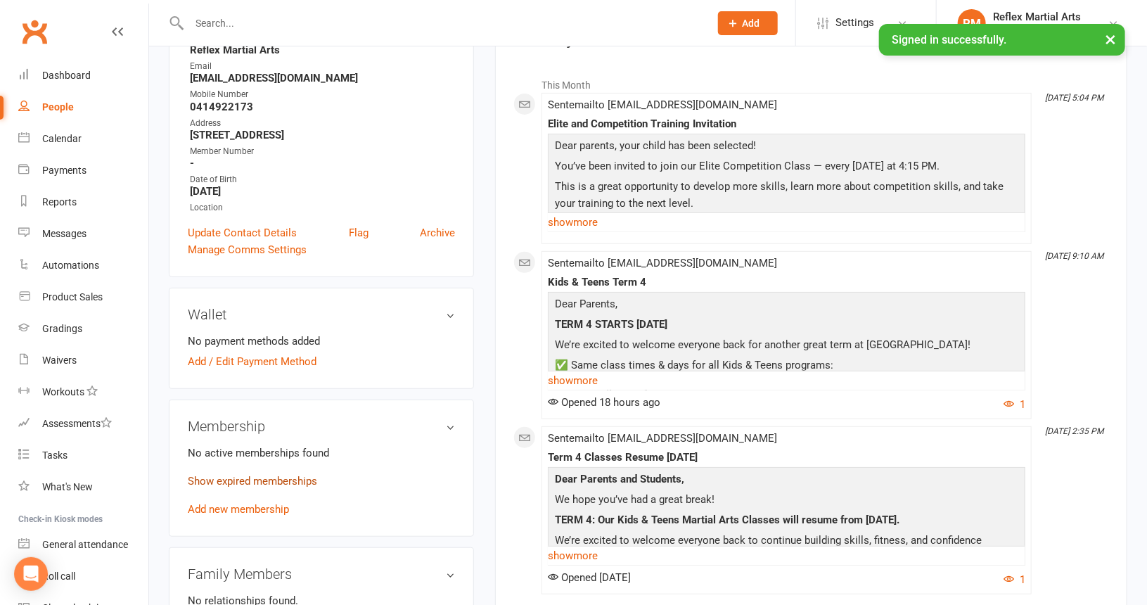
click at [276, 478] on link "Show expired memberships" at bounding box center [252, 481] width 129 height 13
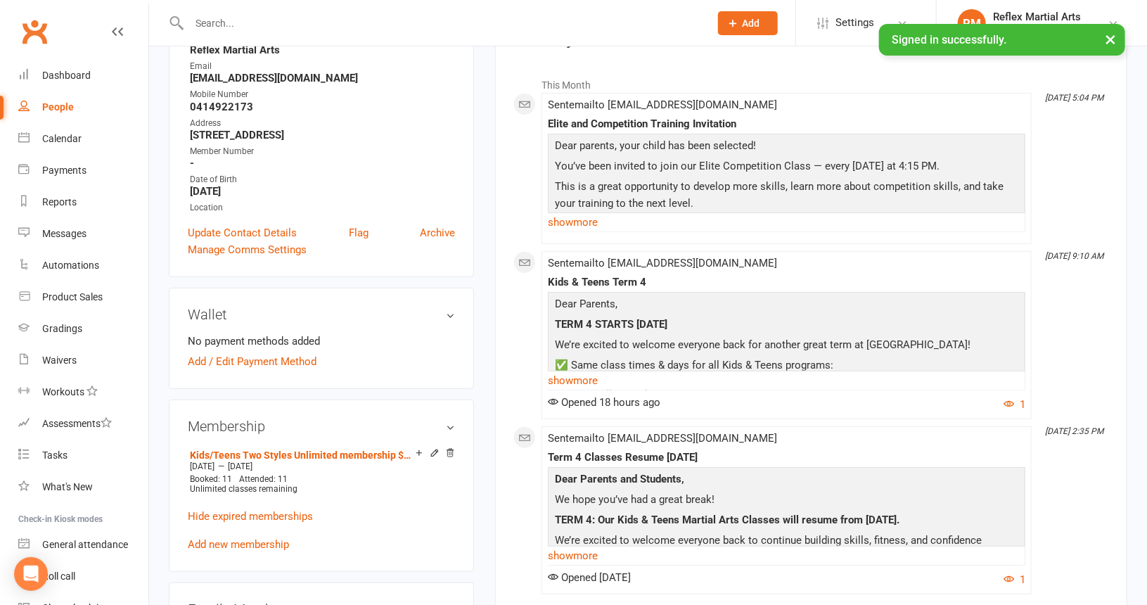
click at [260, 545] on link "Add new membership" at bounding box center [238, 544] width 101 height 13
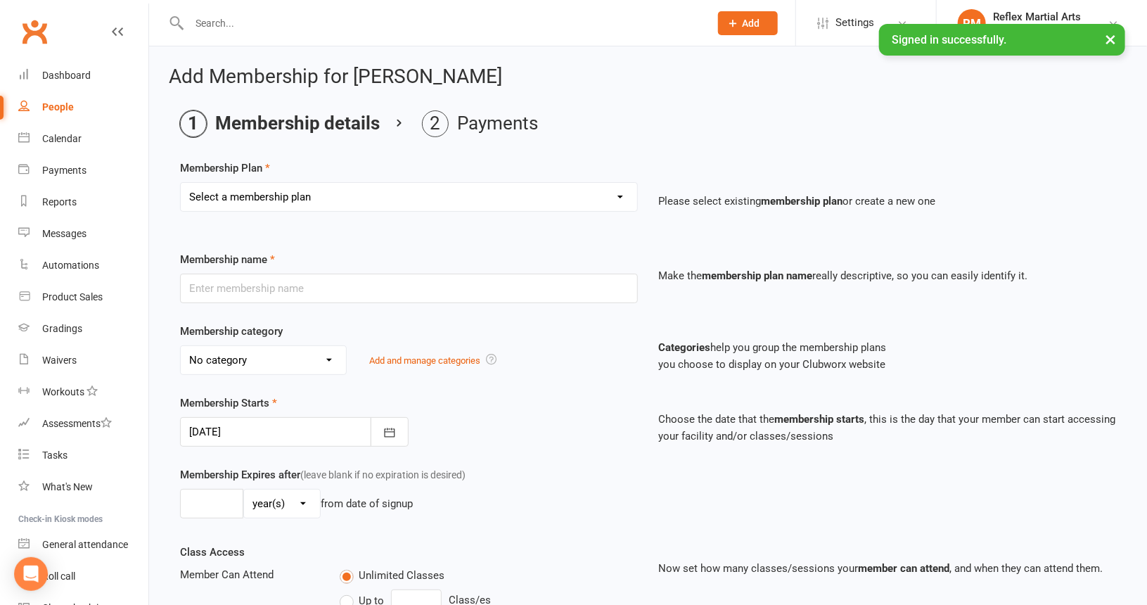
click at [350, 198] on select "Select a membership plan Create new Membership Plan Adults no contact plan $52 …" at bounding box center [409, 197] width 457 height 28
select select "8"
click at [181, 183] on select "Select a membership plan Create new Membership Plan Adults no contact plan $52 …" at bounding box center [409, 197] width 457 height 28
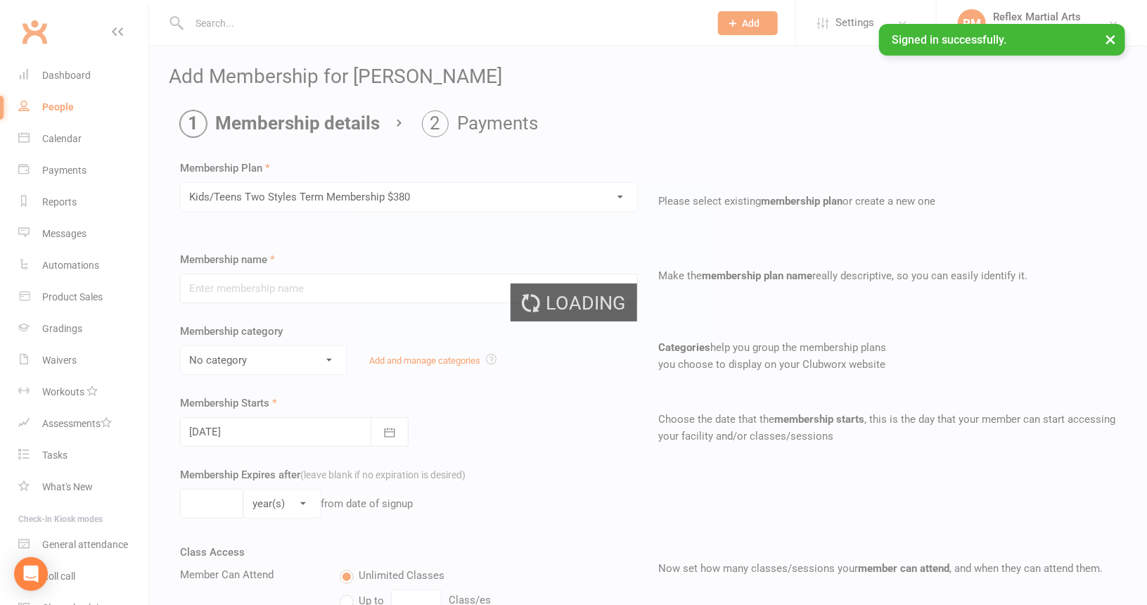
type input "Kids/Teens Two Styles Term Membership $380"
type input "10"
select select "1"
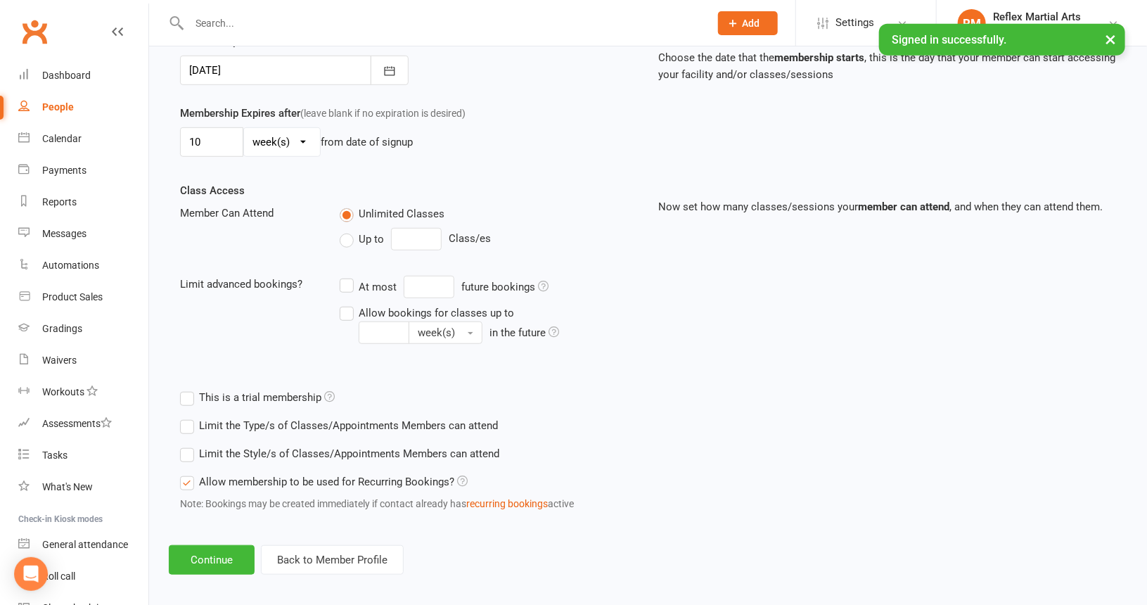
scroll to position [367, 0]
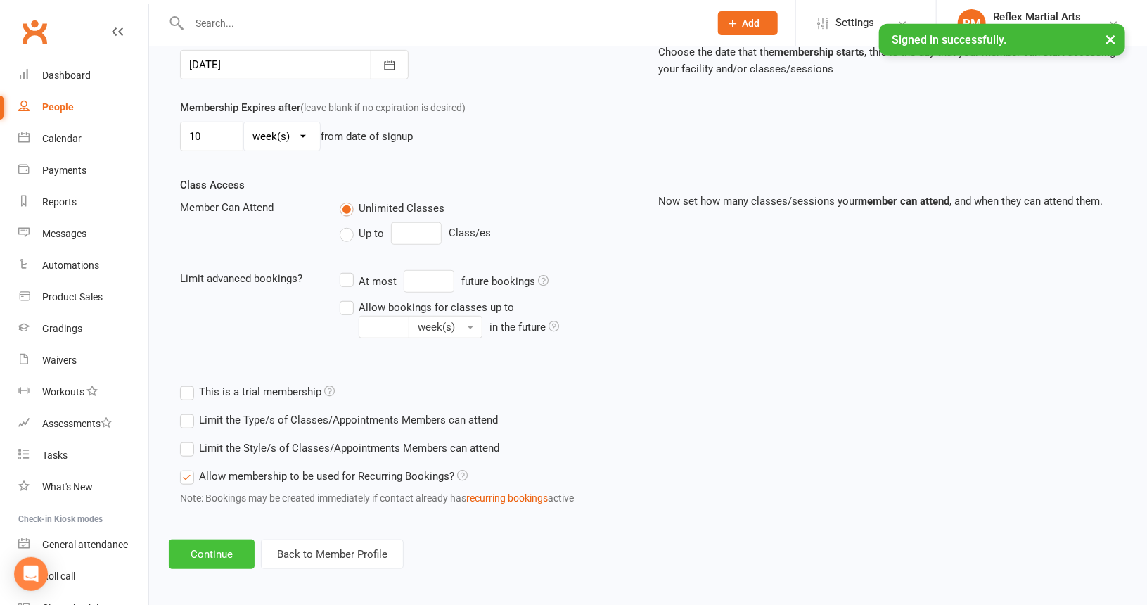
click at [226, 547] on button "Continue" at bounding box center [212, 555] width 86 height 30
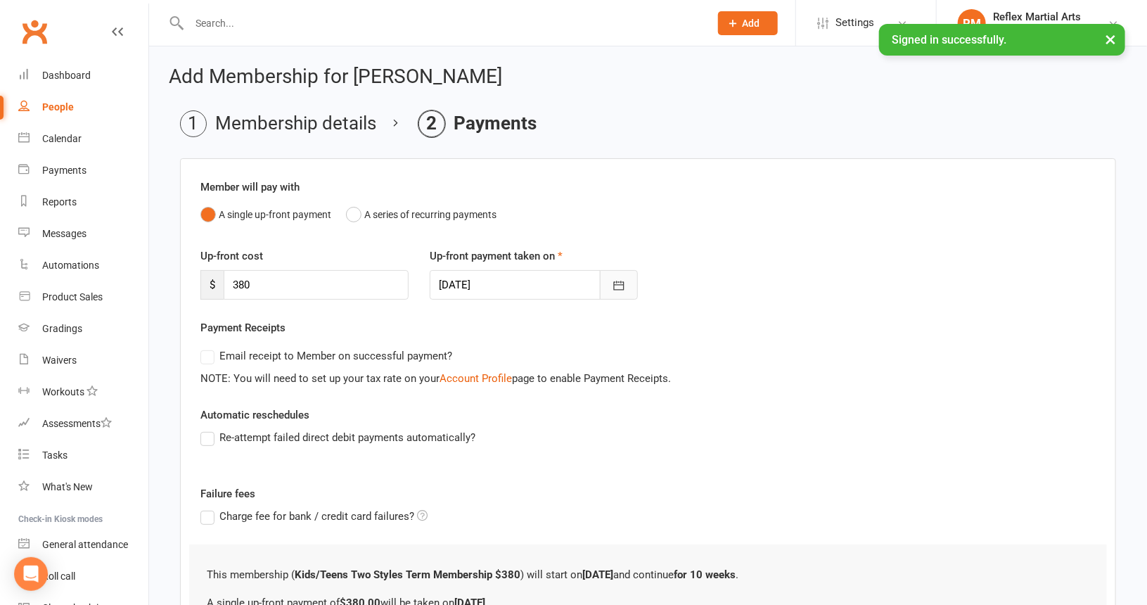
click at [618, 284] on icon "button" at bounding box center [619, 286] width 14 height 14
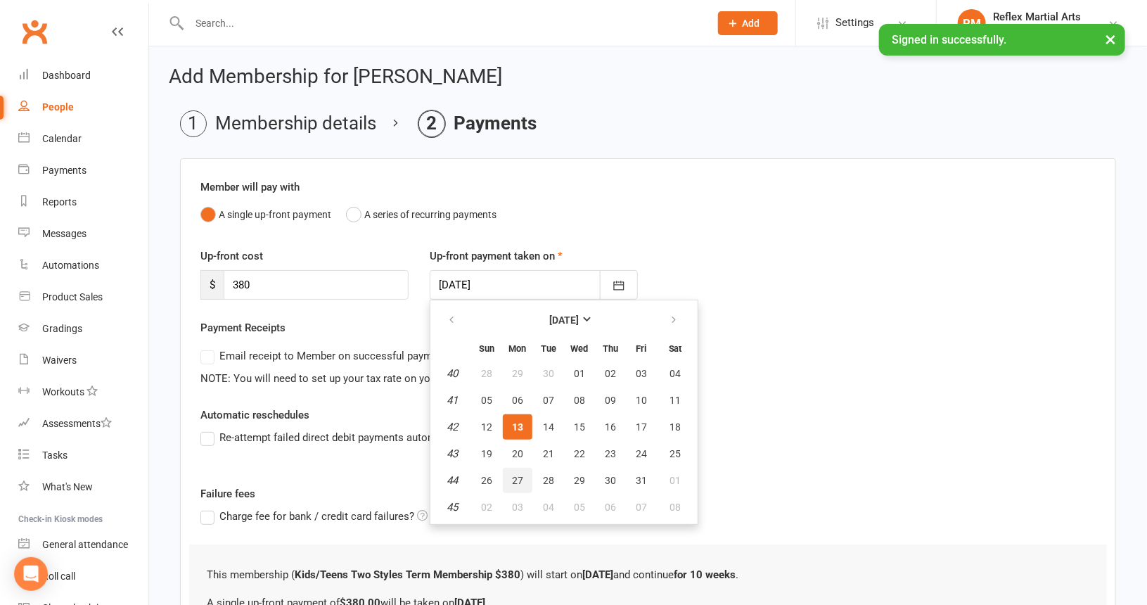
click at [516, 476] on span "27" at bounding box center [517, 480] width 11 height 11
type input "[DATE]"
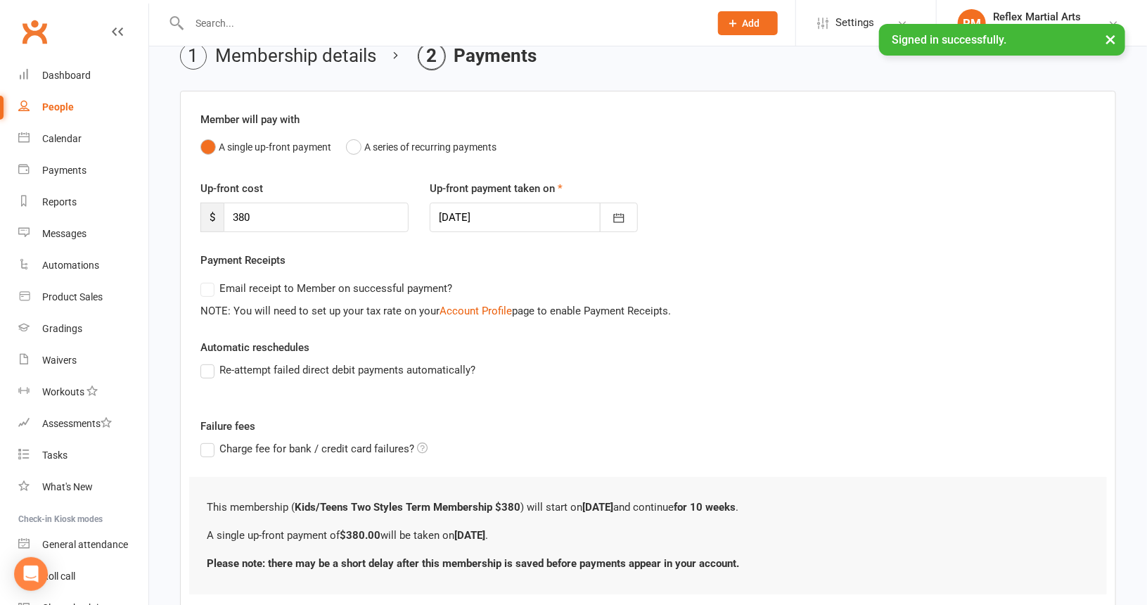
scroll to position [158, 0]
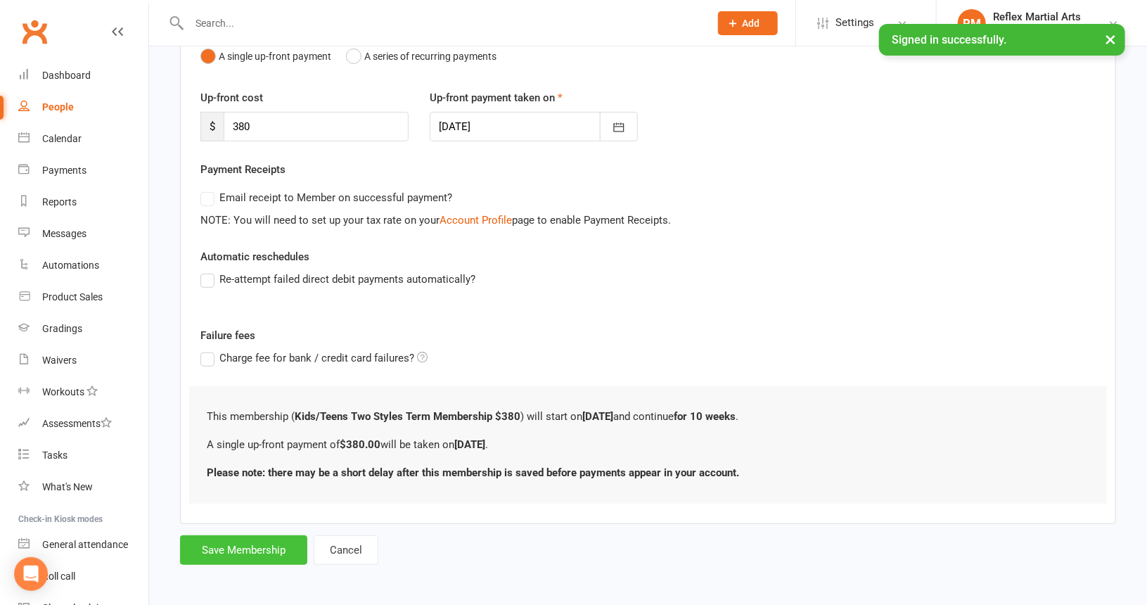
click at [255, 548] on button "Save Membership" at bounding box center [243, 550] width 127 height 30
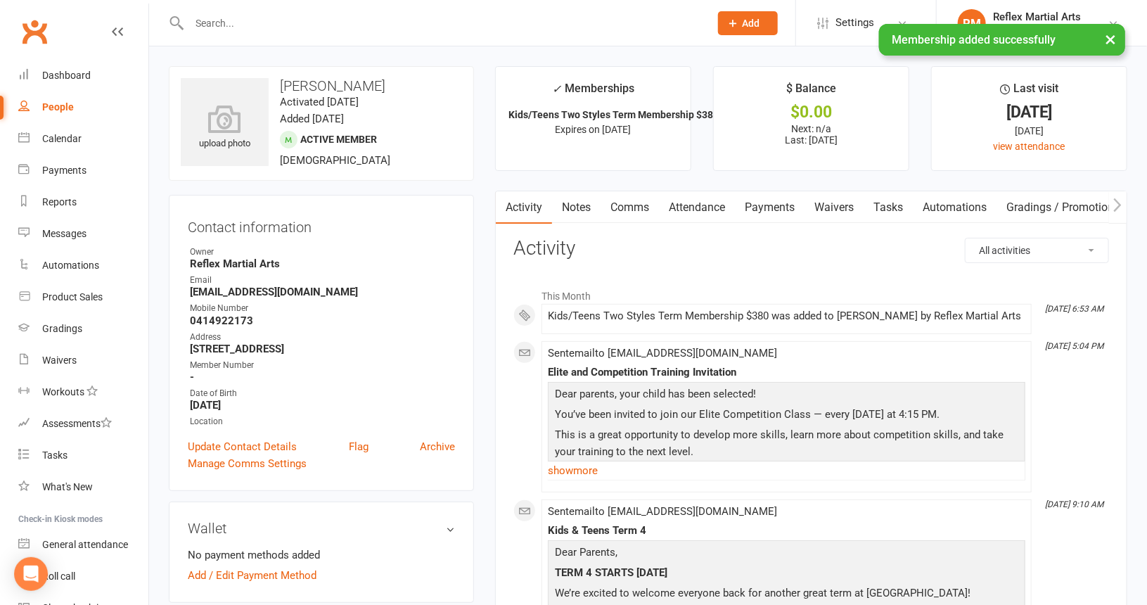
click at [55, 106] on div "People" at bounding box center [58, 106] width 32 height 11
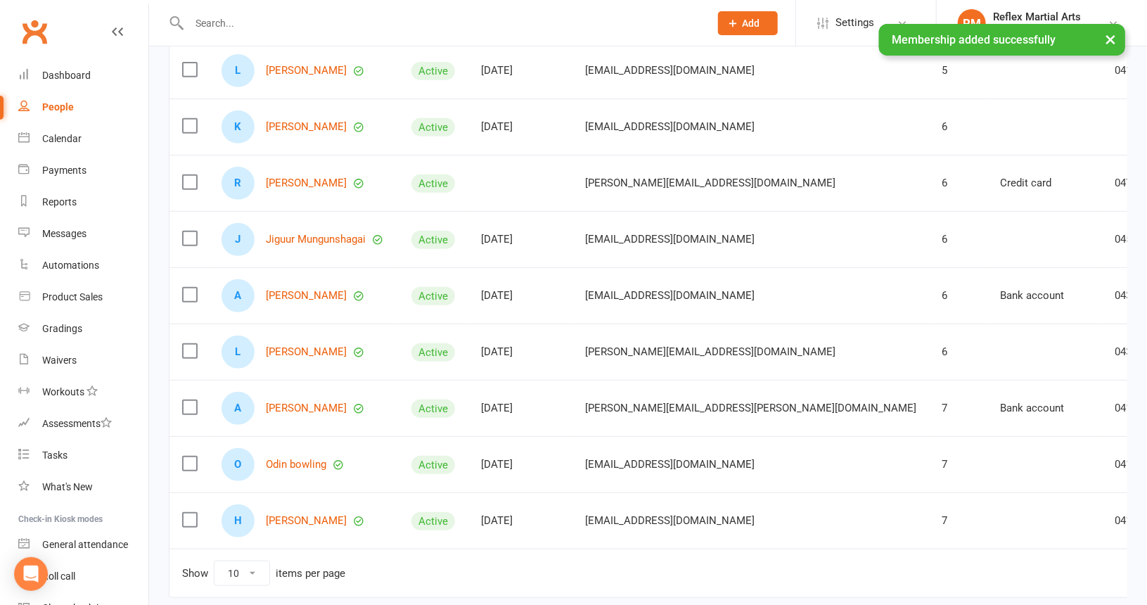
scroll to position [281, 0]
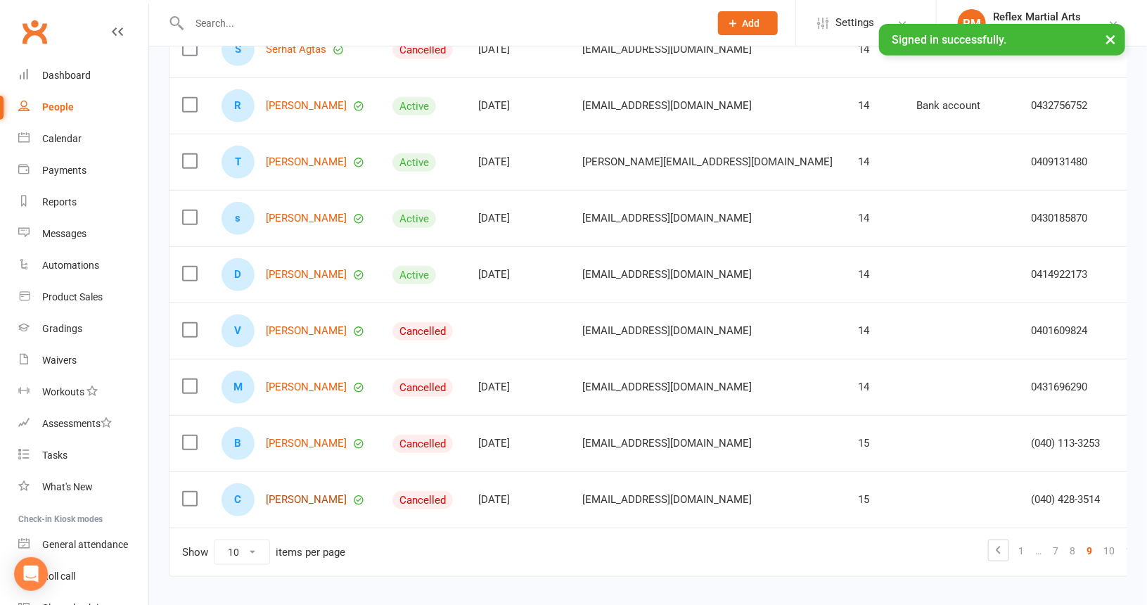
click at [298, 494] on link "[PERSON_NAME]" at bounding box center [306, 500] width 81 height 12
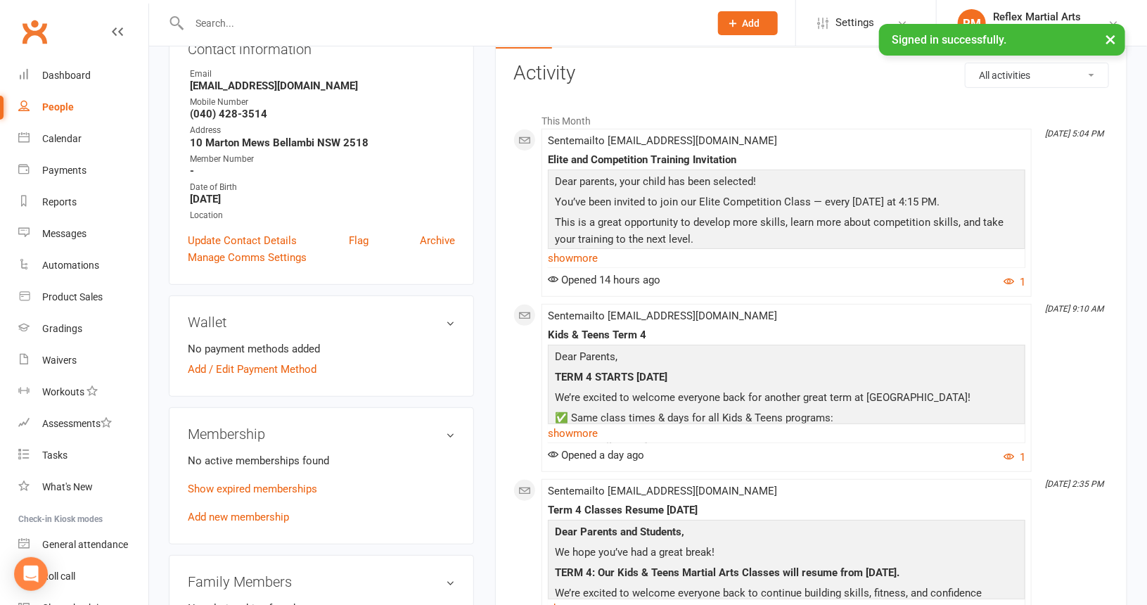
scroll to position [211, 0]
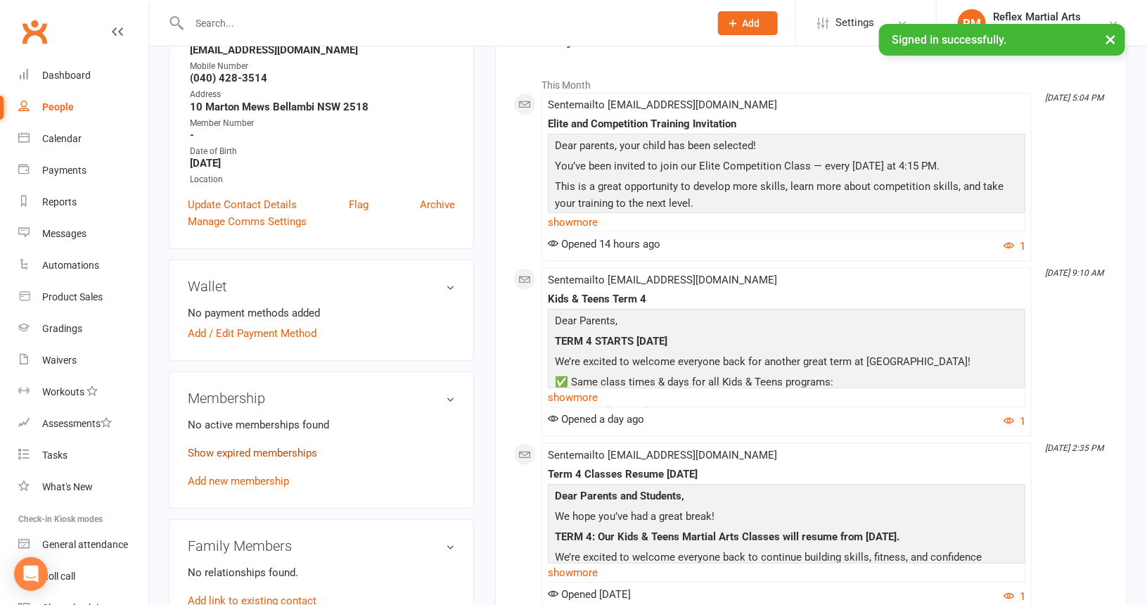
click at [261, 451] on link "Show expired memberships" at bounding box center [252, 453] width 129 height 13
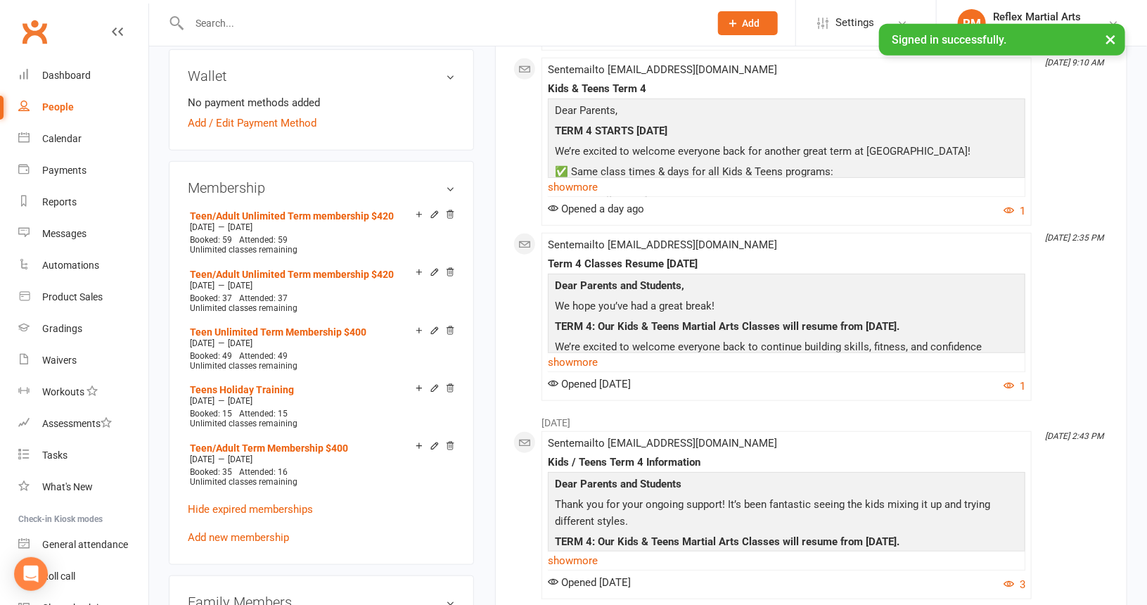
scroll to position [422, 0]
click at [265, 533] on link "Add new membership" at bounding box center [238, 536] width 101 height 13
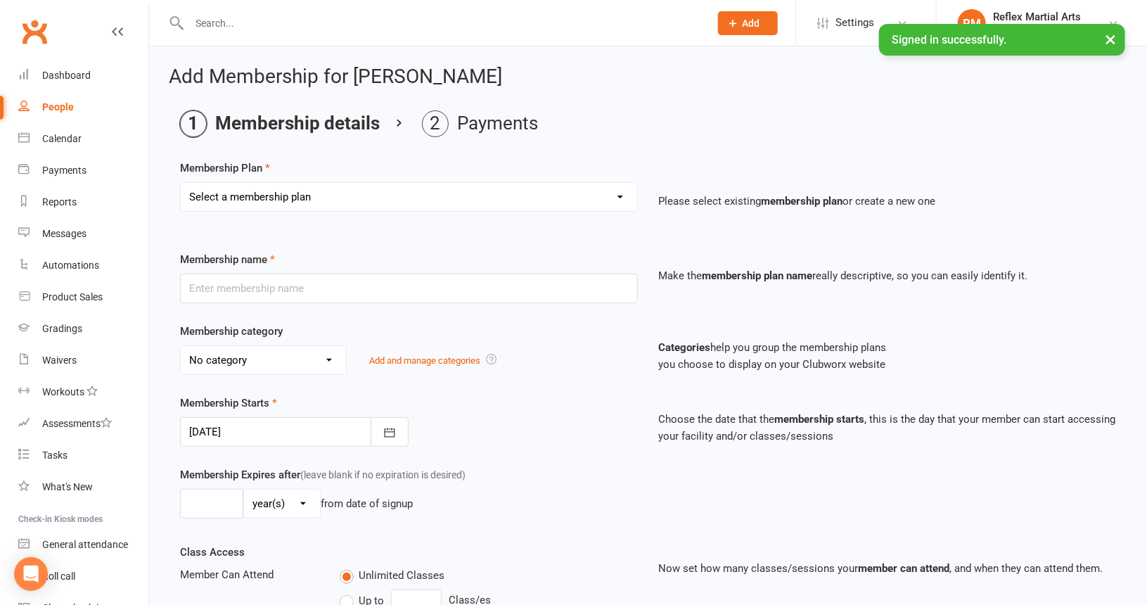
click at [346, 197] on select "Select a membership plan Create new Membership Plan Adults no contact plan $52 …" at bounding box center [409, 197] width 457 height 28
select select "13"
click at [181, 183] on select "Select a membership plan Create new Membership Plan Adults no contact plan $52 …" at bounding box center [409, 197] width 457 height 28
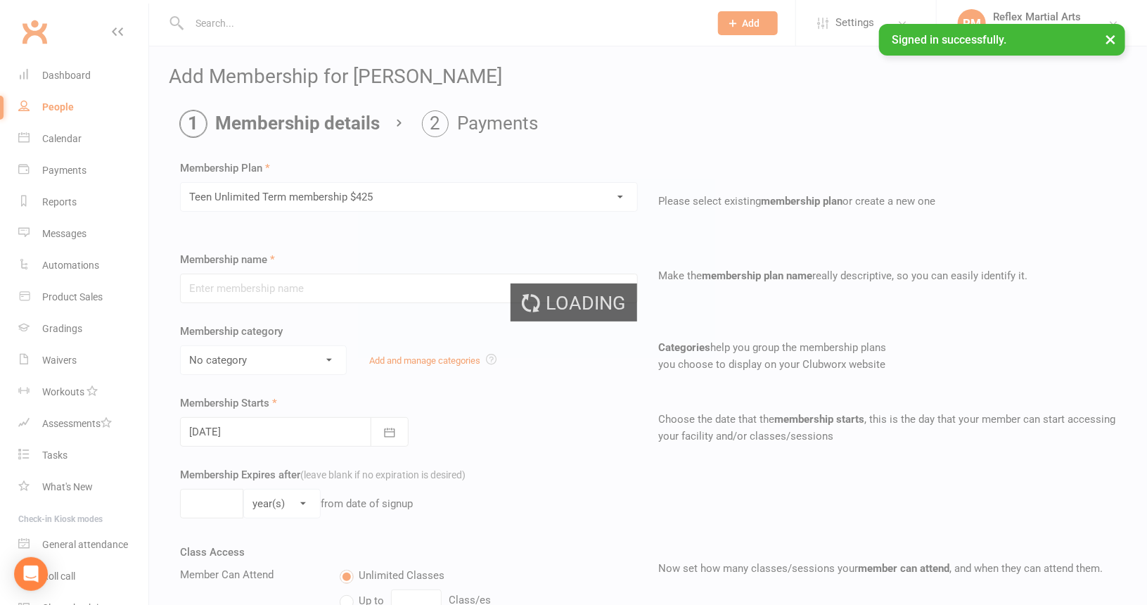
type input "Teen Unlimited Term membership $425"
type input "10"
select select "1"
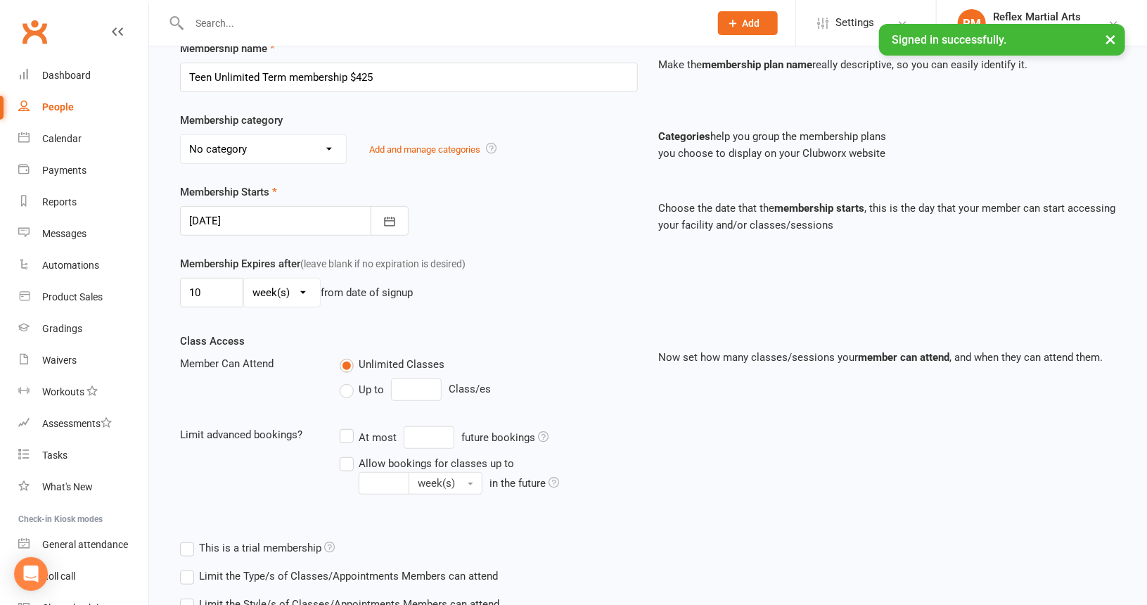
scroll to position [367, 0]
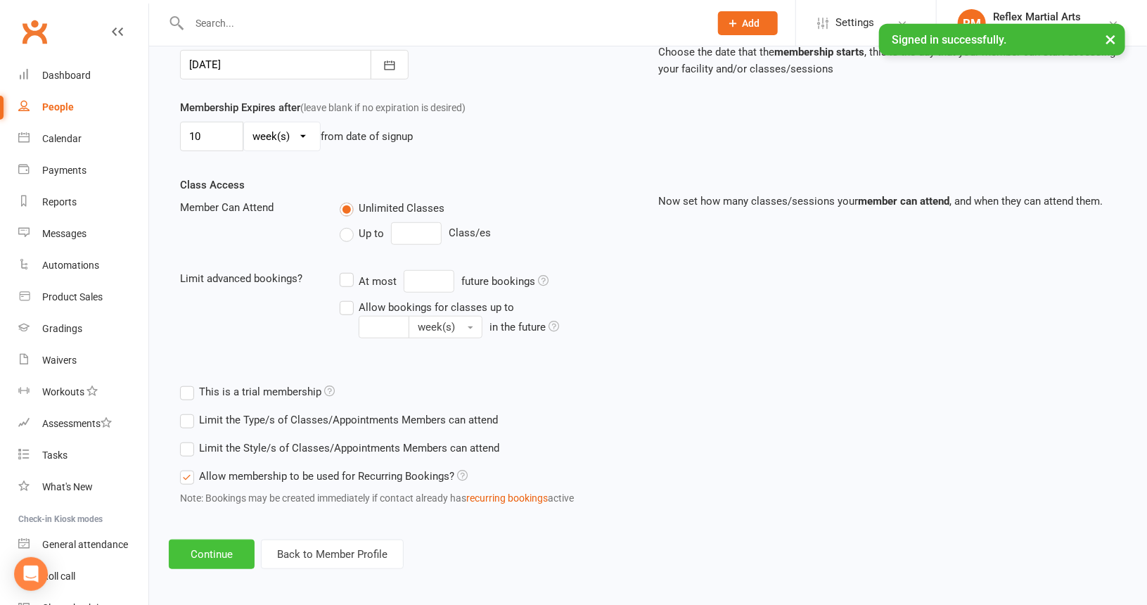
click at [228, 549] on button "Continue" at bounding box center [212, 555] width 86 height 30
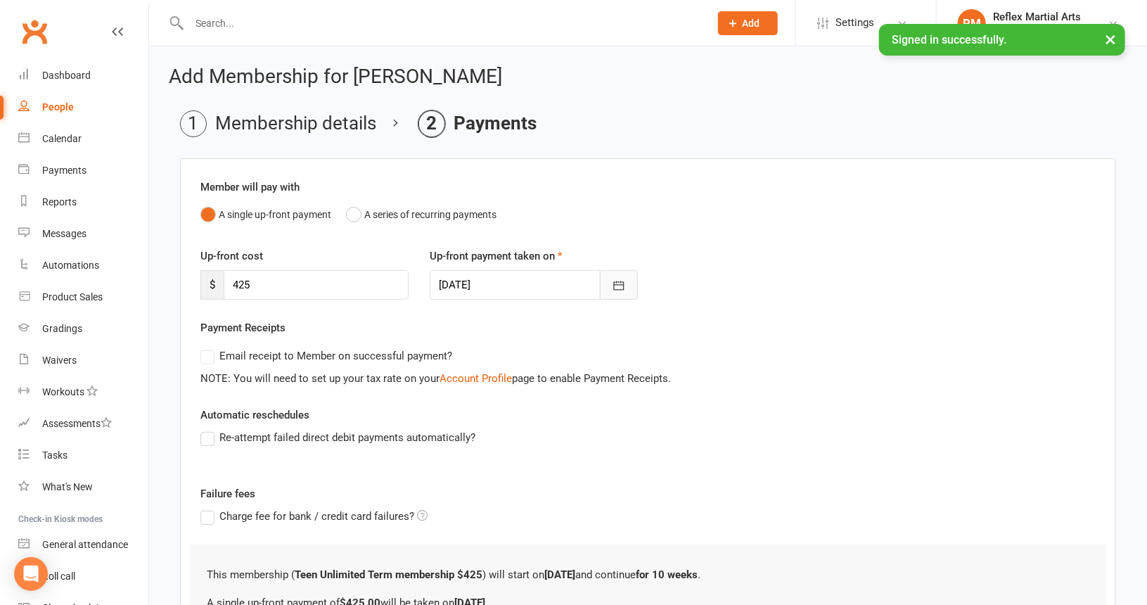
click at [623, 284] on icon "button" at bounding box center [619, 286] width 14 height 14
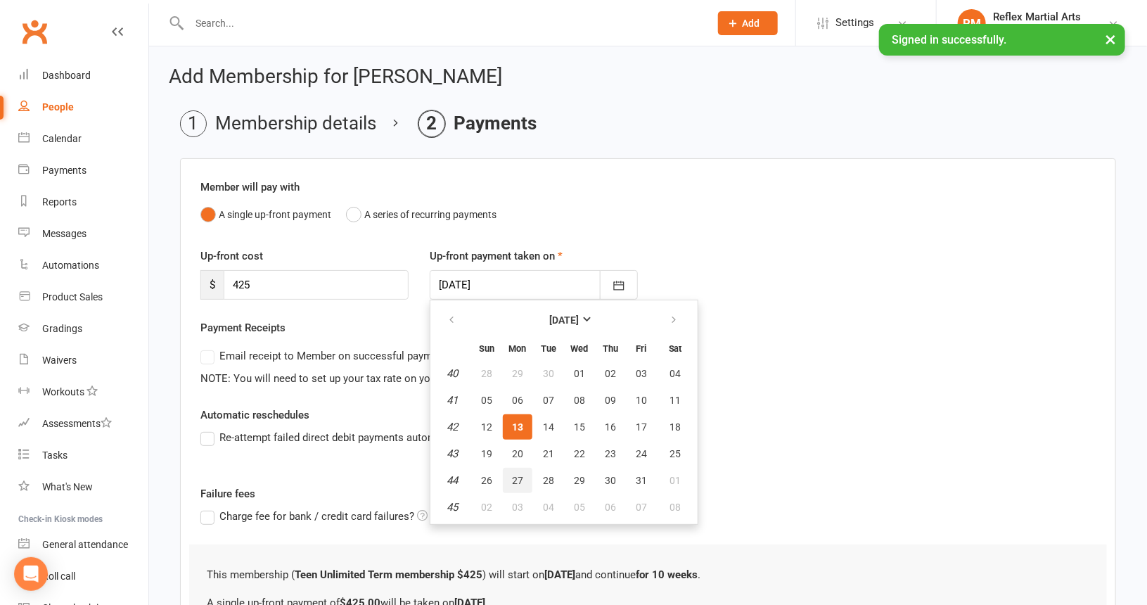
click at [521, 476] on span "27" at bounding box center [517, 480] width 11 height 11
type input "[DATE]"
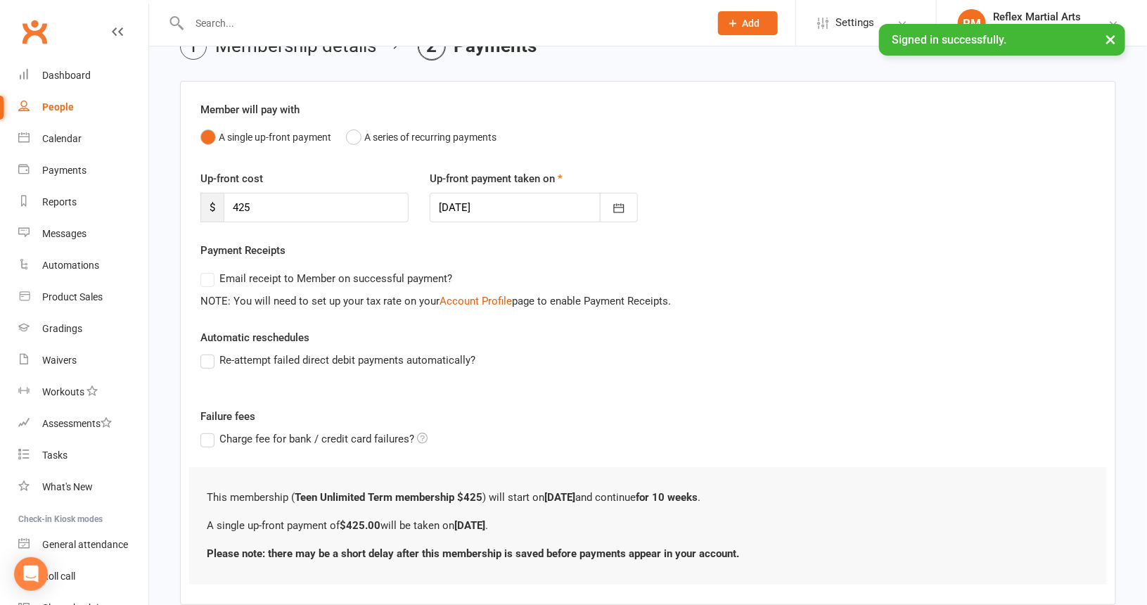
scroll to position [158, 0]
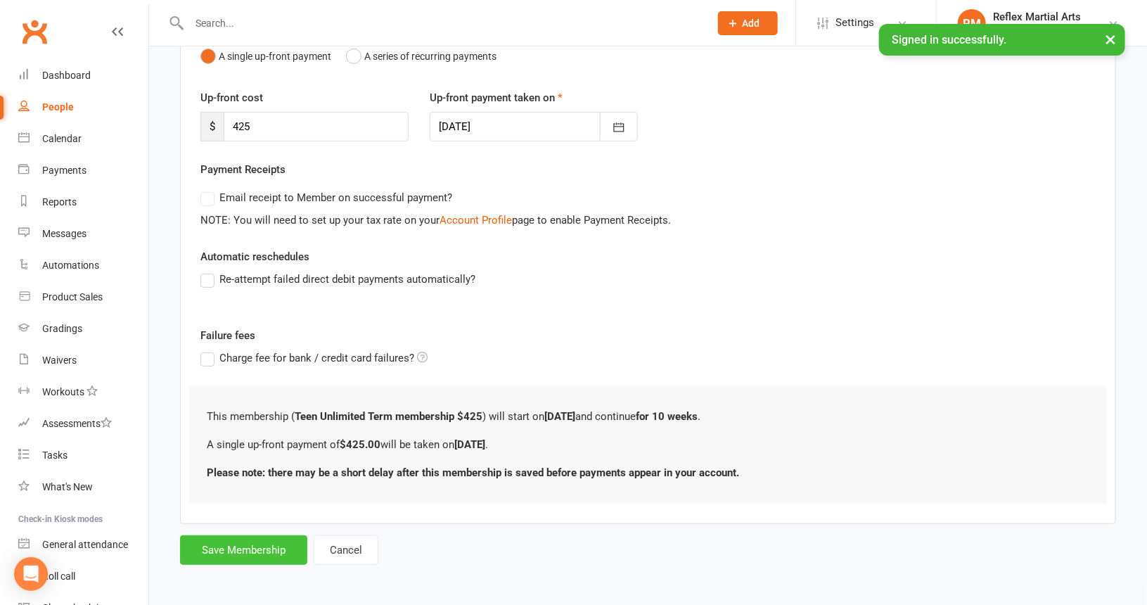
click at [271, 548] on button "Save Membership" at bounding box center [243, 550] width 127 height 30
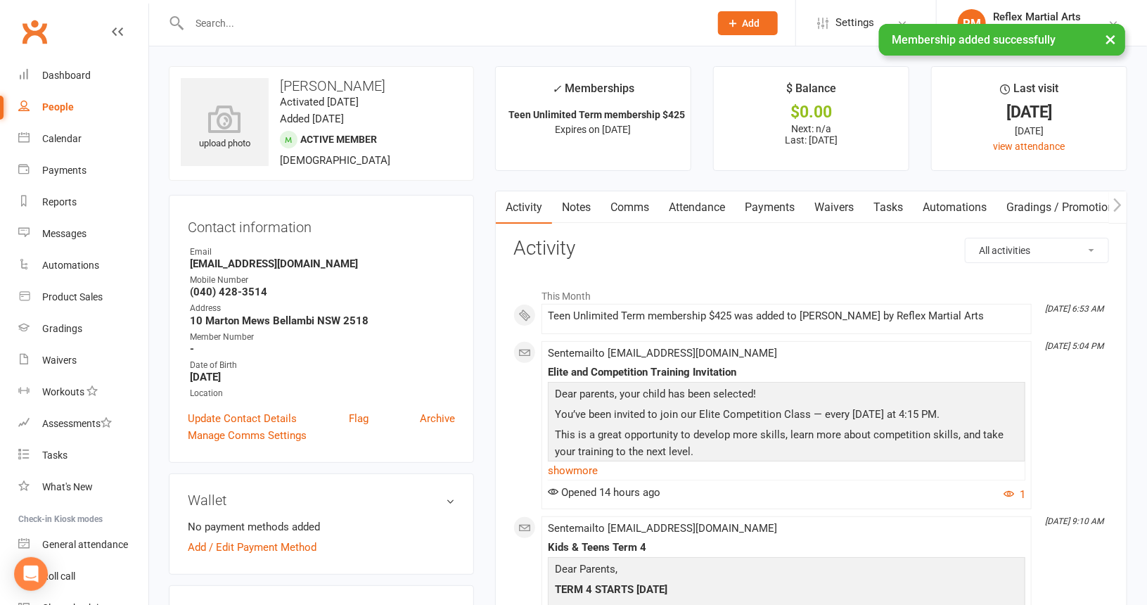
click at [51, 108] on div "People" at bounding box center [58, 106] width 32 height 11
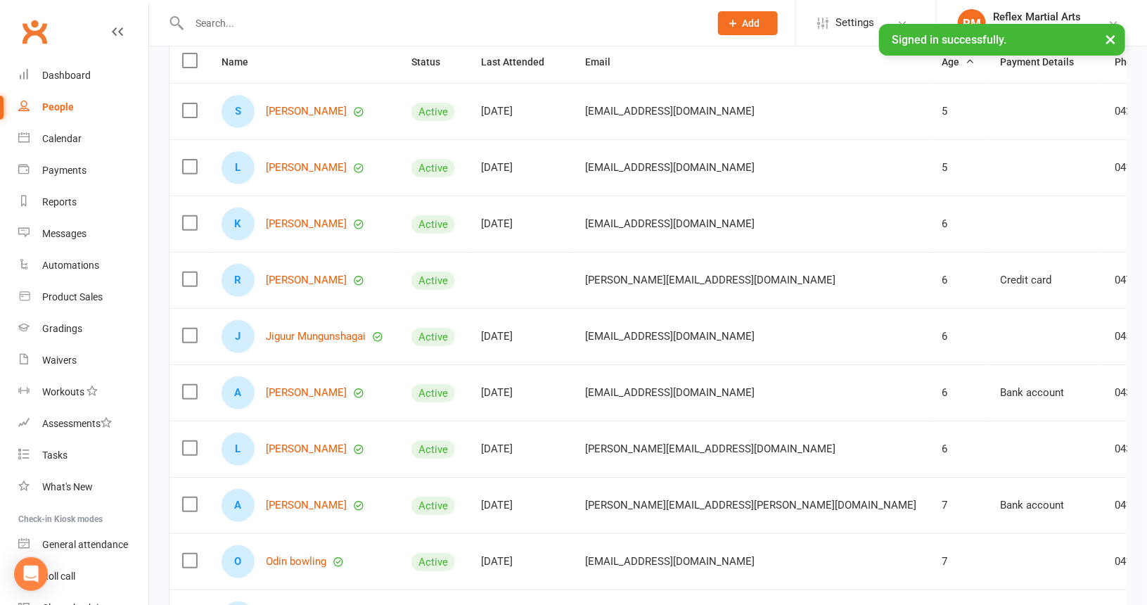
scroll to position [281, 0]
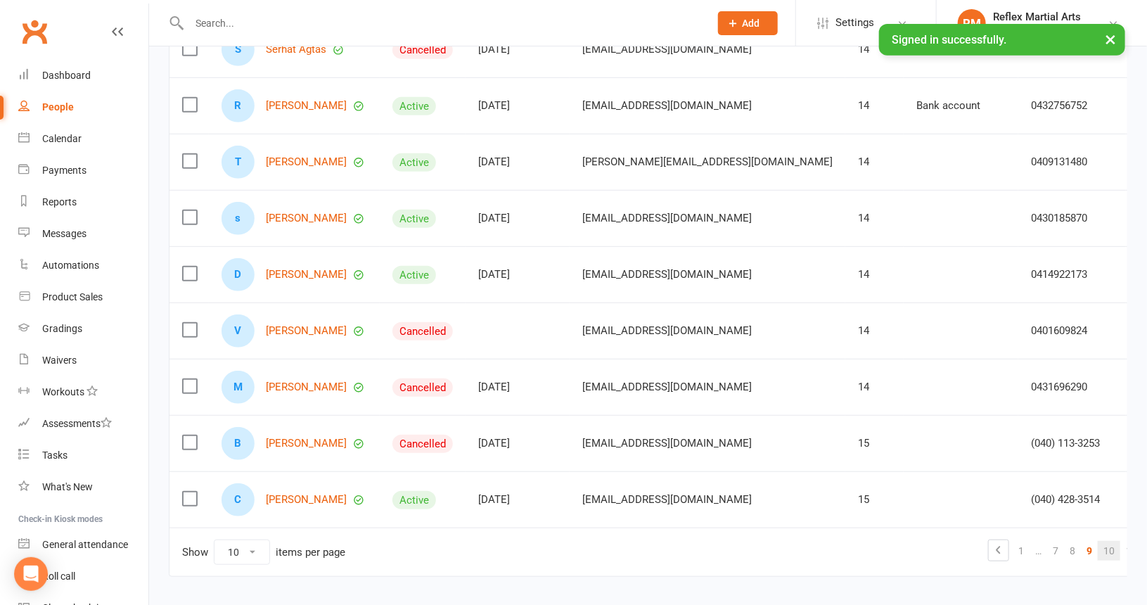
click at [1098, 545] on link "10" at bounding box center [1109, 551] width 23 height 20
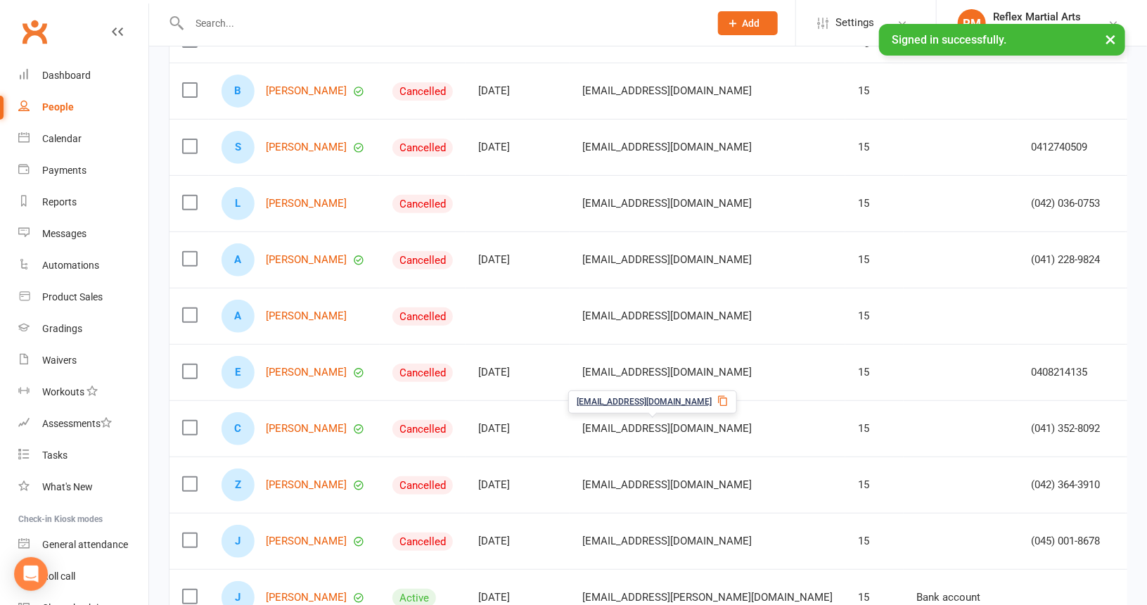
scroll to position [182, 0]
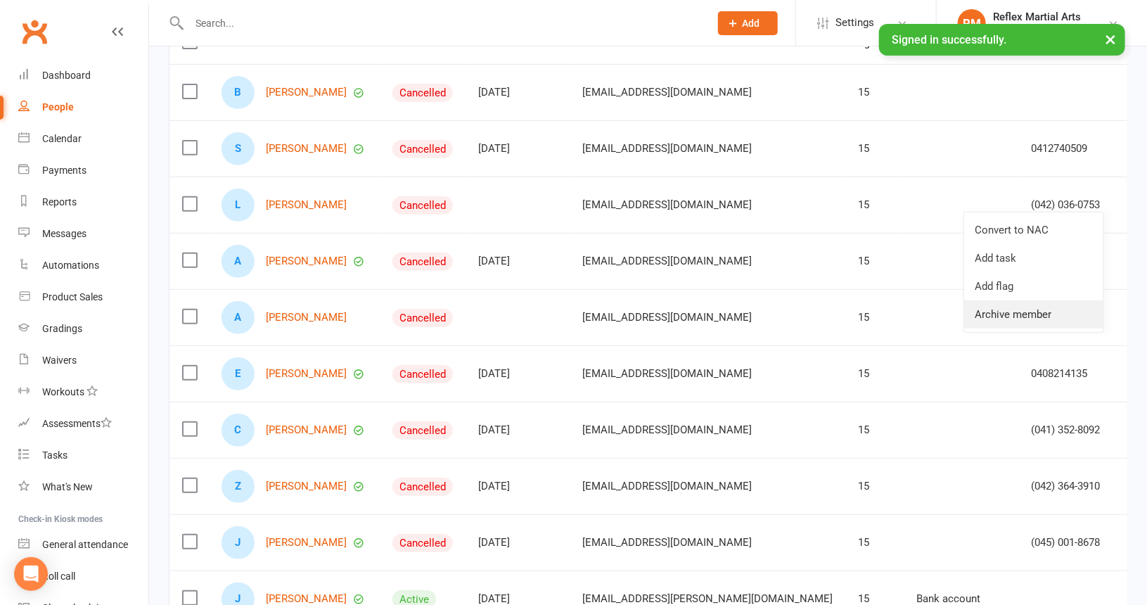
click at [1036, 312] on link "Archive member" at bounding box center [1033, 314] width 139 height 28
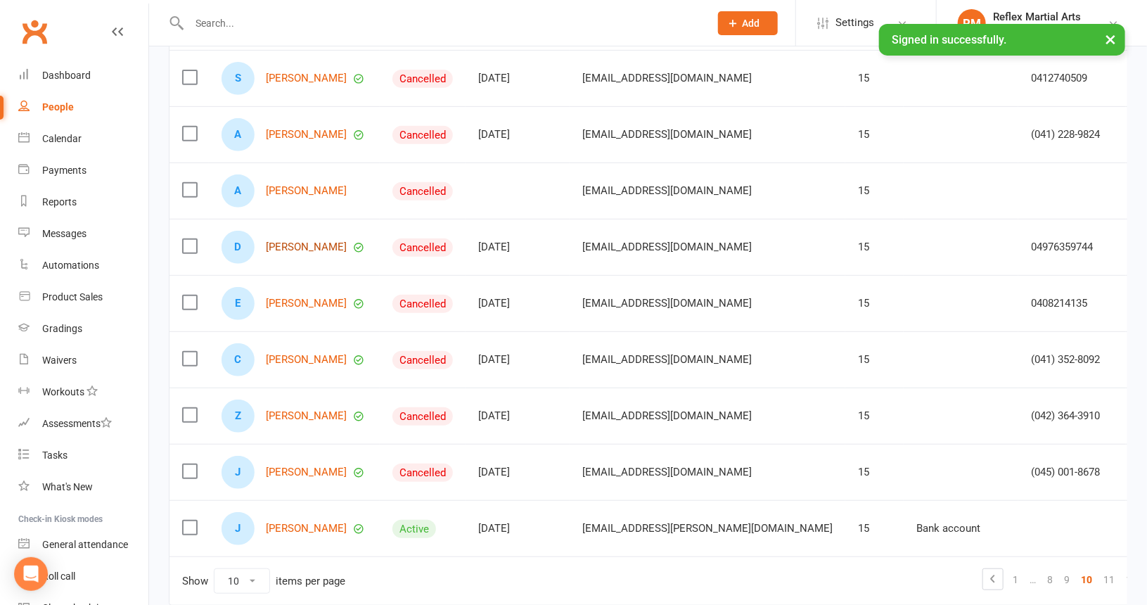
click at [303, 245] on link "[PERSON_NAME]" at bounding box center [306, 247] width 81 height 12
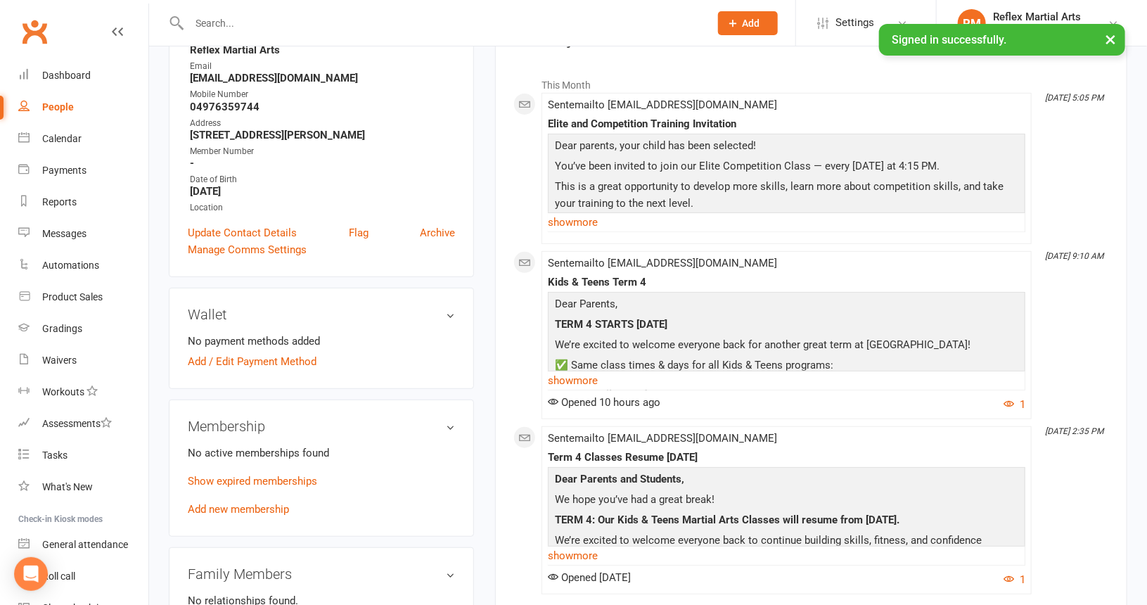
scroll to position [281, 0]
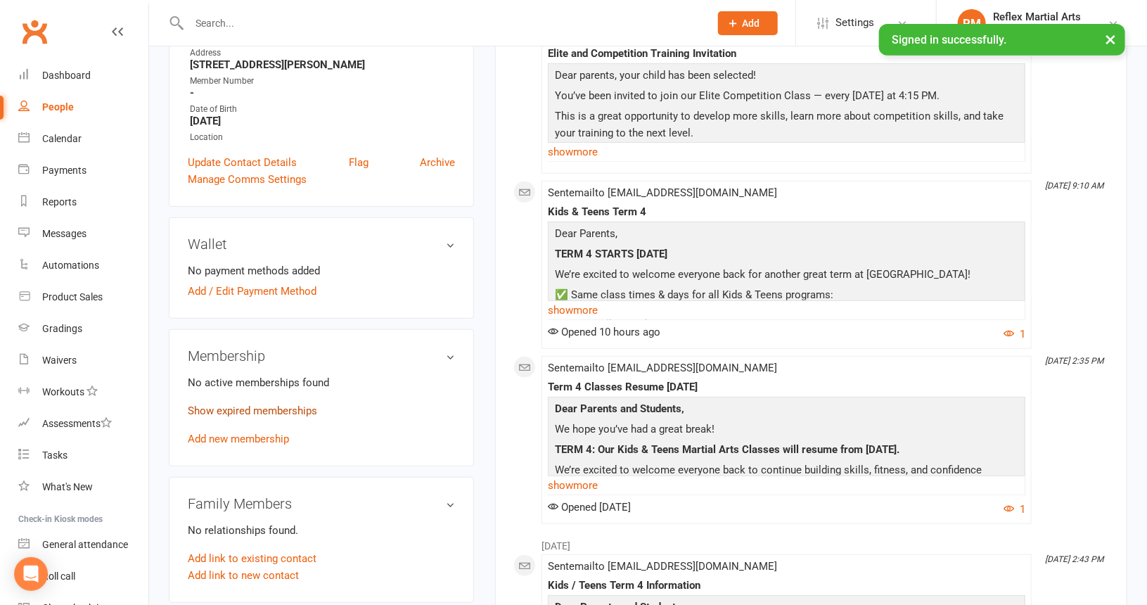
click at [251, 406] on link "Show expired memberships" at bounding box center [252, 411] width 129 height 13
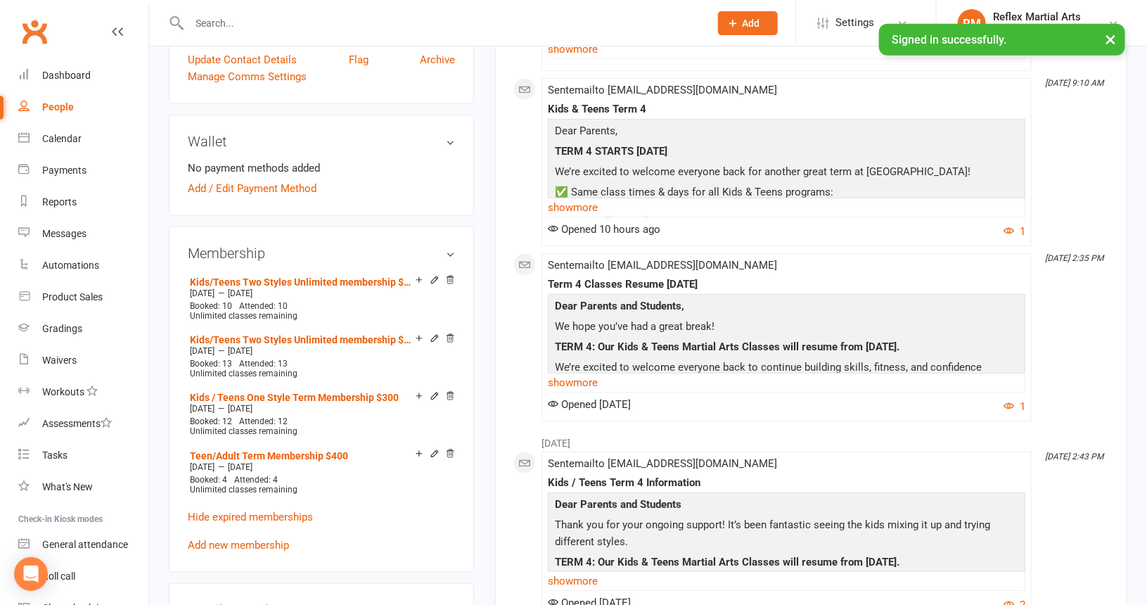
scroll to position [492, 0]
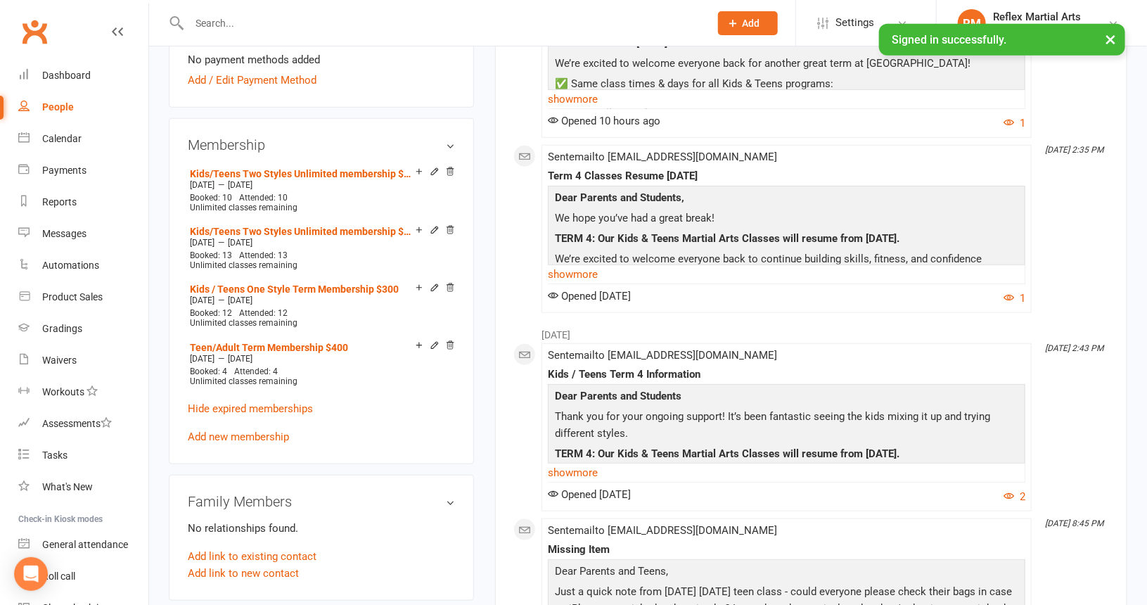
click at [257, 435] on link "Add new membership" at bounding box center [238, 437] width 101 height 13
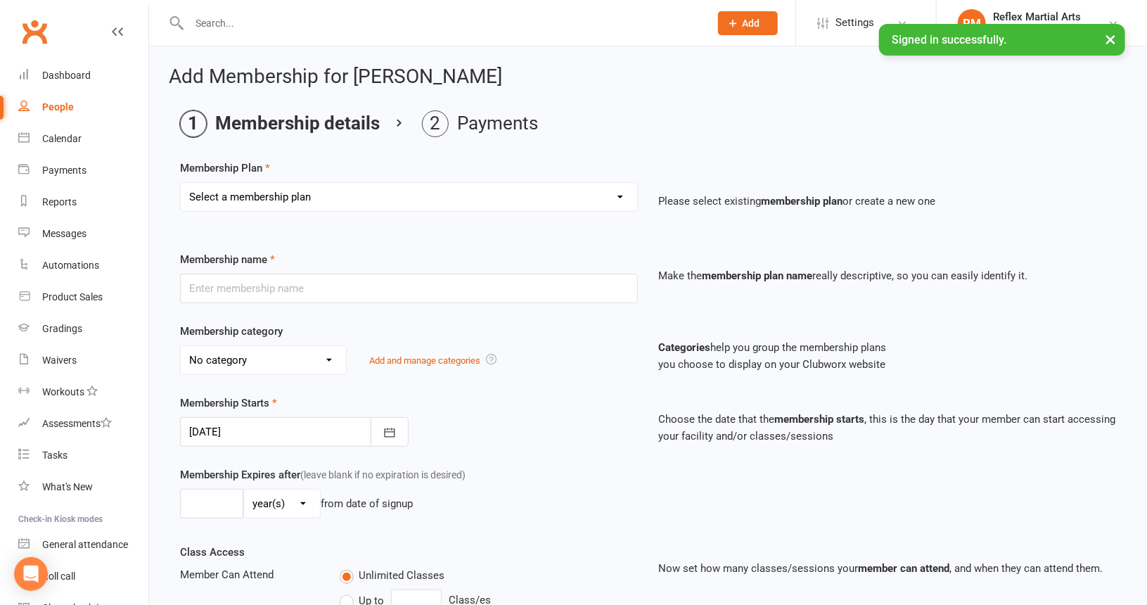
click at [337, 200] on select "Select a membership plan Create new Membership Plan Adults no contact plan $52 …" at bounding box center [409, 197] width 457 height 28
select select "8"
click at [181, 183] on select "Select a membership plan Create new Membership Plan Adults no contact plan $52 …" at bounding box center [409, 197] width 457 height 28
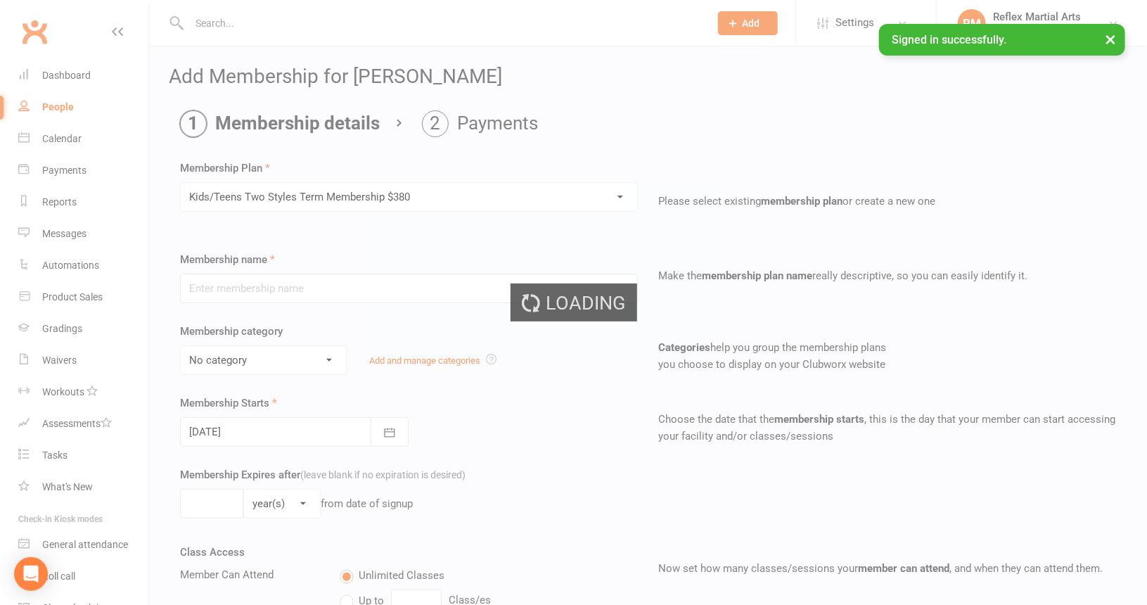
type input "Kids/Teens Two Styles Term Membership $380"
type input "10"
select select "1"
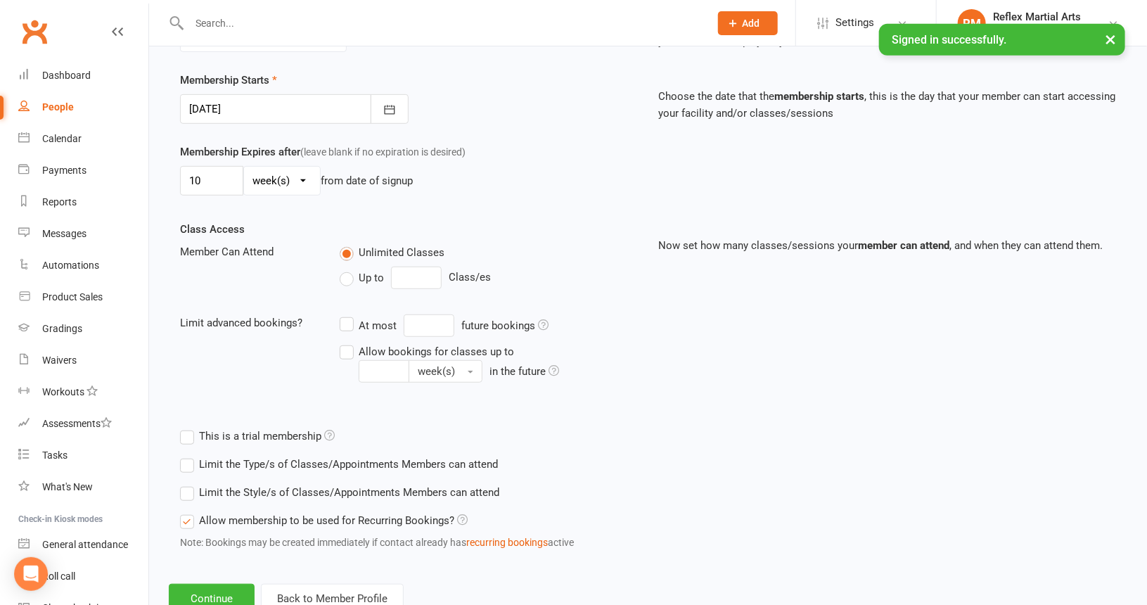
scroll to position [367, 0]
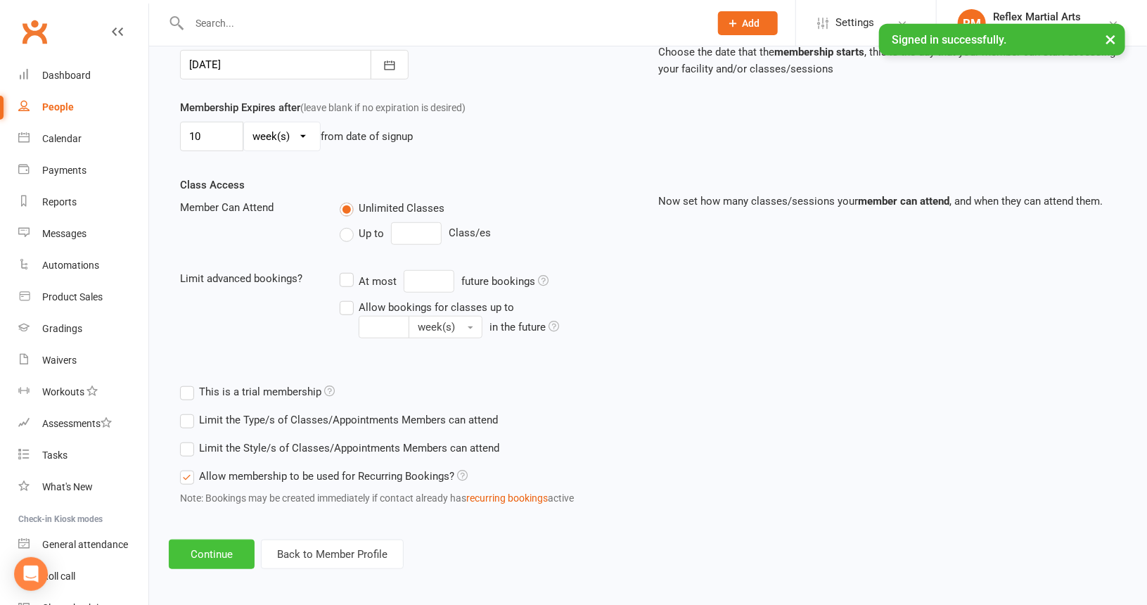
click at [212, 551] on button "Continue" at bounding box center [212, 555] width 86 height 30
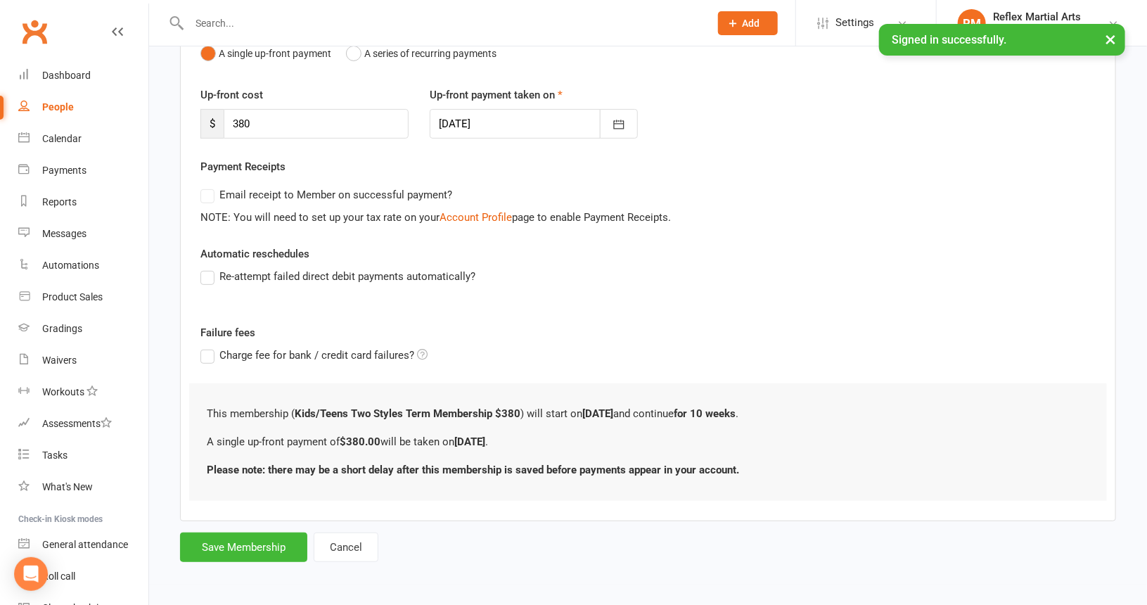
scroll to position [0, 0]
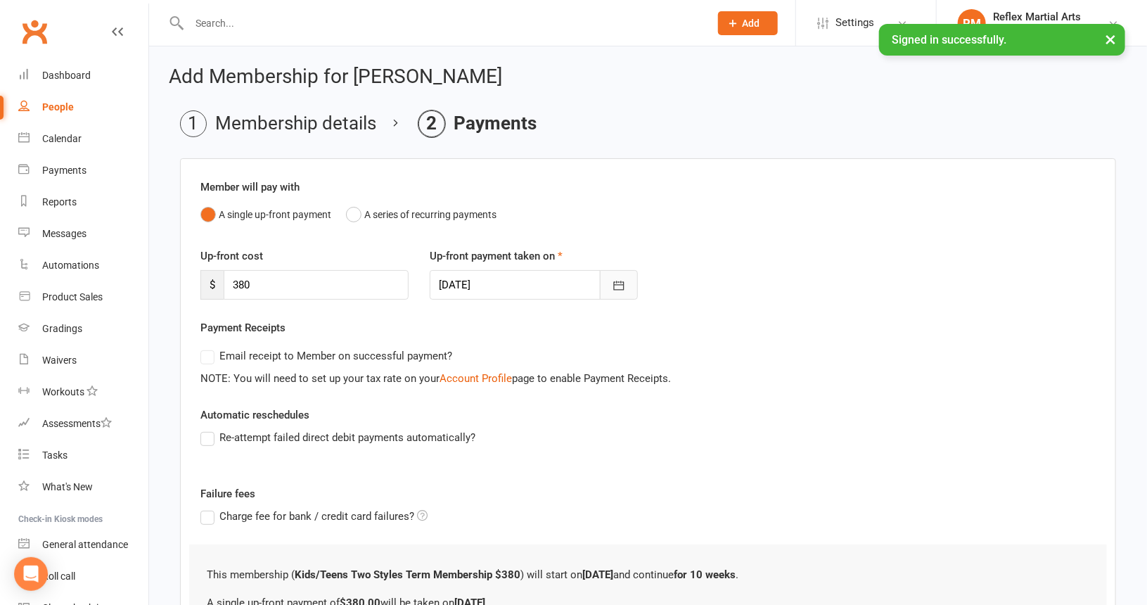
click at [616, 280] on icon "button" at bounding box center [619, 286] width 14 height 14
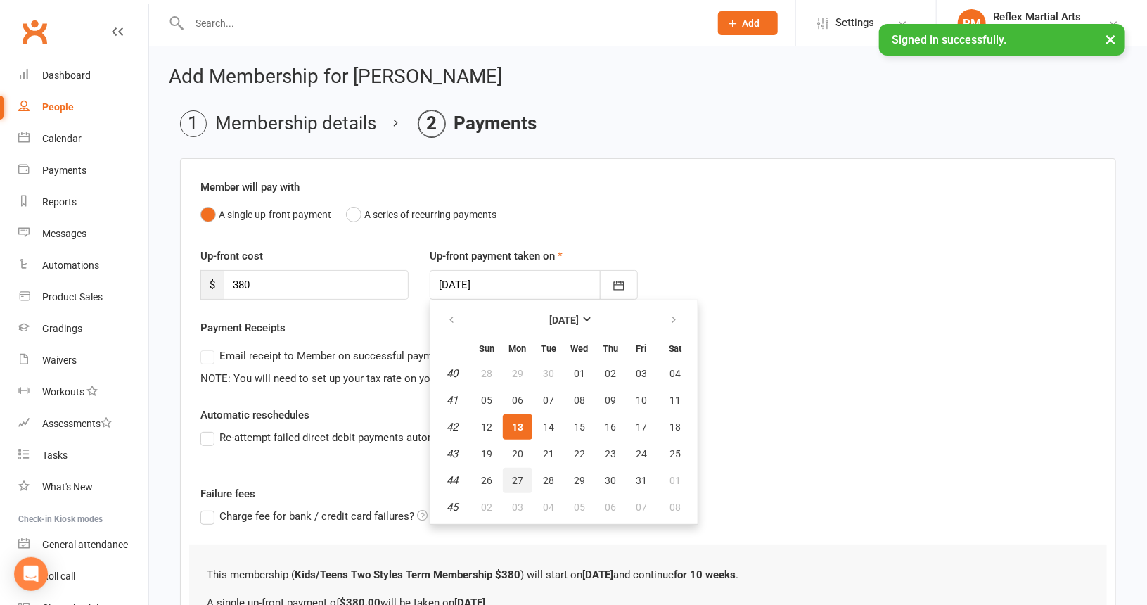
click at [517, 480] on span "27" at bounding box center [517, 480] width 11 height 11
type input "[DATE]"
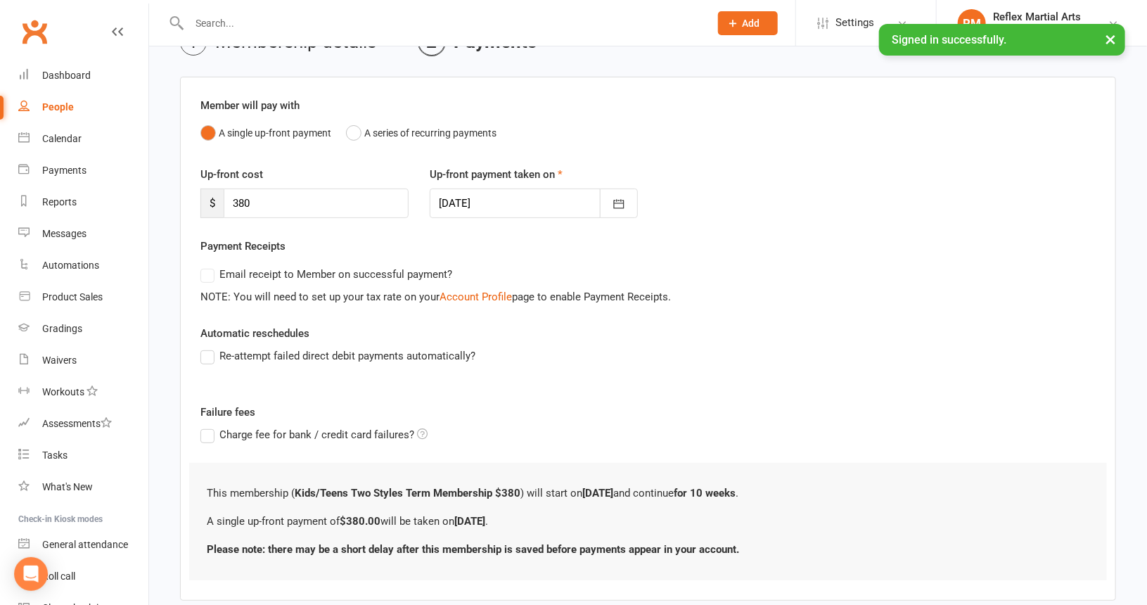
scroll to position [158, 0]
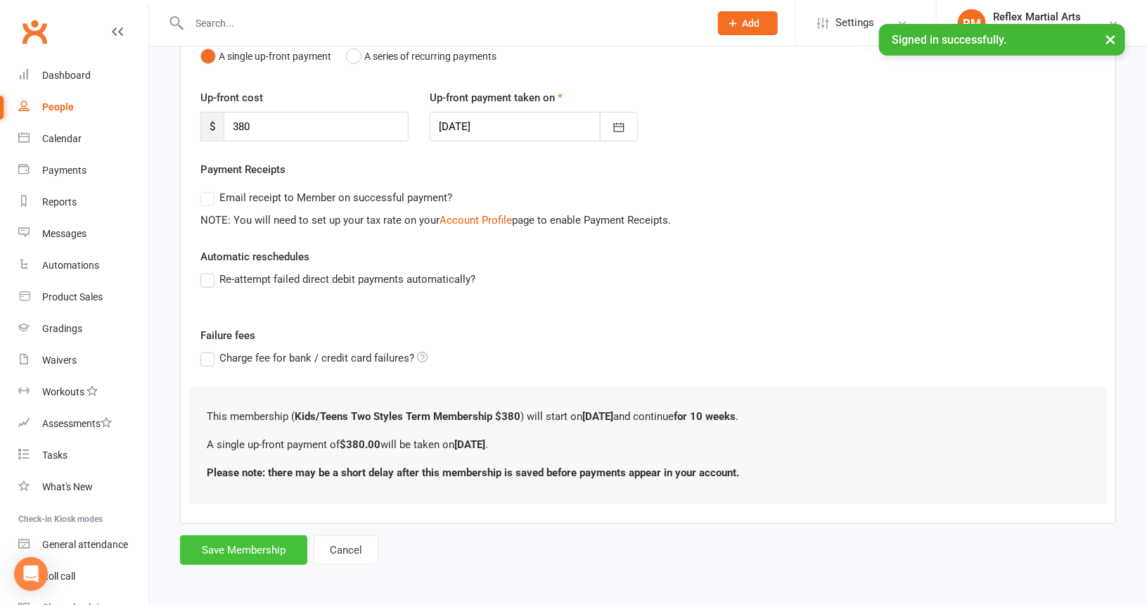
click at [259, 544] on button "Save Membership" at bounding box center [243, 550] width 127 height 30
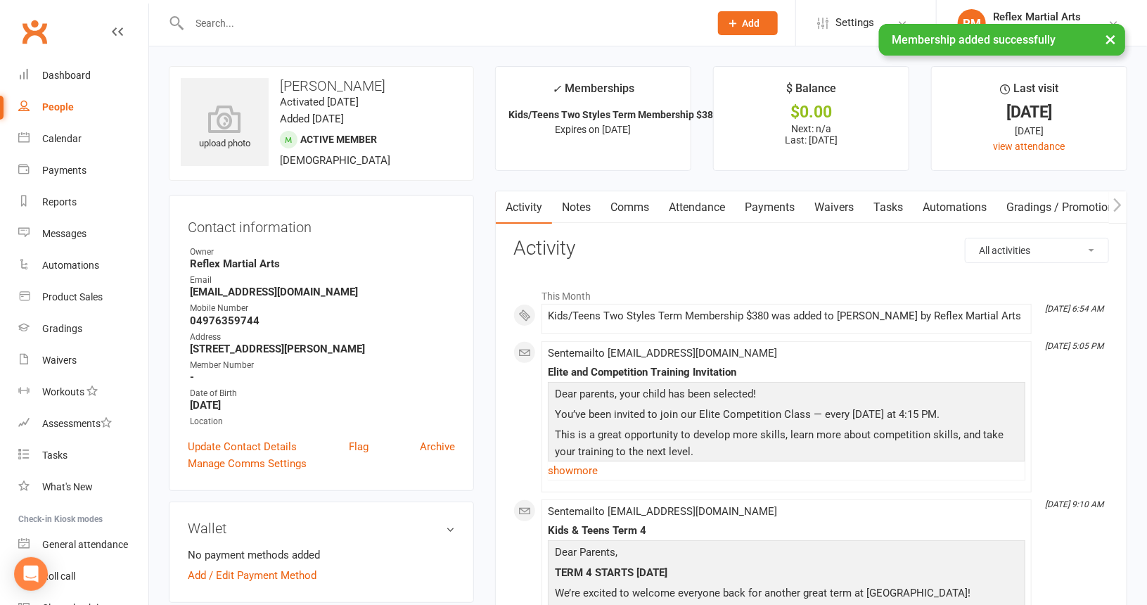
click at [59, 106] on div "People" at bounding box center [58, 106] width 32 height 11
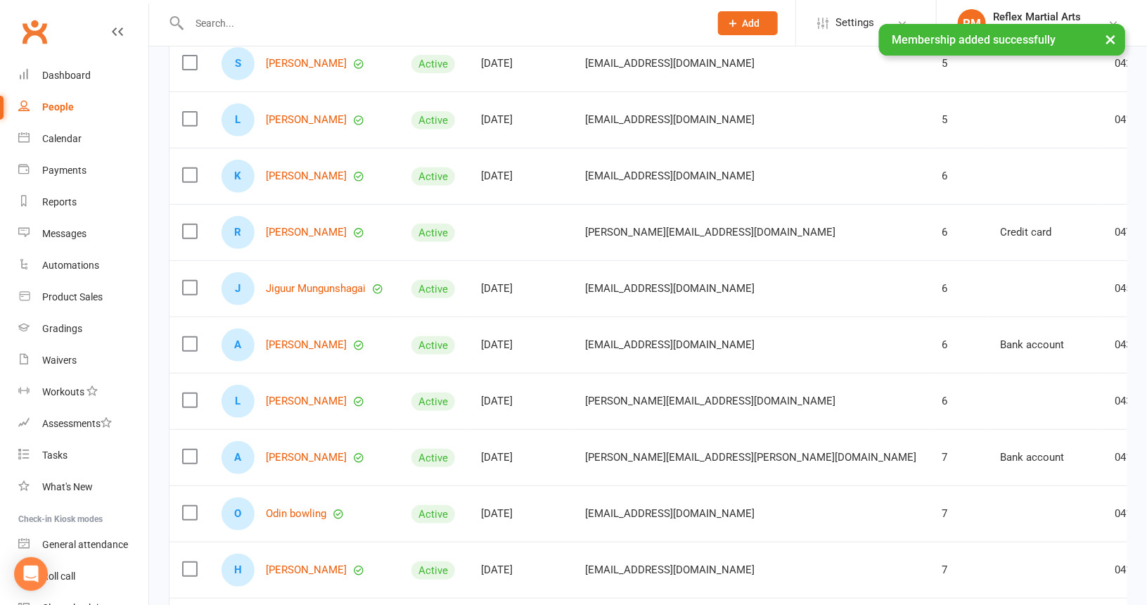
scroll to position [323, 0]
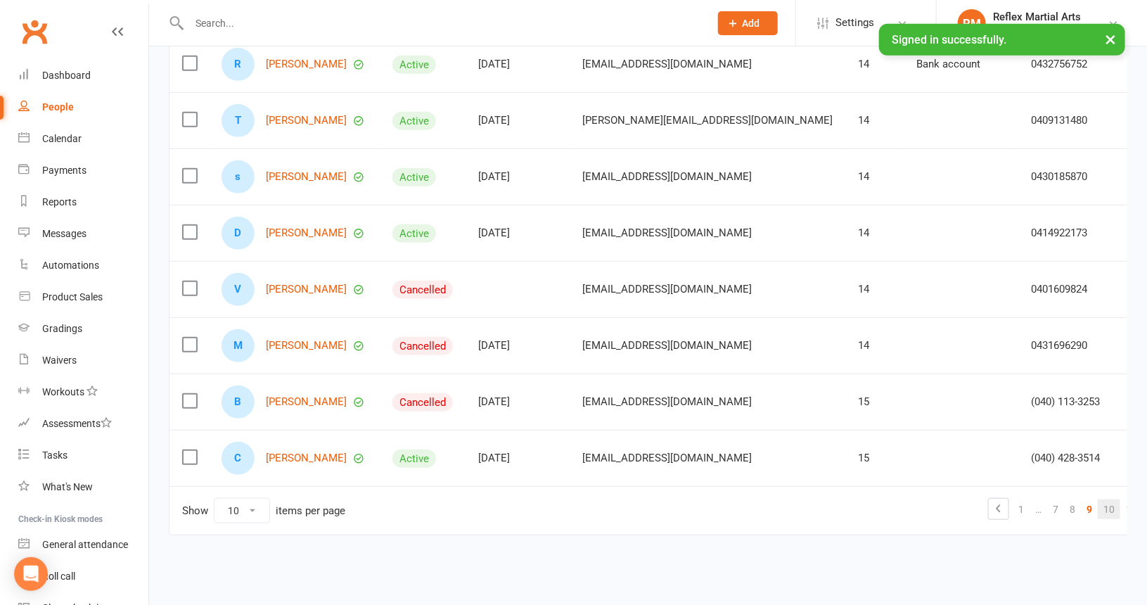
click at [1098, 504] on link "10" at bounding box center [1109, 509] width 23 height 20
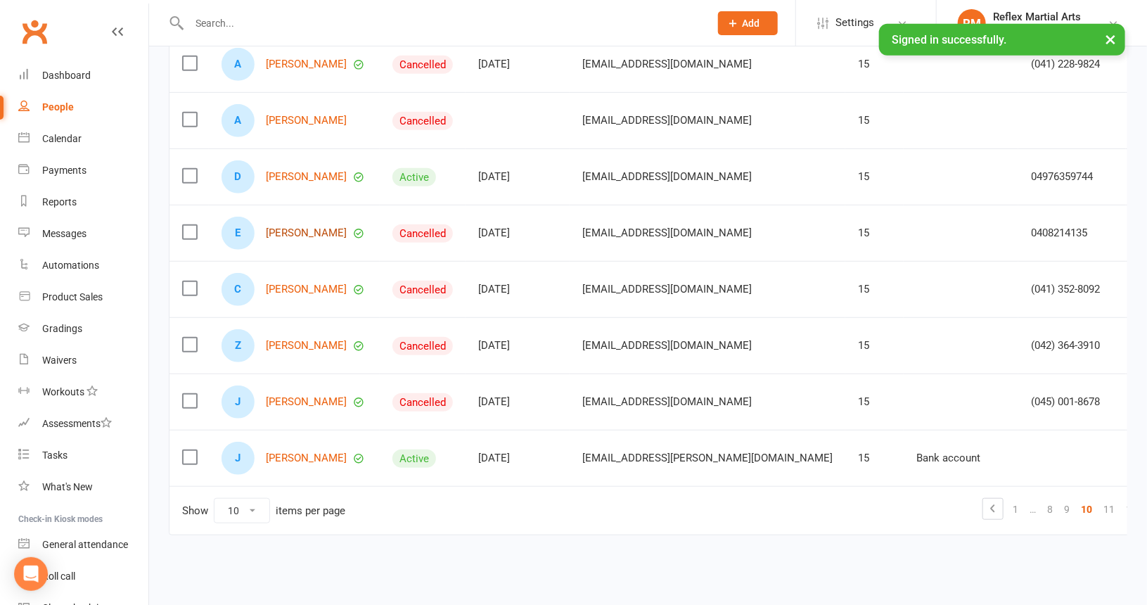
click at [291, 234] on link "[PERSON_NAME]" at bounding box center [306, 233] width 81 height 12
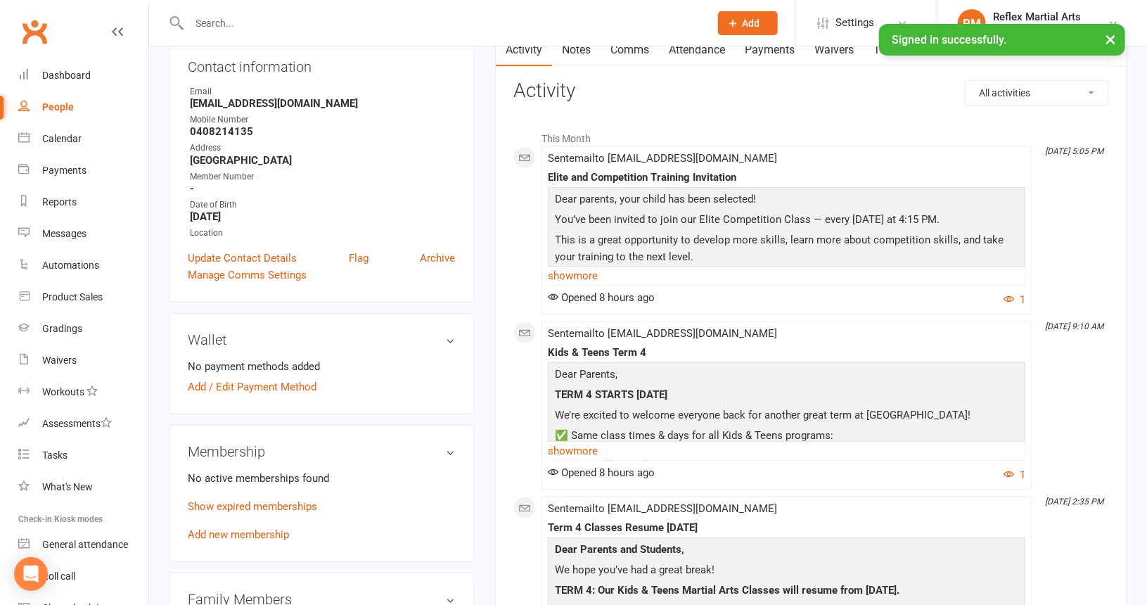
scroll to position [211, 0]
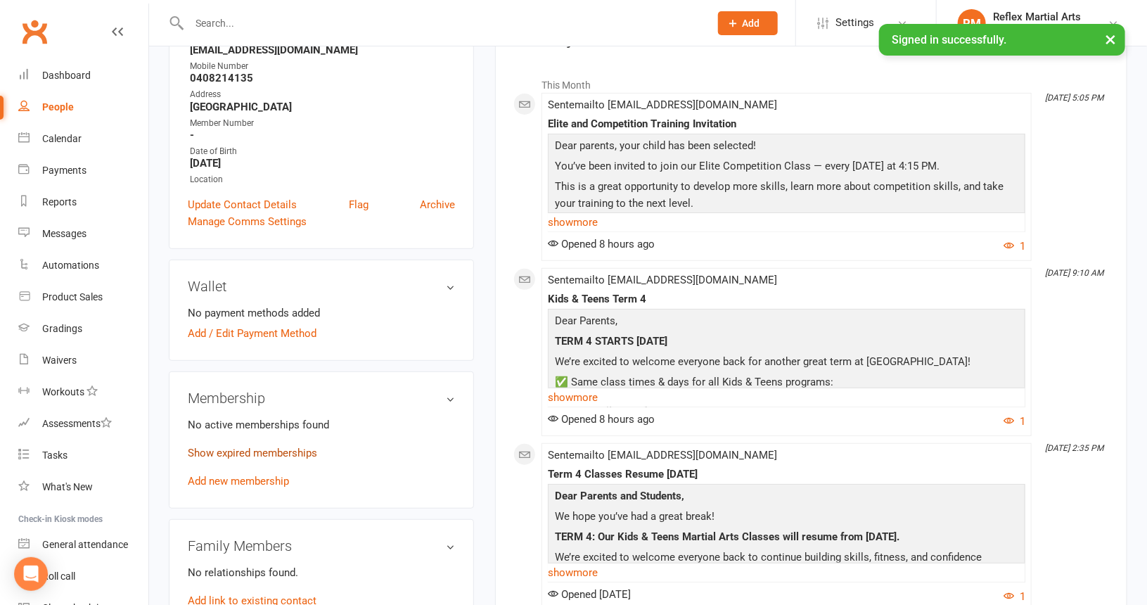
click at [257, 452] on link "Show expired memberships" at bounding box center [252, 453] width 129 height 13
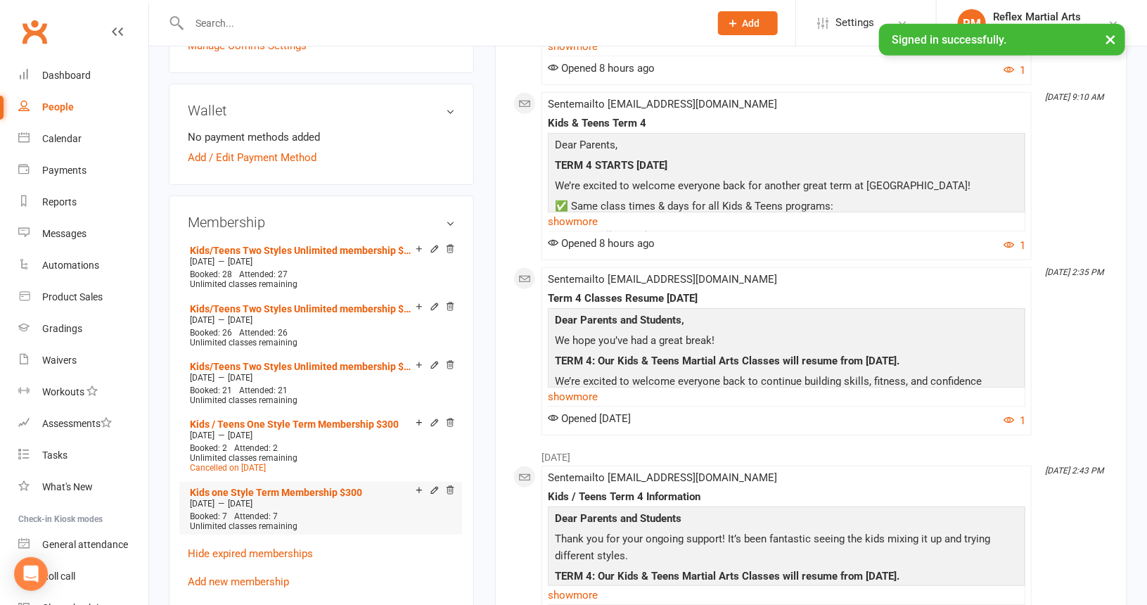
scroll to position [422, 0]
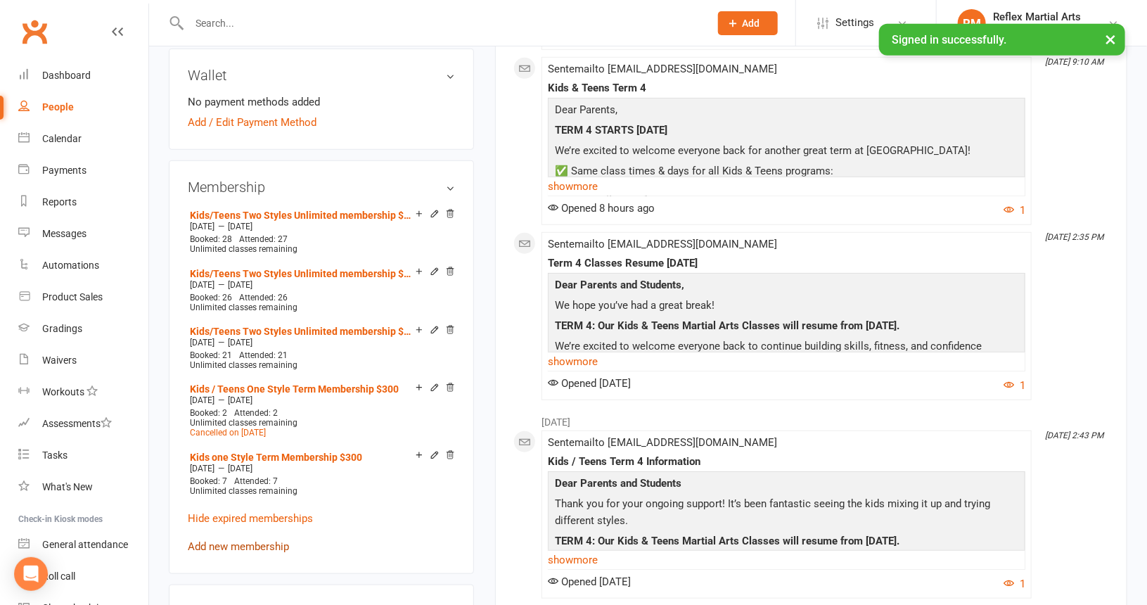
click at [257, 541] on link "Add new membership" at bounding box center [238, 546] width 101 height 13
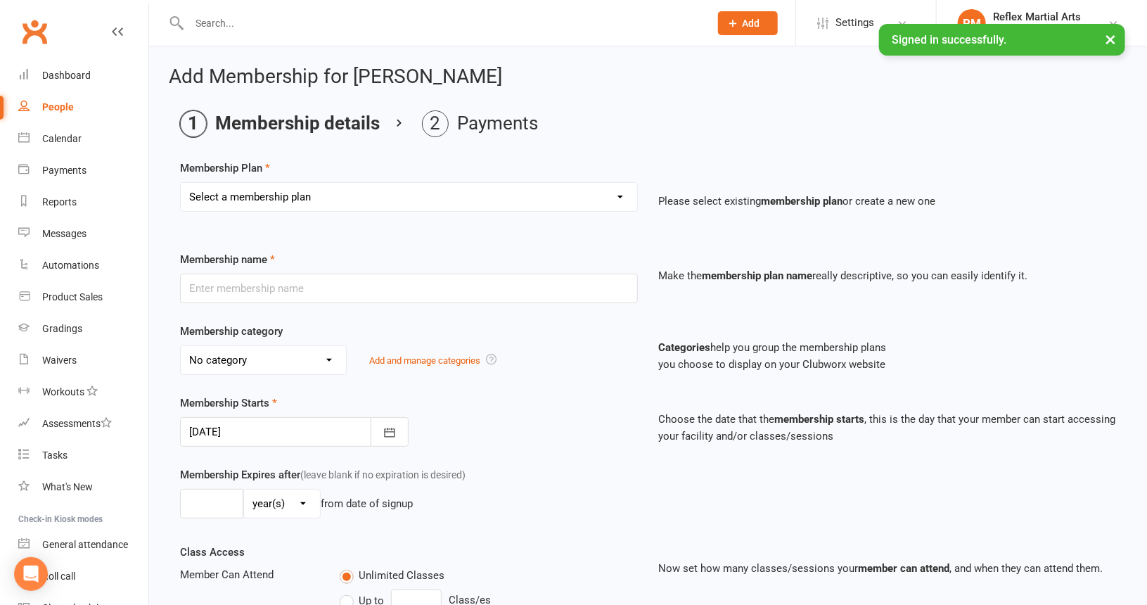
click at [303, 199] on select "Select a membership plan Create new Membership Plan Adults no contact plan $52 …" at bounding box center [409, 197] width 457 height 28
select select "8"
click at [181, 183] on select "Select a membership plan Create new Membership Plan Adults no contact plan $52 …" at bounding box center [409, 197] width 457 height 28
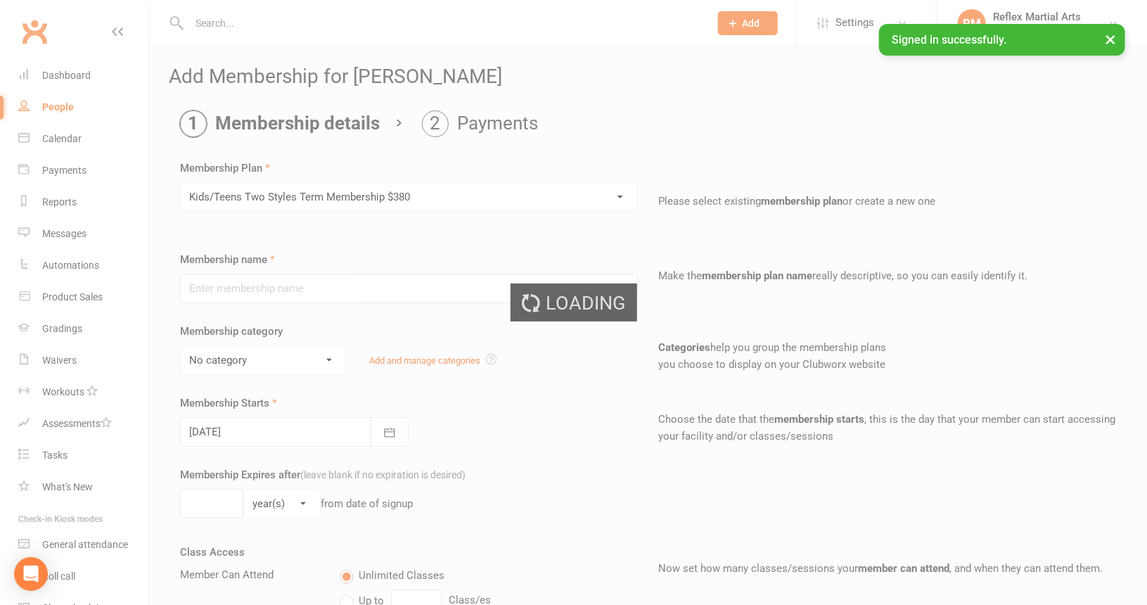
type input "Kids/Teens Two Styles Term Membership $380"
type input "10"
select select "1"
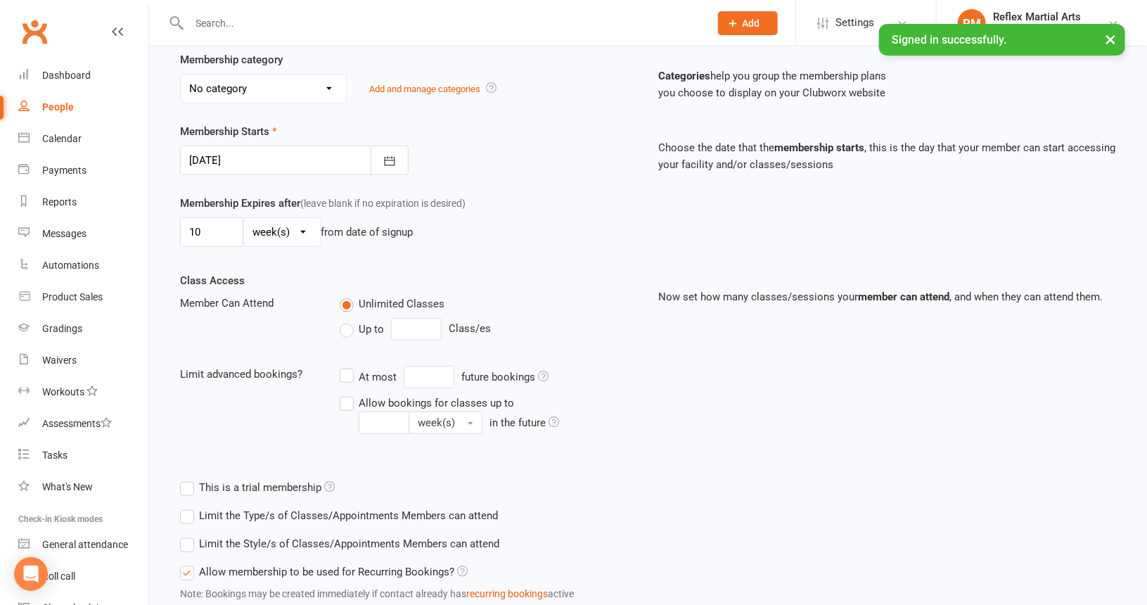
scroll to position [352, 0]
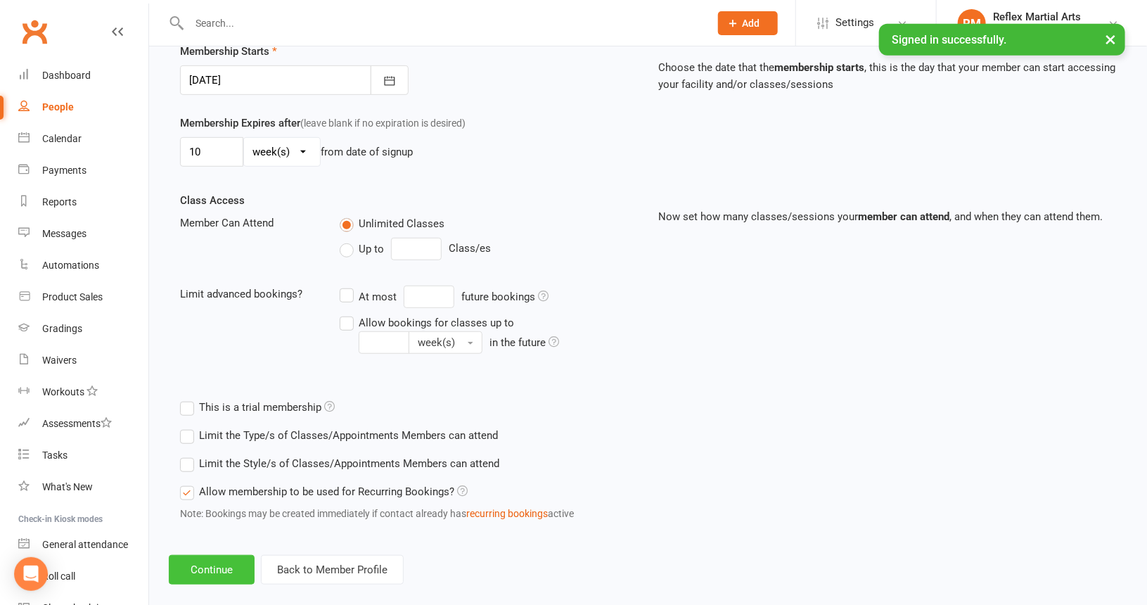
click at [223, 562] on button "Continue" at bounding box center [212, 570] width 86 height 30
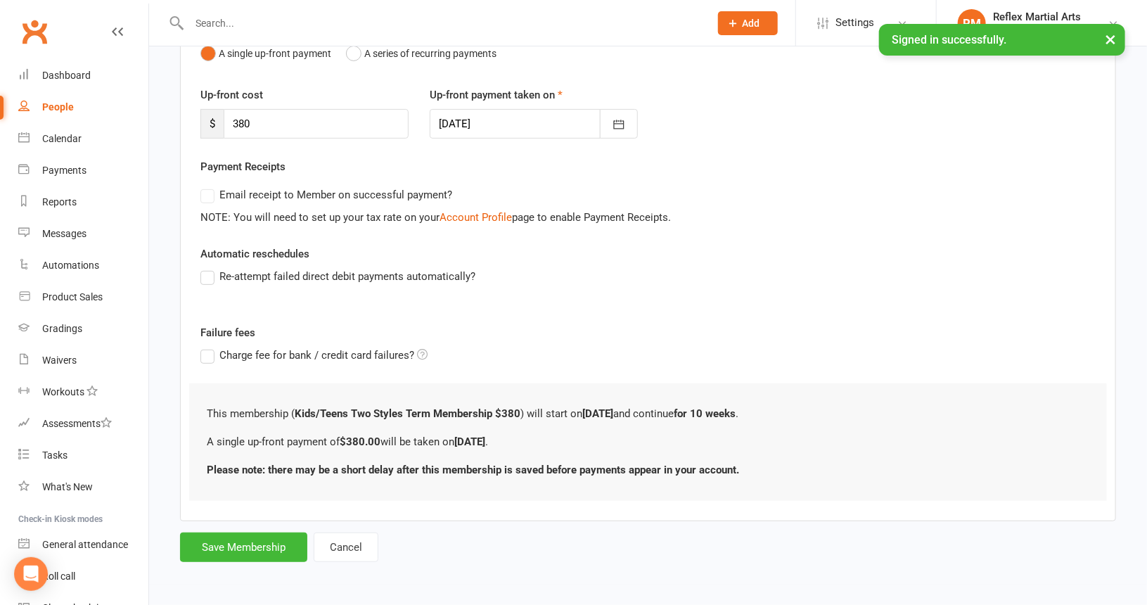
scroll to position [0, 0]
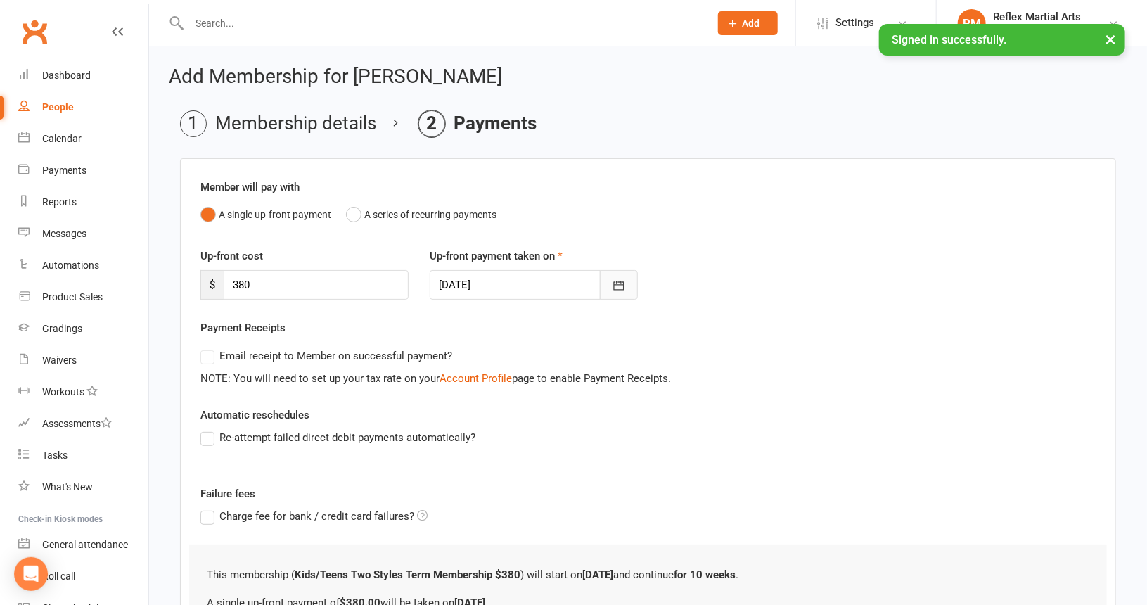
click at [619, 286] on icon "button" at bounding box center [619, 286] width 14 height 14
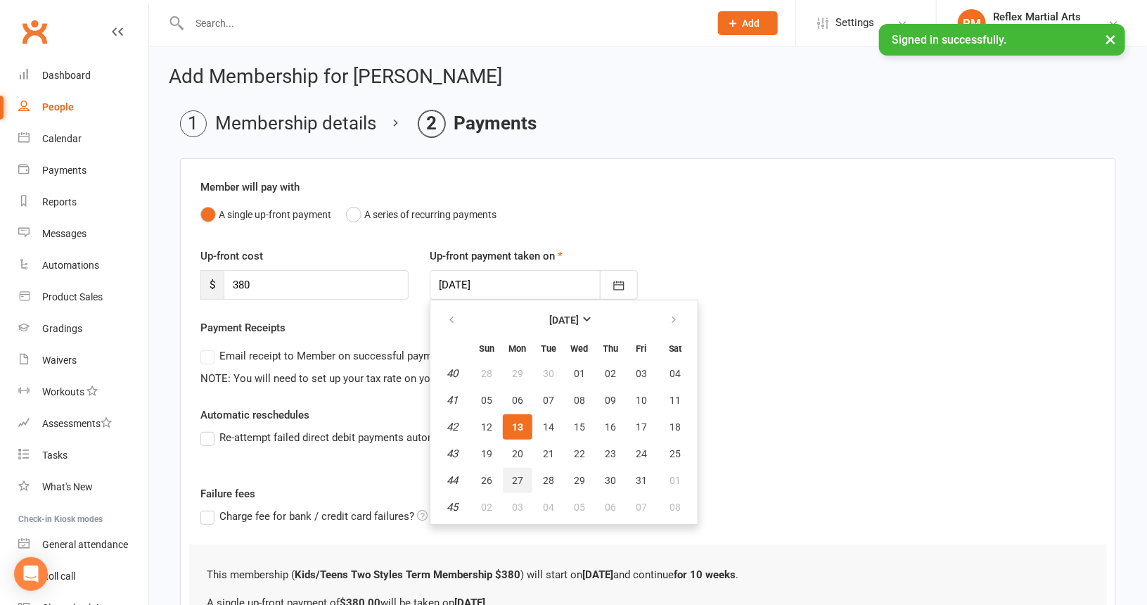
click at [522, 478] on button "27" at bounding box center [518, 480] width 30 height 25
type input "[DATE]"
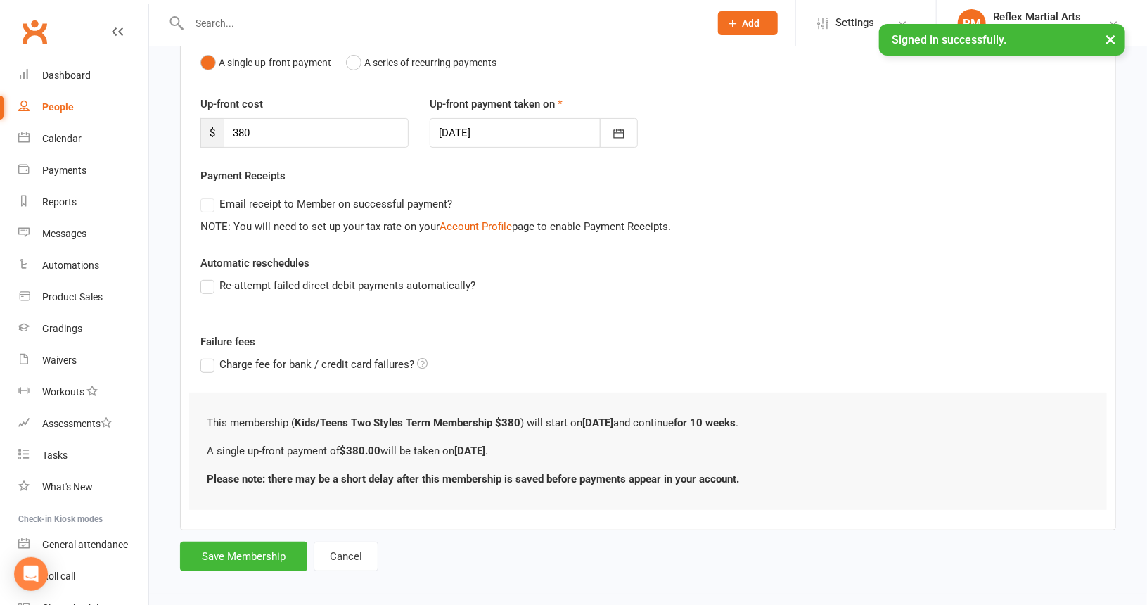
scroll to position [158, 0]
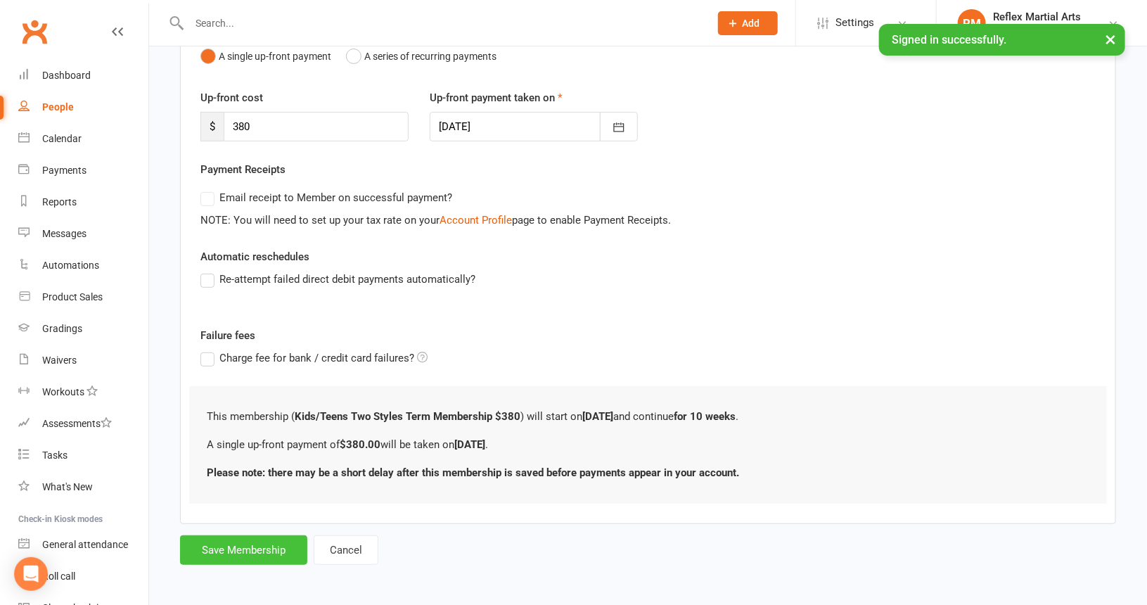
click at [265, 547] on button "Save Membership" at bounding box center [243, 550] width 127 height 30
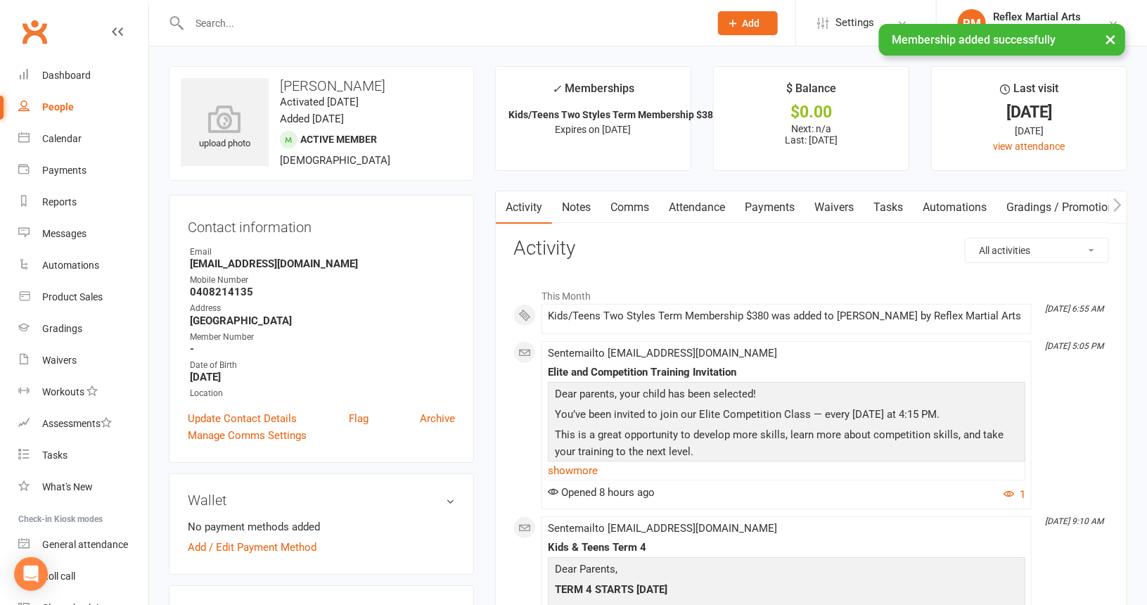
click at [59, 108] on div "People" at bounding box center [58, 106] width 32 height 11
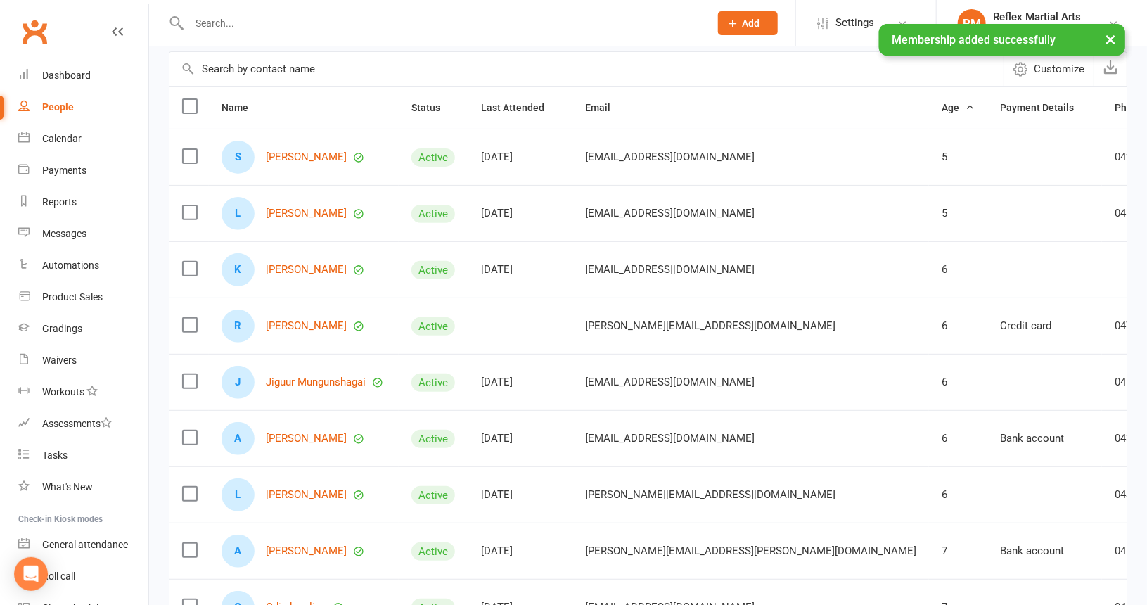
scroll to position [281, 0]
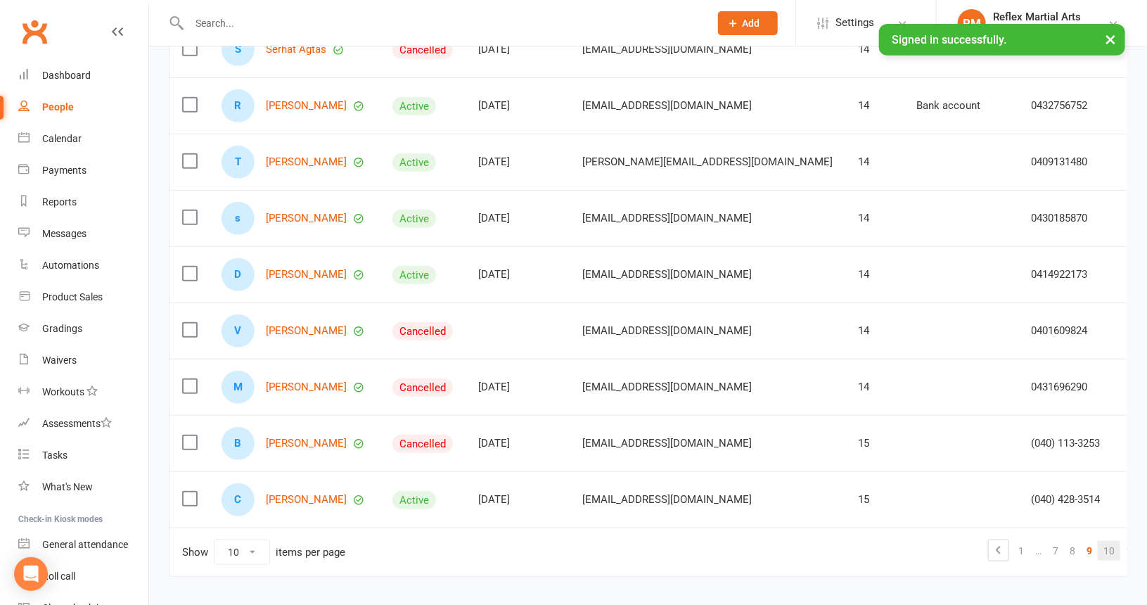
click at [1098, 549] on link "10" at bounding box center [1109, 551] width 23 height 20
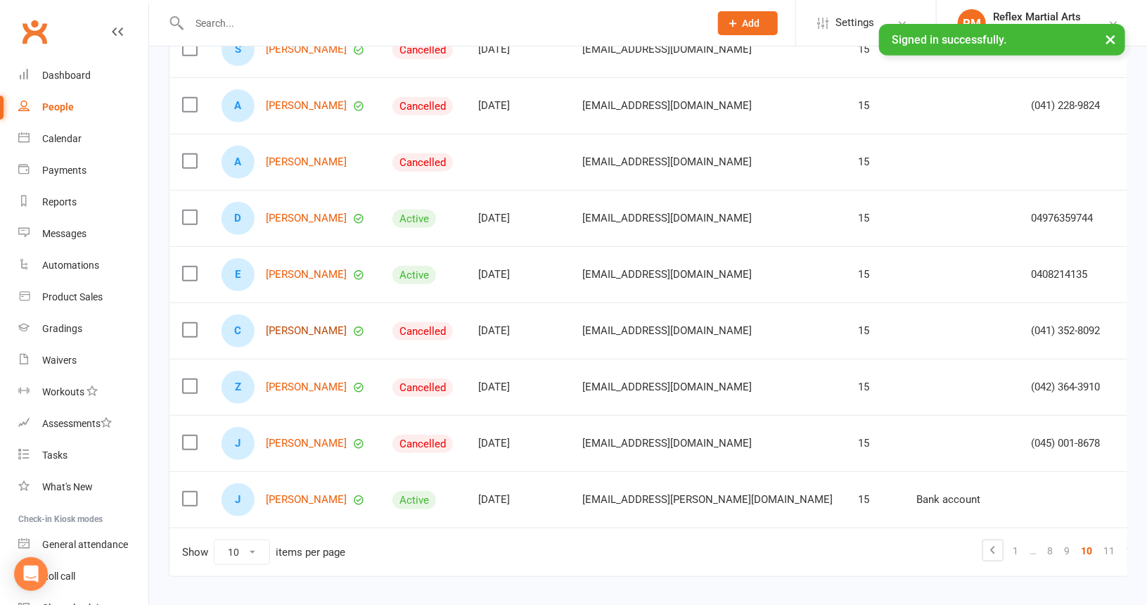
click at [294, 325] on link "[PERSON_NAME]" at bounding box center [306, 331] width 81 height 12
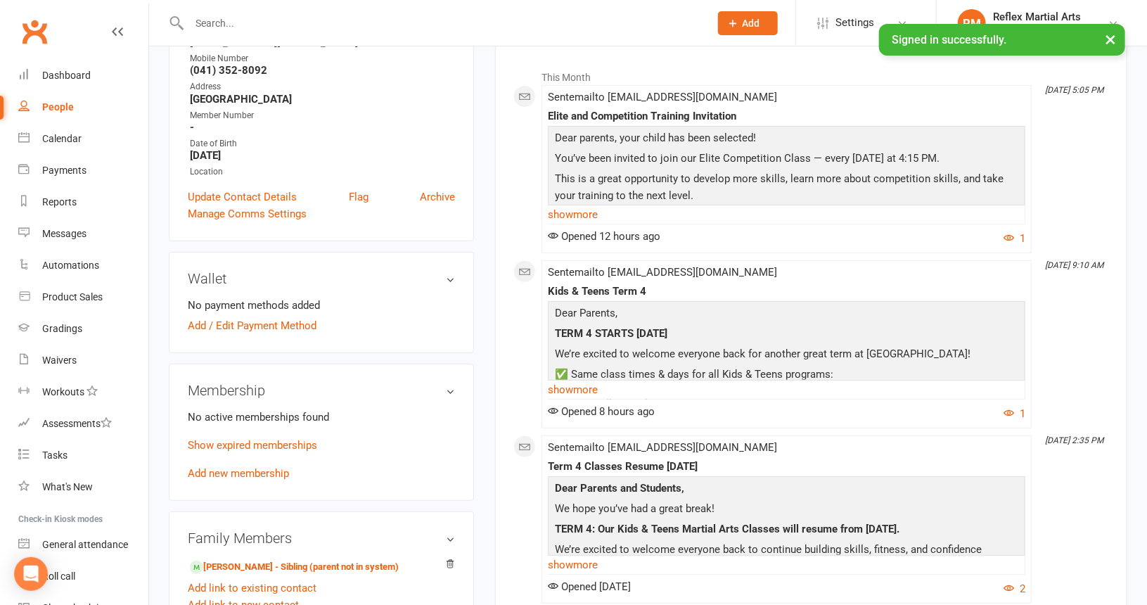
scroll to position [281, 0]
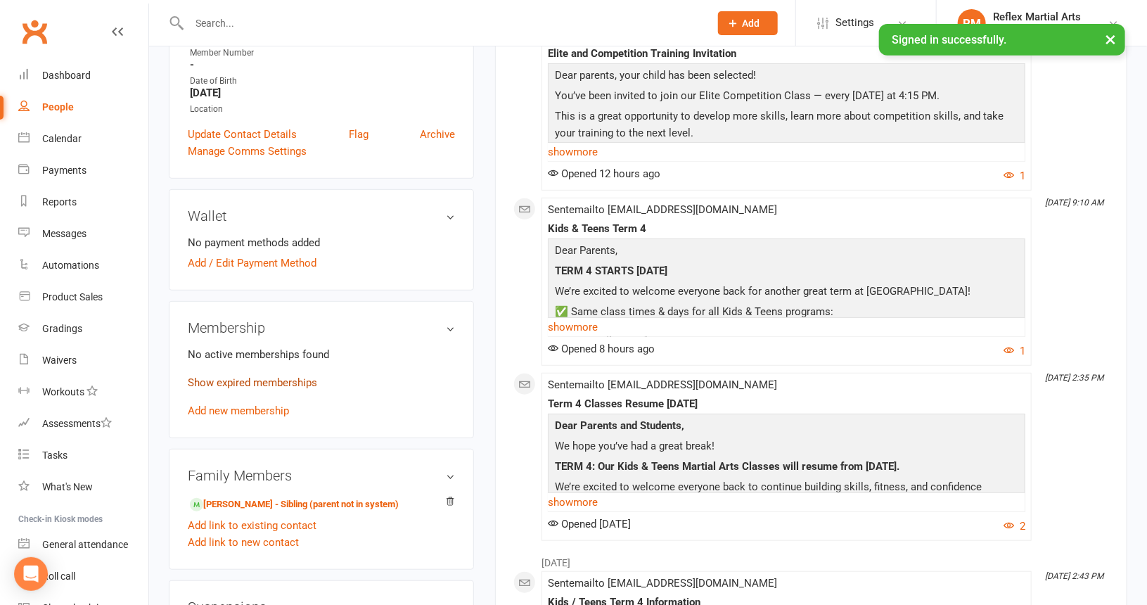
click at [257, 380] on link "Show expired memberships" at bounding box center [252, 382] width 129 height 13
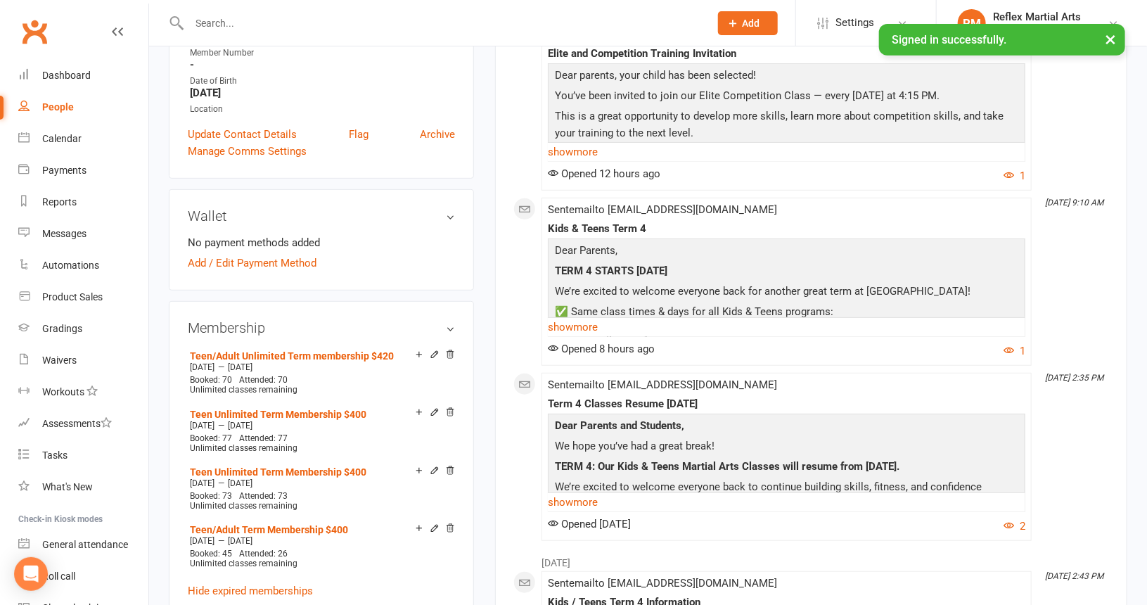
click at [453, 329] on h3 "Membership" at bounding box center [321, 327] width 267 height 15
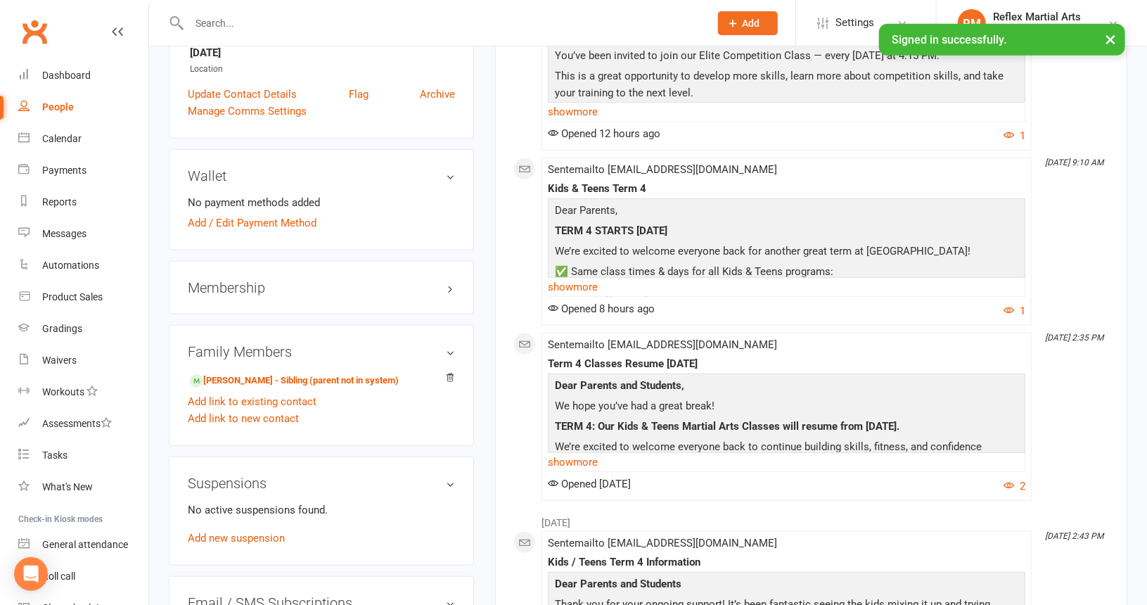
scroll to position [352, 0]
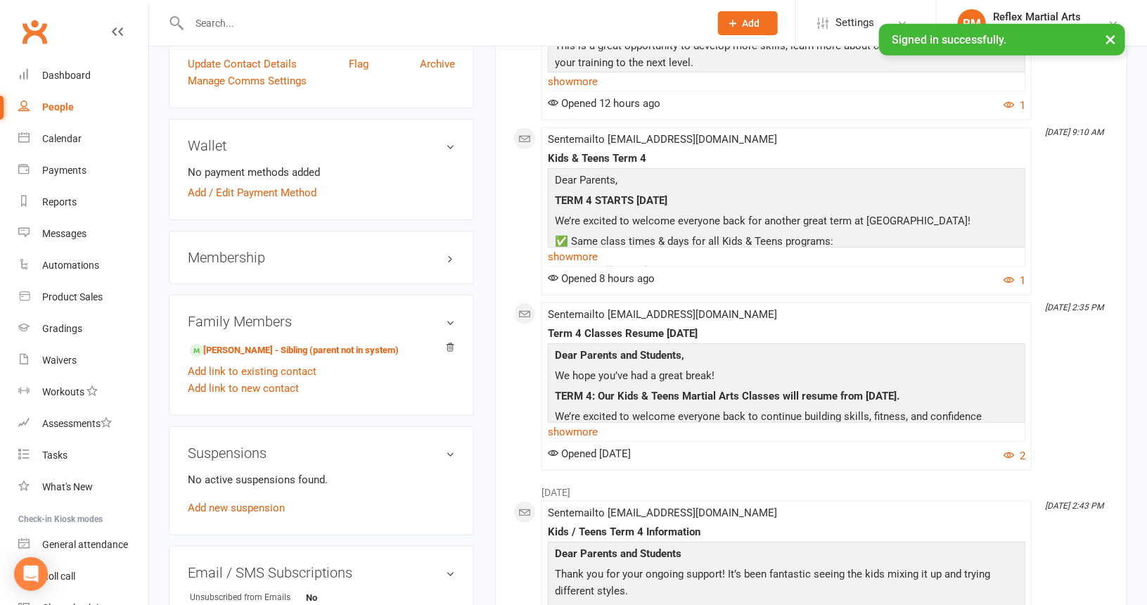
click at [298, 263] on h3 "Membership" at bounding box center [321, 257] width 267 height 15
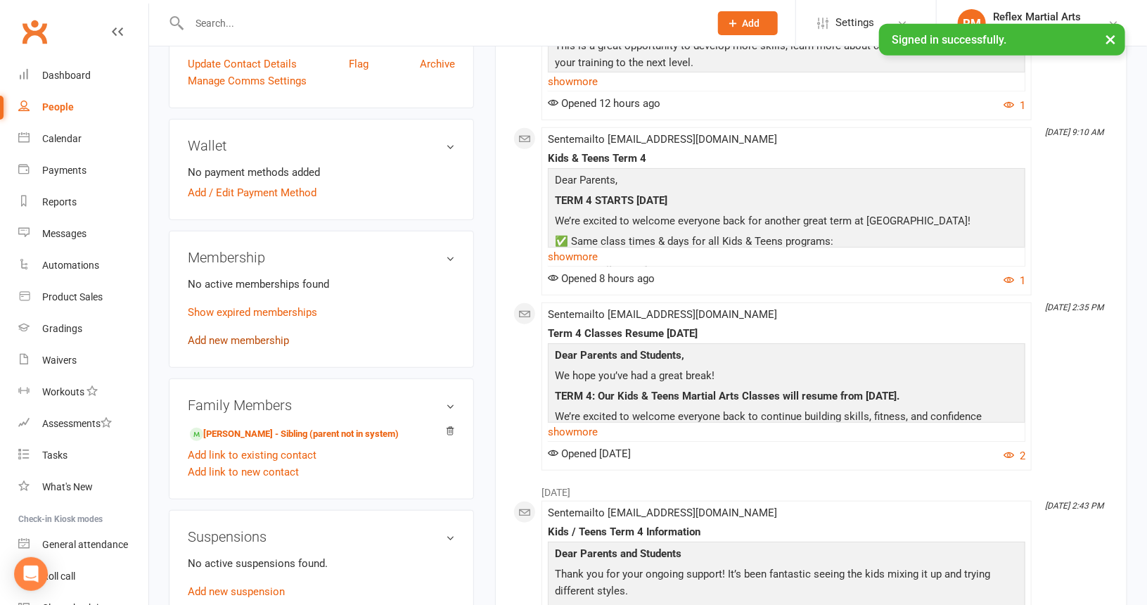
click at [265, 337] on link "Add new membership" at bounding box center [238, 340] width 101 height 13
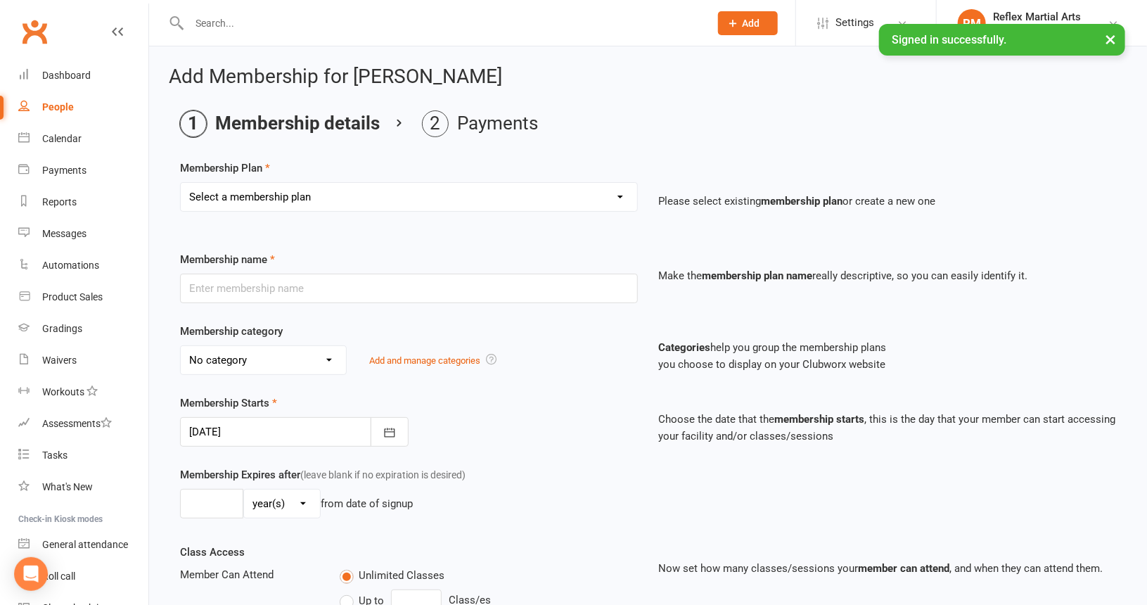
click at [386, 189] on select "Select a membership plan Create new Membership Plan Adults no contact plan $52 …" at bounding box center [409, 197] width 457 height 28
select select "13"
click at [181, 183] on select "Select a membership plan Create new Membership Plan Adults no contact plan $52 …" at bounding box center [409, 197] width 457 height 28
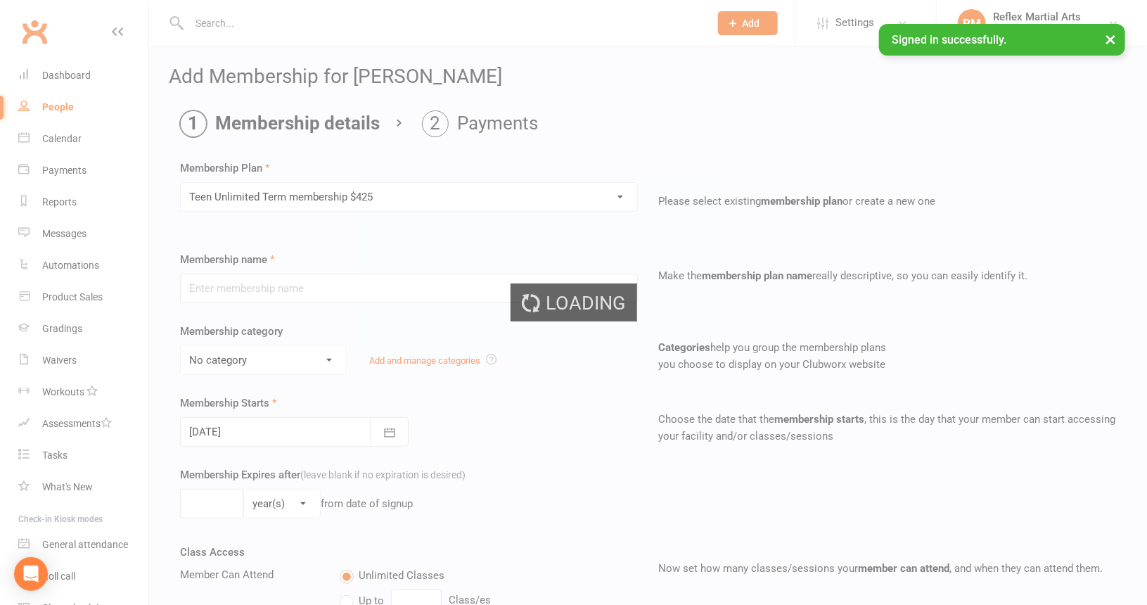
type input "Teen Unlimited Term membership $425"
type input "10"
select select "1"
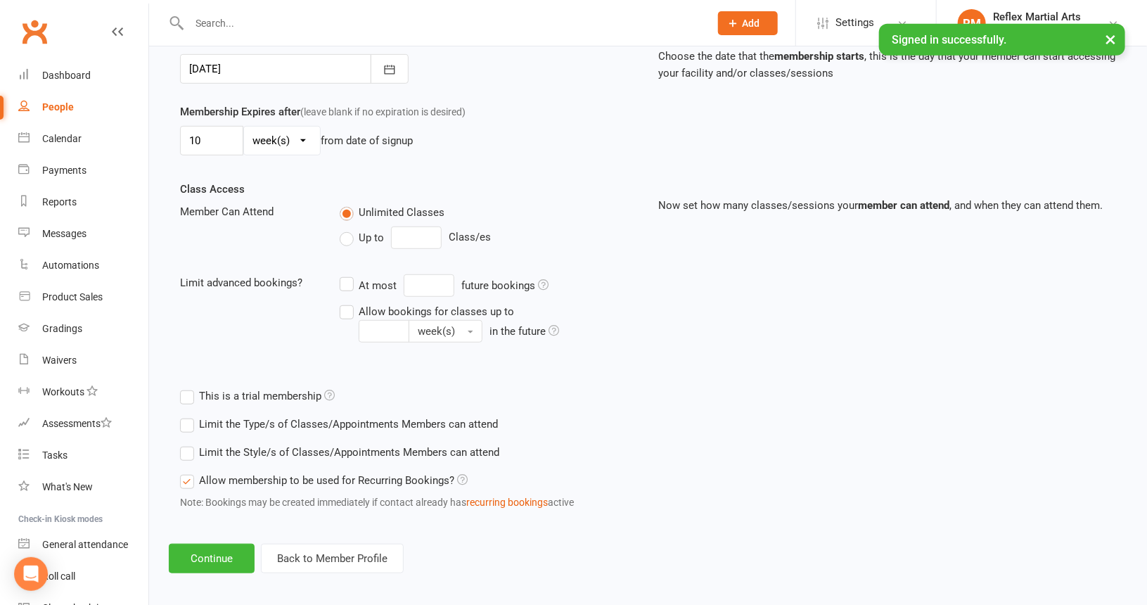
scroll to position [367, 0]
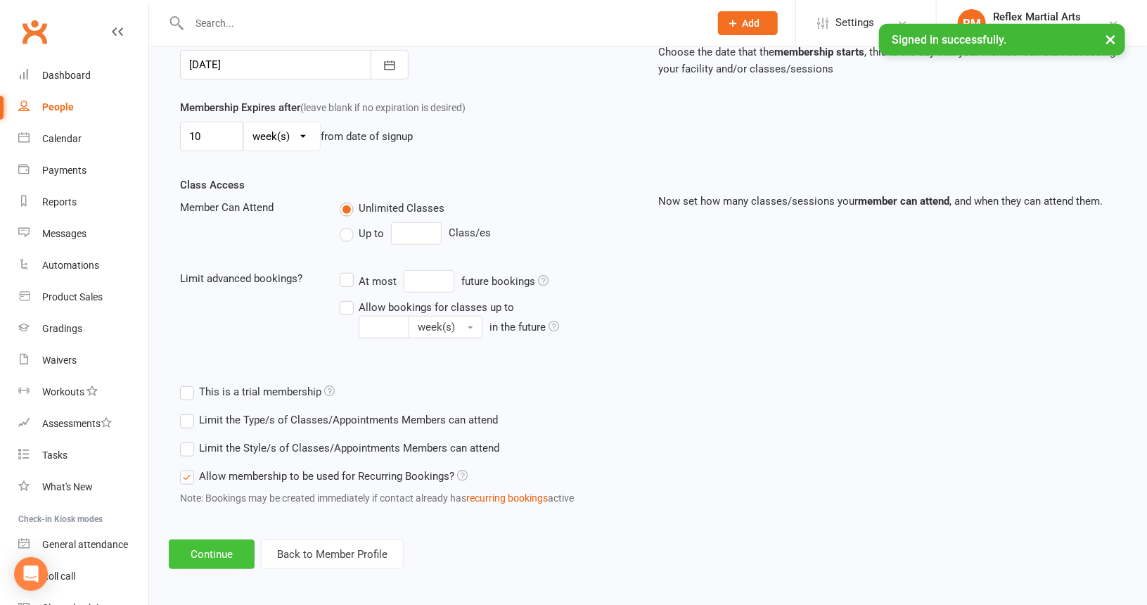
click at [240, 549] on button "Continue" at bounding box center [212, 555] width 86 height 30
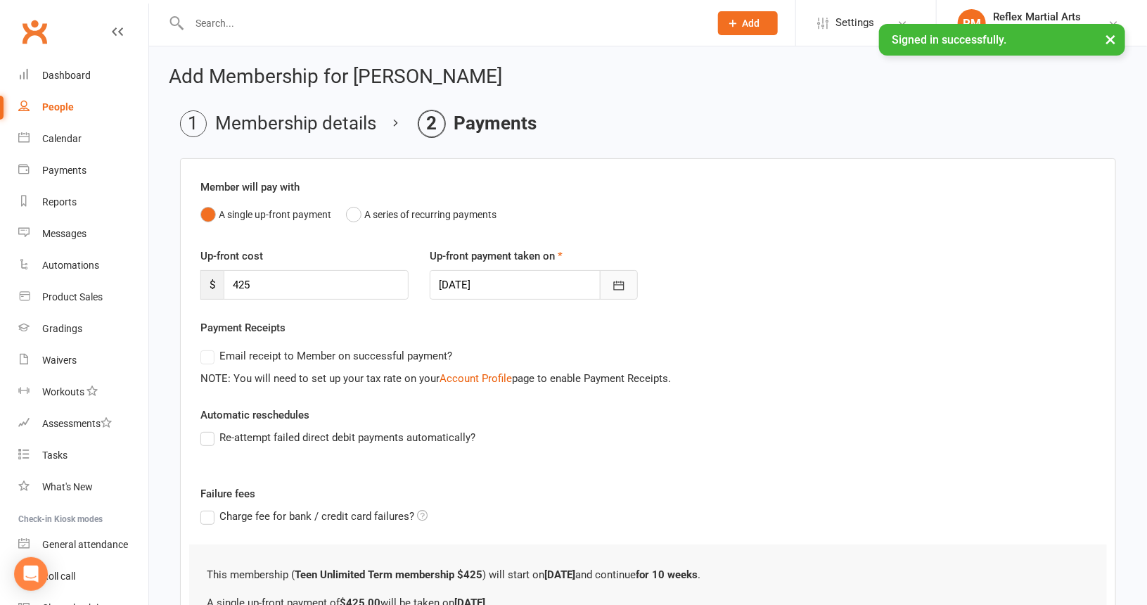
click at [621, 285] on icon "button" at bounding box center [619, 286] width 14 height 14
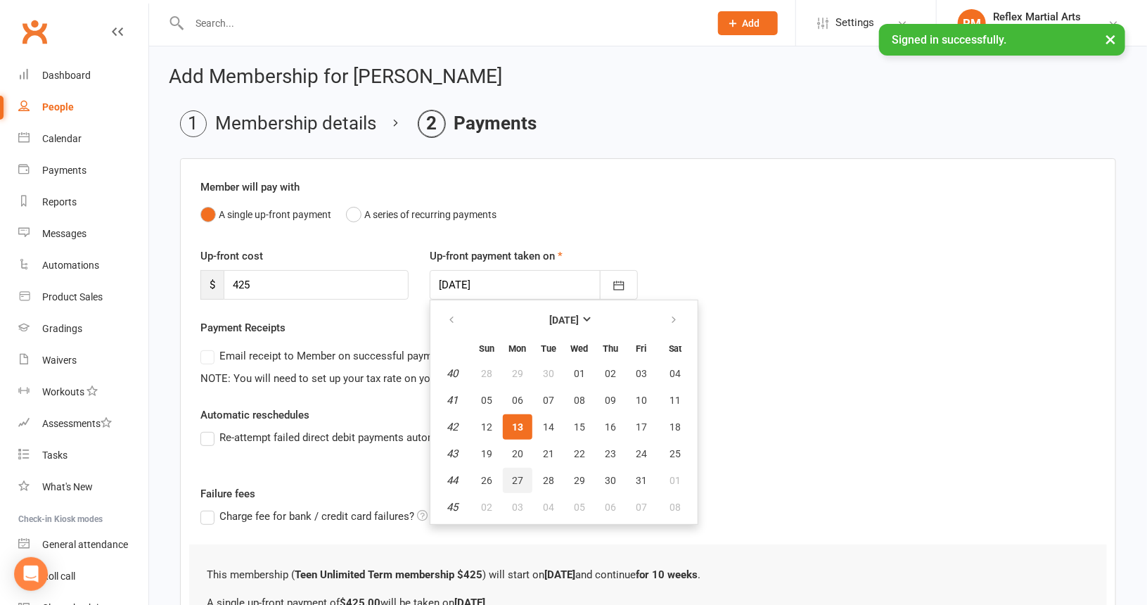
click at [517, 476] on span "27" at bounding box center [517, 480] width 11 height 11
type input "[DATE]"
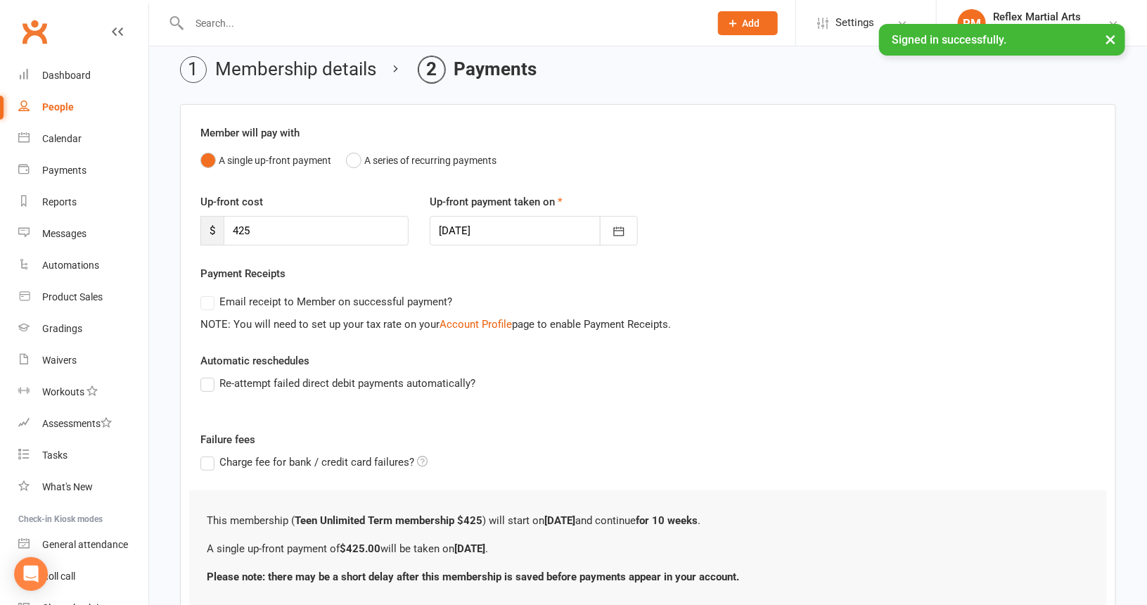
scroll to position [158, 0]
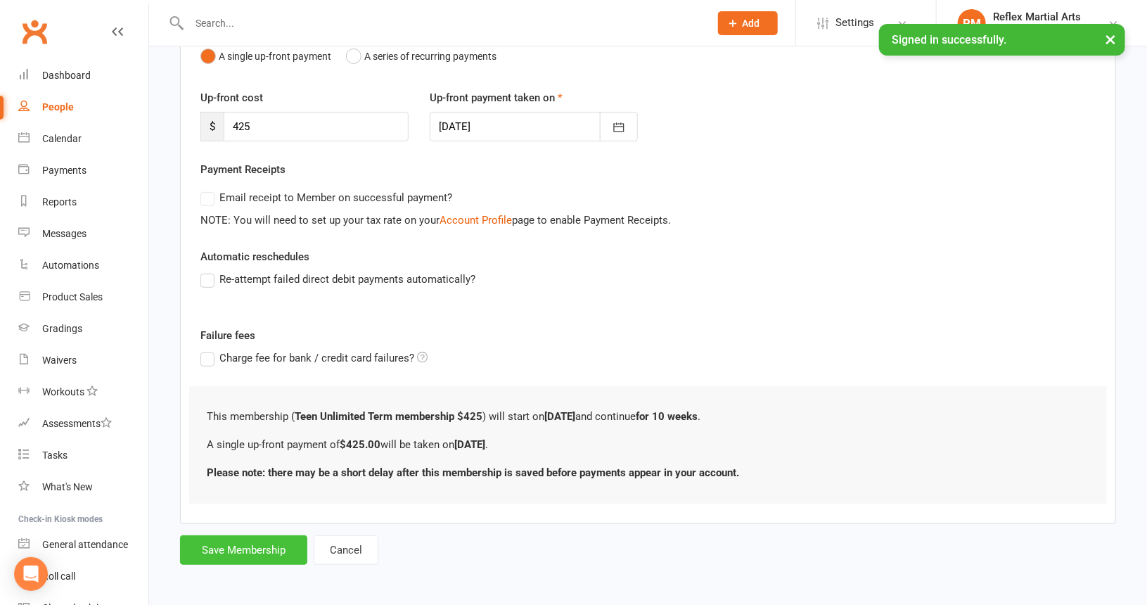
click at [281, 549] on button "Save Membership" at bounding box center [243, 550] width 127 height 30
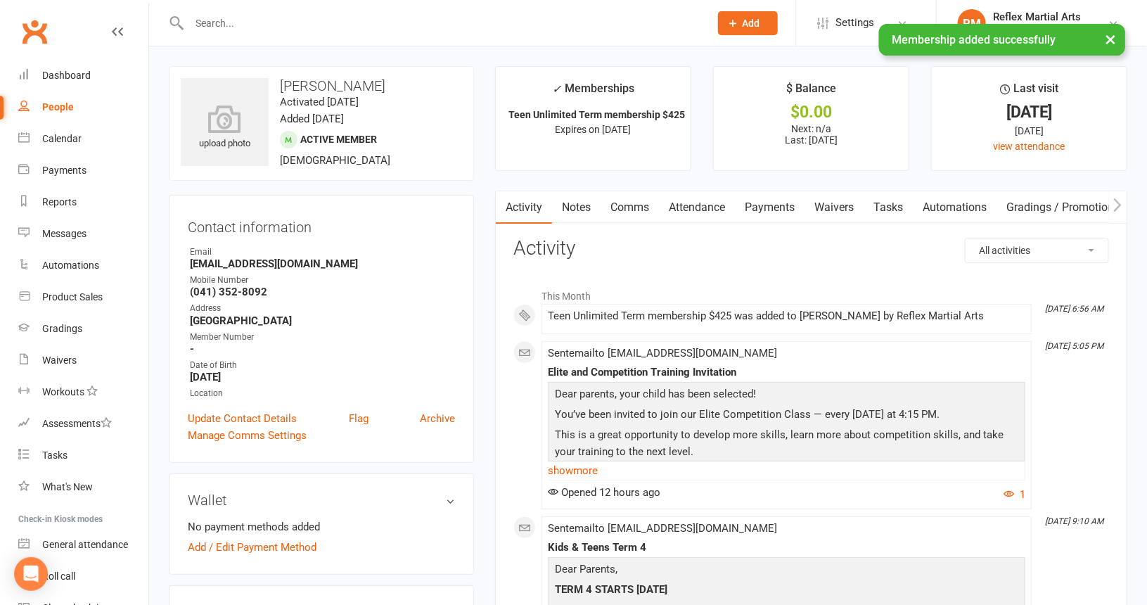
click at [50, 108] on div "People" at bounding box center [58, 106] width 32 height 11
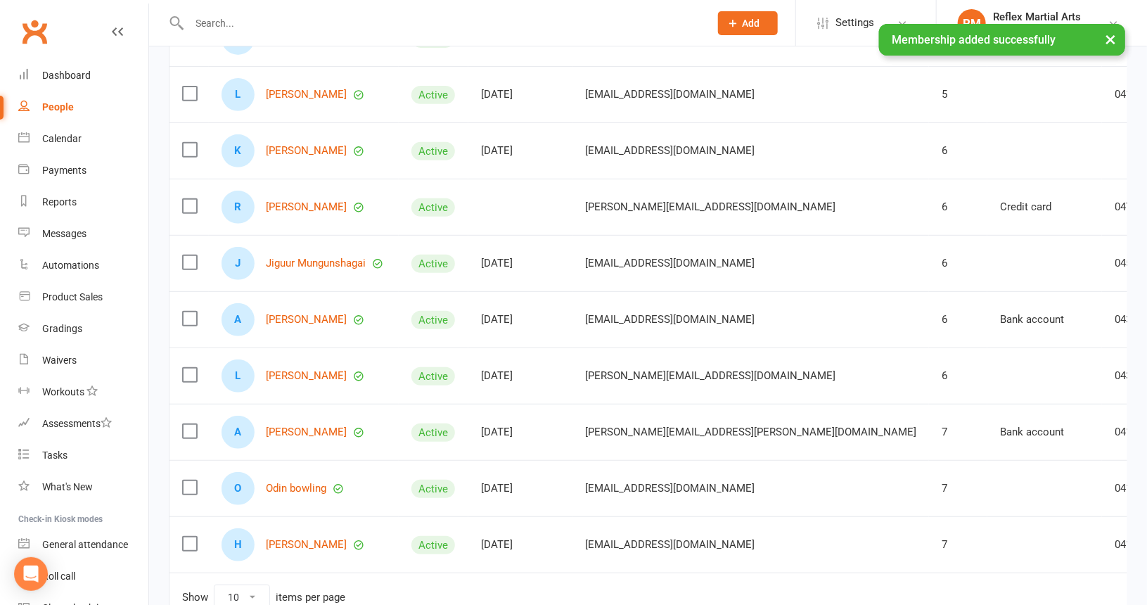
scroll to position [281, 0]
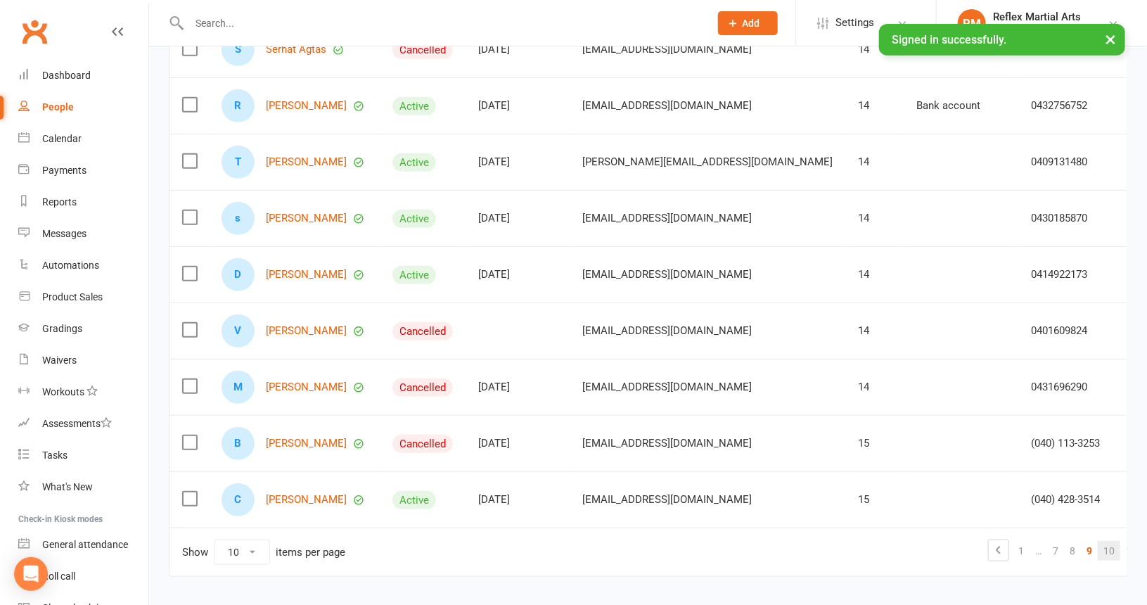
click at [1098, 547] on link "10" at bounding box center [1109, 551] width 23 height 20
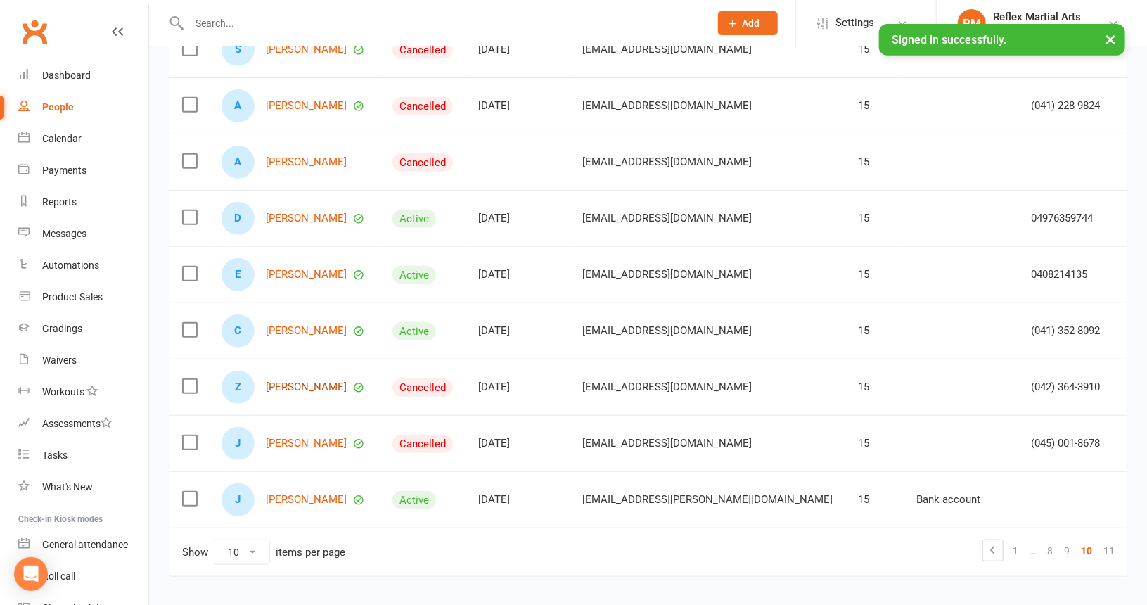
click at [292, 383] on link "[PERSON_NAME]" at bounding box center [306, 387] width 81 height 12
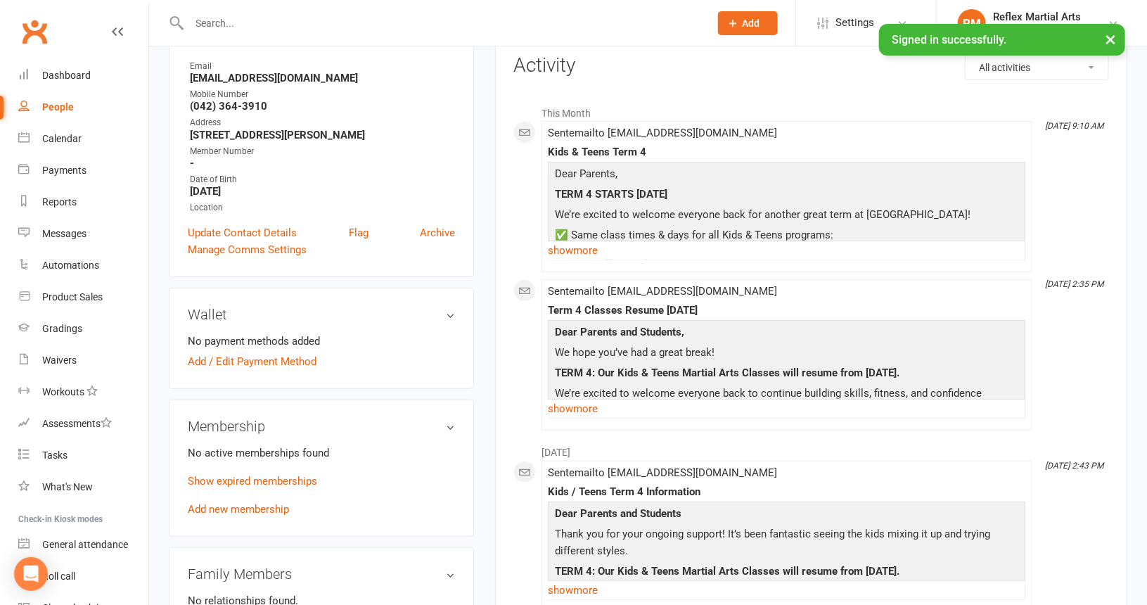
scroll to position [211, 0]
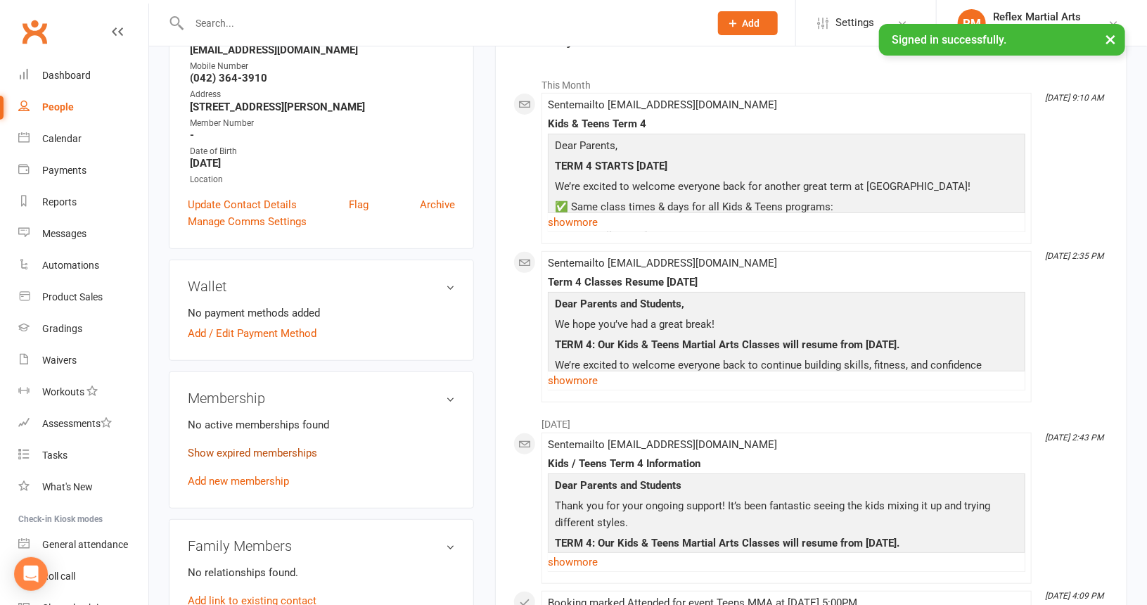
click at [236, 452] on link "Show expired memberships" at bounding box center [252, 453] width 129 height 13
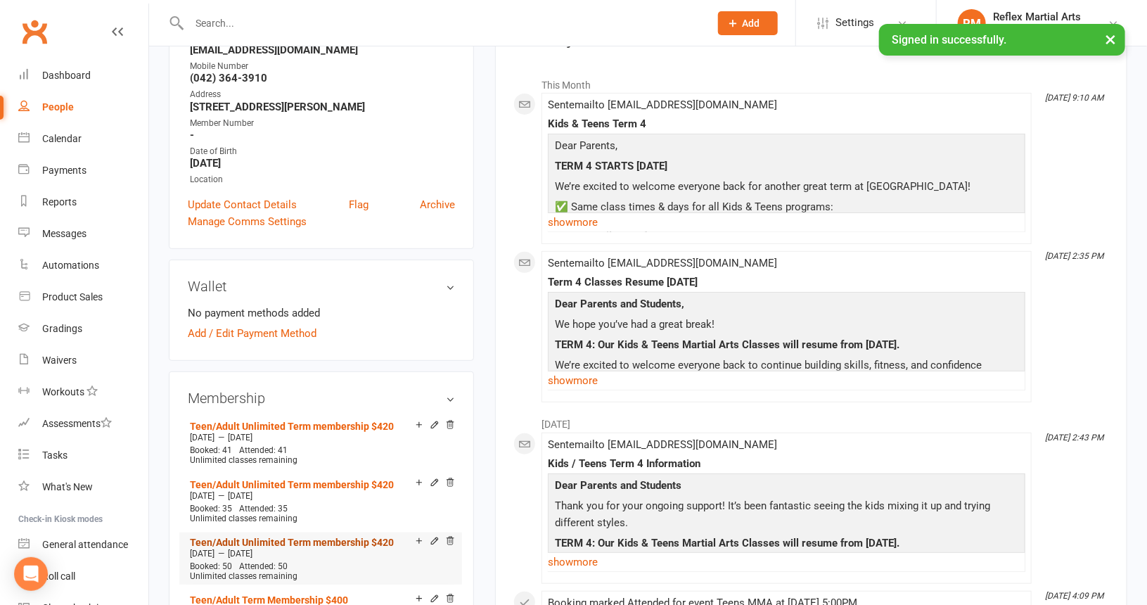
scroll to position [352, 0]
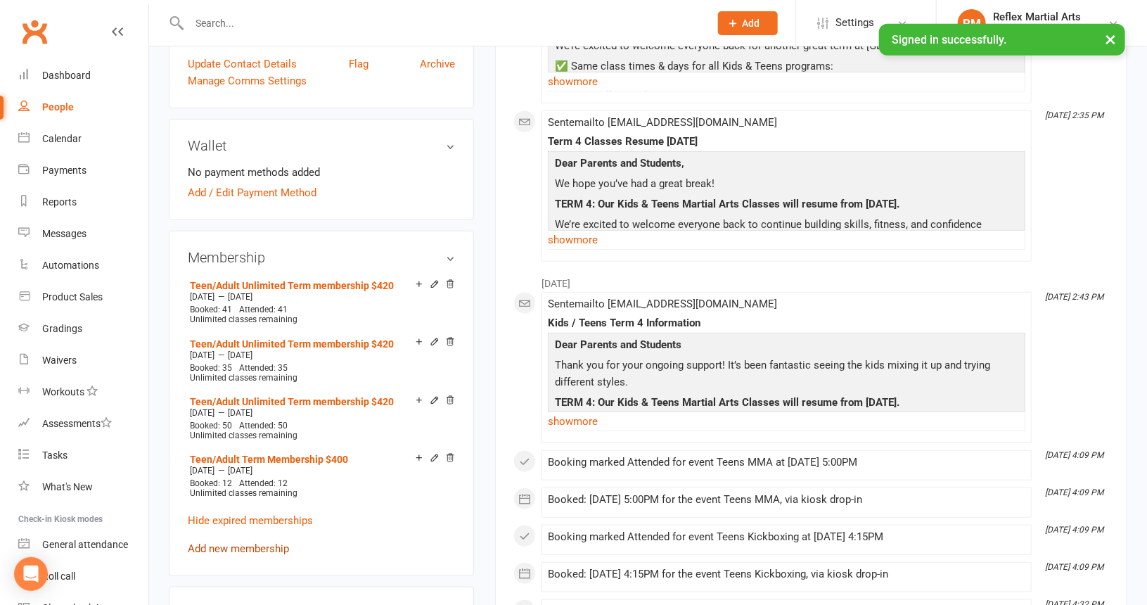
click at [252, 548] on link "Add new membership" at bounding box center [238, 548] width 101 height 13
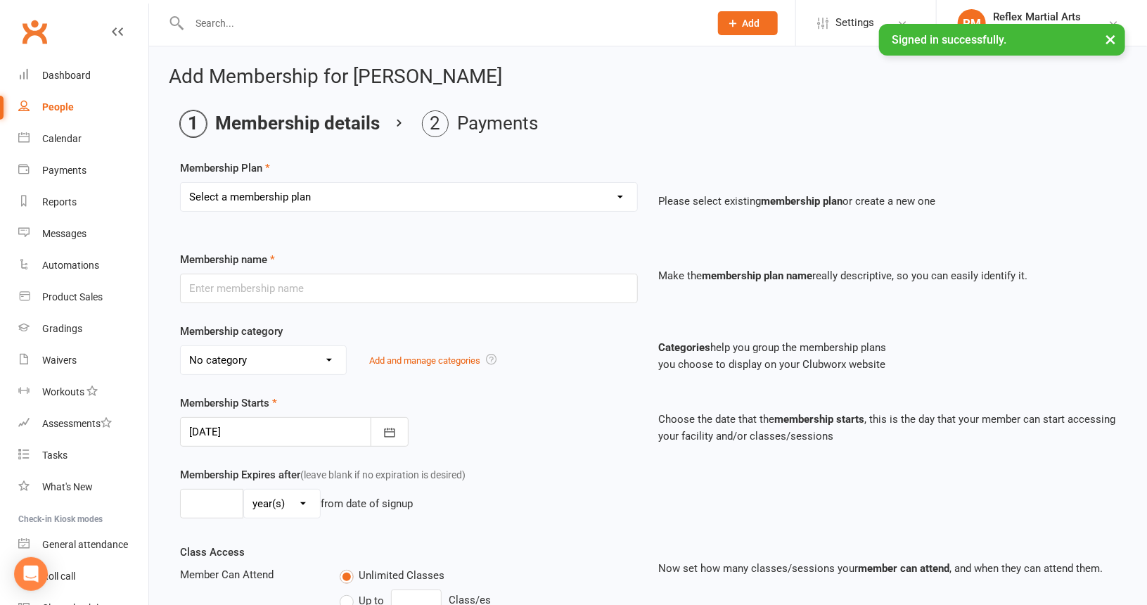
click at [390, 199] on select "Select a membership plan Create new Membership Plan Adults no contact plan $52 …" at bounding box center [409, 197] width 457 height 28
select select "13"
click at [181, 183] on select "Select a membership plan Create new Membership Plan Adults no contact plan $52 …" at bounding box center [409, 197] width 457 height 28
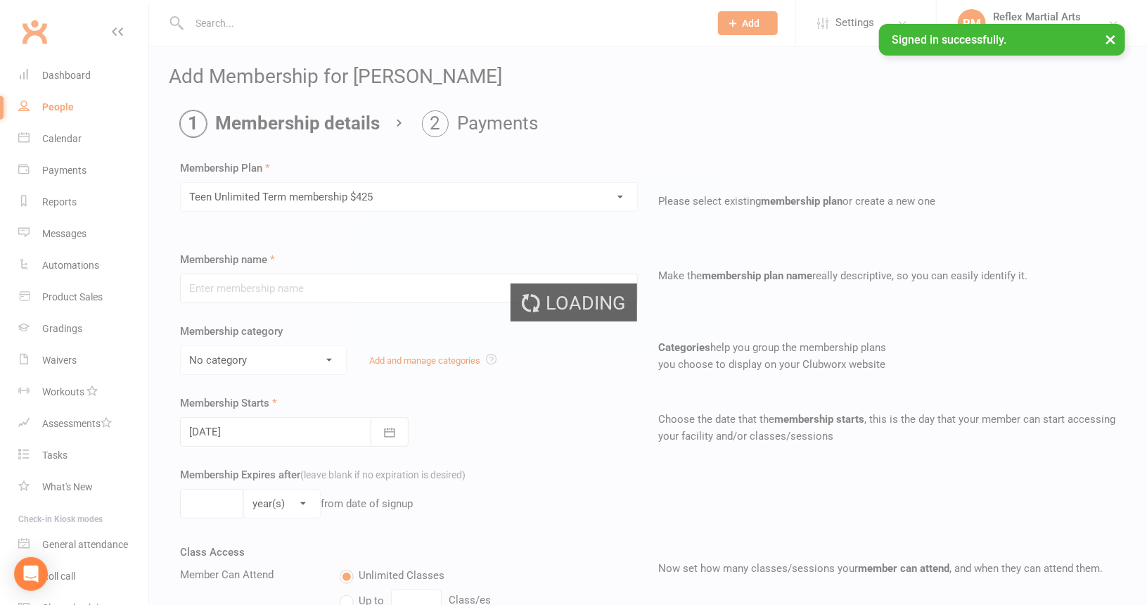
type input "Teen Unlimited Term membership $425"
type input "10"
select select "1"
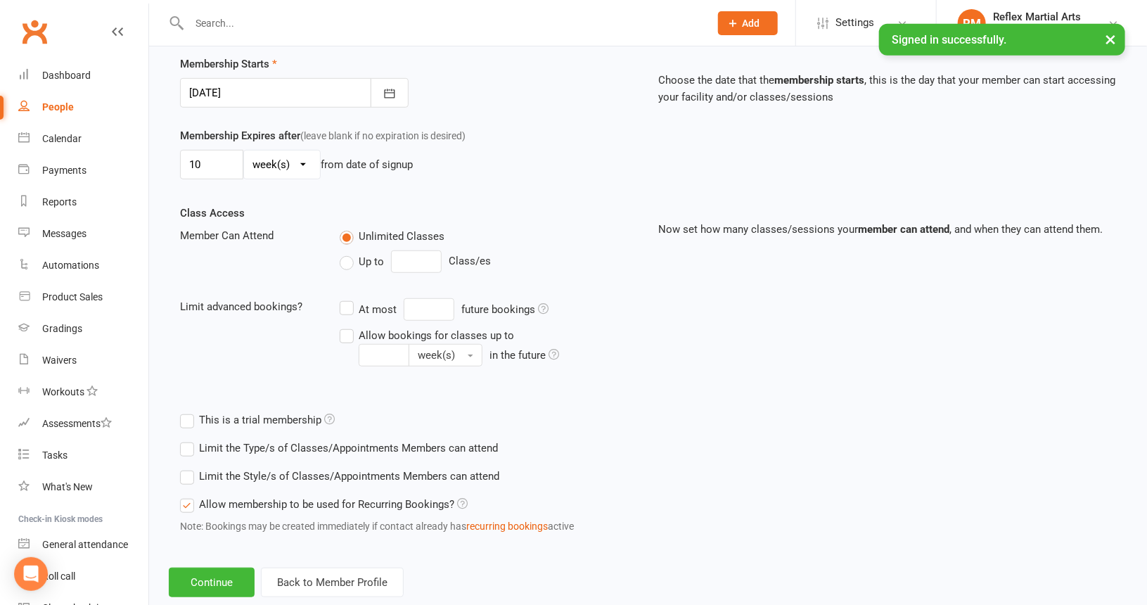
scroll to position [352, 0]
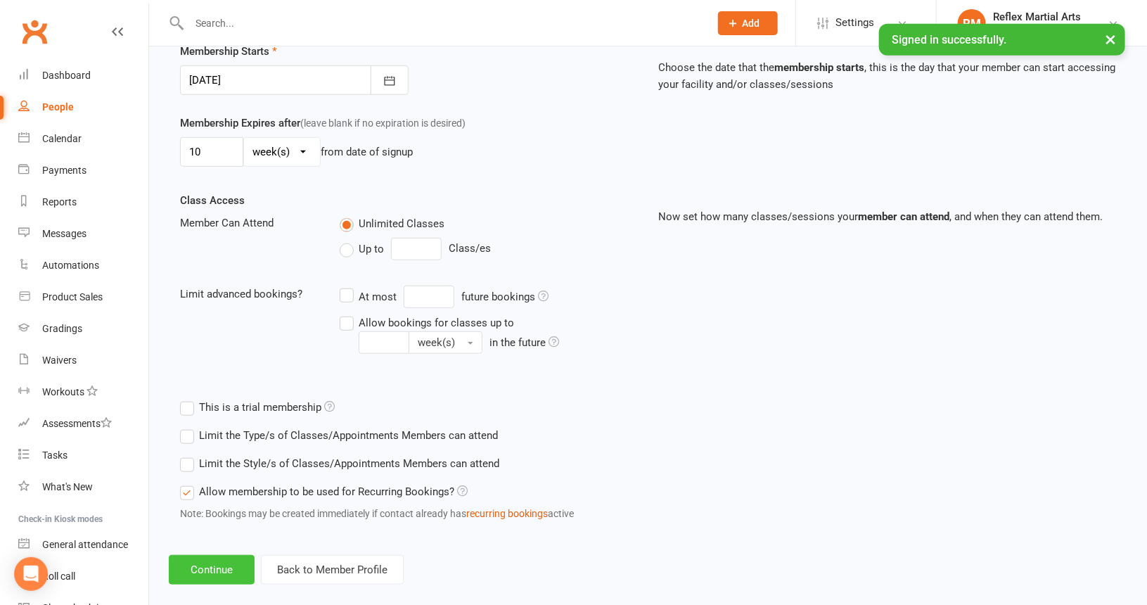
click at [212, 560] on button "Continue" at bounding box center [212, 570] width 86 height 30
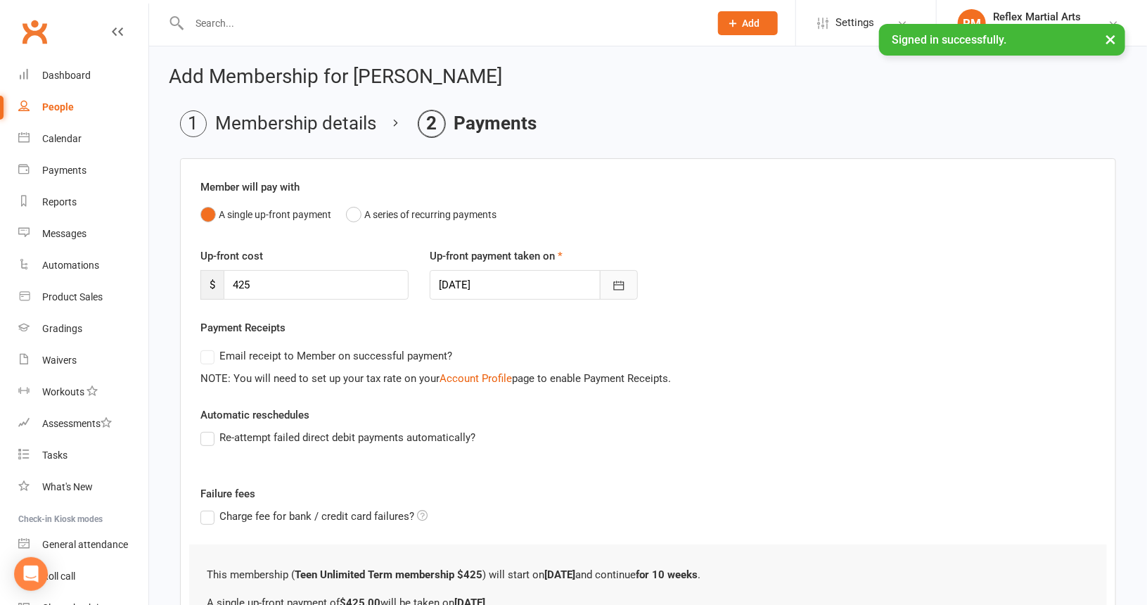
click at [617, 283] on icon "button" at bounding box center [619, 286] width 14 height 14
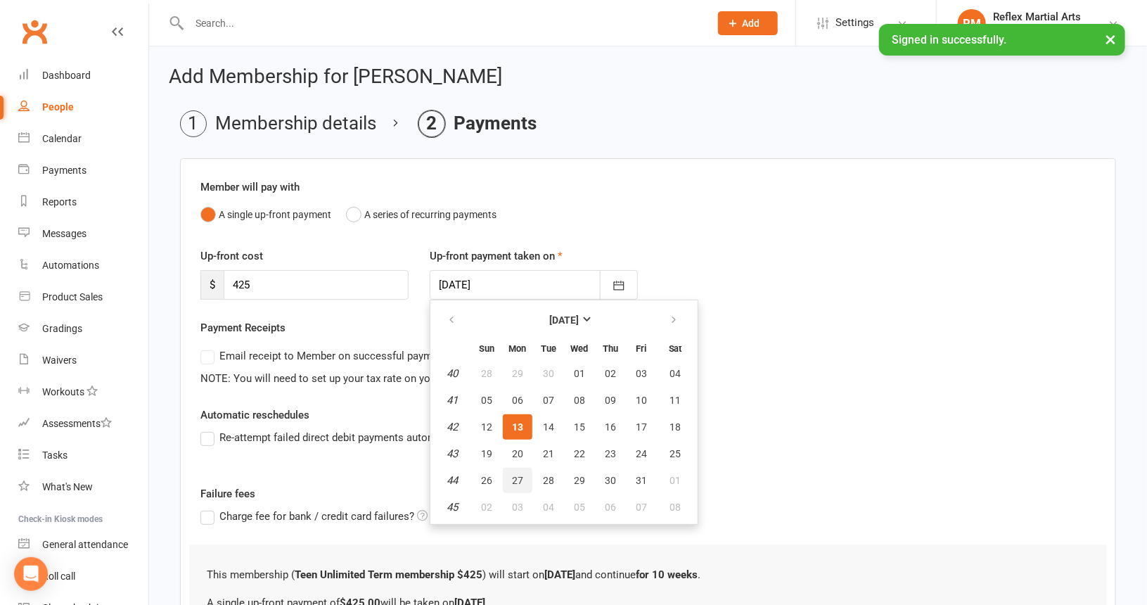
click at [514, 476] on span "27" at bounding box center [517, 480] width 11 height 11
type input "[DATE]"
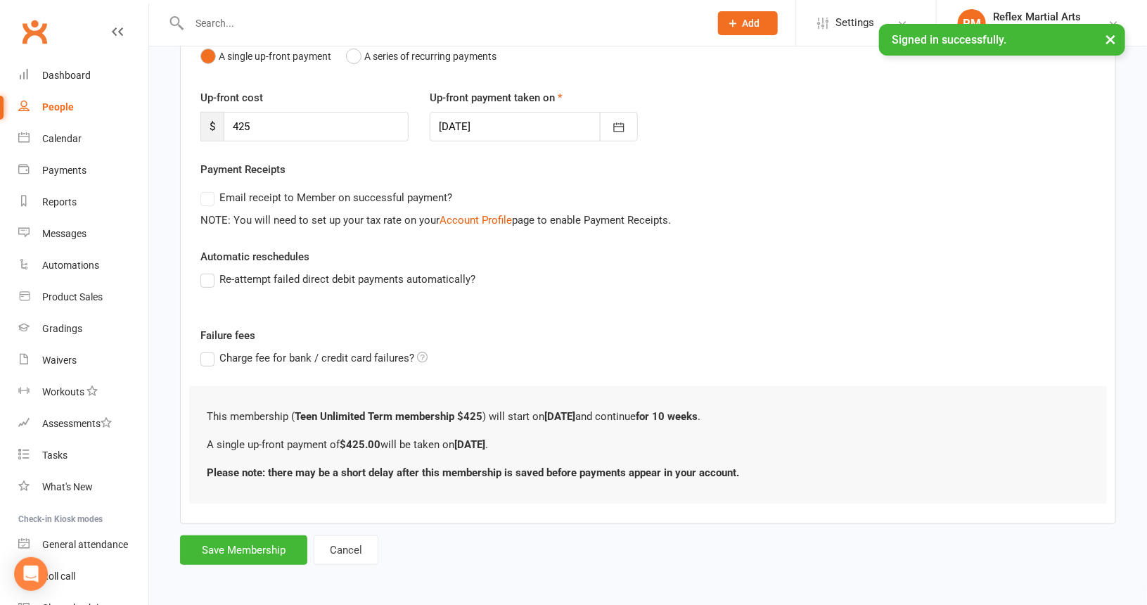
scroll to position [158, 0]
click at [263, 548] on button "Save Membership" at bounding box center [243, 550] width 127 height 30
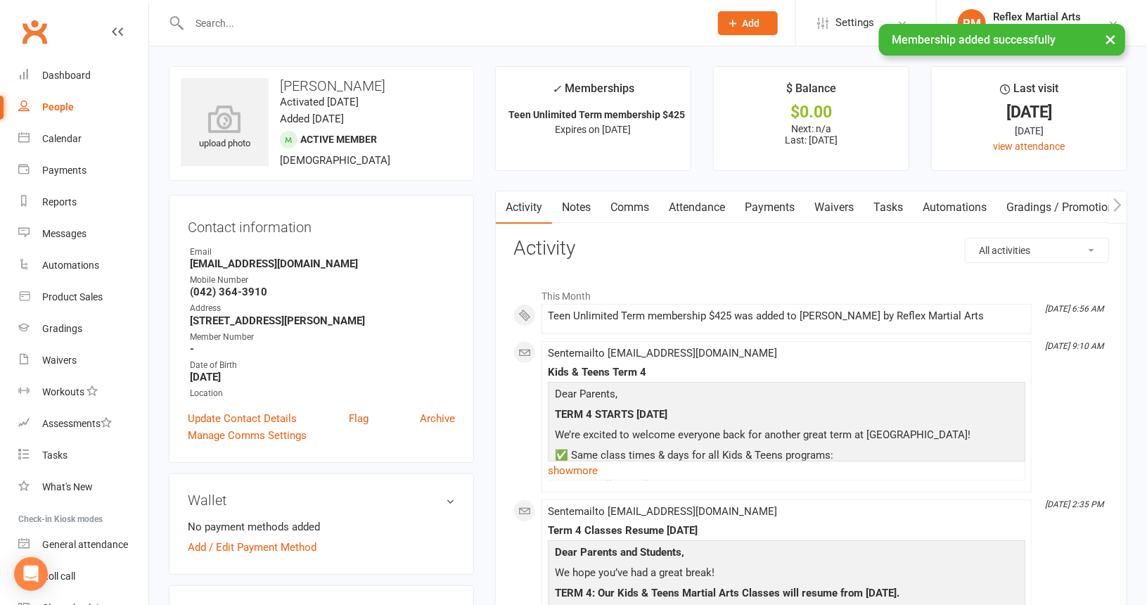
click at [62, 104] on div "People" at bounding box center [58, 106] width 32 height 11
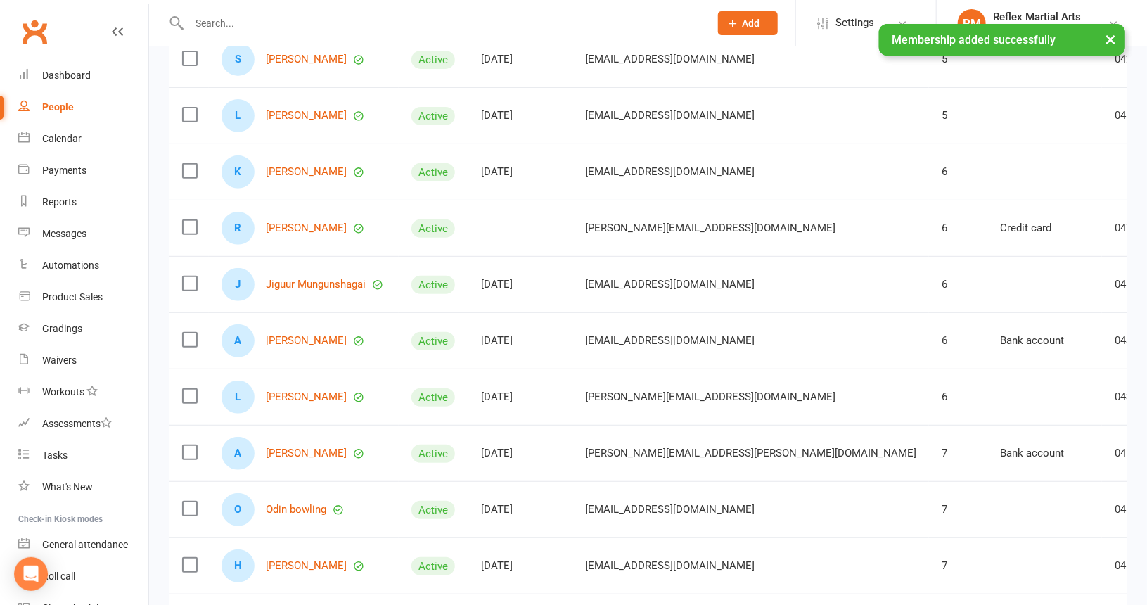
scroll to position [333, 0]
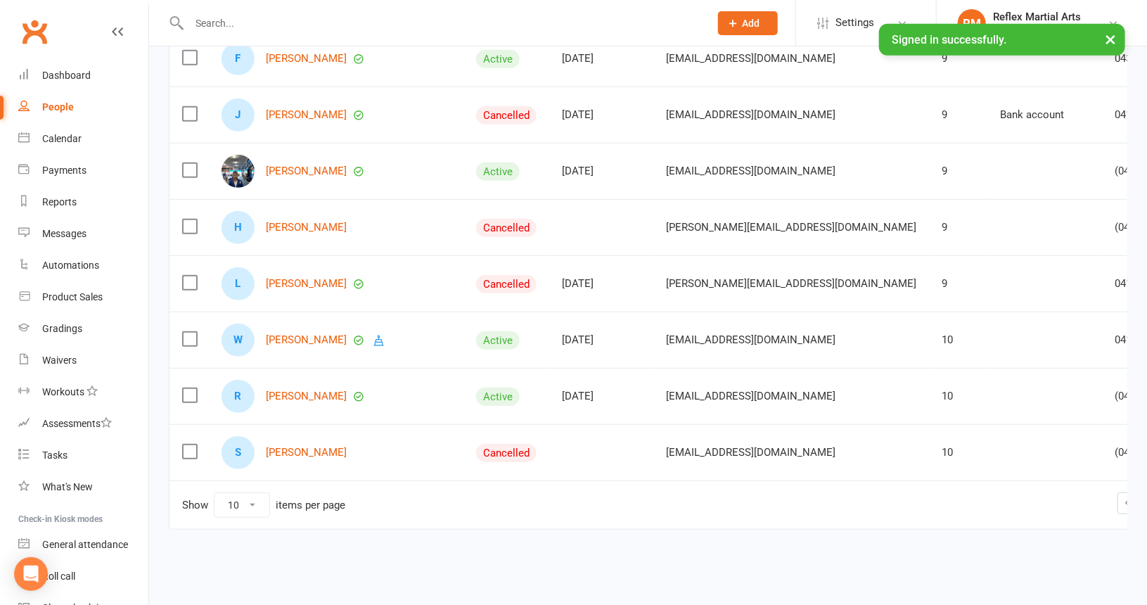
scroll to position [323, 0]
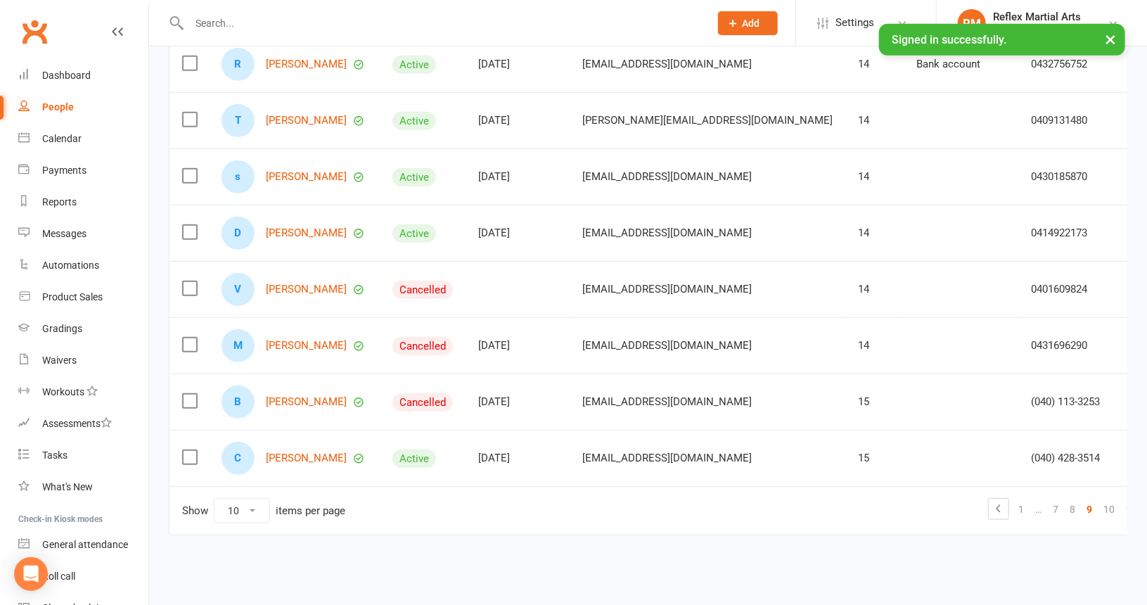
scroll to position [333, 0]
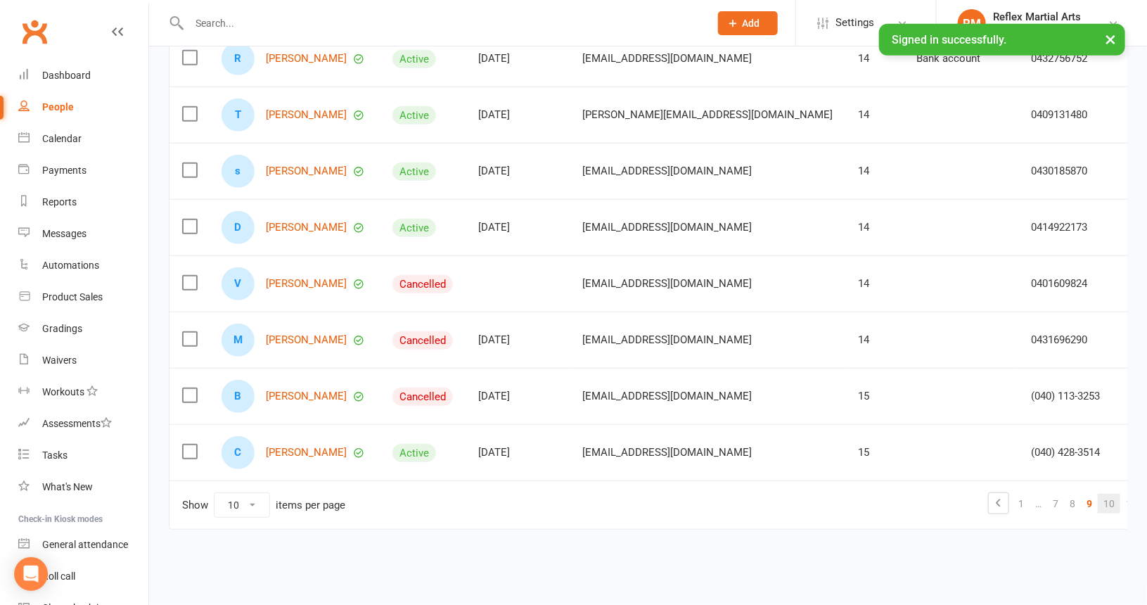
click at [1098, 494] on link "10" at bounding box center [1109, 504] width 23 height 20
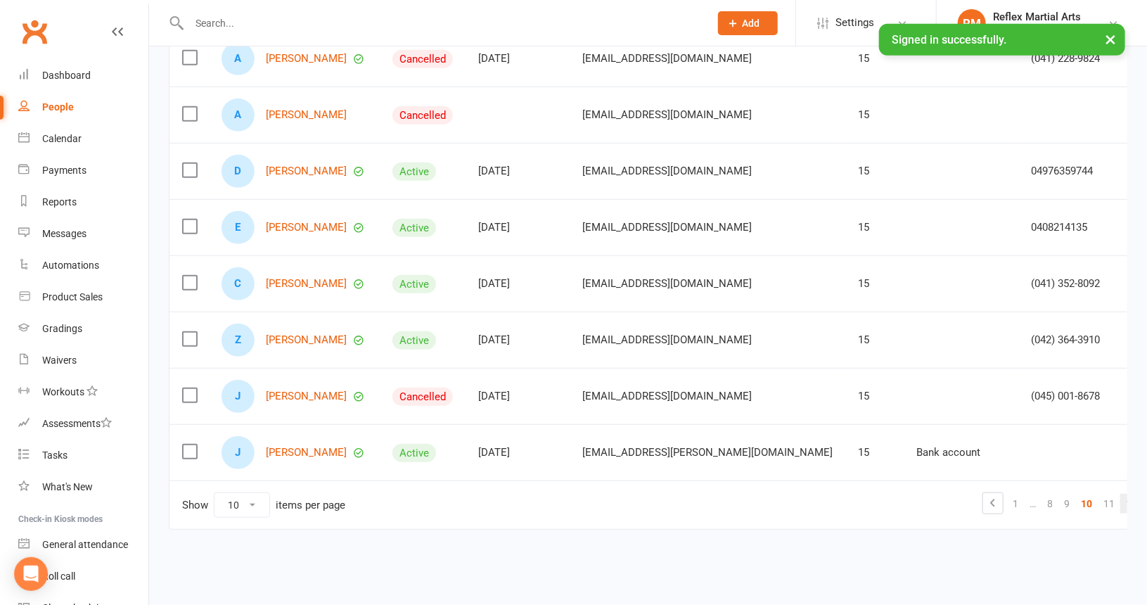
scroll to position [323, 0]
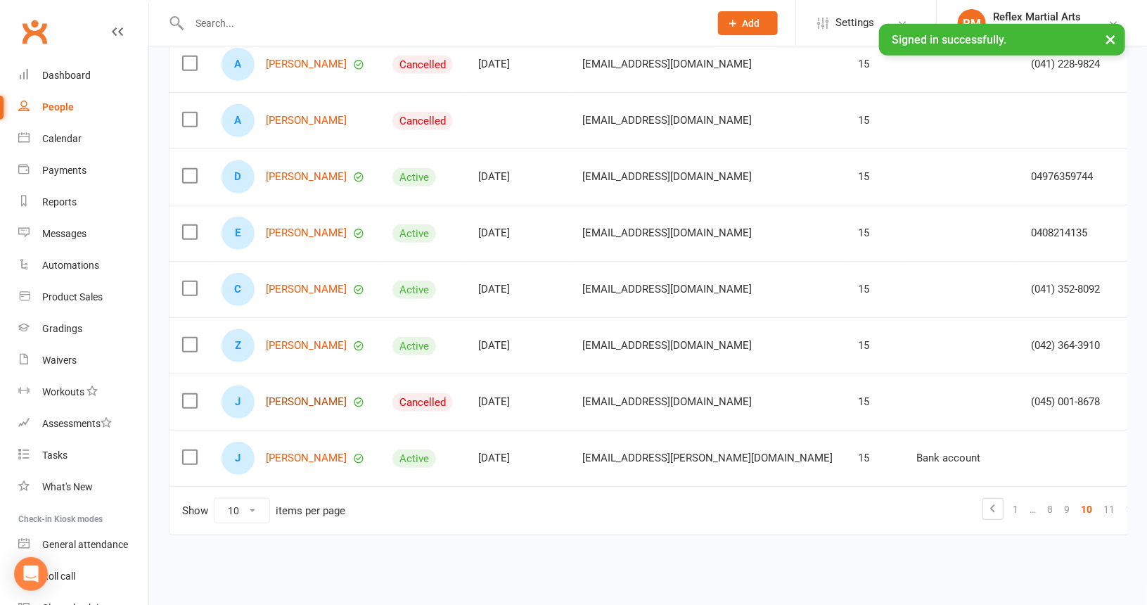
click at [286, 396] on link "[PERSON_NAME]" at bounding box center [306, 402] width 81 height 12
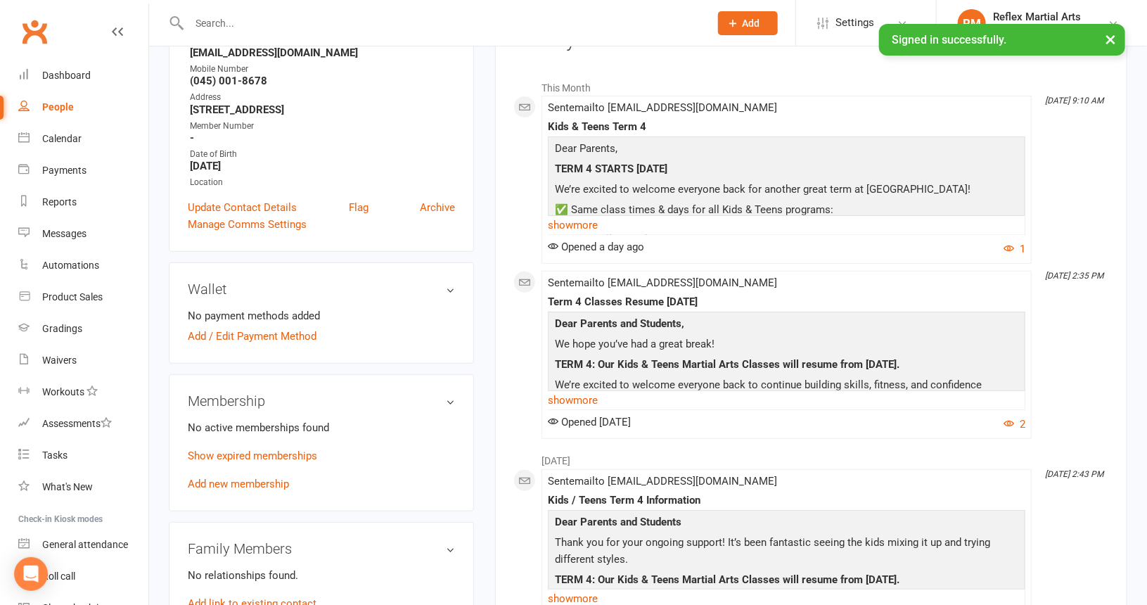
scroll to position [211, 0]
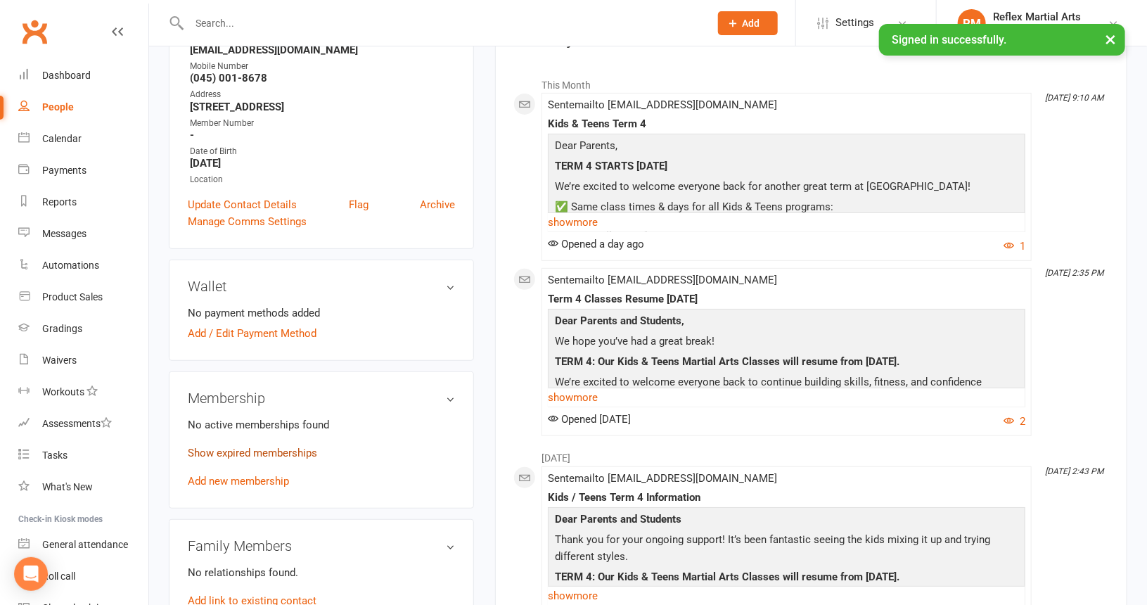
click at [260, 448] on link "Show expired memberships" at bounding box center [252, 453] width 129 height 13
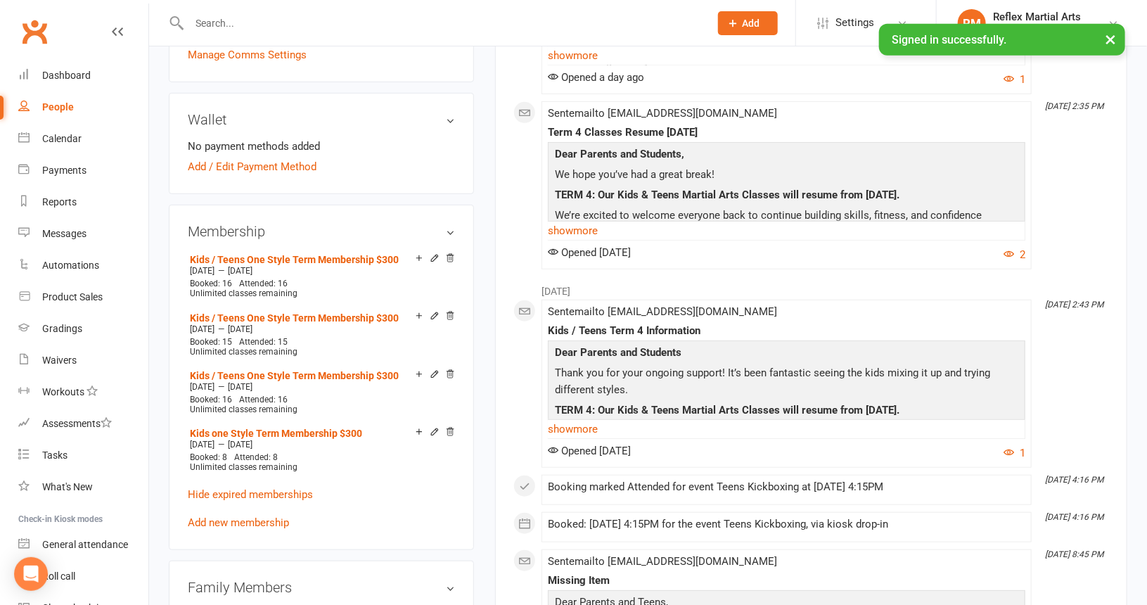
scroll to position [422, 0]
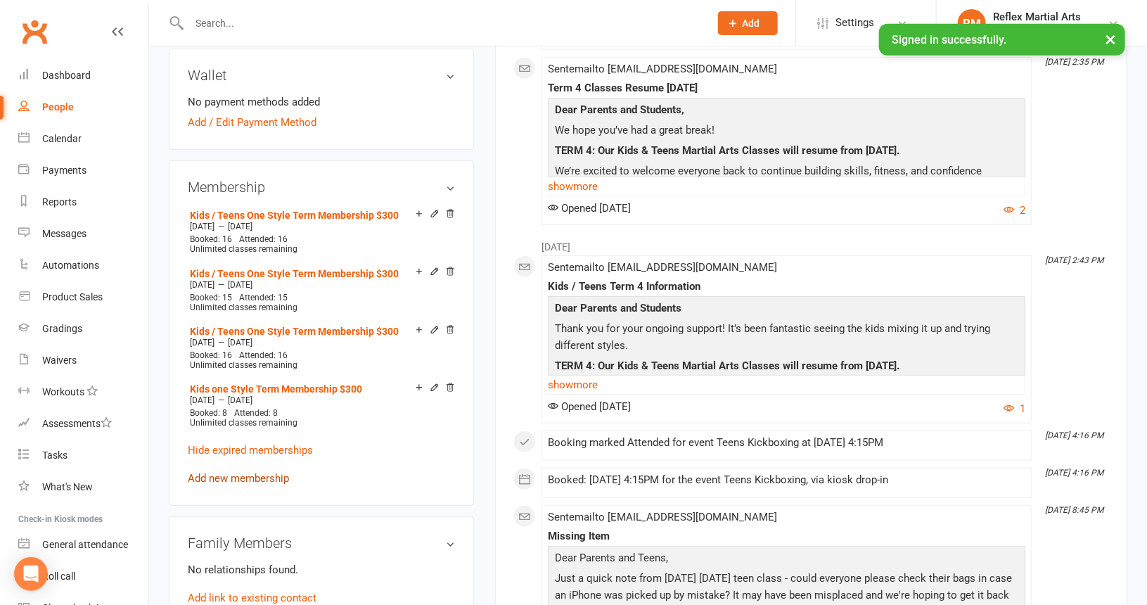
click at [251, 478] on link "Add new membership" at bounding box center [238, 478] width 101 height 13
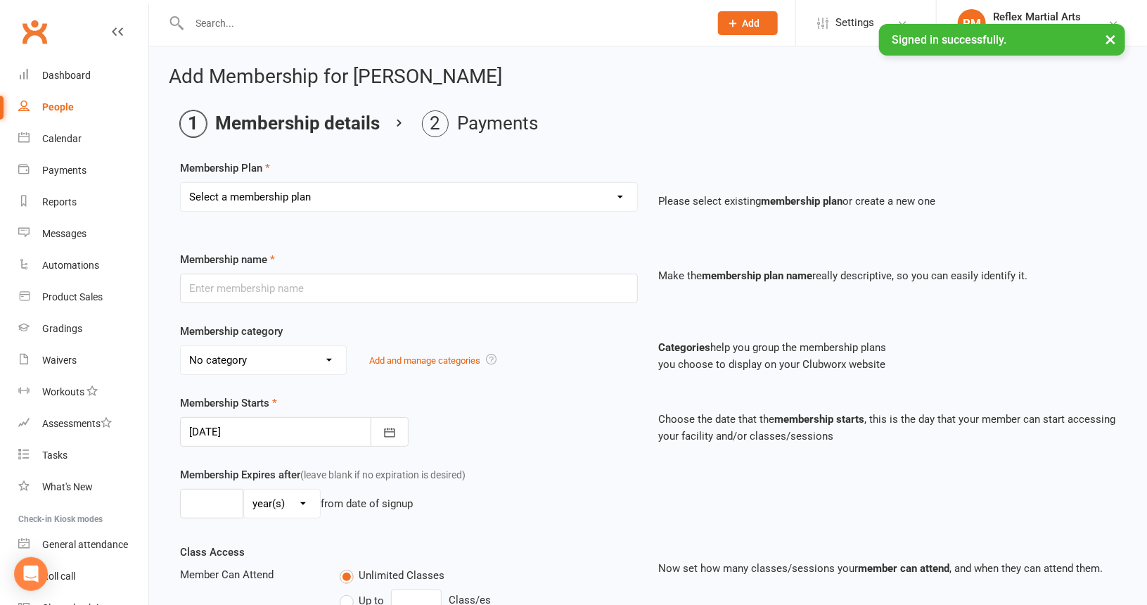
click at [297, 198] on select "Select a membership plan Create new Membership Plan Adults no contact plan $52 …" at bounding box center [409, 197] width 457 height 28
select select "7"
click at [181, 183] on select "Select a membership plan Create new Membership Plan Adults no contact plan $52 …" at bounding box center [409, 197] width 457 height 28
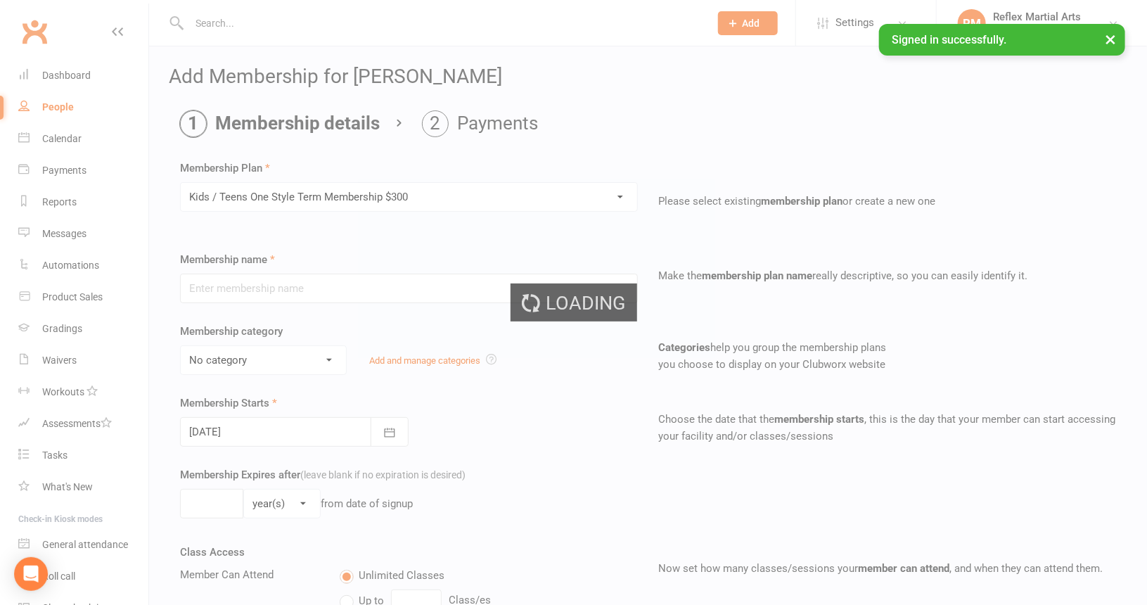
type input "Kids / Teens One Style Term Membership $300"
type input "10"
select select "1"
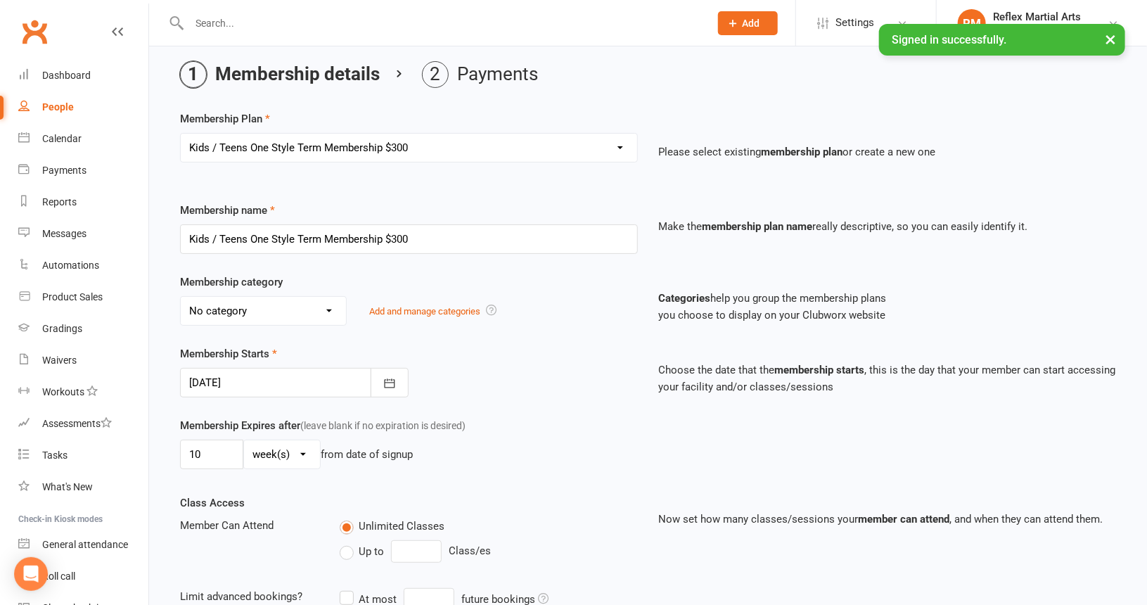
scroll to position [352, 0]
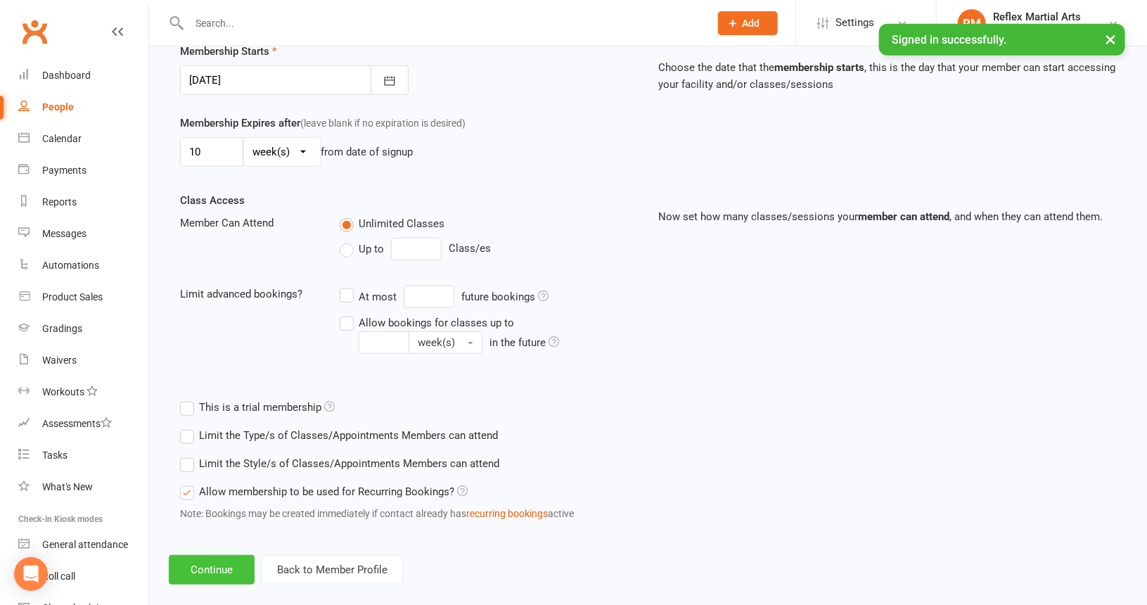
click at [218, 565] on button "Continue" at bounding box center [212, 570] width 86 height 30
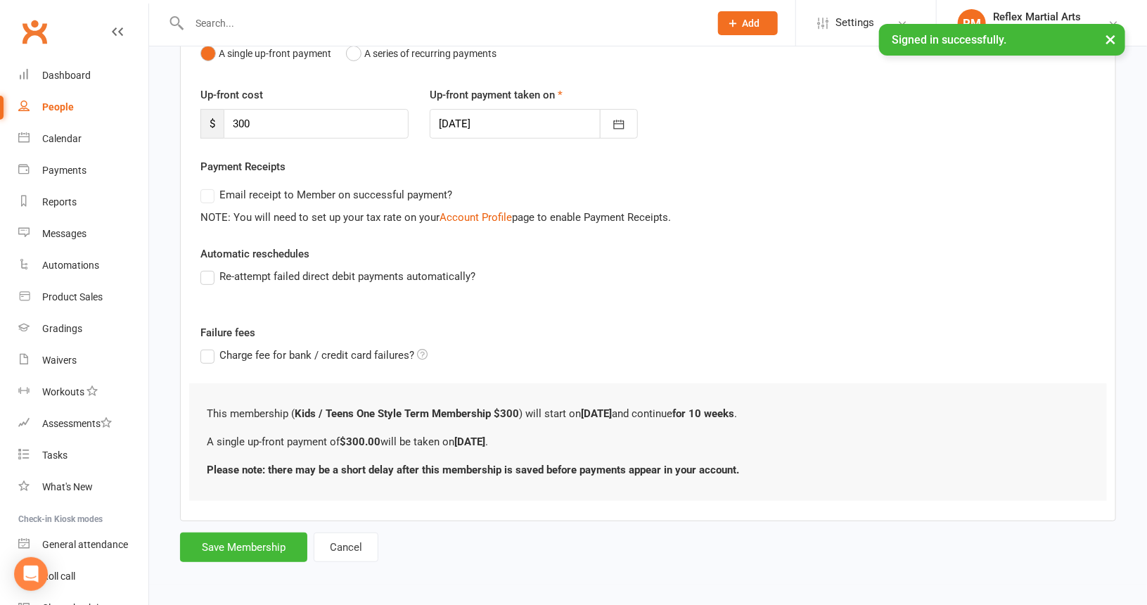
scroll to position [0, 0]
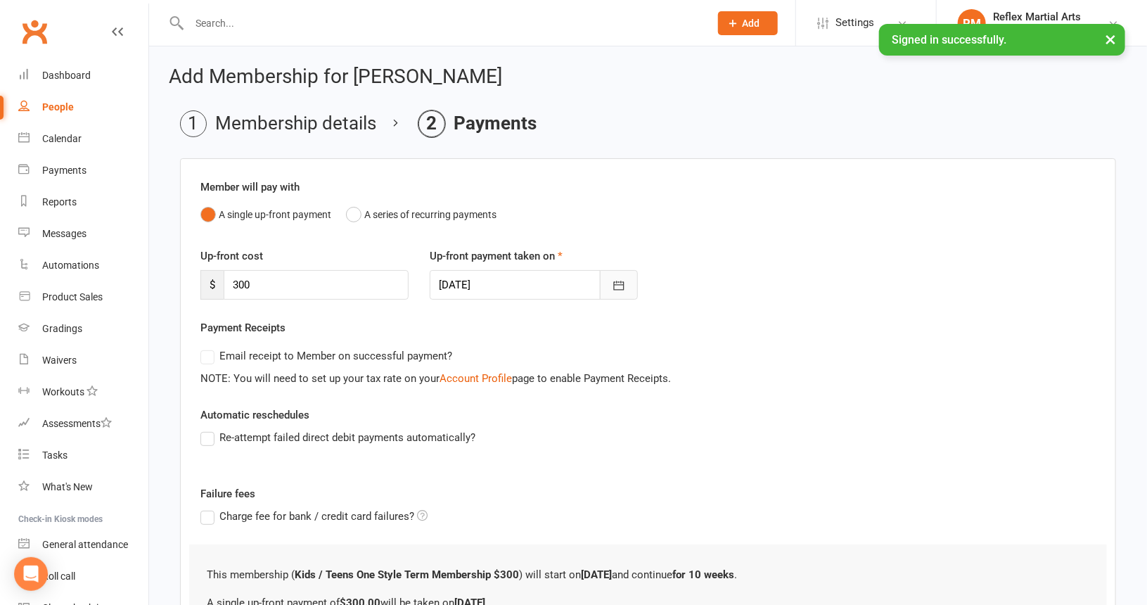
click at [619, 292] on button "button" at bounding box center [619, 285] width 38 height 30
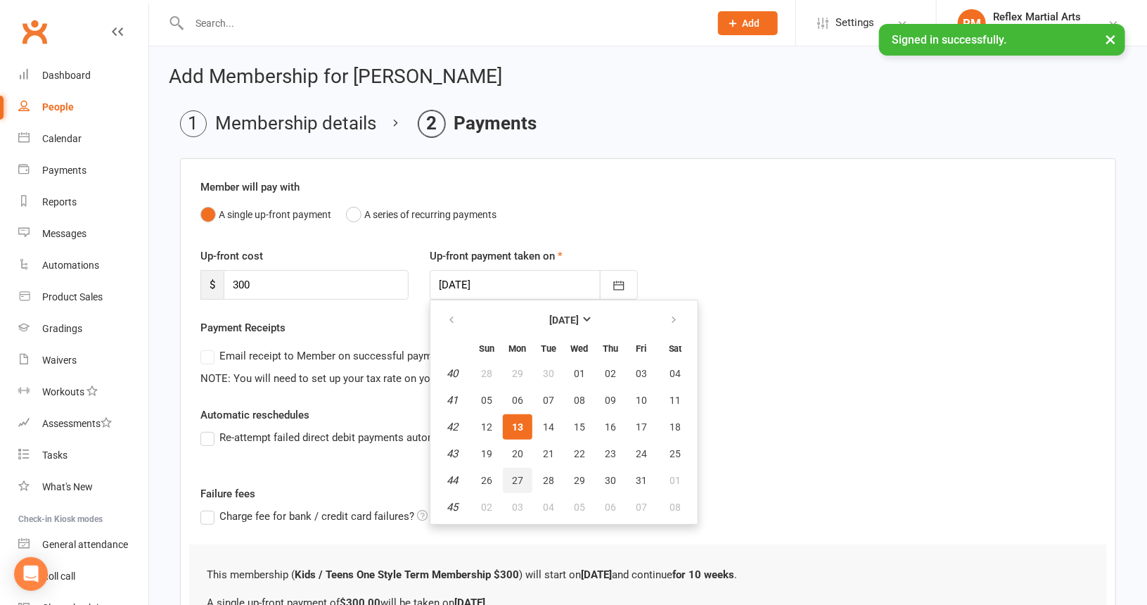
click at [514, 478] on span "27" at bounding box center [517, 480] width 11 height 11
type input "[DATE]"
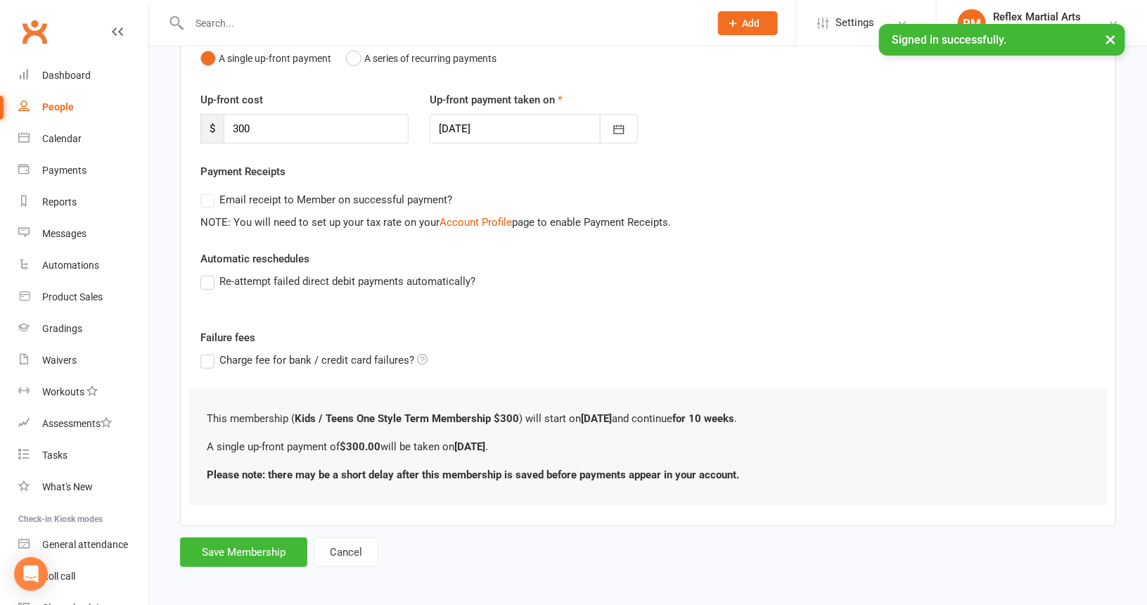
scroll to position [158, 0]
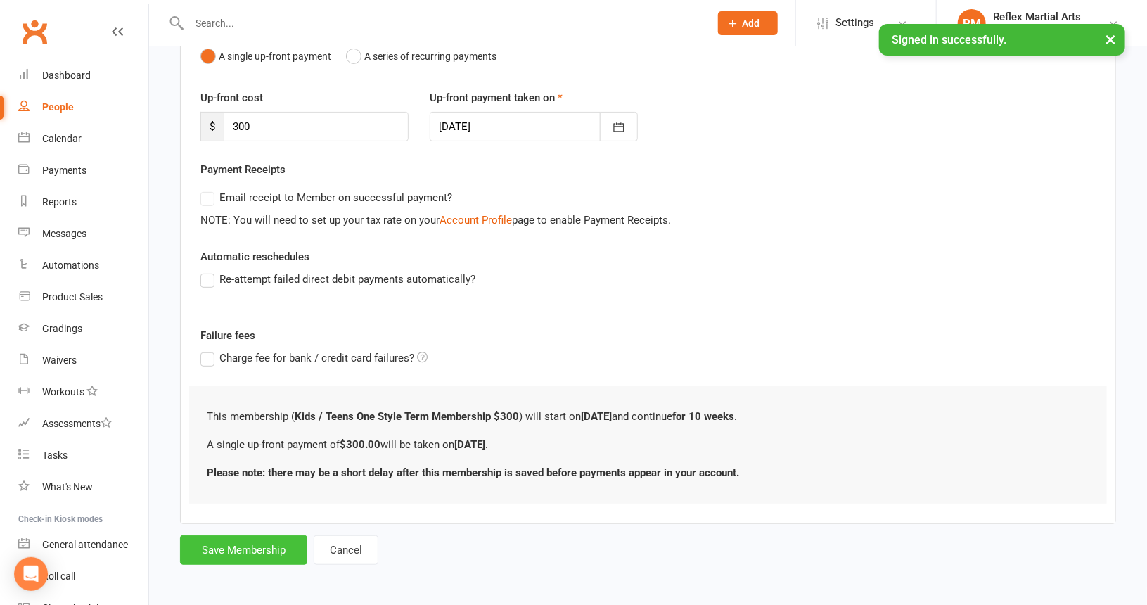
click at [280, 547] on button "Save Membership" at bounding box center [243, 550] width 127 height 30
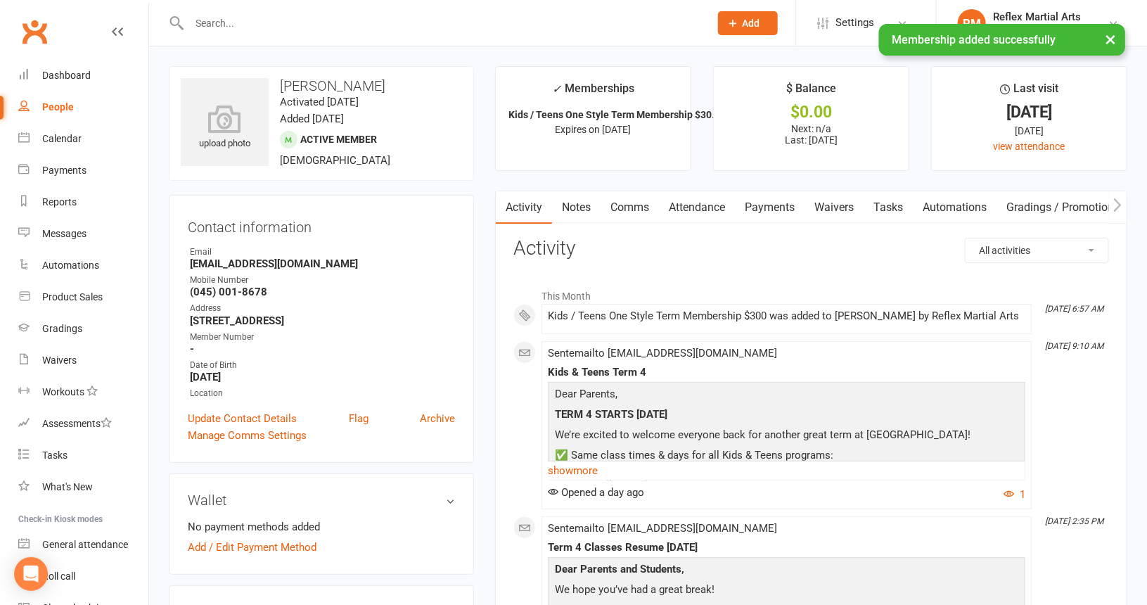
click at [63, 106] on div "People" at bounding box center [58, 106] width 32 height 11
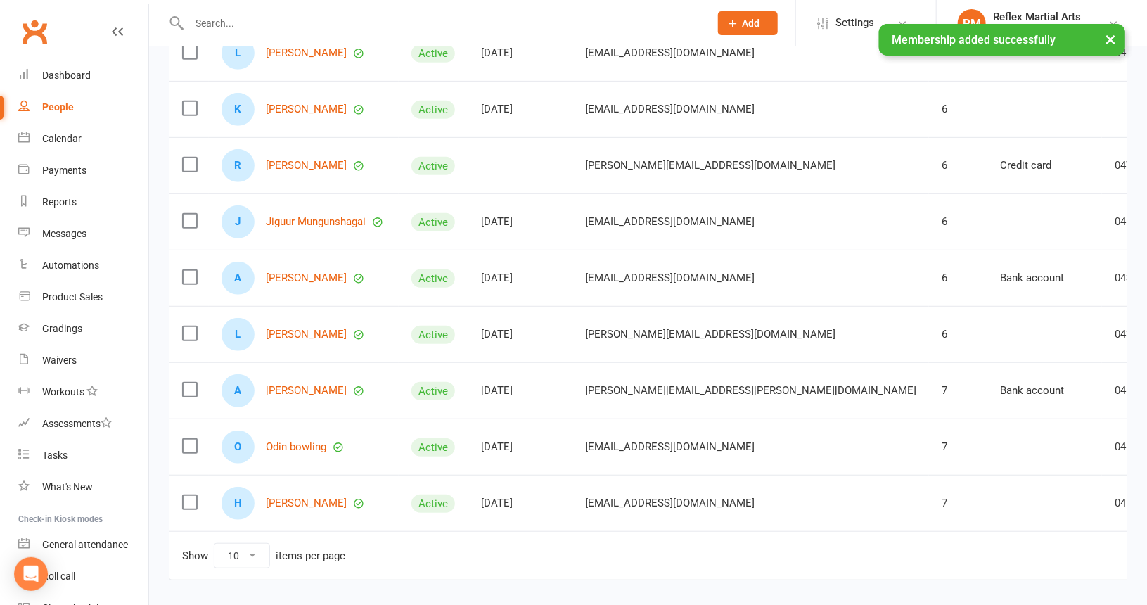
scroll to position [323, 0]
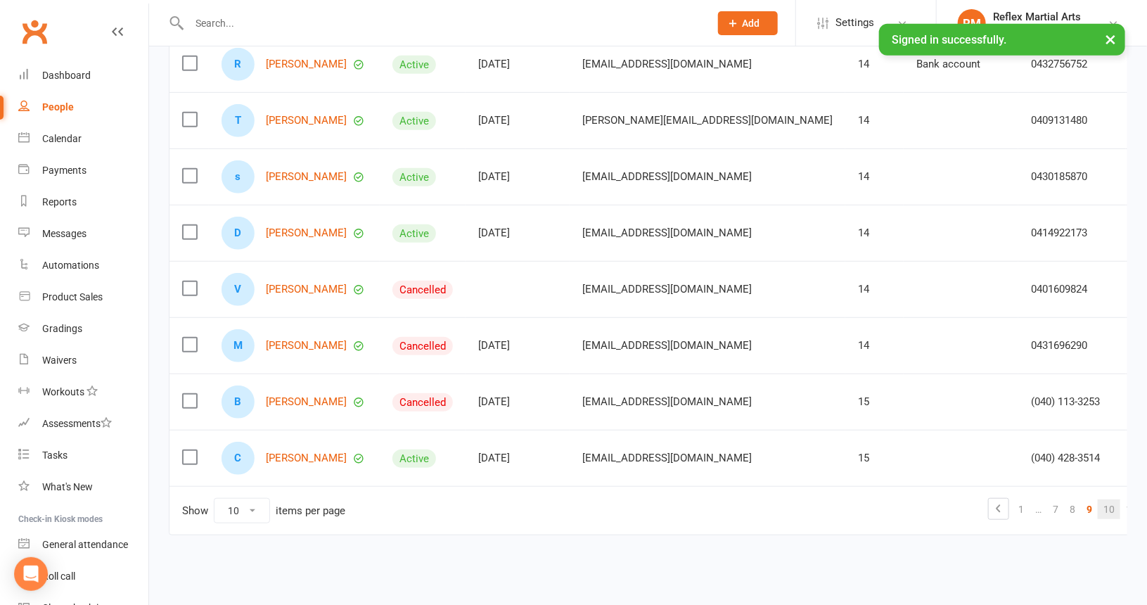
click at [1098, 507] on link "10" at bounding box center [1109, 509] width 23 height 20
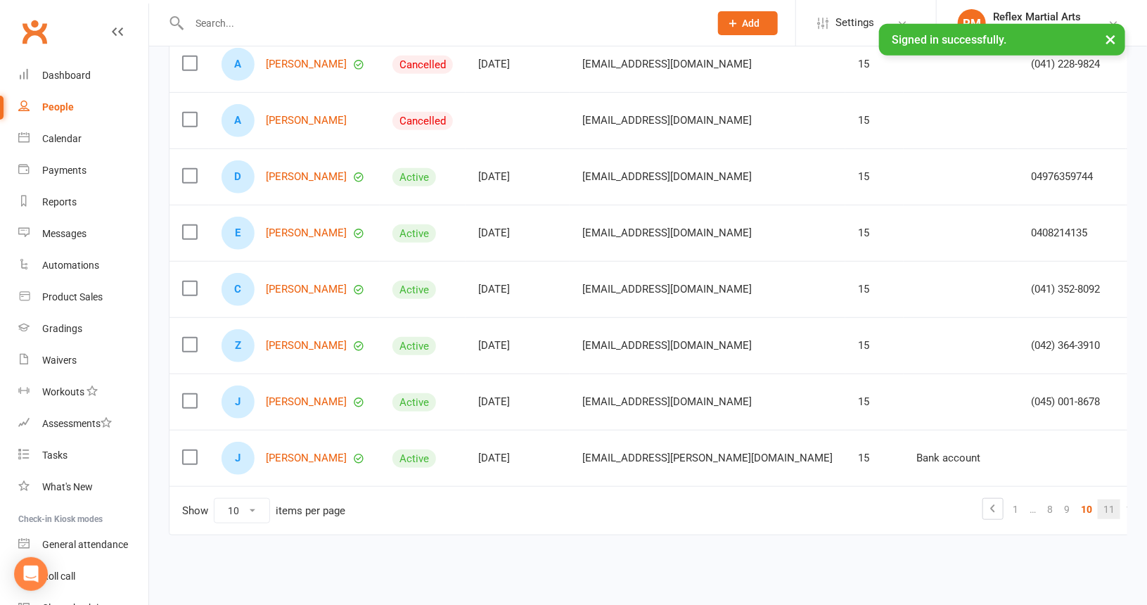
click at [1098, 505] on link "11" at bounding box center [1109, 509] width 23 height 20
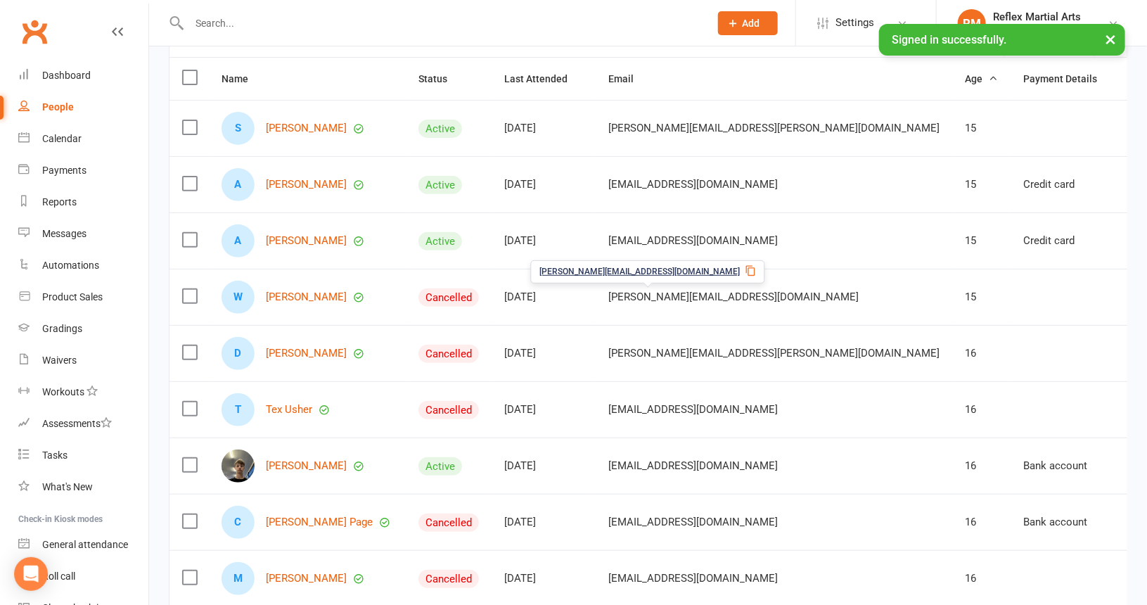
scroll to position [182, 0]
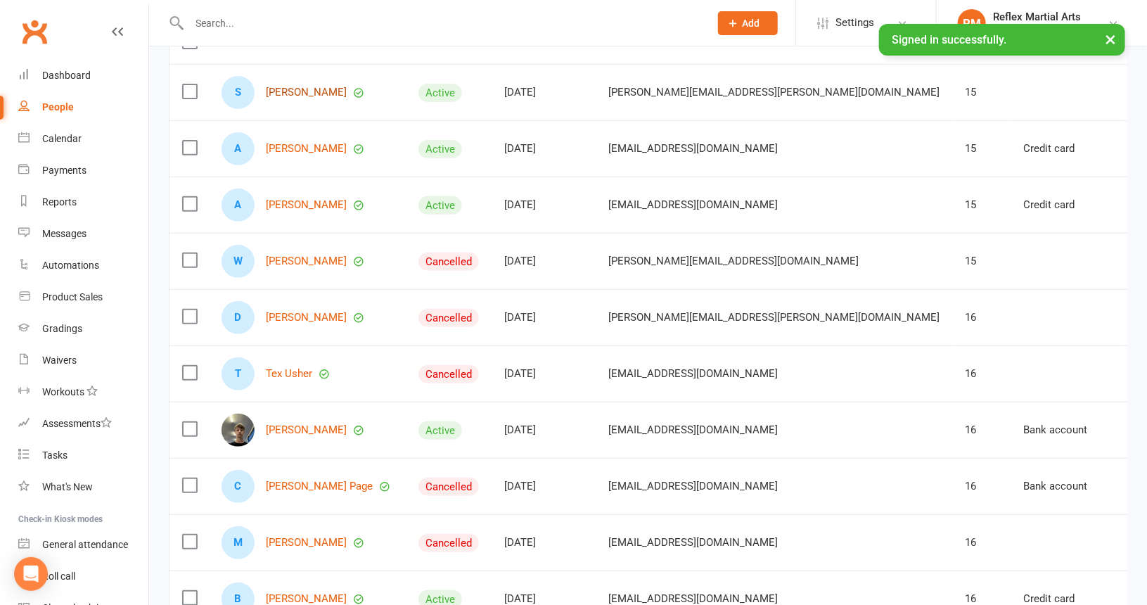
click at [290, 92] on link "[PERSON_NAME]" at bounding box center [306, 93] width 81 height 12
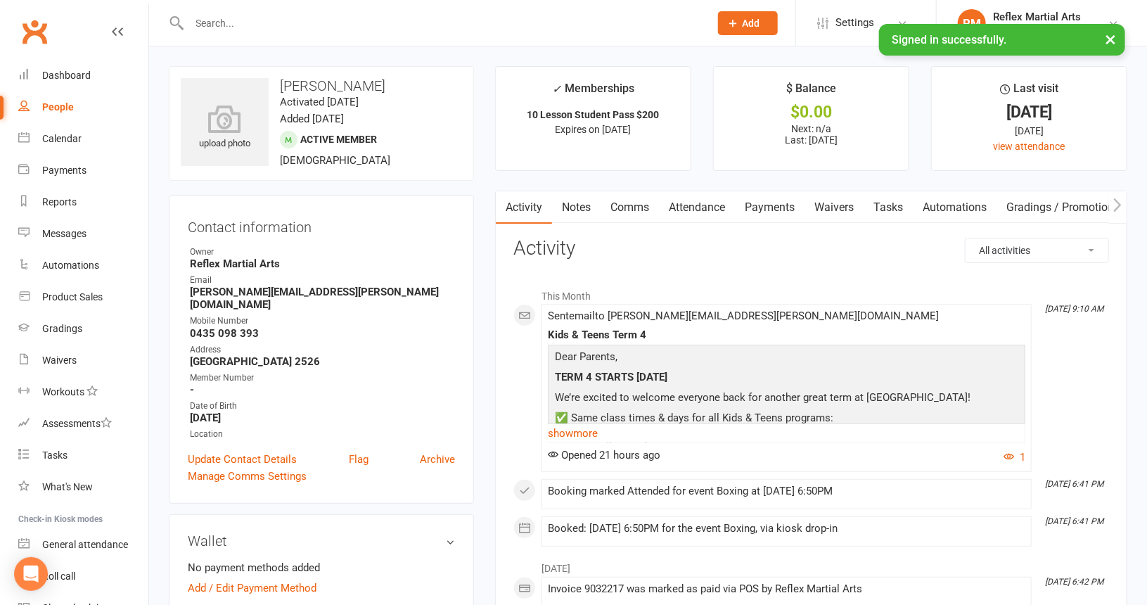
click at [68, 105] on div "People" at bounding box center [58, 106] width 32 height 11
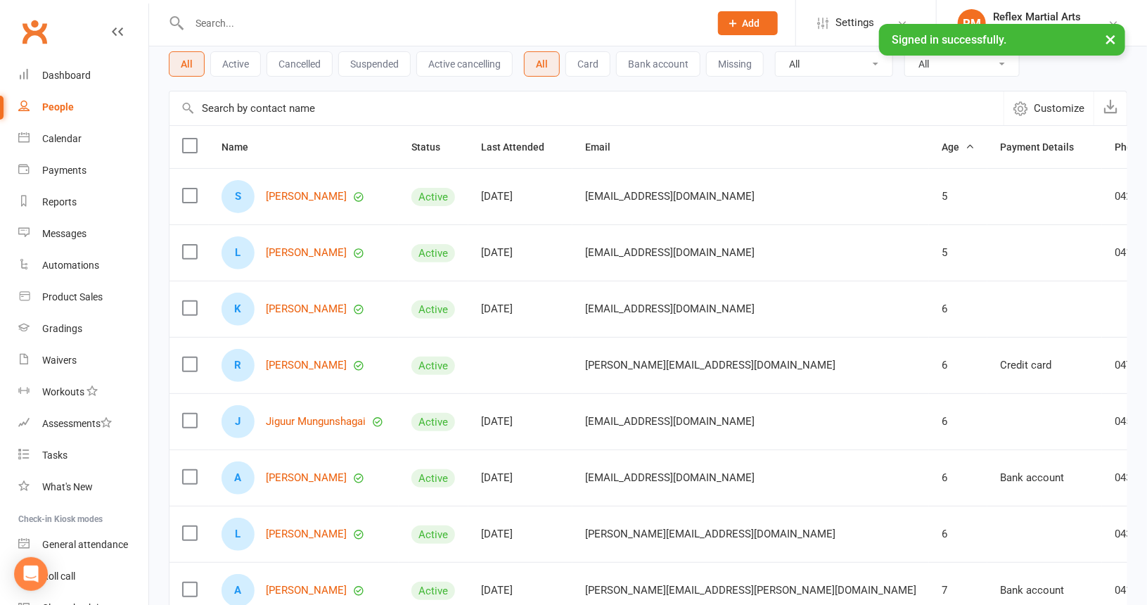
scroll to position [281, 0]
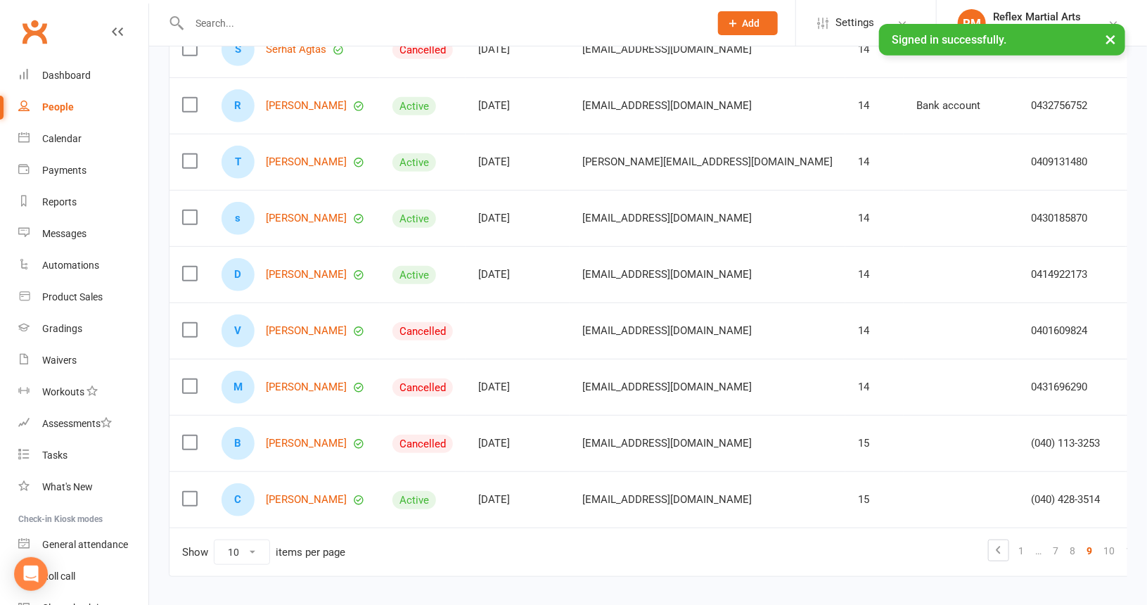
click at [1121, 548] on link "11" at bounding box center [1132, 551] width 23 height 20
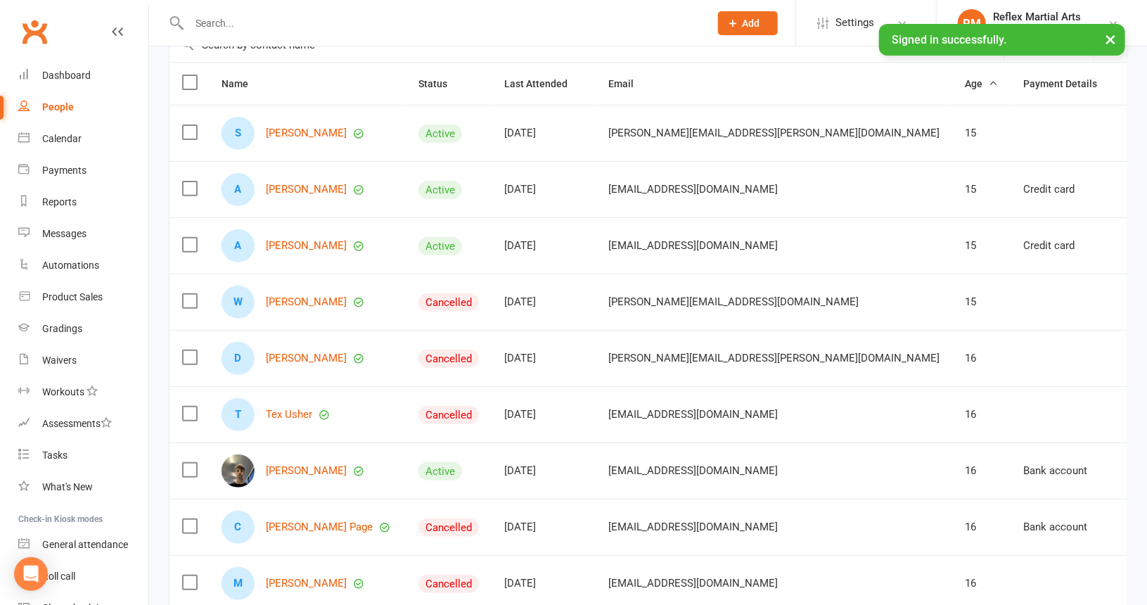
scroll to position [141, 0]
click at [298, 301] on link "[PERSON_NAME]" at bounding box center [306, 303] width 81 height 12
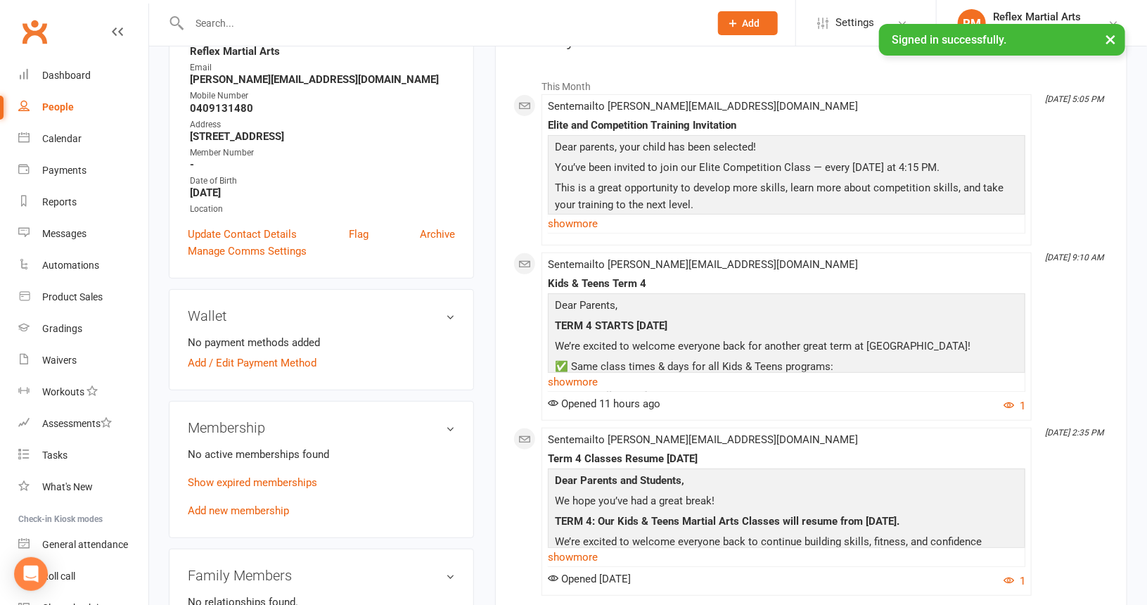
scroll to position [211, 0]
click at [255, 476] on link "Show expired memberships" at bounding box center [252, 481] width 129 height 13
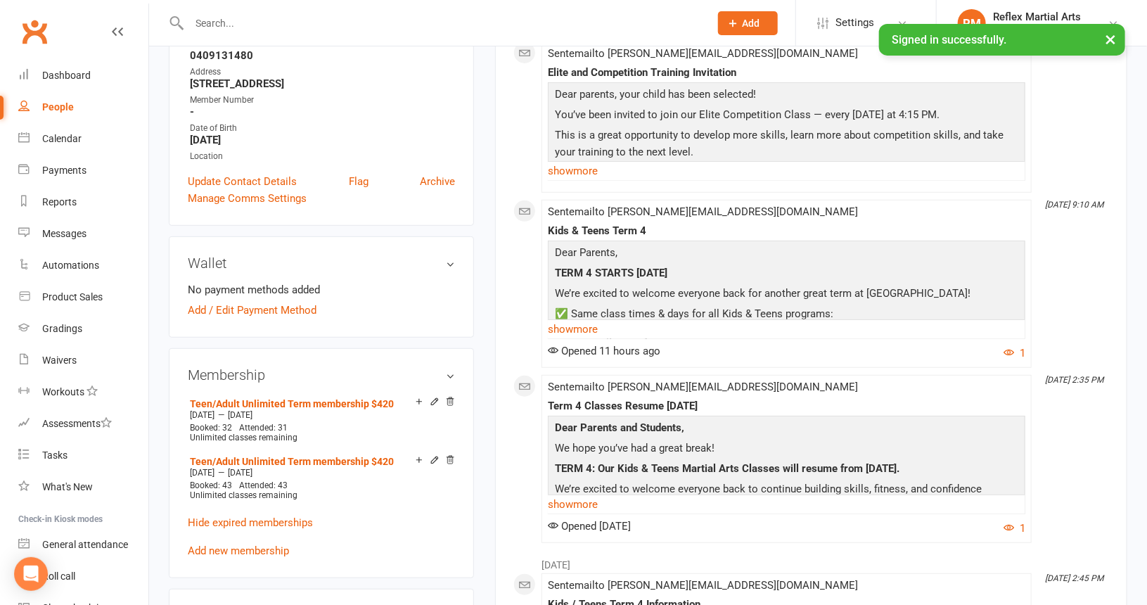
scroll to position [352, 0]
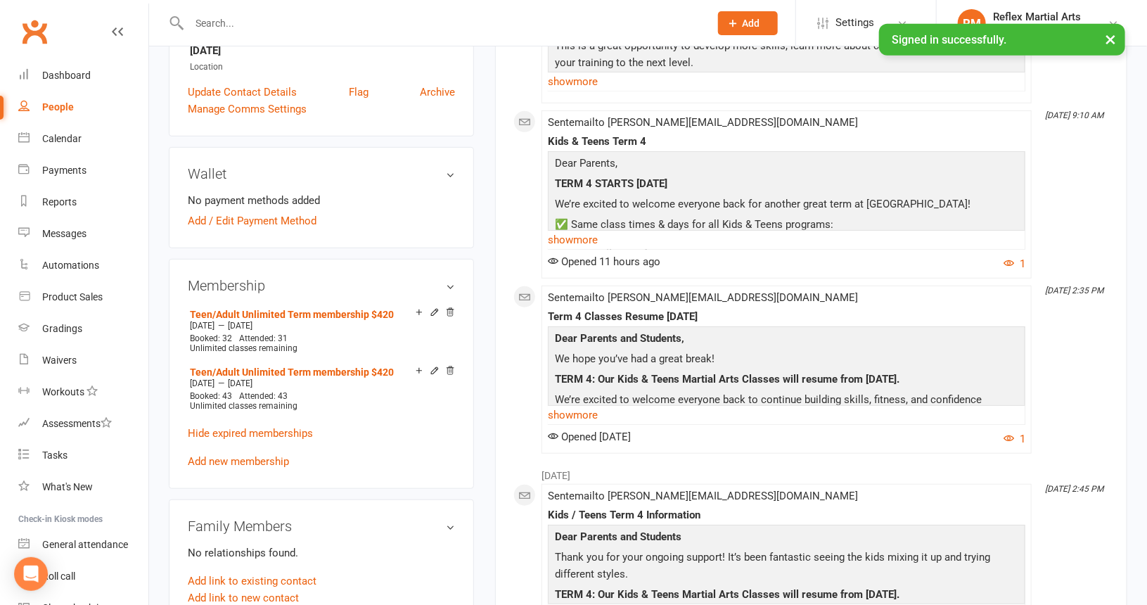
click at [233, 461] on link "Add new membership" at bounding box center [238, 461] width 101 height 13
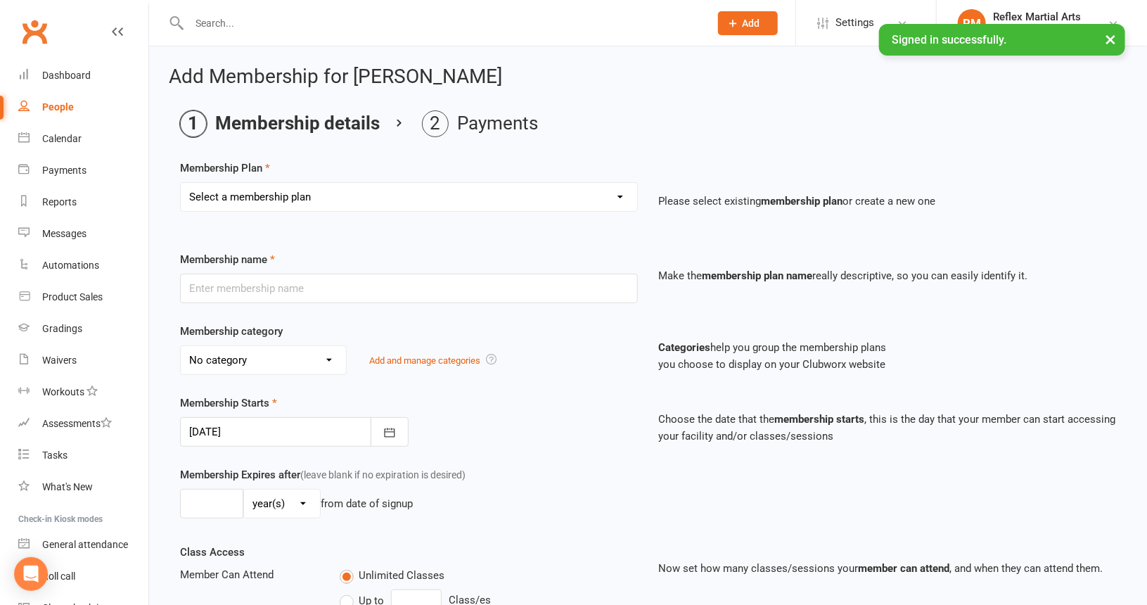
click at [332, 195] on select "Select a membership plan Create new Membership Plan Adults no contact plan $52 …" at bounding box center [409, 197] width 457 height 28
select select "13"
click at [181, 183] on select "Select a membership plan Create new Membership Plan Adults no contact plan $52 …" at bounding box center [409, 197] width 457 height 28
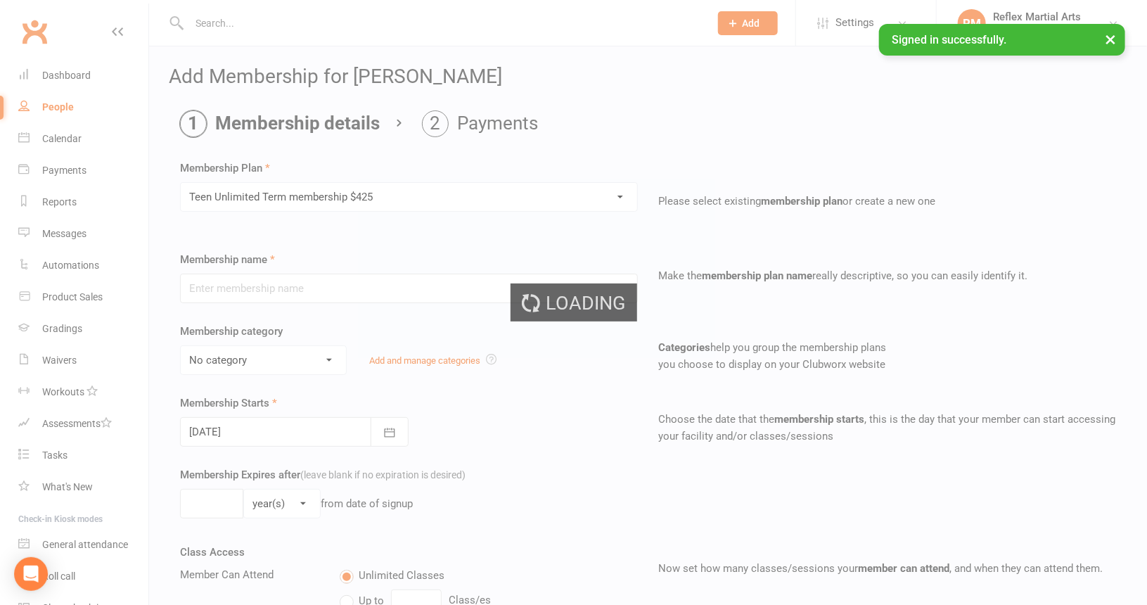
type input "Teen Unlimited Term membership $425"
type input "10"
select select "1"
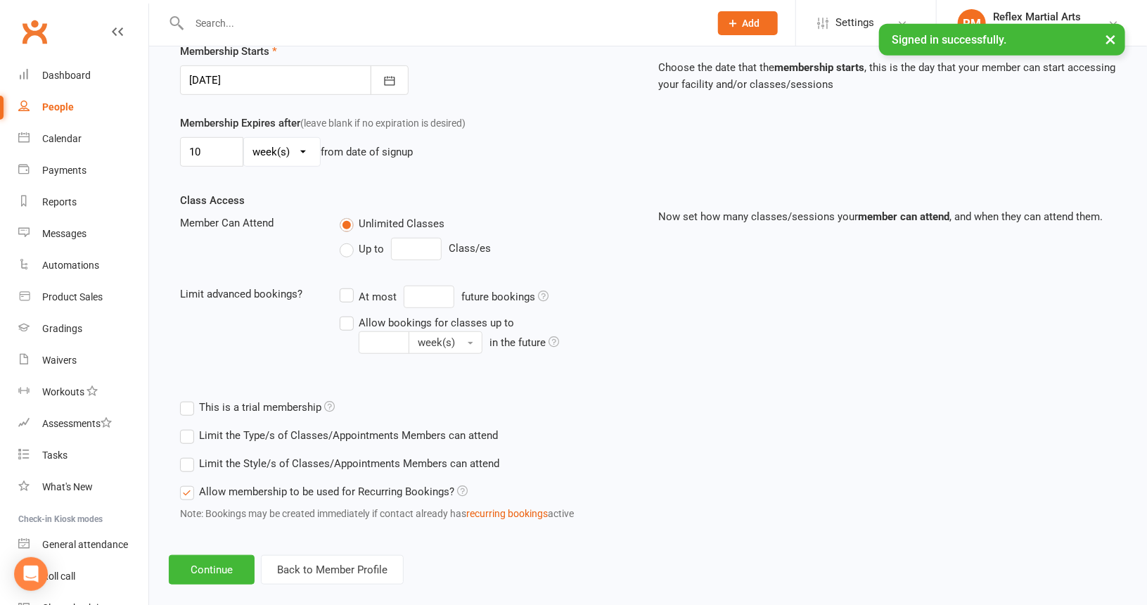
scroll to position [367, 0]
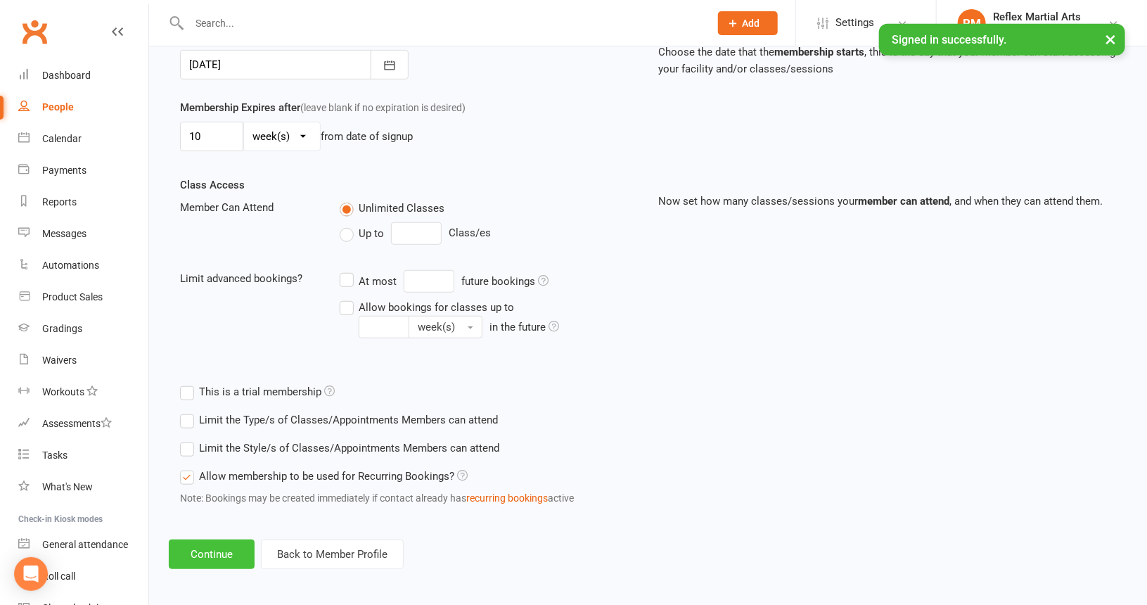
click at [217, 544] on button "Continue" at bounding box center [212, 555] width 86 height 30
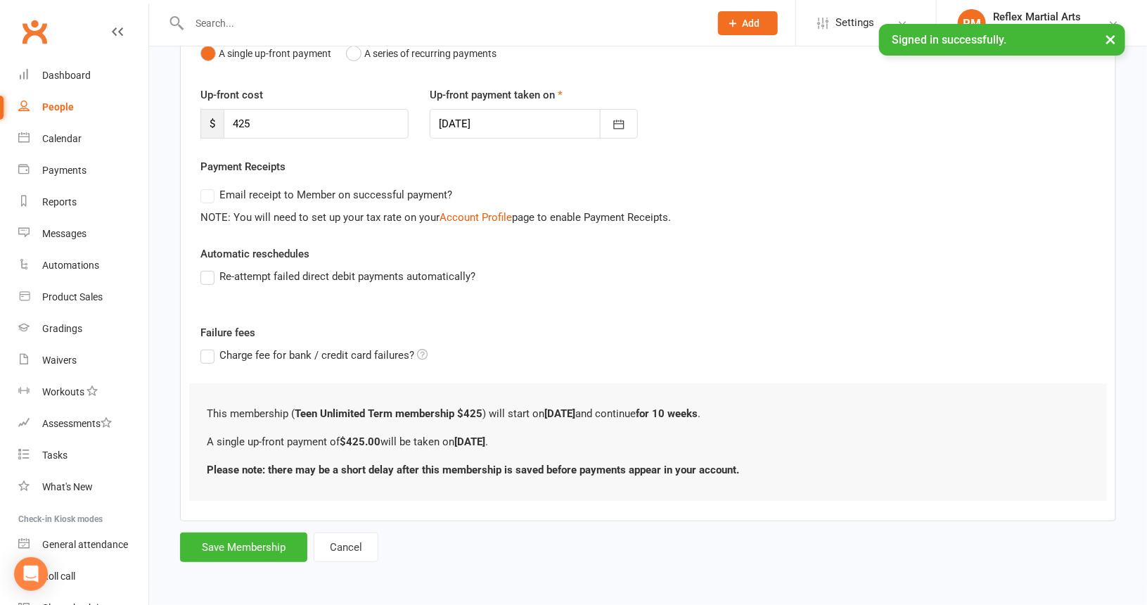
scroll to position [0, 0]
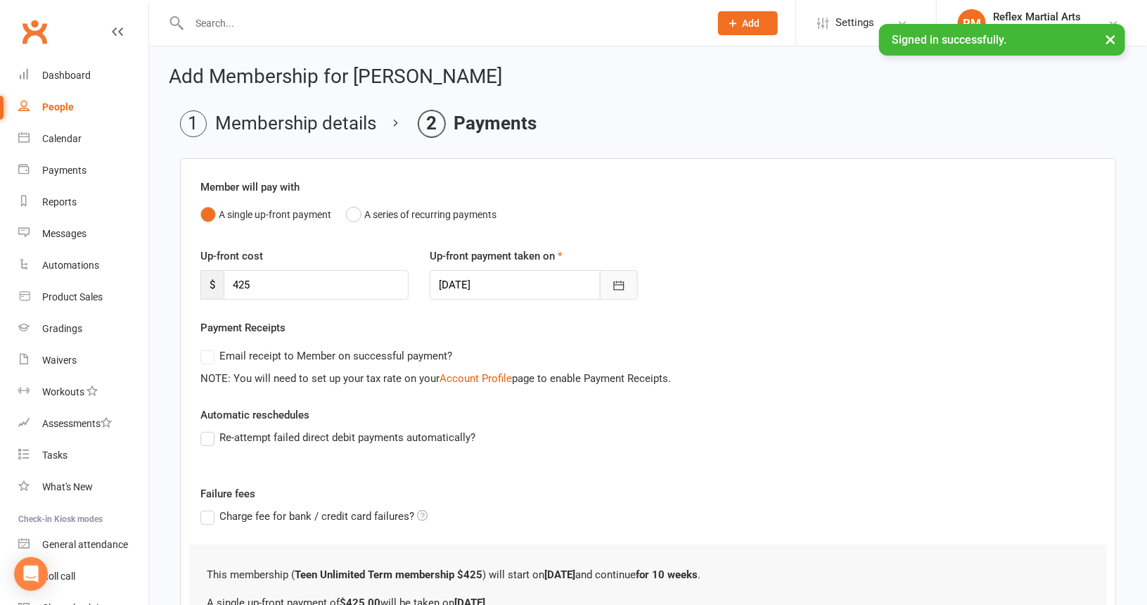
click at [625, 285] on icon "button" at bounding box center [619, 286] width 14 height 14
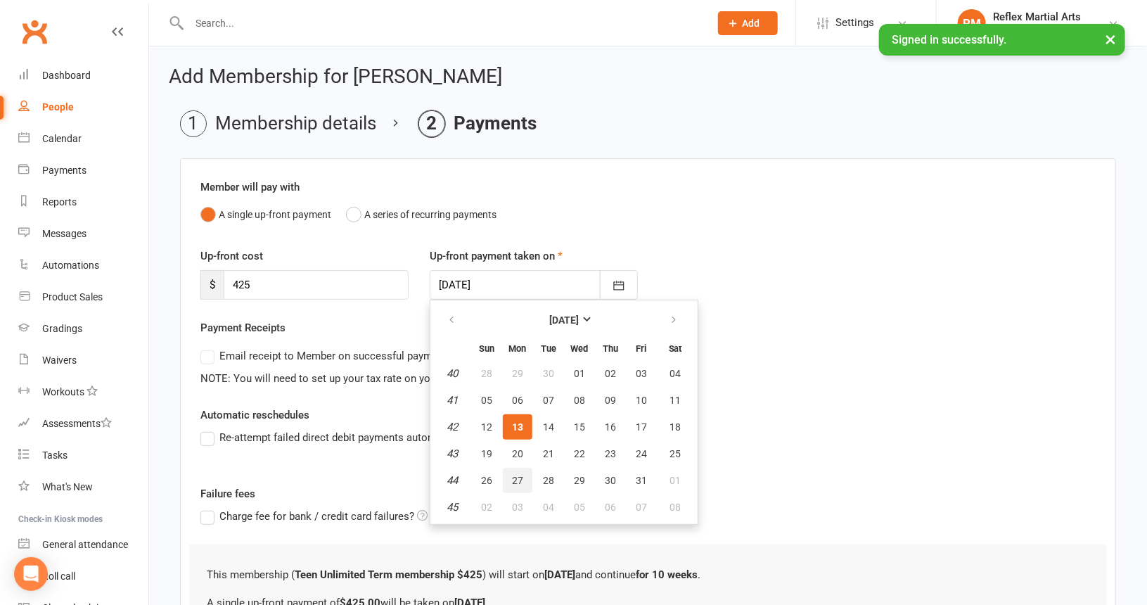
click at [518, 478] on span "27" at bounding box center [517, 480] width 11 height 11
type input "[DATE]"
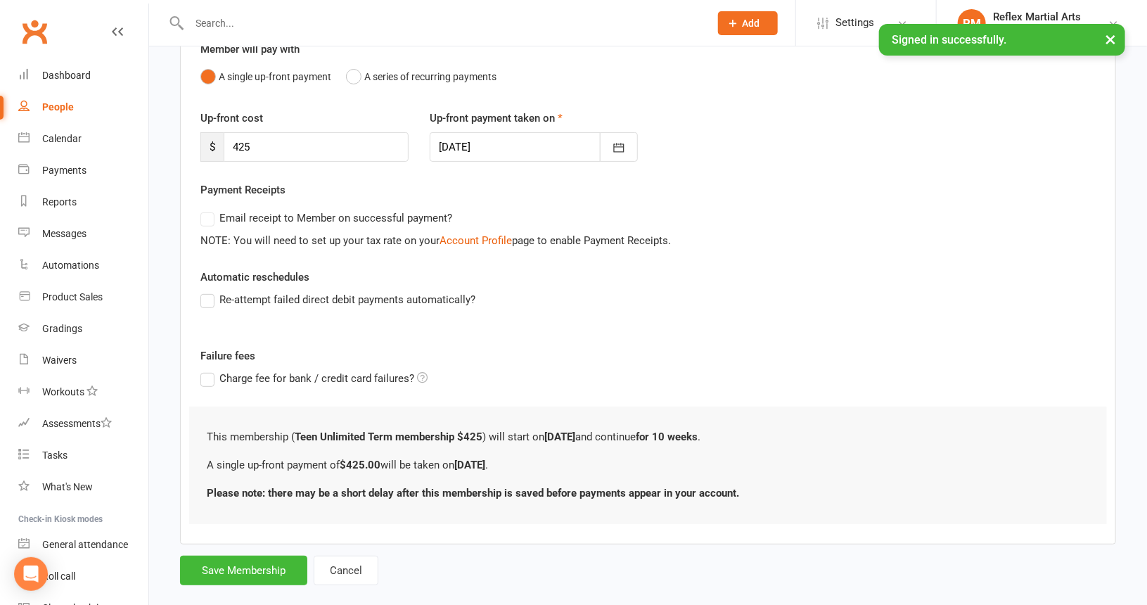
scroll to position [158, 0]
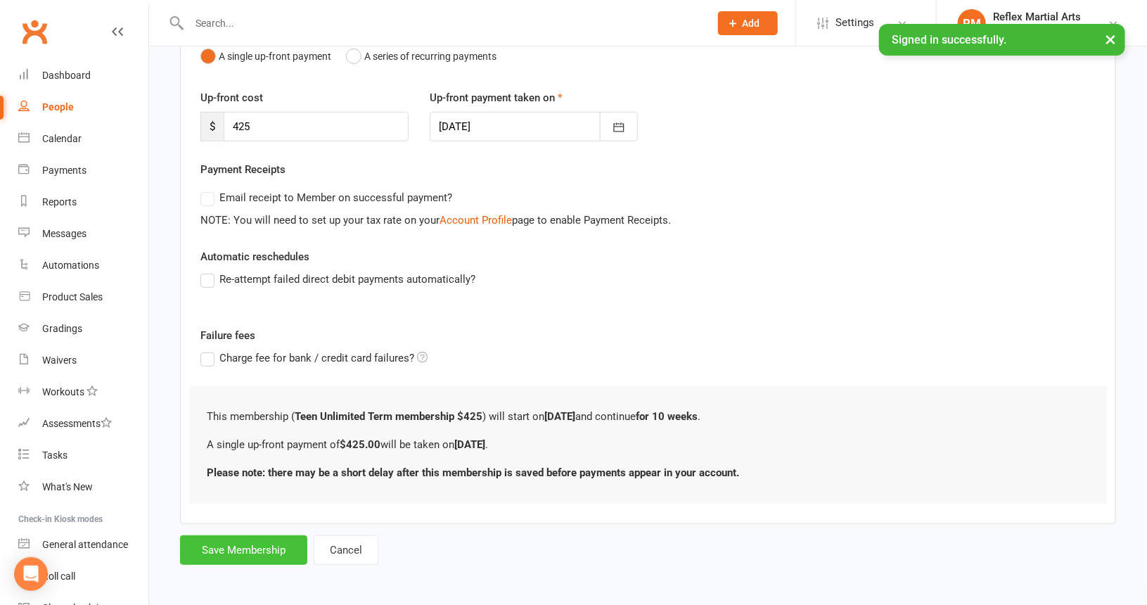
click at [248, 541] on button "Save Membership" at bounding box center [243, 550] width 127 height 30
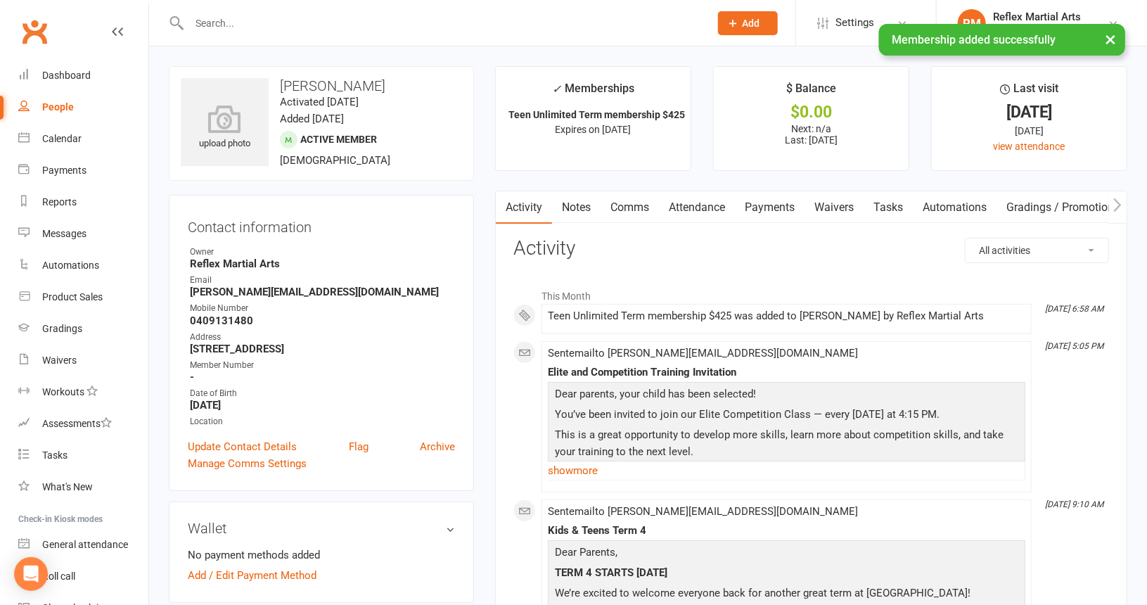
click at [61, 106] on div "People" at bounding box center [58, 106] width 32 height 11
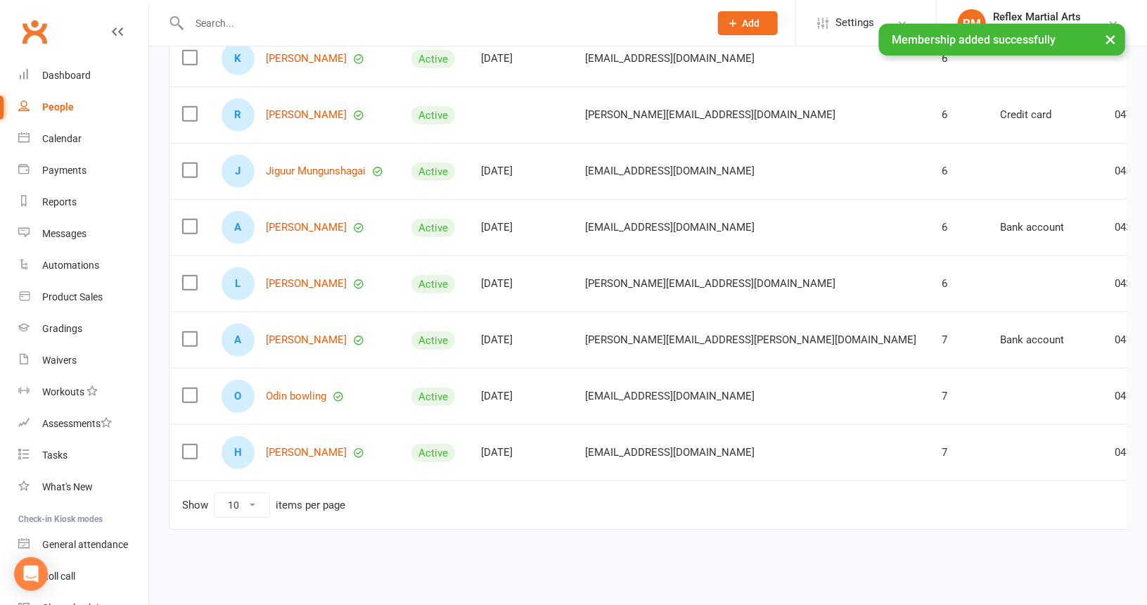
scroll to position [333, 0]
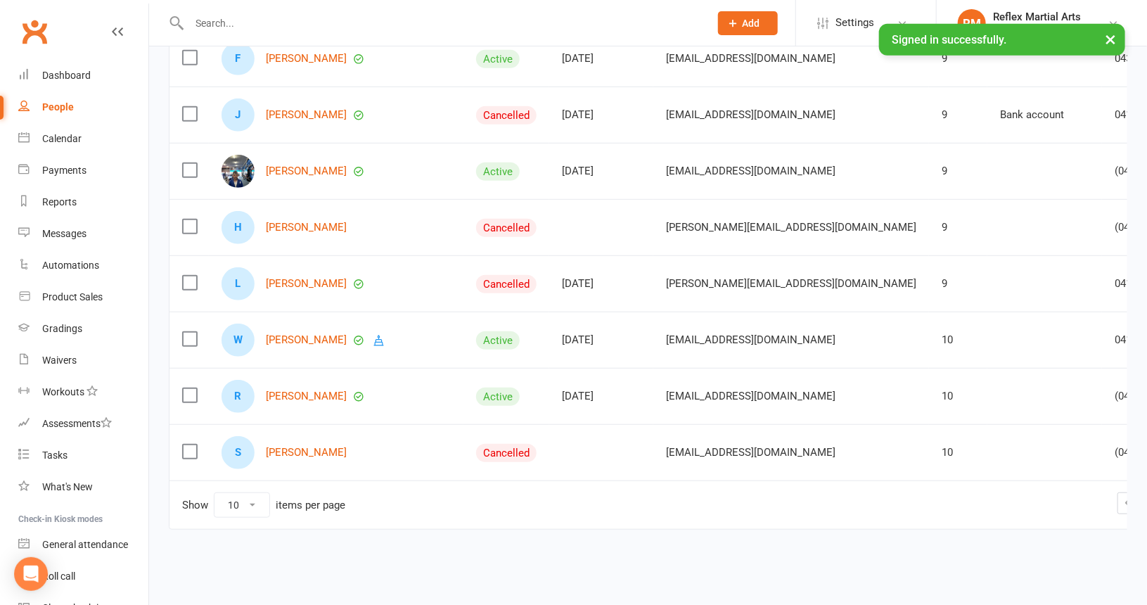
scroll to position [323, 0]
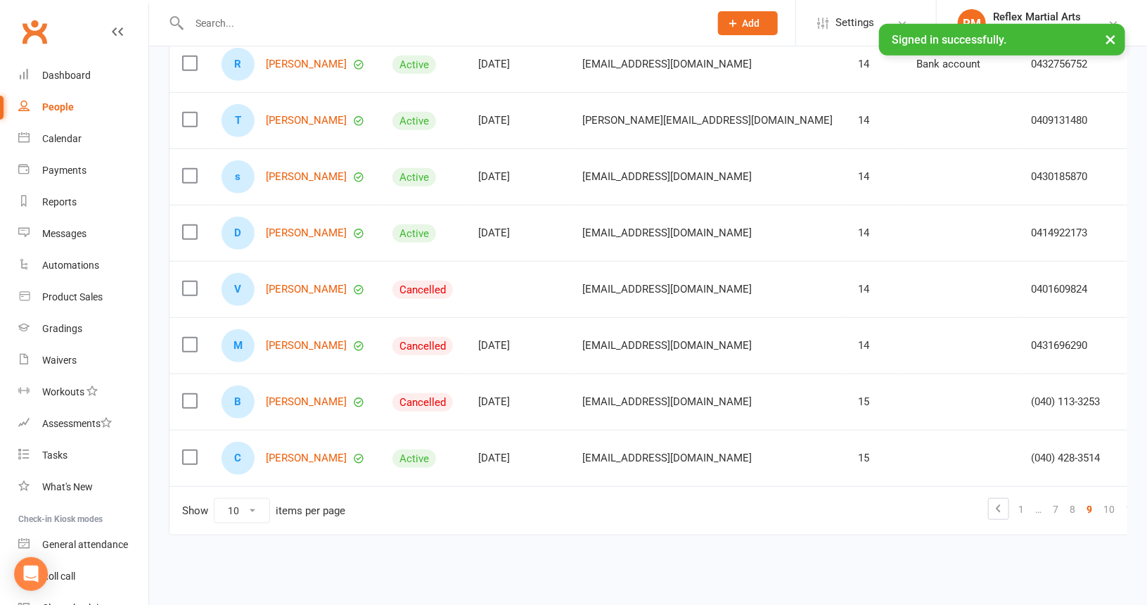
scroll to position [333, 0]
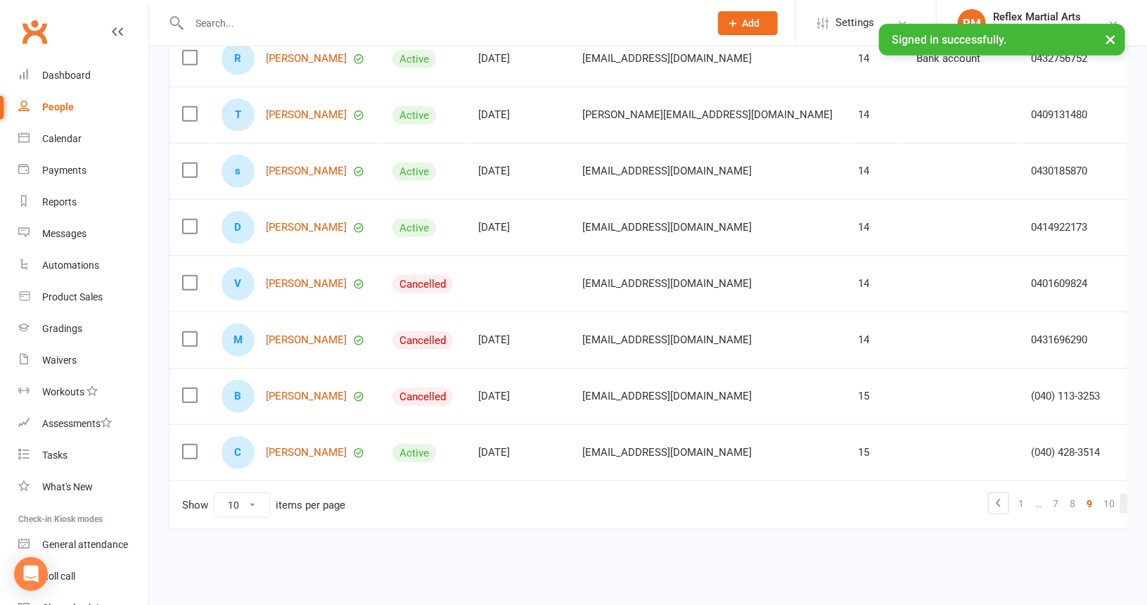
click at [1121, 494] on link "11" at bounding box center [1132, 504] width 23 height 20
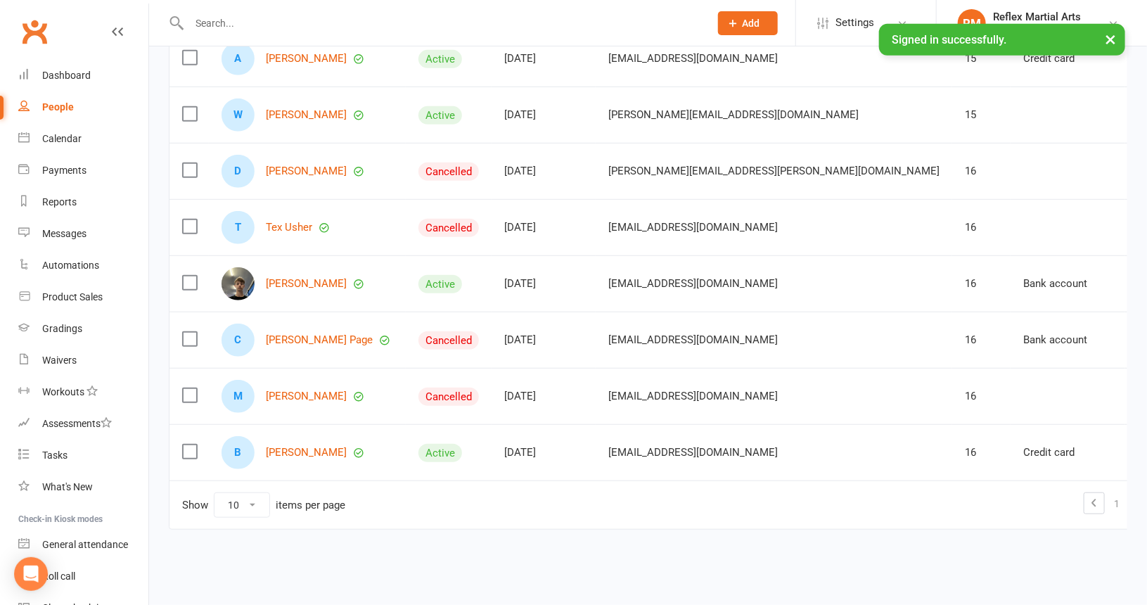
scroll to position [323, 0]
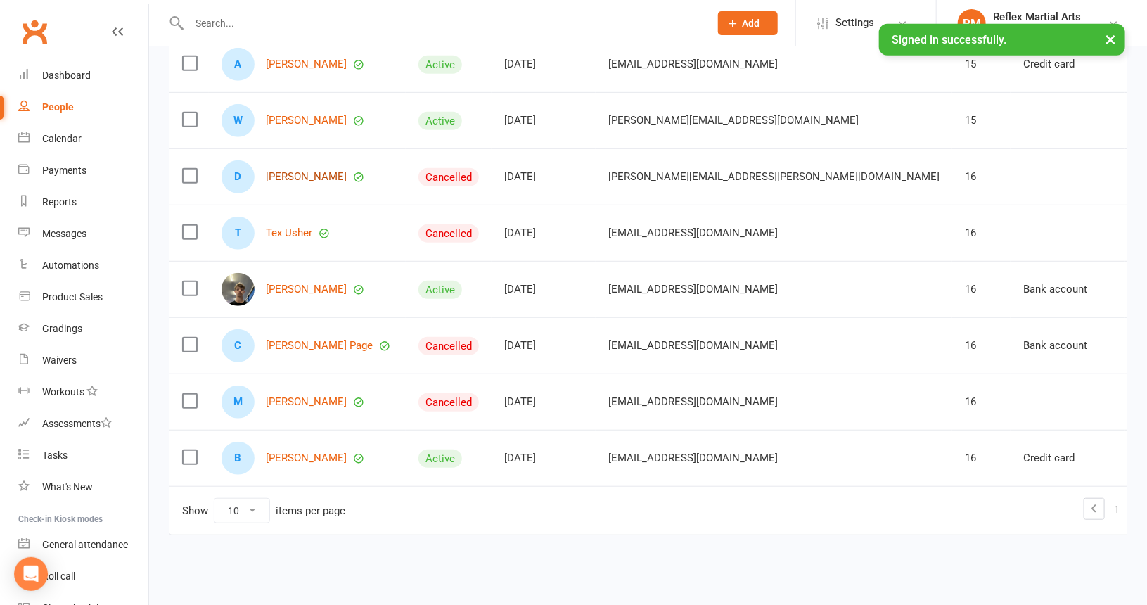
click at [296, 175] on link "[PERSON_NAME]" at bounding box center [306, 177] width 81 height 12
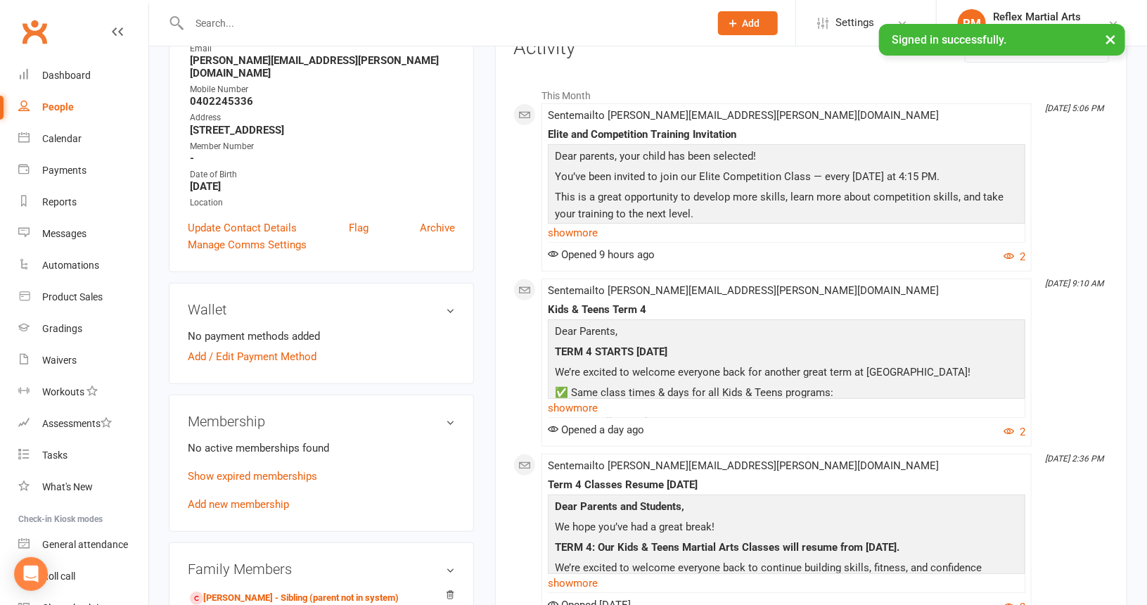
scroll to position [211, 0]
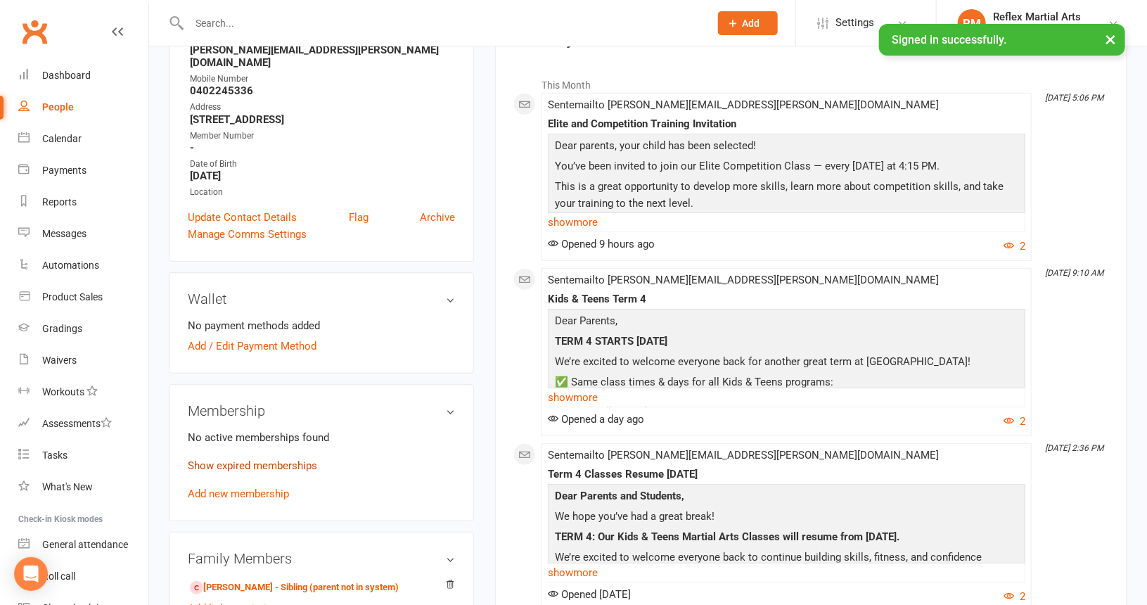
click at [262, 459] on link "Show expired memberships" at bounding box center [252, 465] width 129 height 13
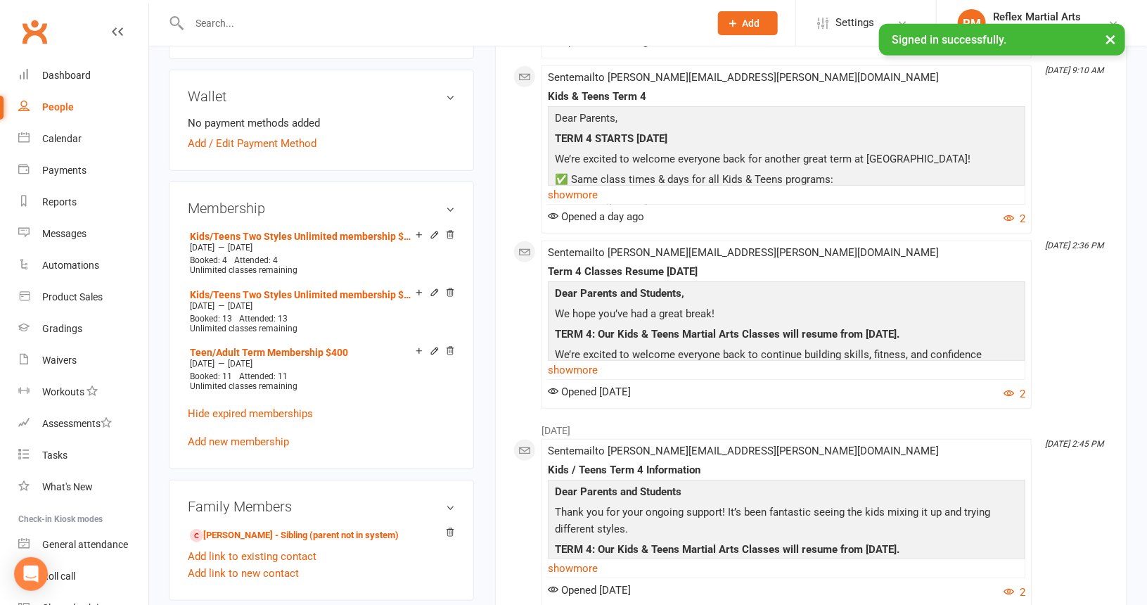
scroll to position [422, 0]
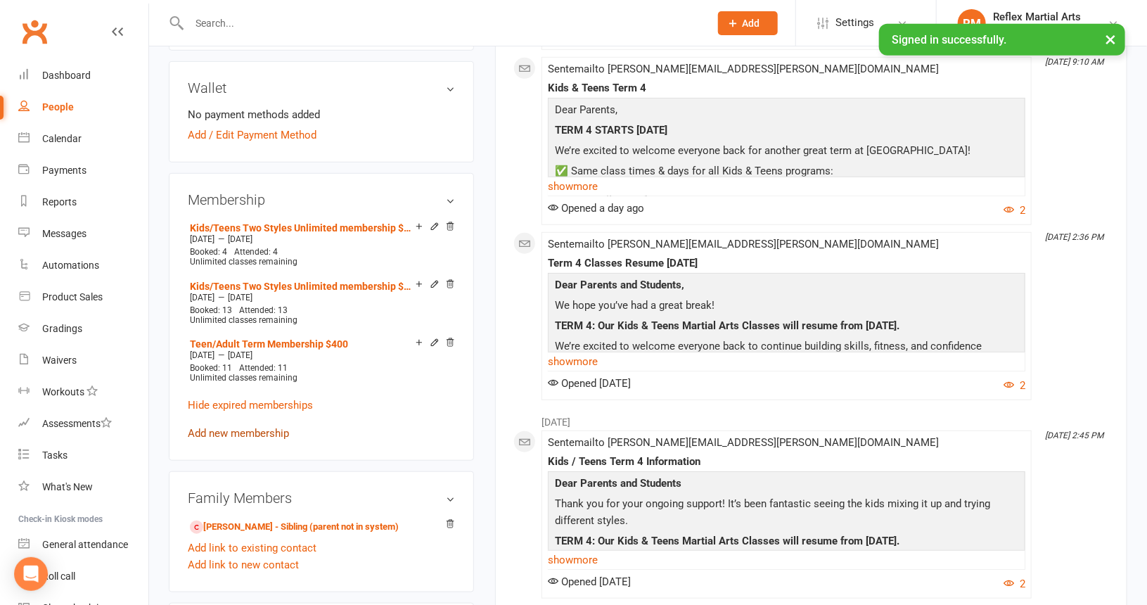
click at [243, 427] on link "Add new membership" at bounding box center [238, 433] width 101 height 13
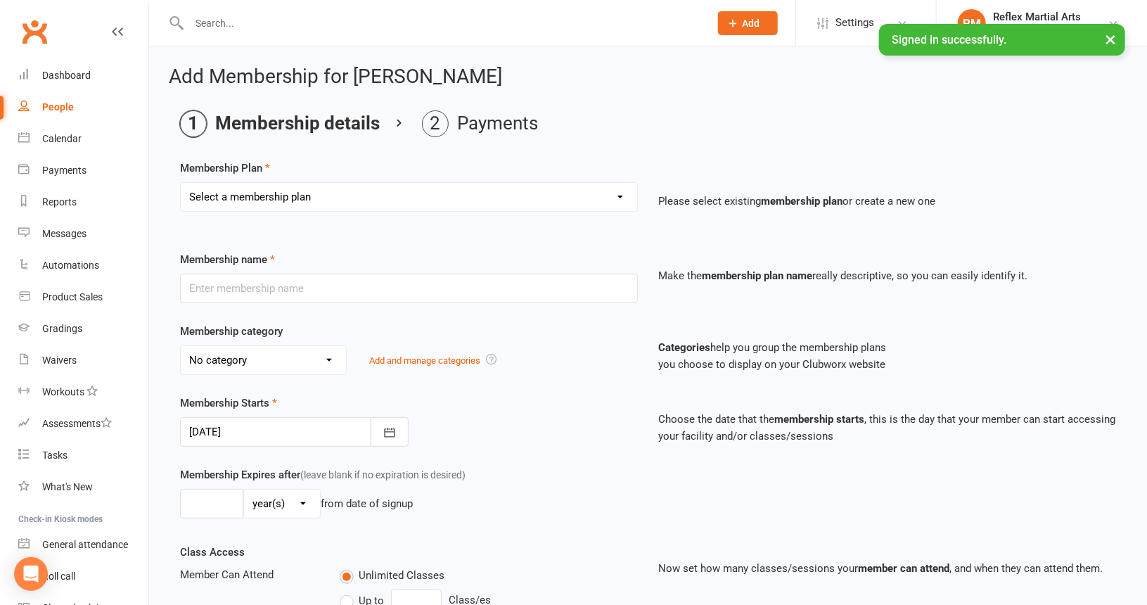
click at [360, 195] on select "Select a membership plan Create new Membership Plan Adults no contact plan $52 …" at bounding box center [409, 197] width 457 height 28
select select "8"
click at [181, 183] on select "Select a membership plan Create new Membership Plan Adults no contact plan $52 …" at bounding box center [409, 197] width 457 height 28
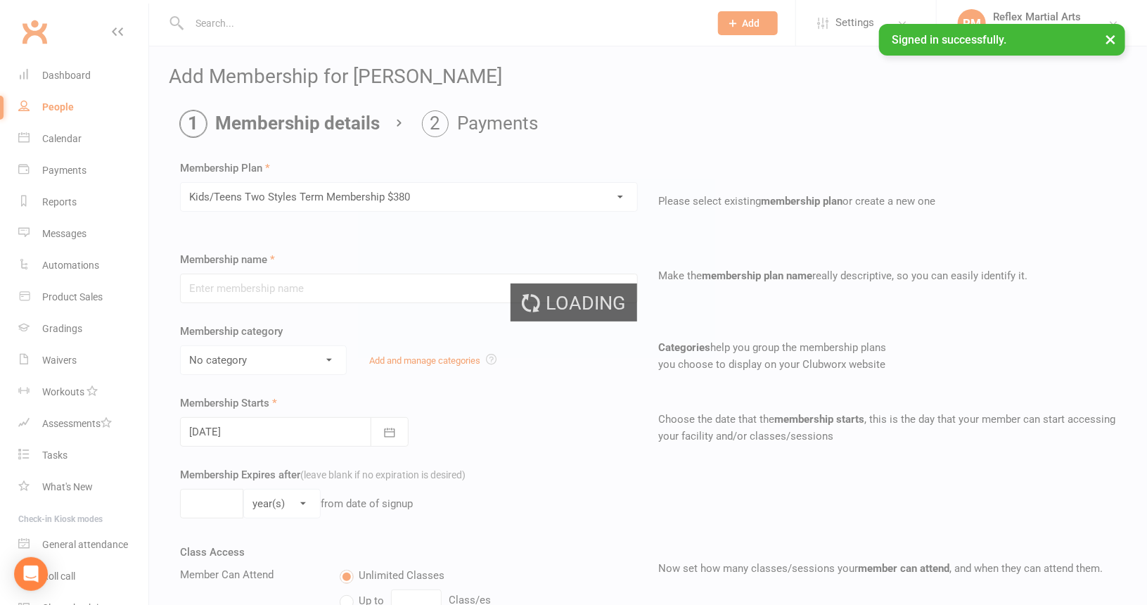
type input "Kids/Teens Two Styles Term Membership $380"
type input "10"
select select "1"
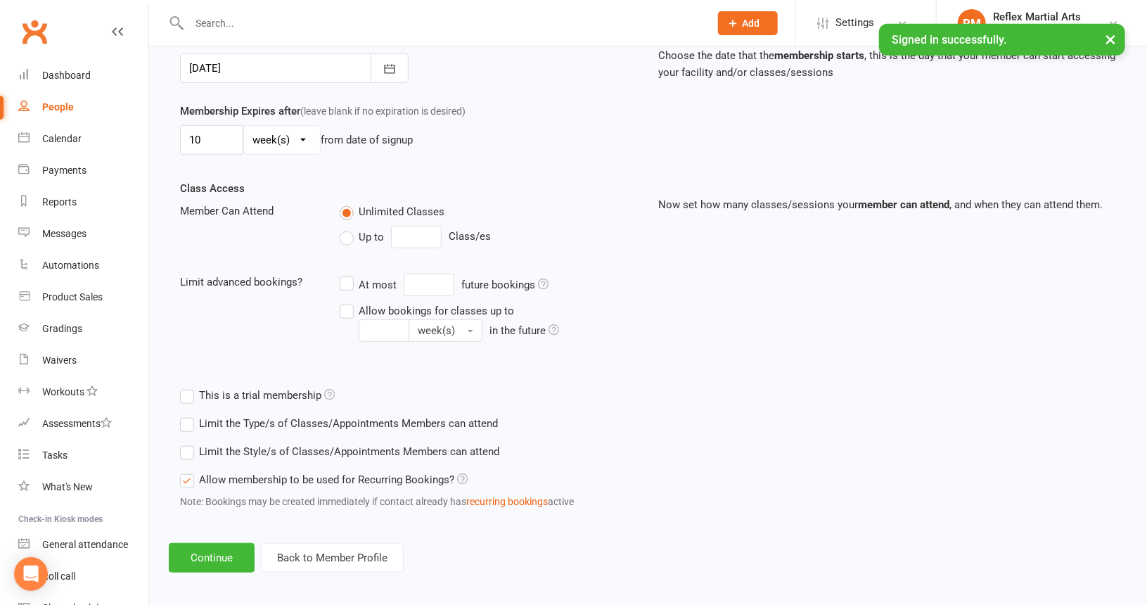
scroll to position [367, 0]
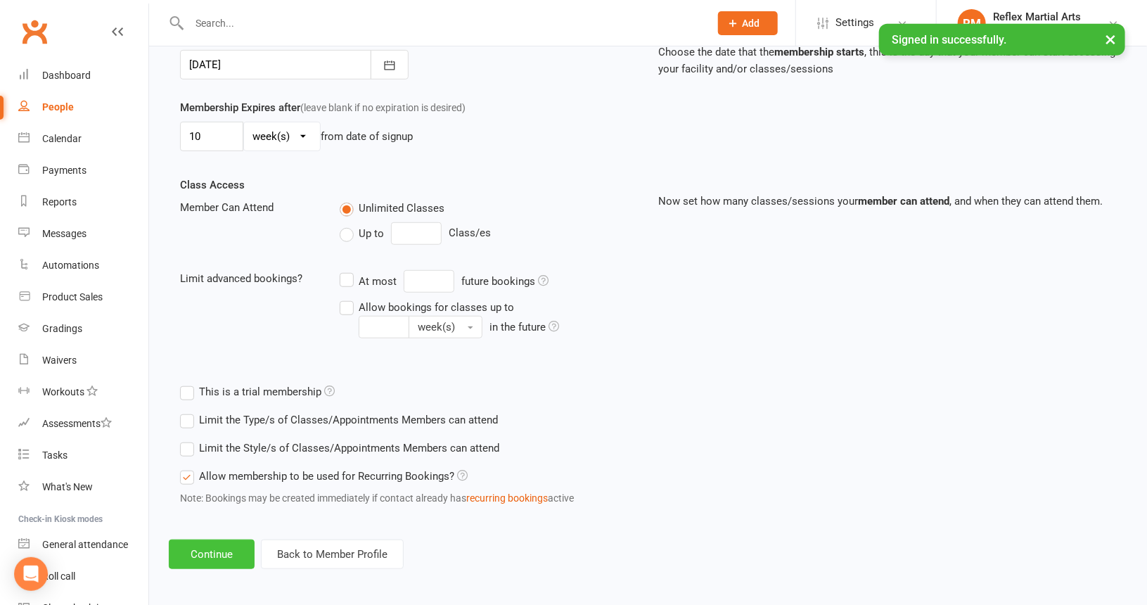
click at [223, 545] on button "Continue" at bounding box center [212, 555] width 86 height 30
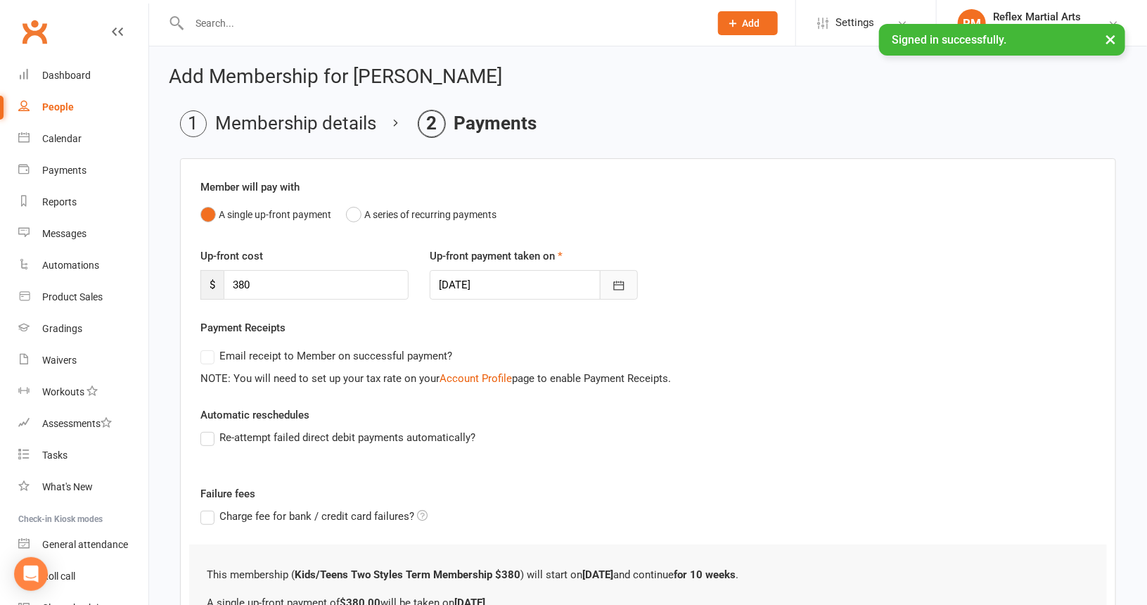
click at [619, 284] on icon "button" at bounding box center [618, 285] width 11 height 9
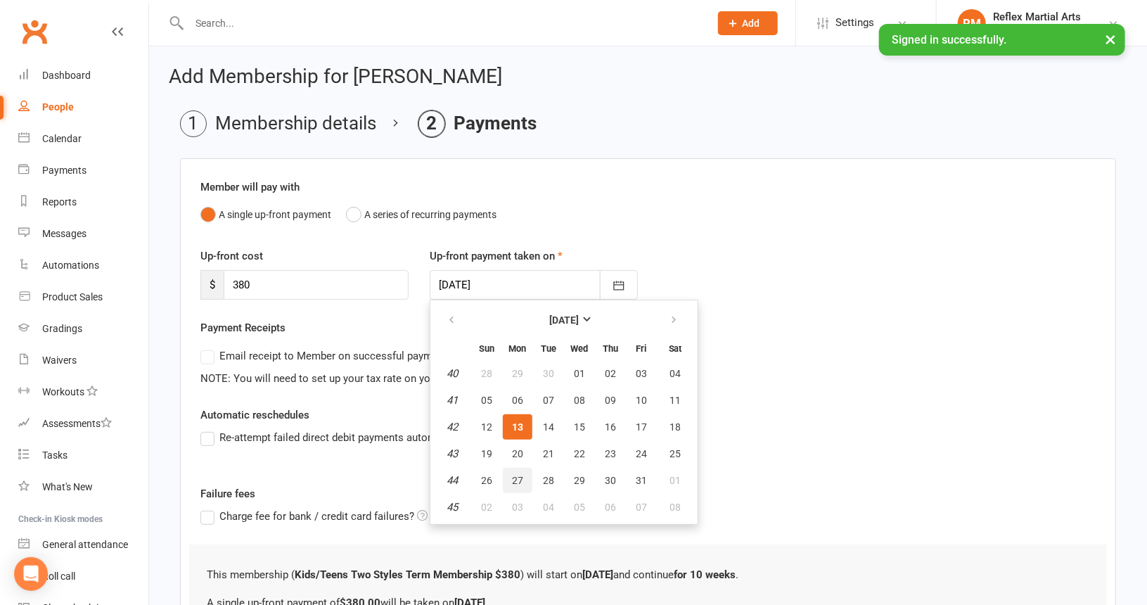
click at [513, 471] on button "27" at bounding box center [518, 480] width 30 height 25
type input "[DATE]"
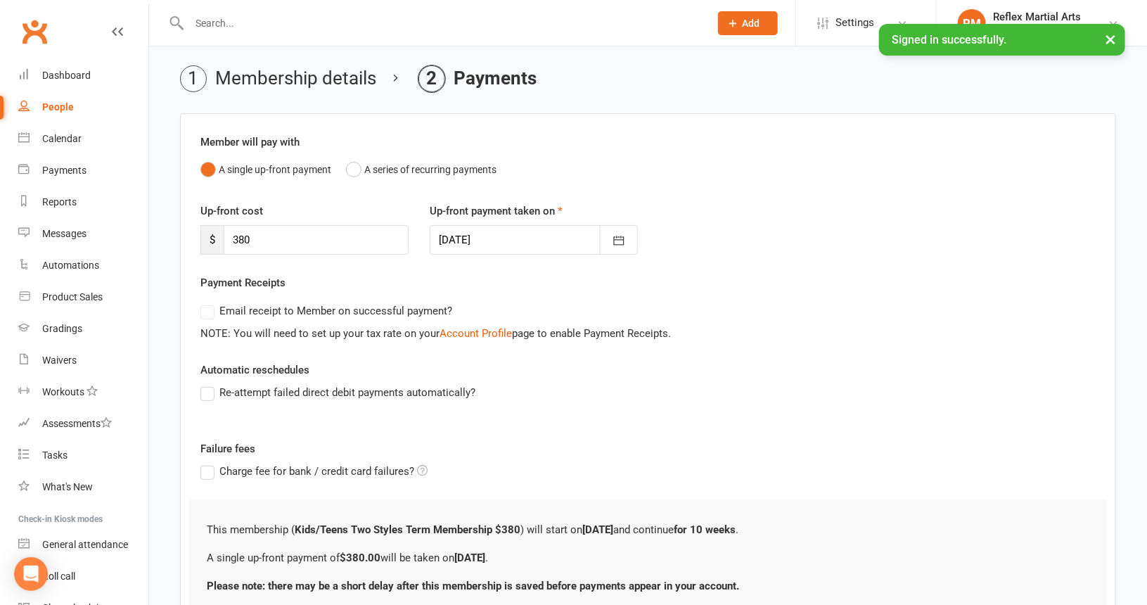
scroll to position [158, 0]
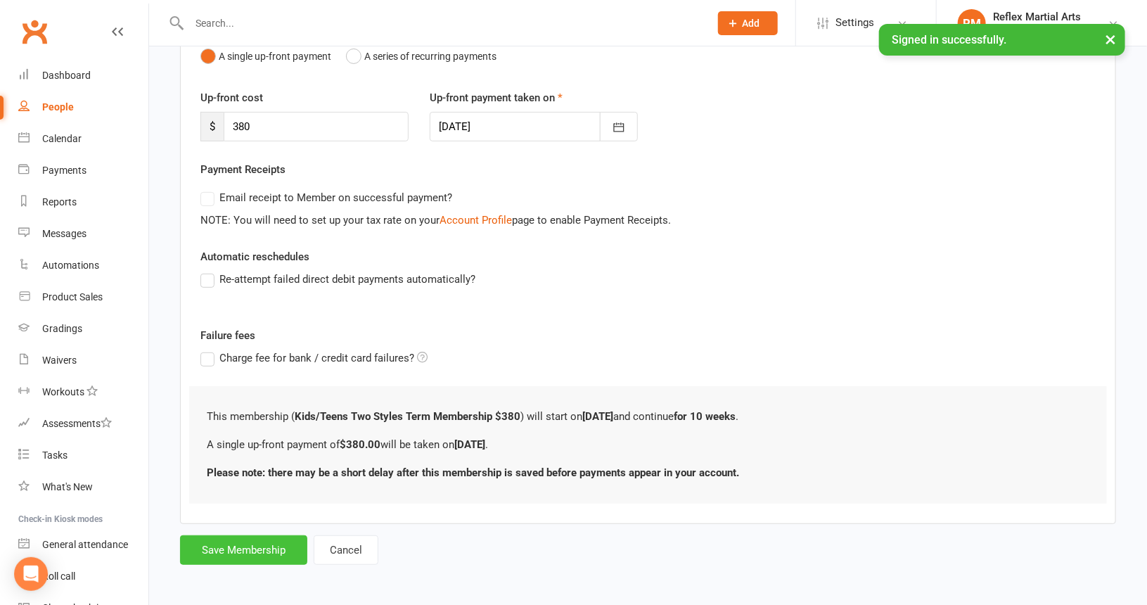
click at [246, 543] on button "Save Membership" at bounding box center [243, 550] width 127 height 30
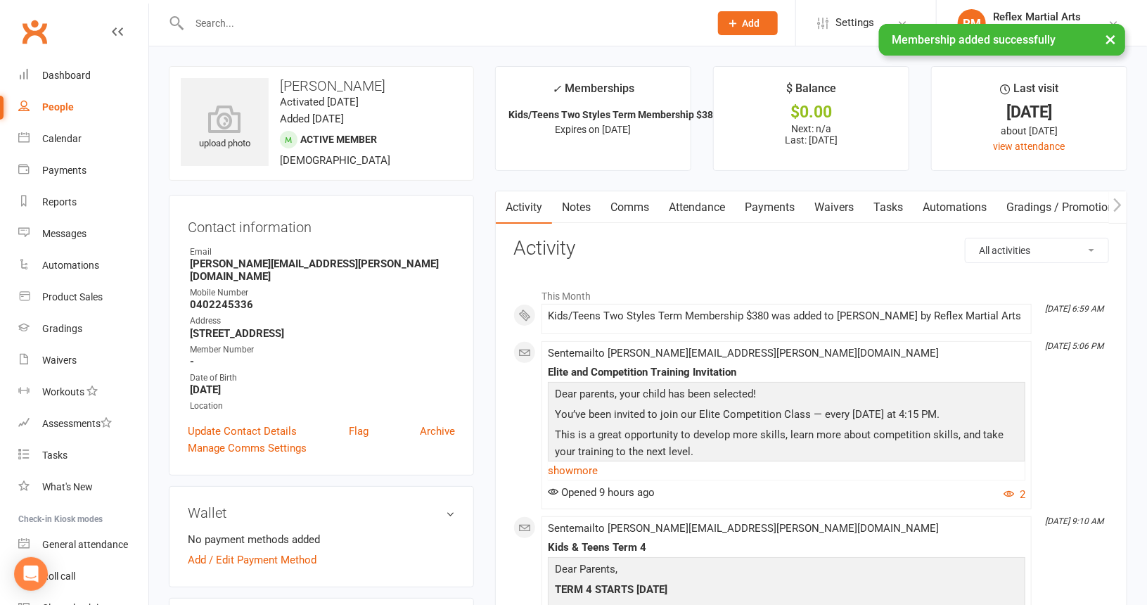
click at [58, 103] on div "People" at bounding box center [58, 106] width 32 height 11
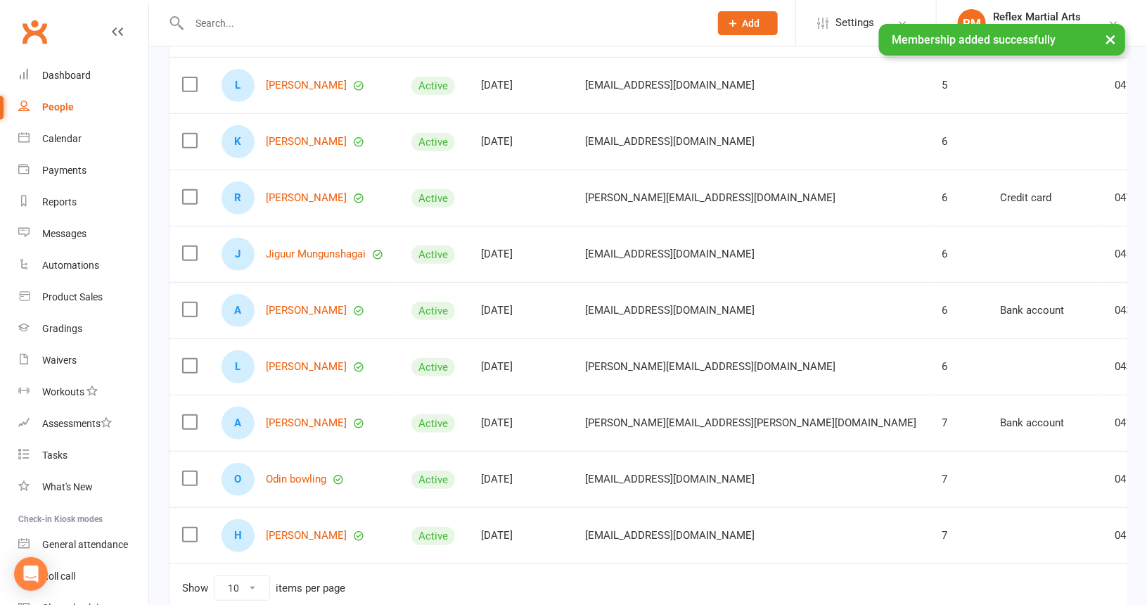
scroll to position [323, 0]
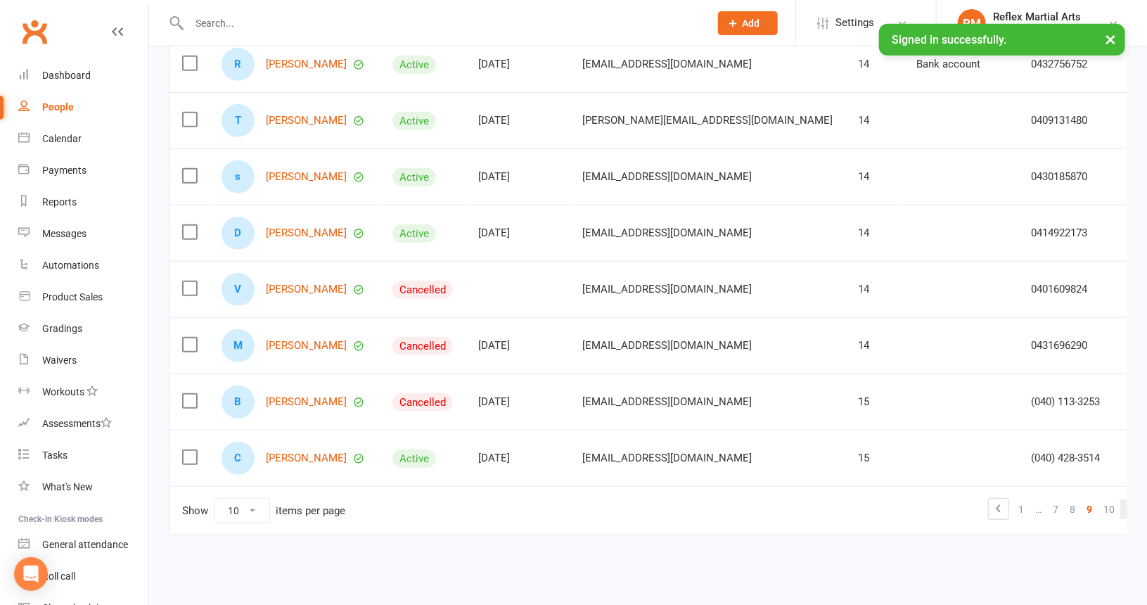
click at [1121, 507] on link "11" at bounding box center [1132, 509] width 23 height 20
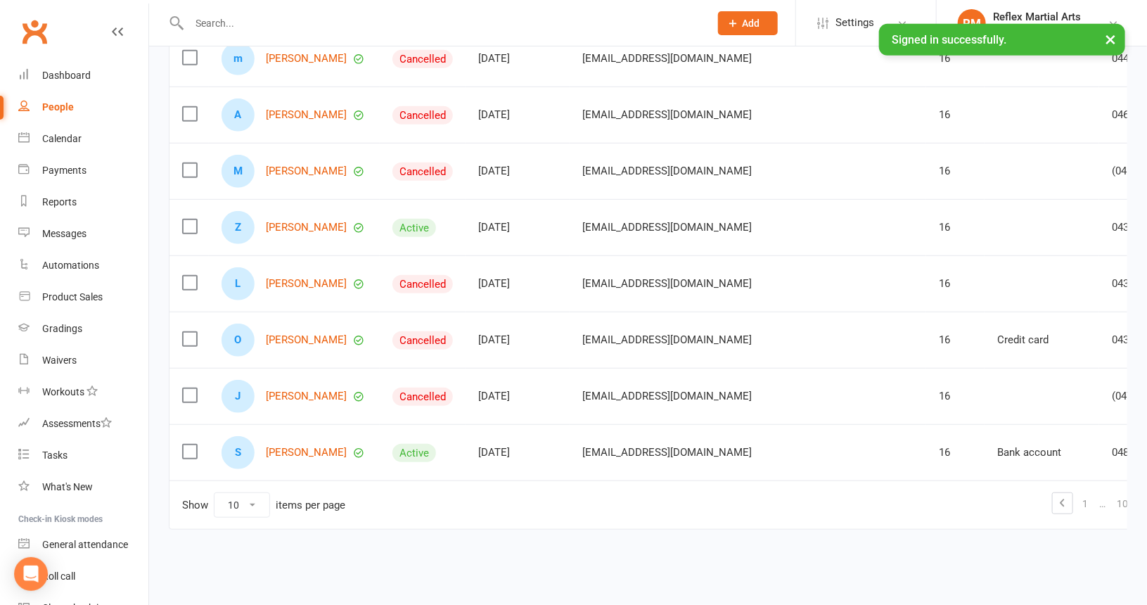
scroll to position [333, 0]
click at [291, 390] on link "[PERSON_NAME]" at bounding box center [306, 396] width 81 height 12
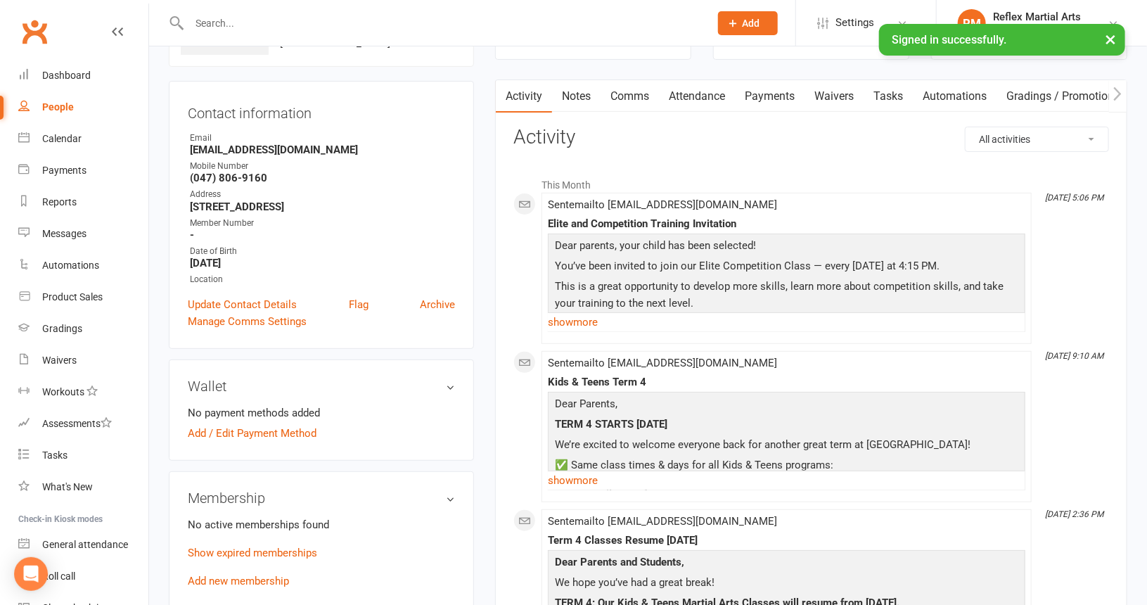
scroll to position [211, 0]
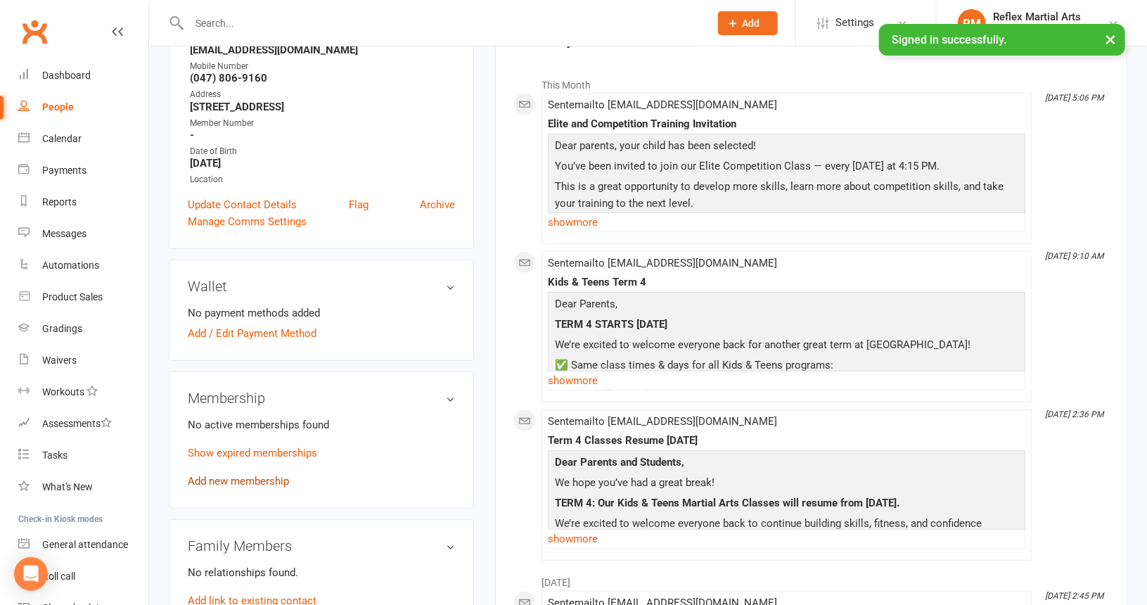
click at [241, 479] on link "Add new membership" at bounding box center [238, 481] width 101 height 13
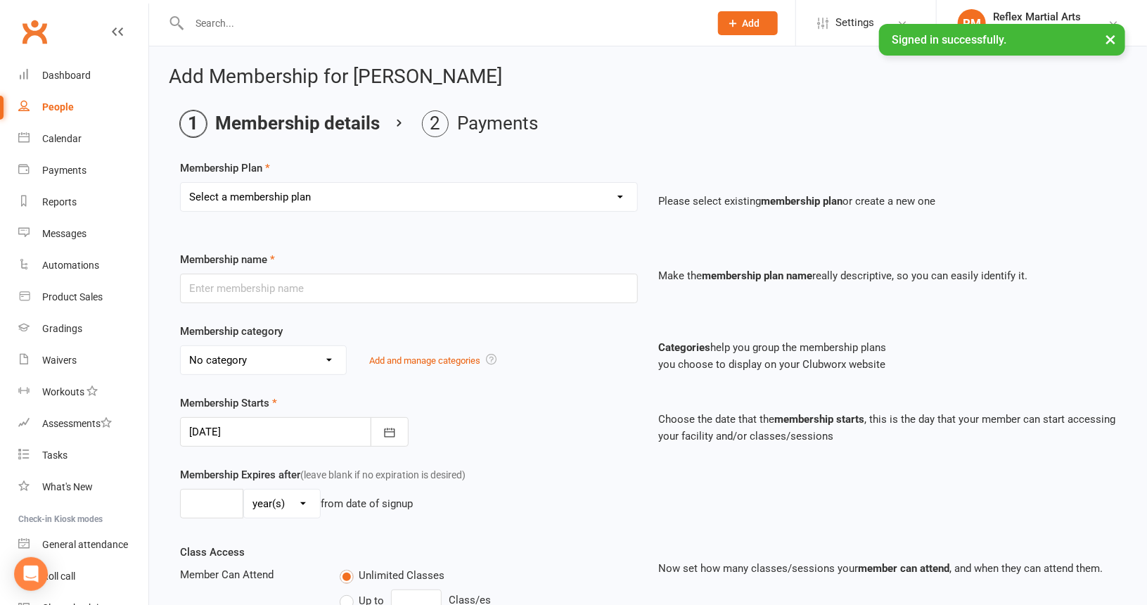
click at [357, 200] on select "Select a membership plan Create new Membership Plan Adults no contact plan $52 …" at bounding box center [409, 197] width 457 height 28
select select "13"
click at [181, 183] on select "Select a membership plan Create new Membership Plan Adults no contact plan $52 …" at bounding box center [409, 197] width 457 height 28
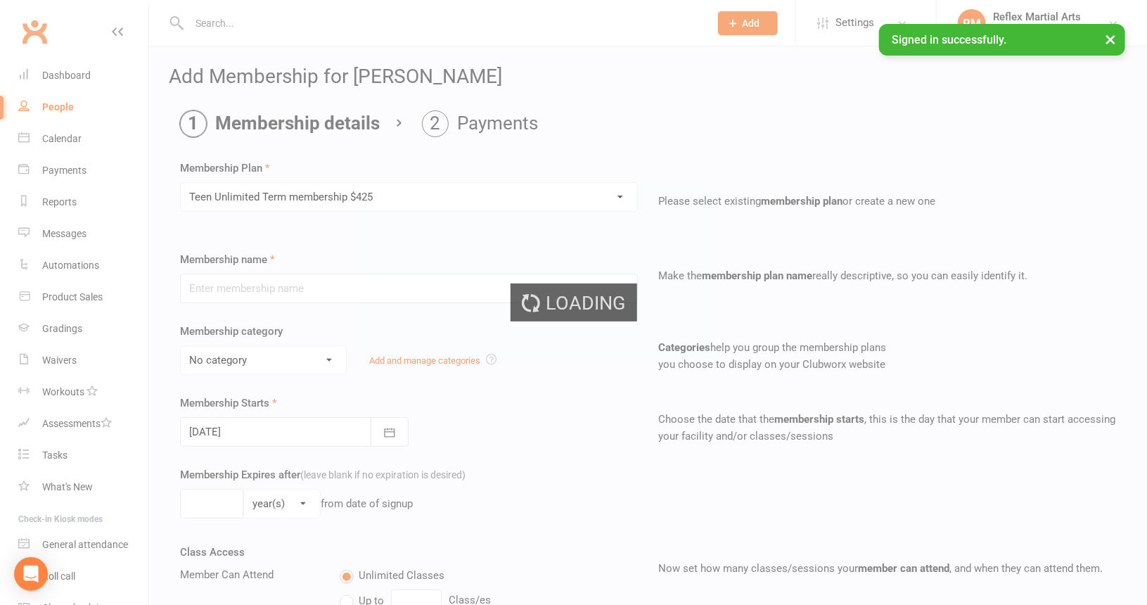
type input "Teen Unlimited Term membership $425"
type input "10"
select select "1"
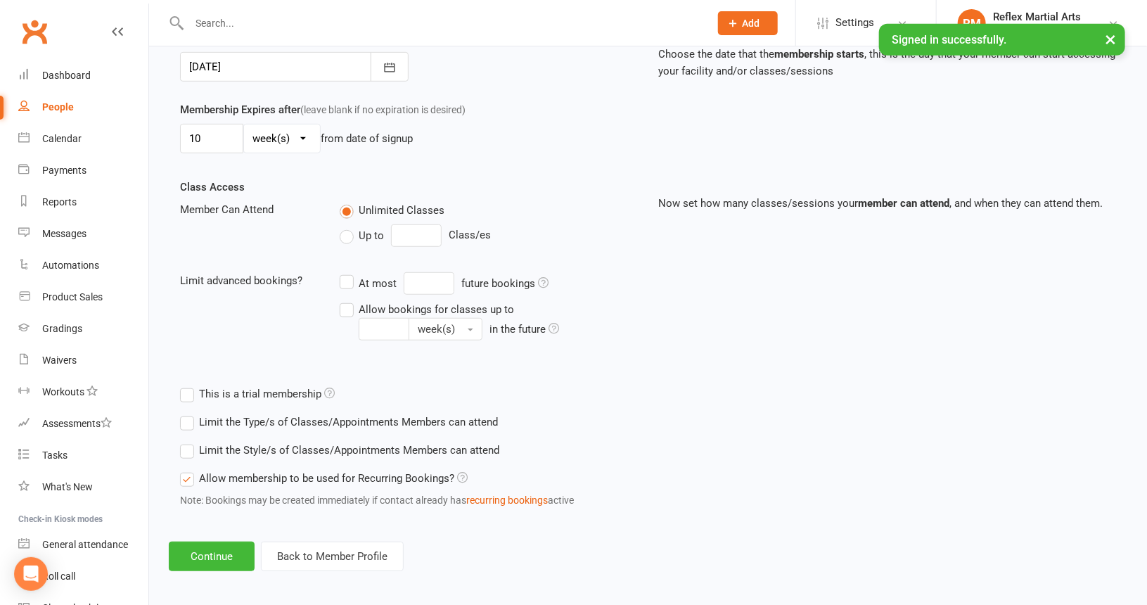
scroll to position [367, 0]
click at [229, 551] on button "Continue" at bounding box center [212, 555] width 86 height 30
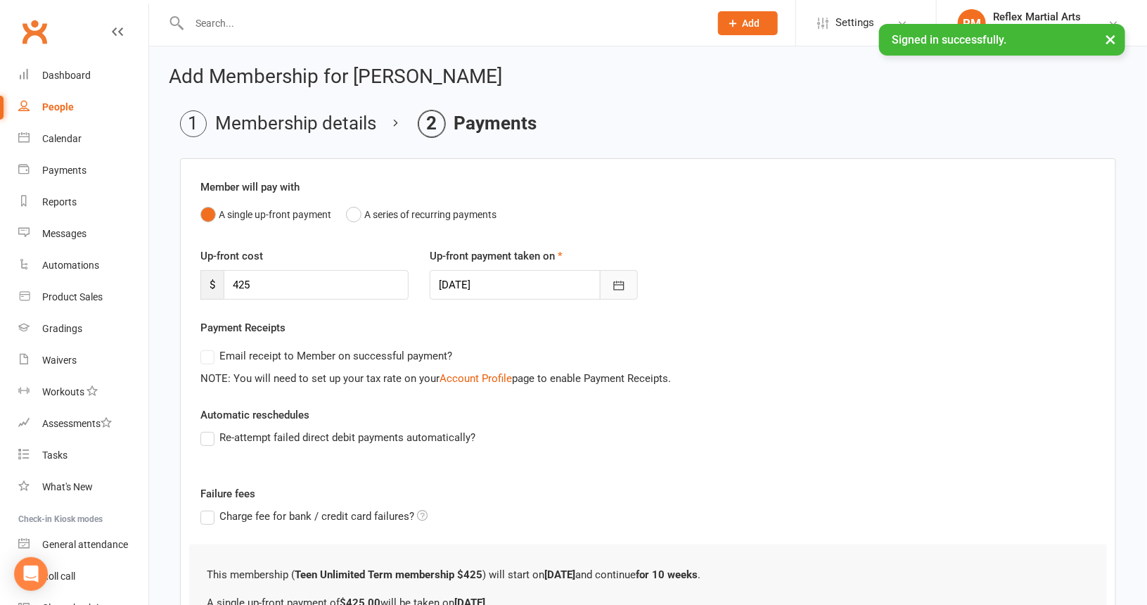
click at [625, 285] on icon "button" at bounding box center [619, 286] width 14 height 14
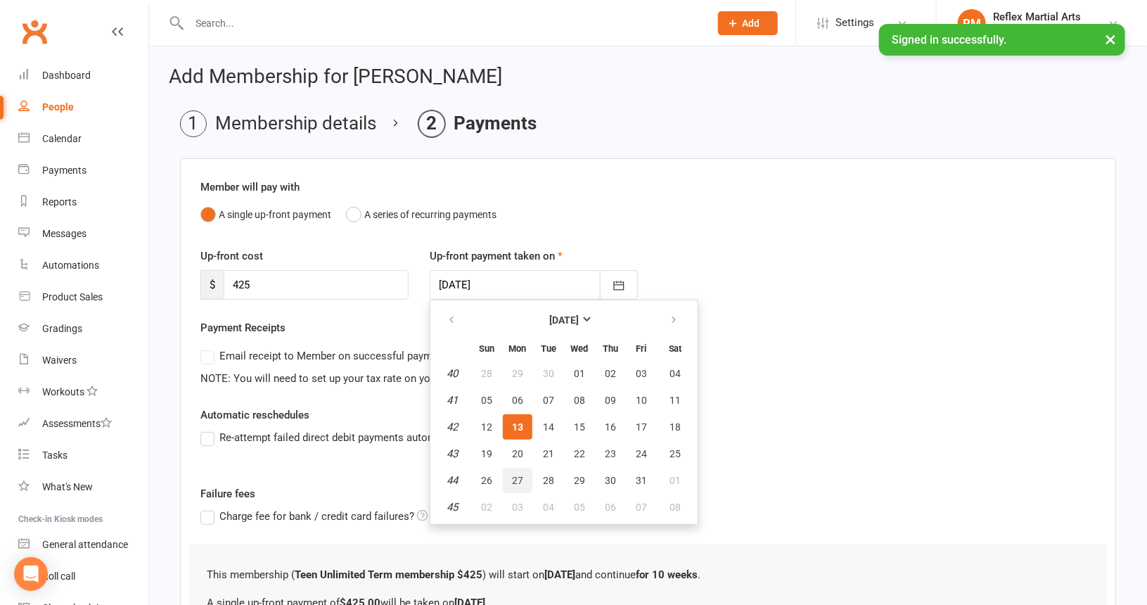
click at [518, 480] on span "27" at bounding box center [517, 480] width 11 height 11
type input "[DATE]"
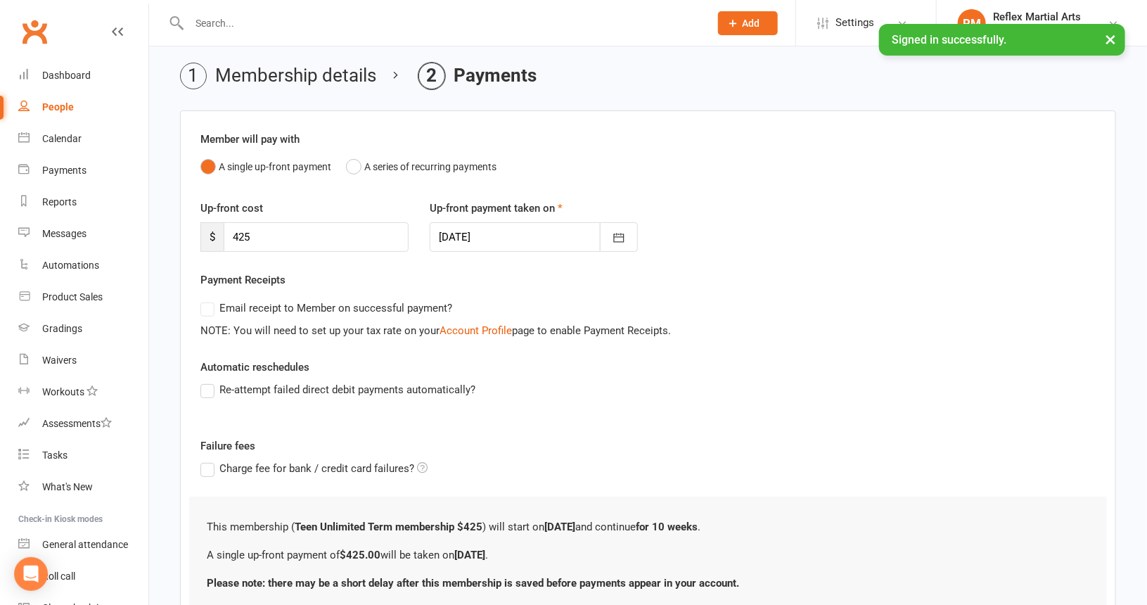
scroll to position [158, 0]
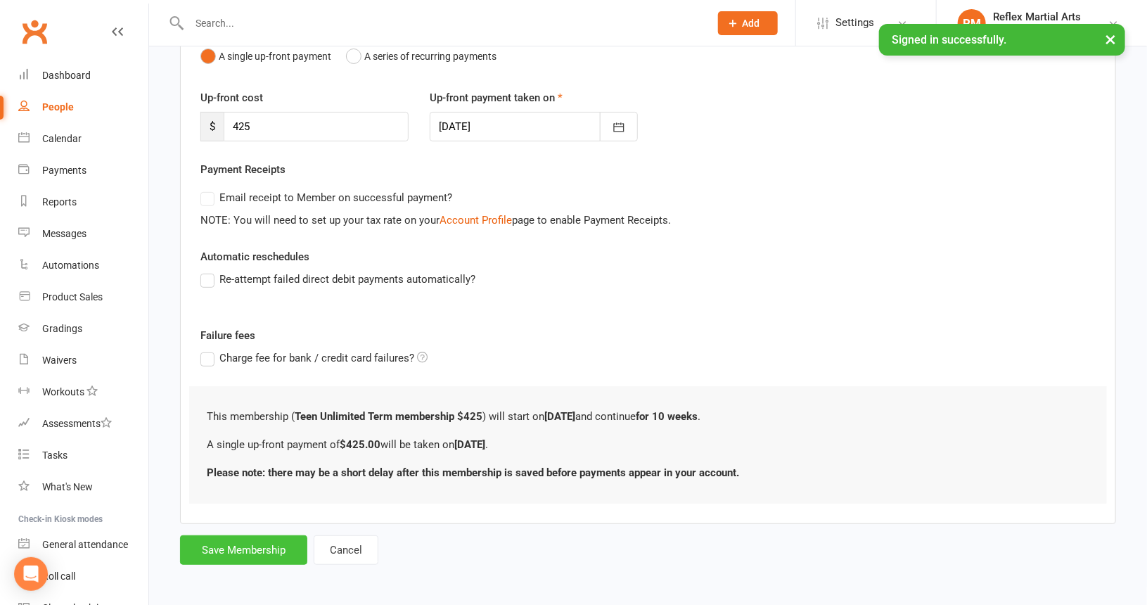
click at [259, 545] on button "Save Membership" at bounding box center [243, 550] width 127 height 30
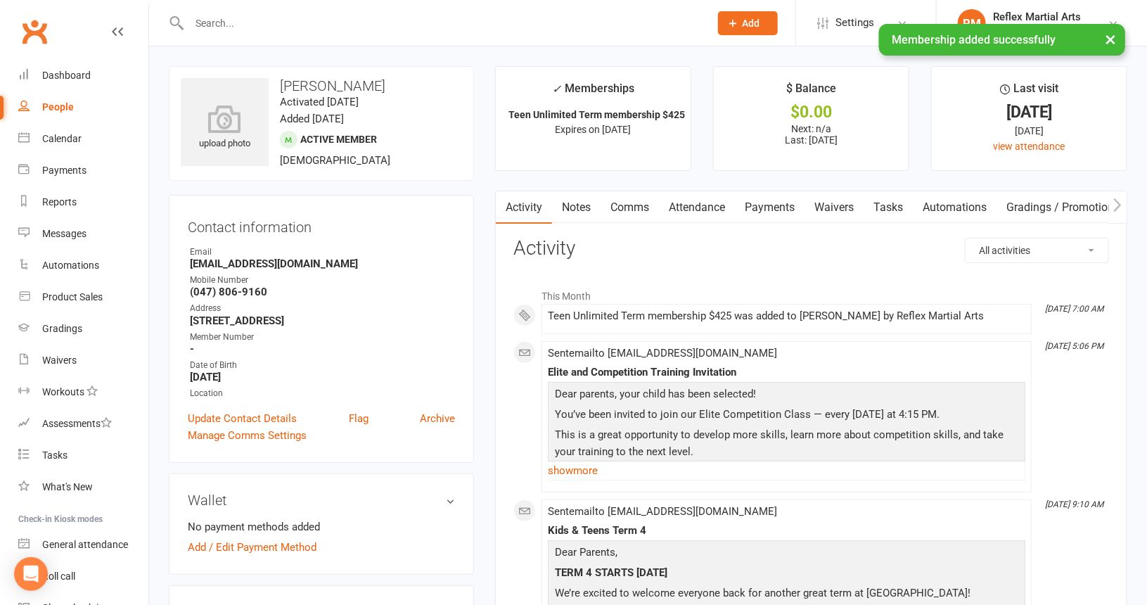
click at [62, 103] on div "People" at bounding box center [58, 106] width 32 height 11
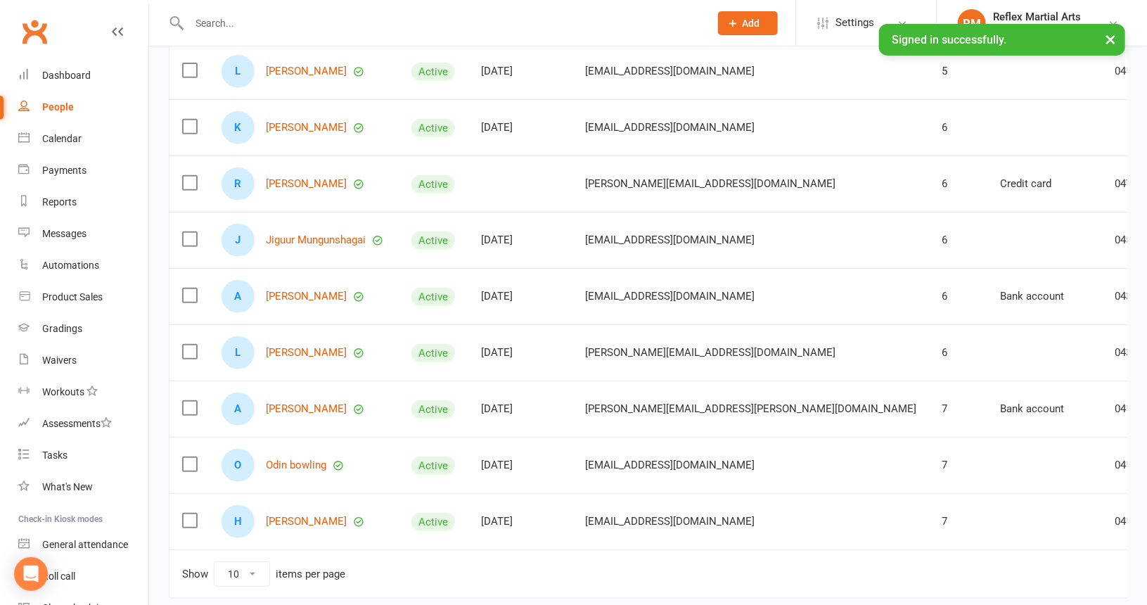
scroll to position [323, 0]
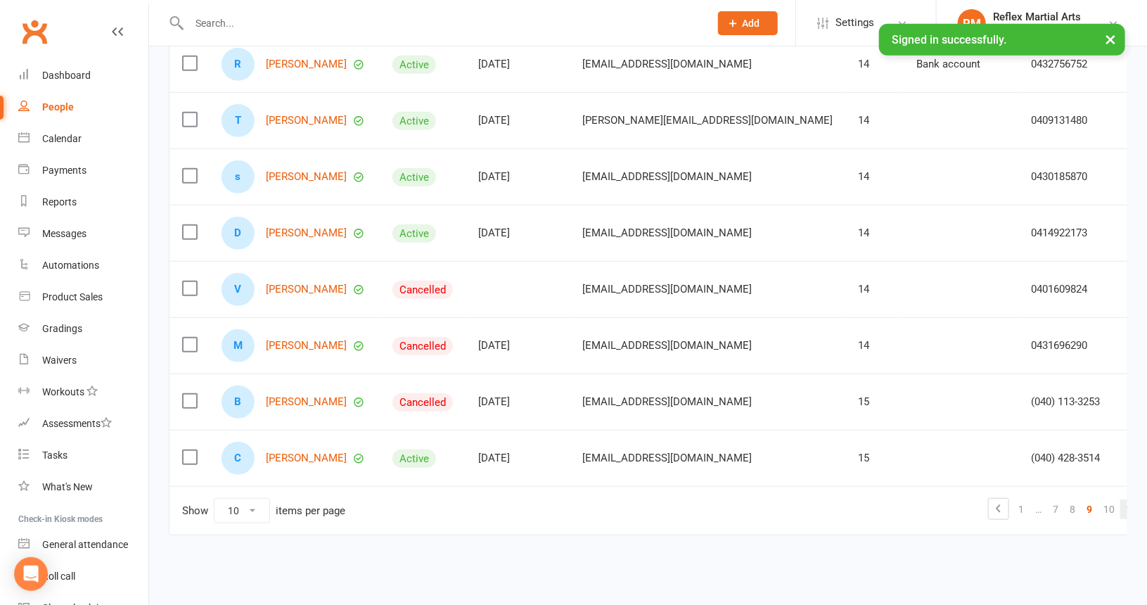
click at [1121, 504] on link "11" at bounding box center [1132, 509] width 23 height 20
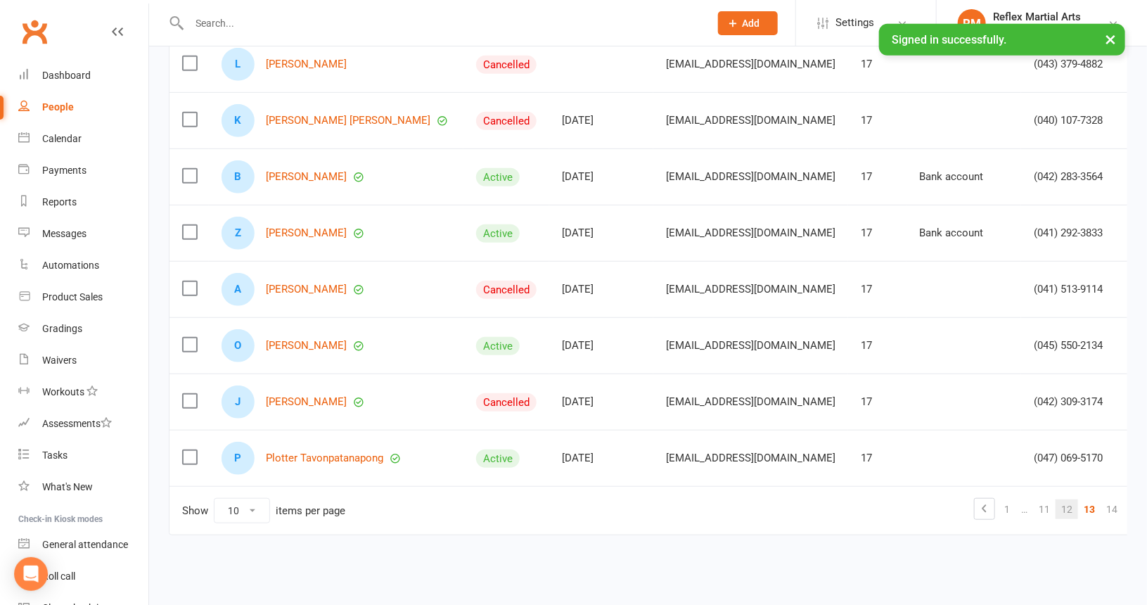
click at [1056, 507] on link "12" at bounding box center [1067, 509] width 23 height 20
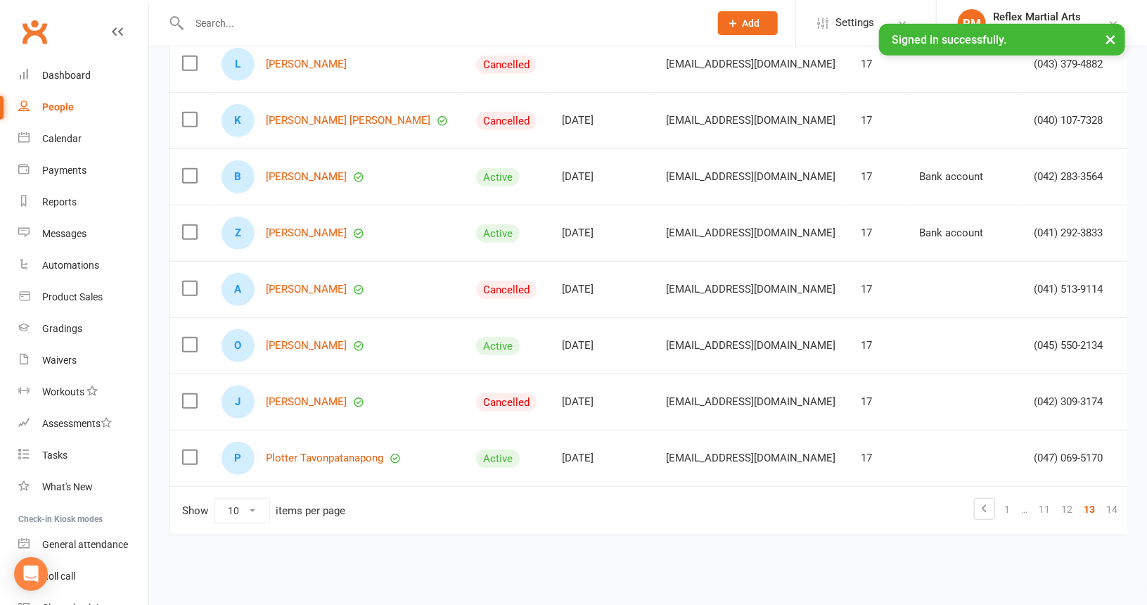
click at [1101, 509] on link "14" at bounding box center [1112, 509] width 23 height 20
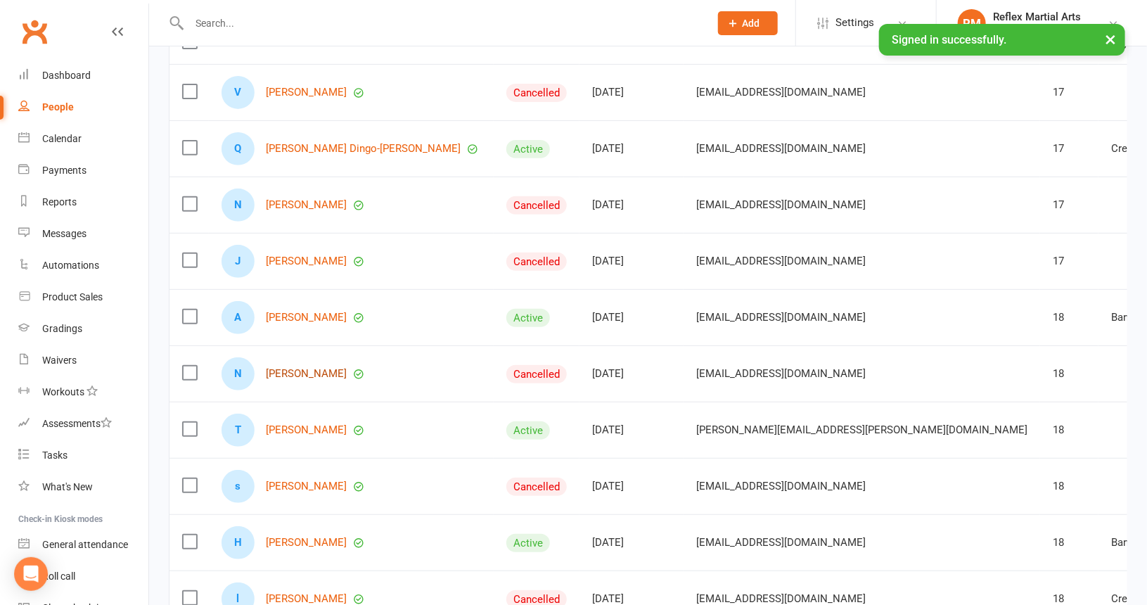
scroll to position [253, 0]
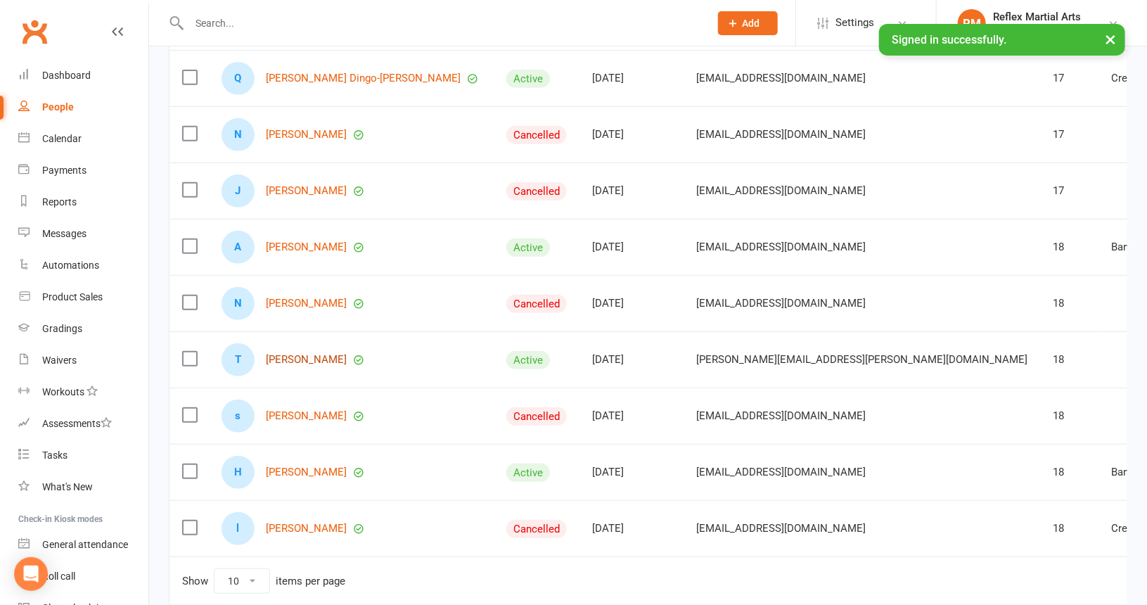
click at [291, 354] on link "[PERSON_NAME]" at bounding box center [306, 360] width 81 height 12
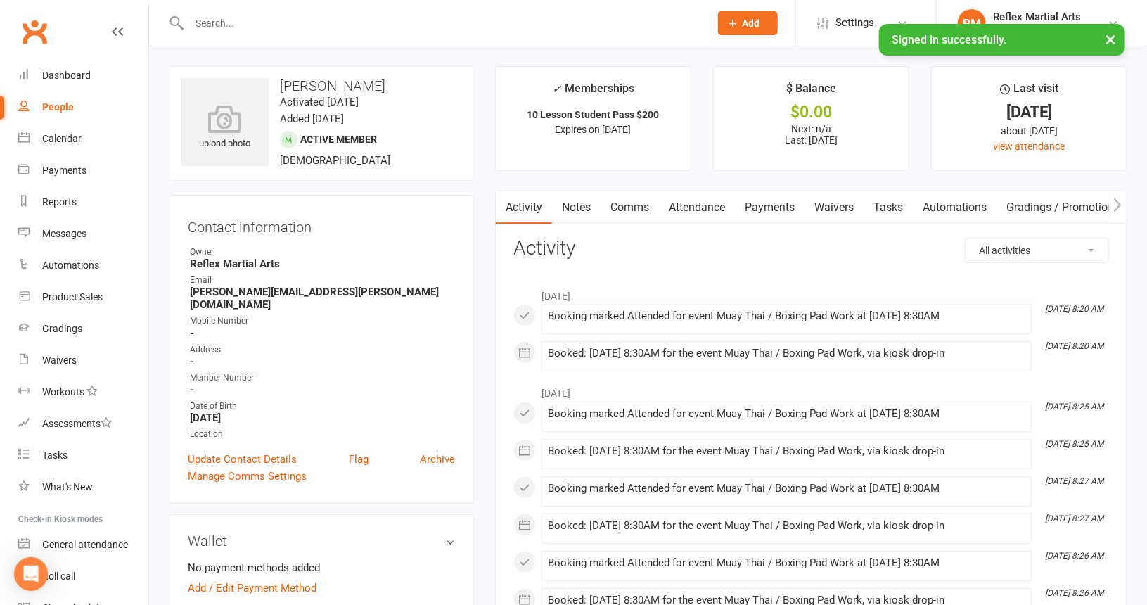
click at [52, 107] on div "People" at bounding box center [58, 106] width 32 height 11
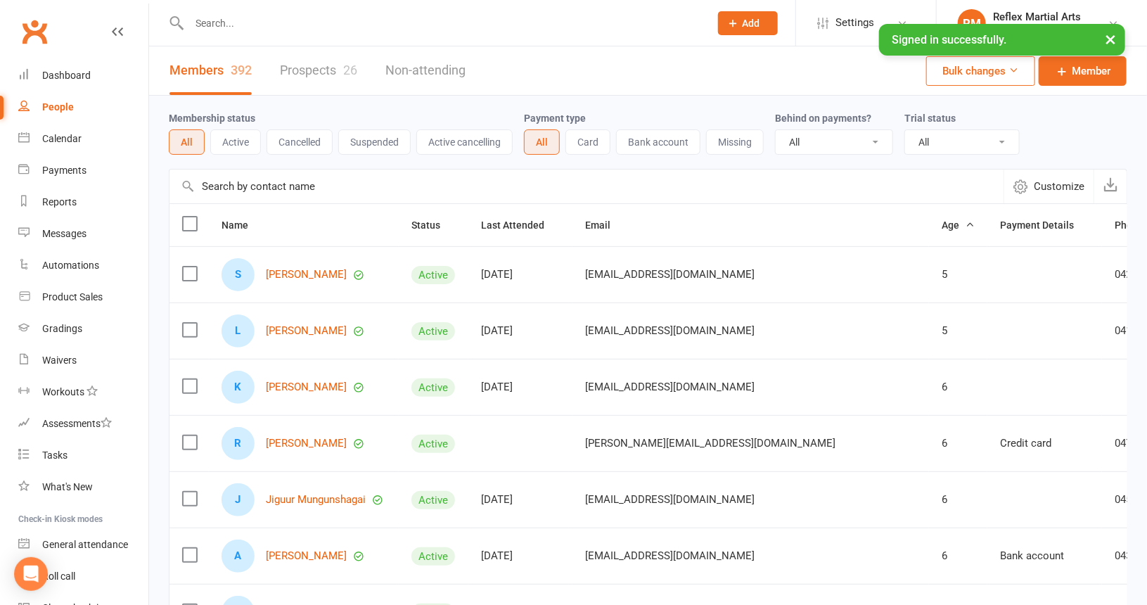
click at [65, 118] on link "People" at bounding box center [83, 107] width 130 height 32
